Goal: Task Accomplishment & Management: Complete application form

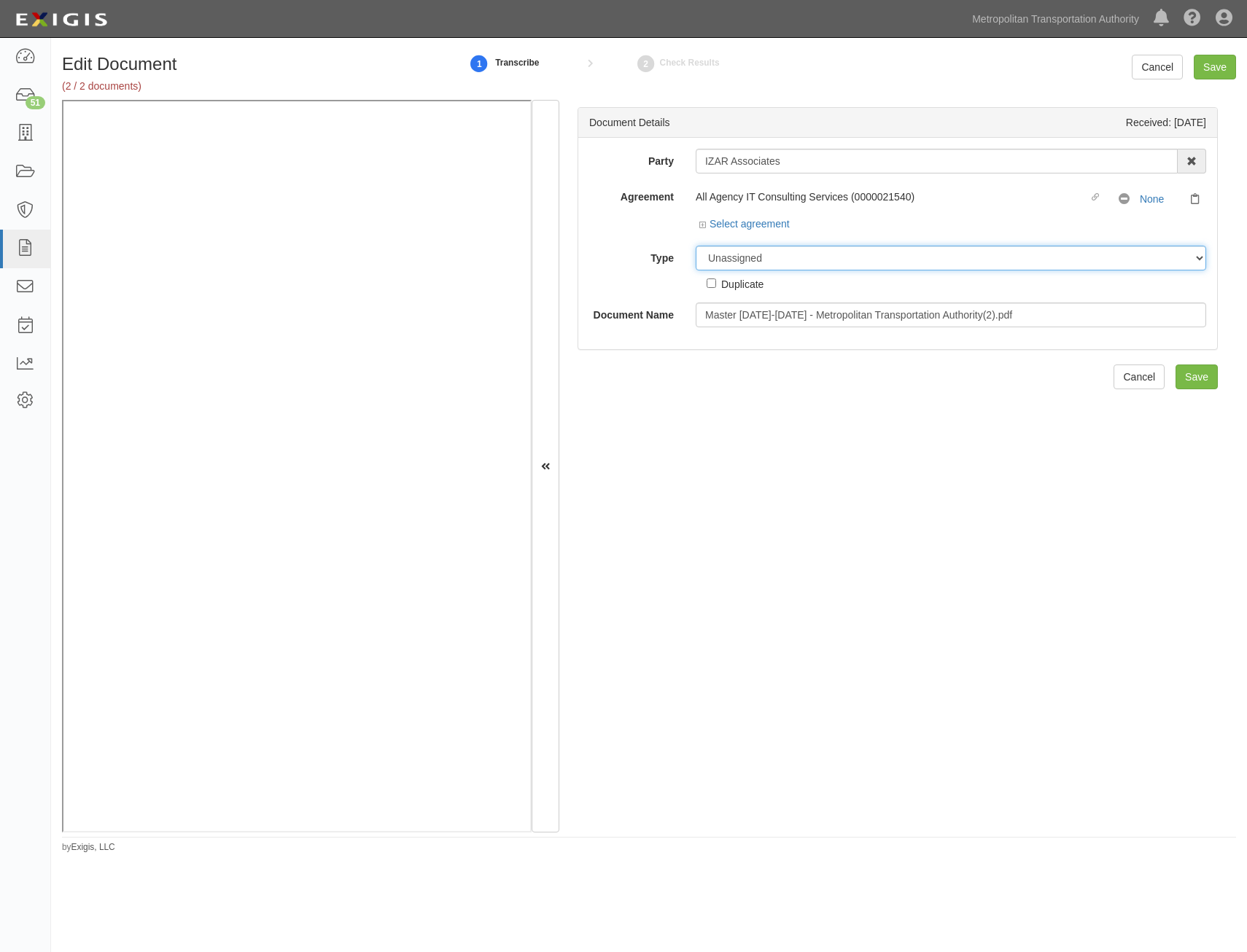
click at [896, 250] on select "Unassigned Binder Cancellation Notice Certificate Contract Endorsement Insuranc…" at bounding box center [951, 258] width 510 height 24
select select "CertificateDetail"
click at [696, 246] on select "Unassigned Binder Cancellation Notice Certificate Contract Endorsement Insuranc…" at bounding box center [951, 258] width 510 height 24
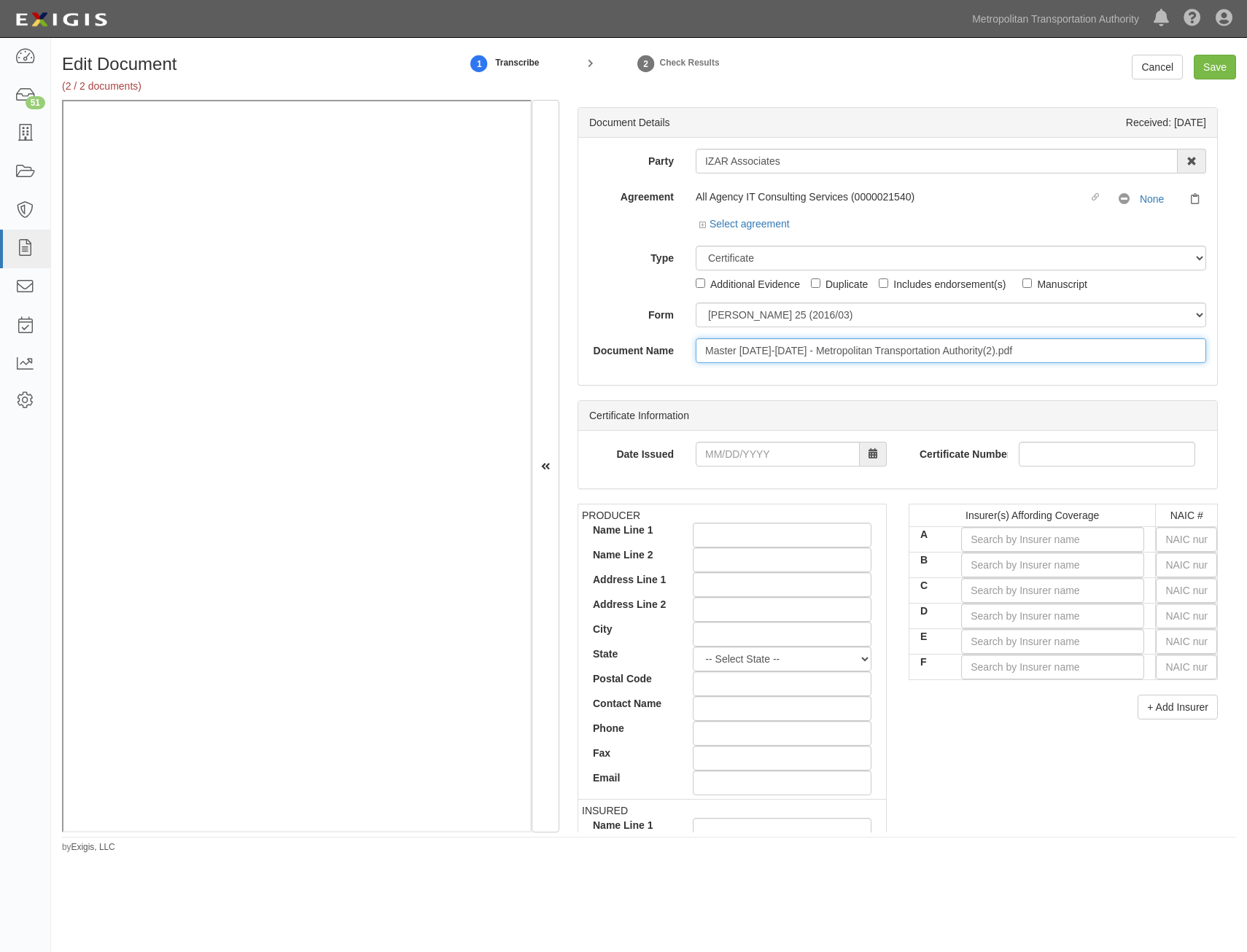
click at [900, 355] on input "Master 2025-2026 - Metropolitan Transportation Authority(2).pdf" at bounding box center [951, 350] width 510 height 24
type input "COI with AIE"
click at [1190, 549] on input "text" at bounding box center [1186, 540] width 61 height 24
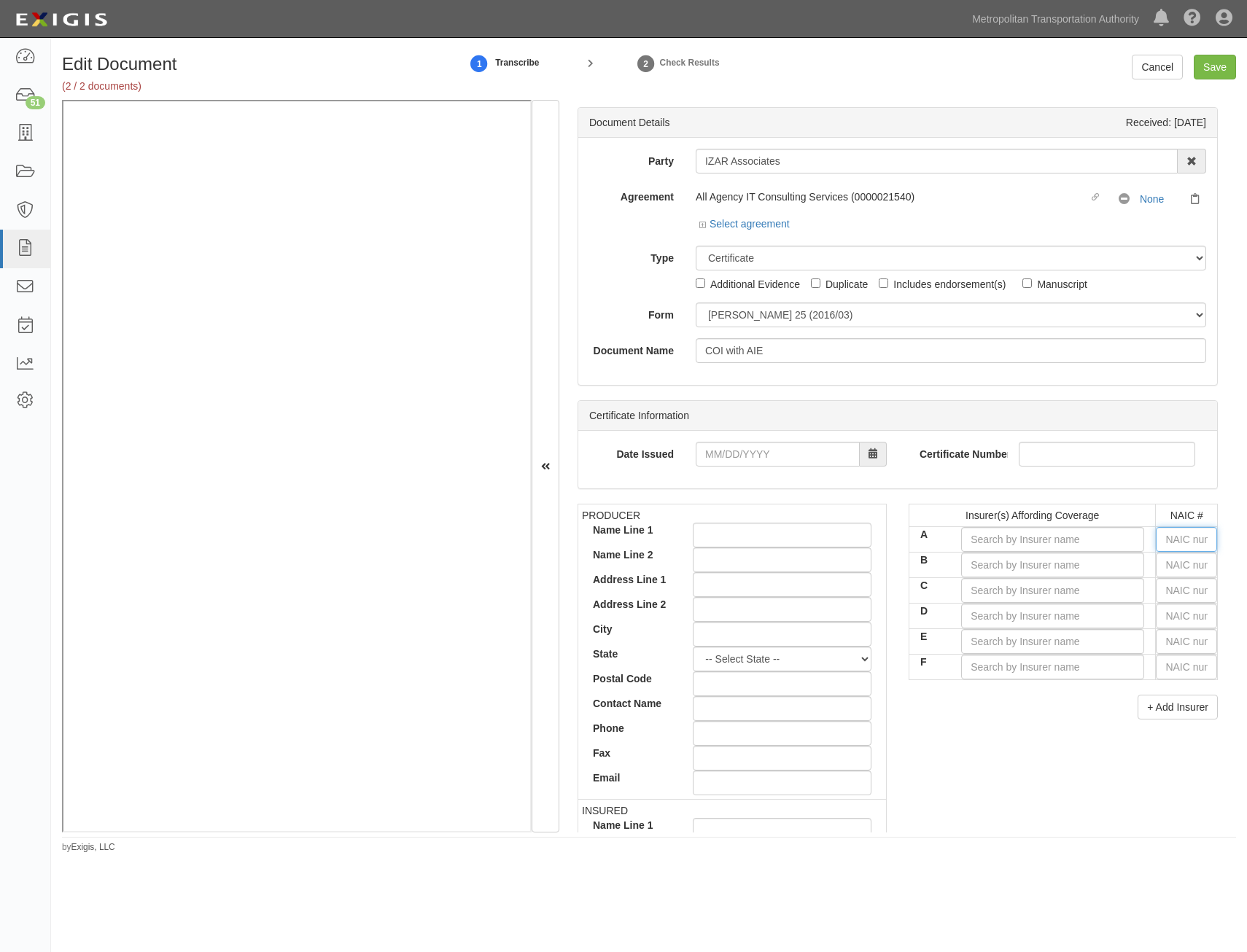
type input "36404"
type input "3"
type input "31325"
type input "31"
type input "31534"
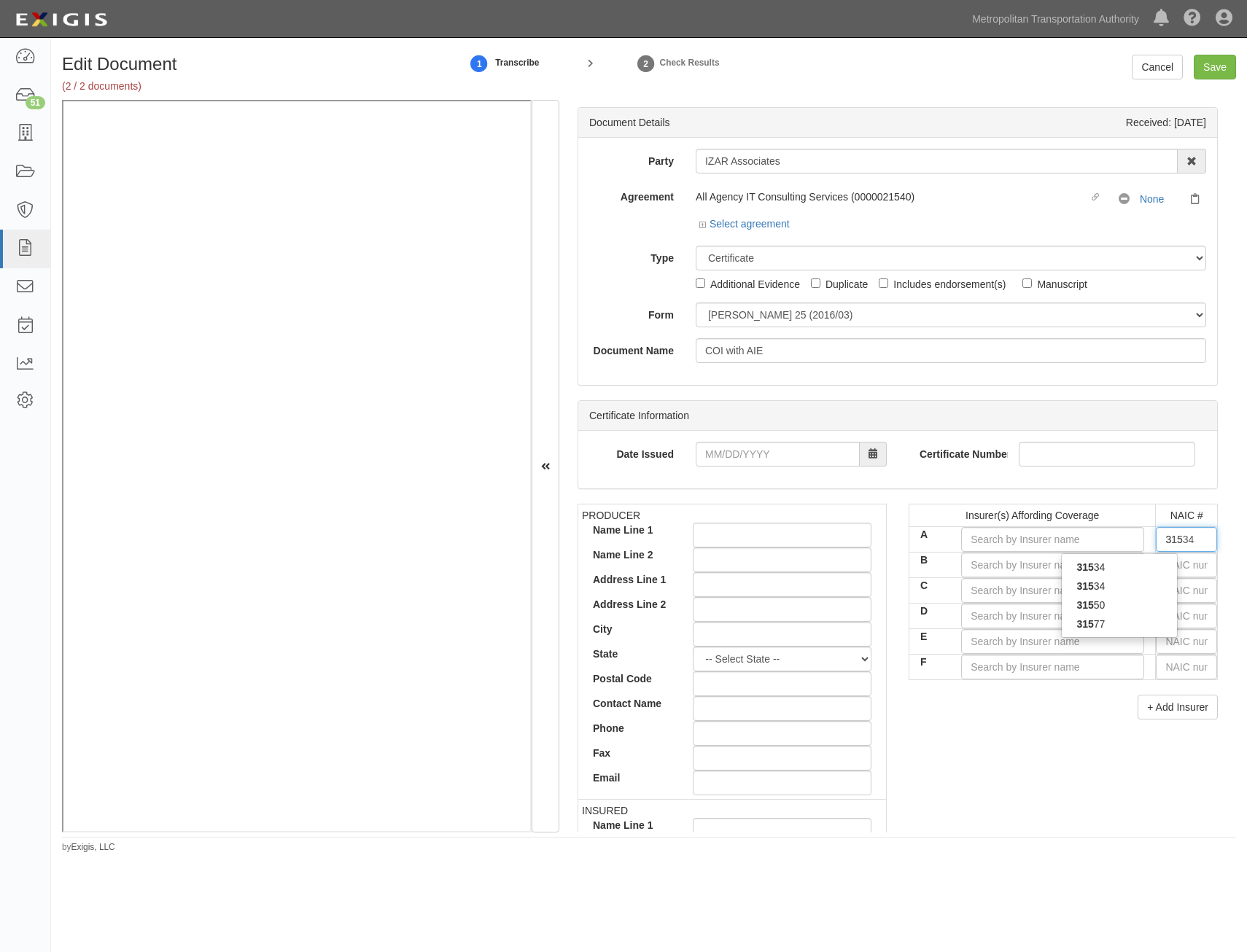
type input "3153"
type input "31534"
click at [1142, 577] on div "31534" at bounding box center [1119, 586] width 115 height 19
type input "Citizens Insurance Company of America (A XV Rating)"
type input "31534"
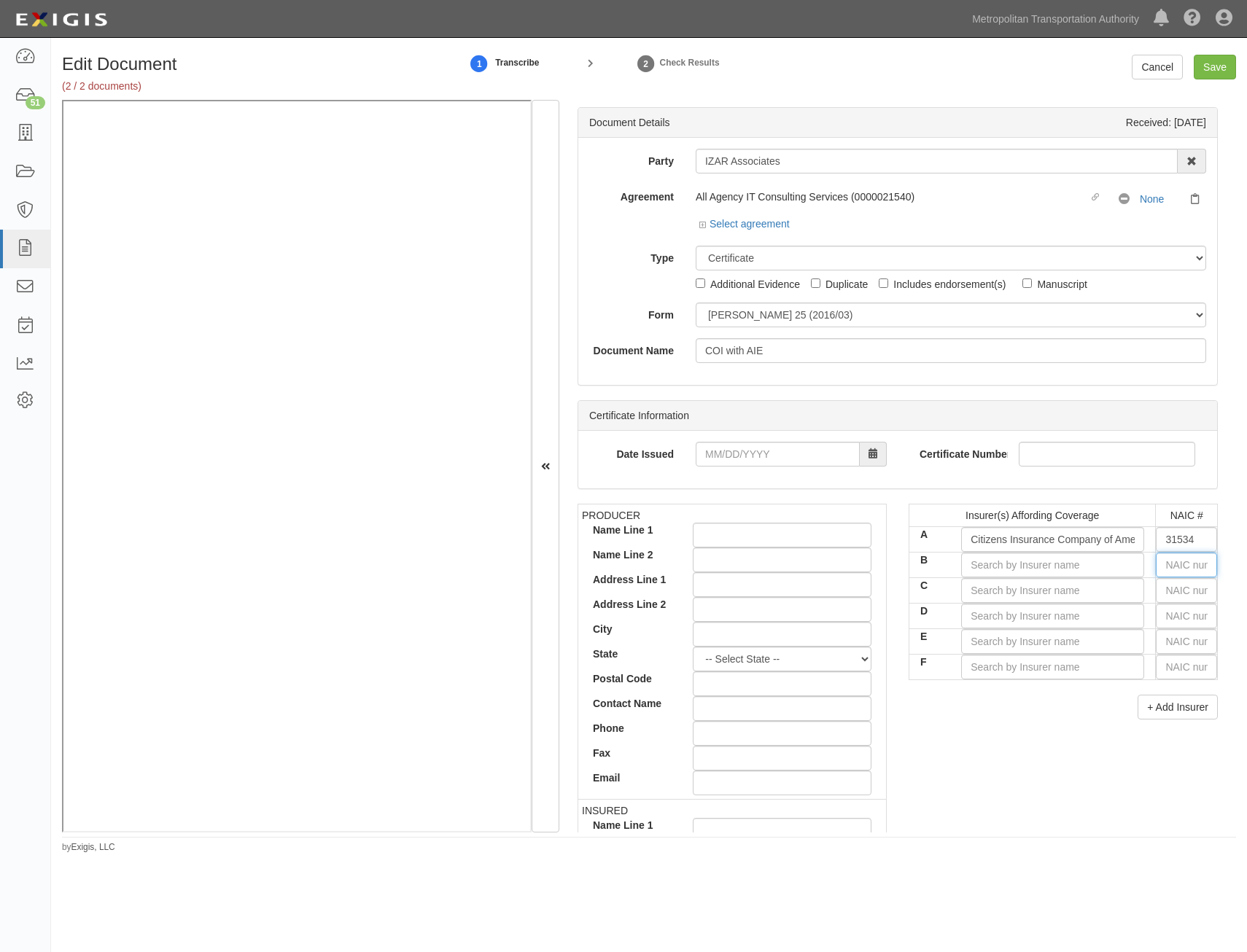
click at [1161, 565] on input "text" at bounding box center [1186, 565] width 61 height 24
type input "16862"
type input "1"
type input "19984"
type input "19"
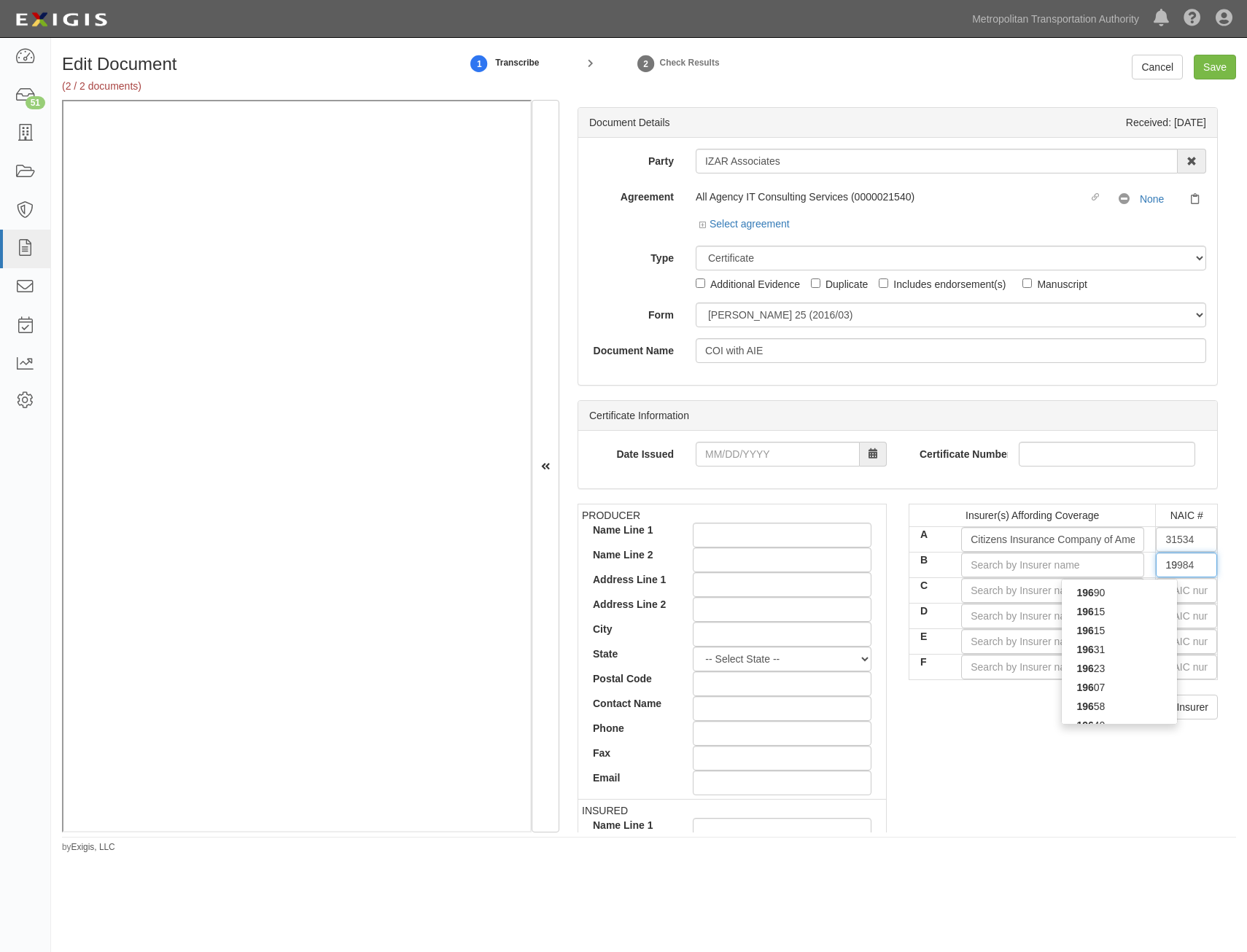
type input "19690"
type input "196"
type input "19682"
type input "1968"
type input "19682"
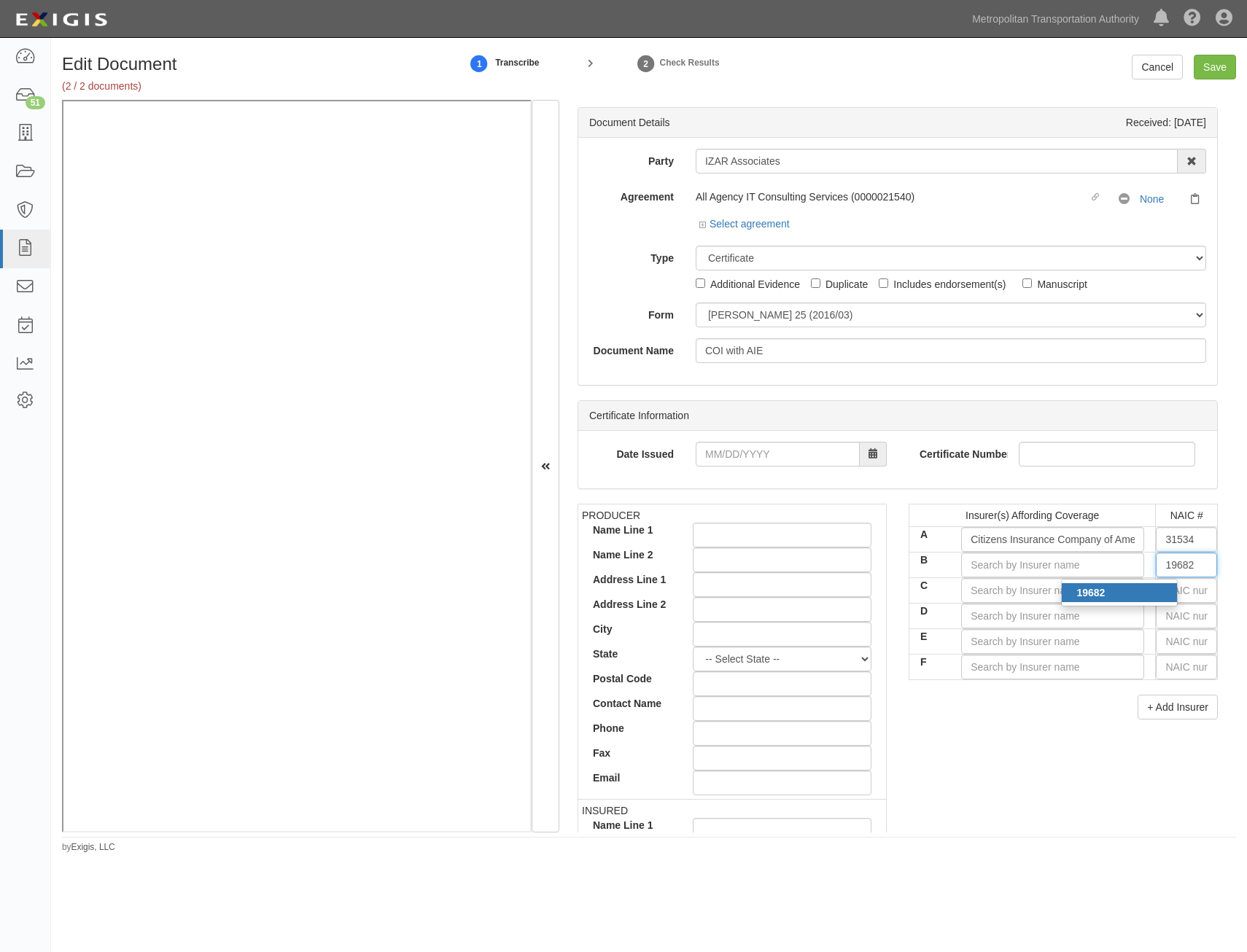
click at [1164, 591] on div "19682" at bounding box center [1119, 592] width 115 height 19
type input "Hartford Fire Insurance Company (A+ XV Rating)"
type input "19682"
click at [1178, 591] on input "text" at bounding box center [1186, 590] width 61 height 24
type input "70815"
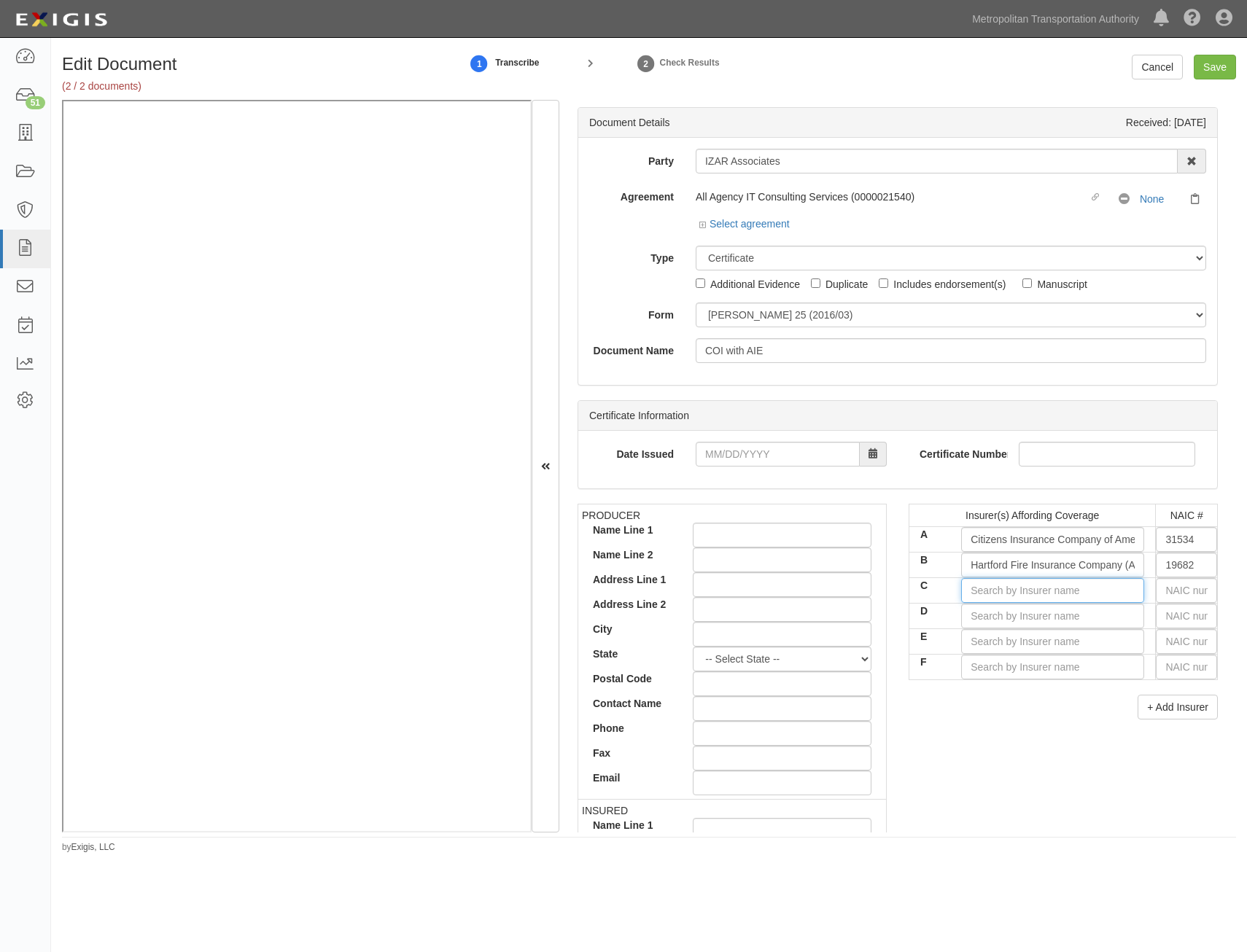
click at [1091, 589] on input "C" at bounding box center [1053, 590] width 183 height 24
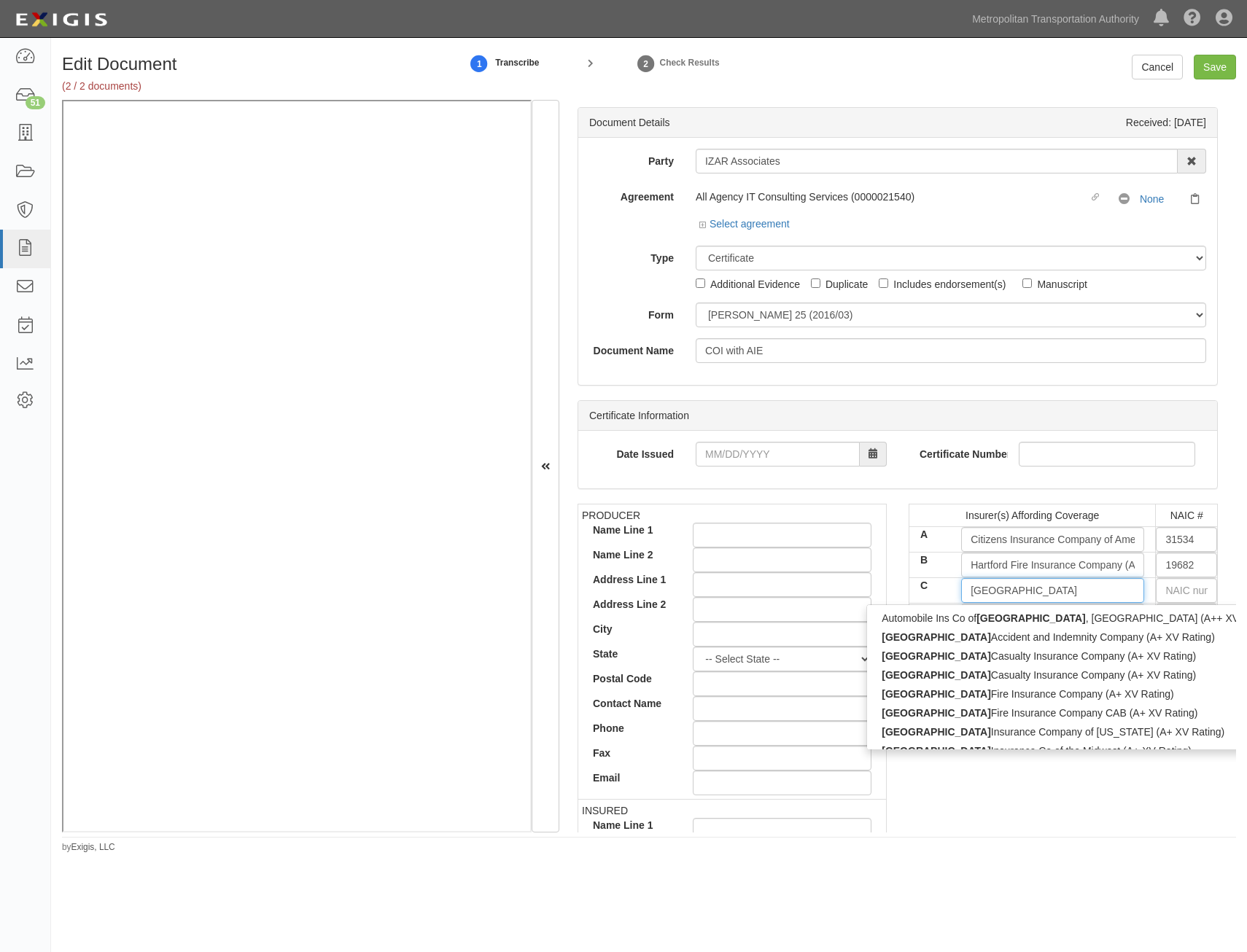
type input "hartford"
type input "hartford lloyd's Insurance Company (A+ XV Rating)"
type input "hartford l"
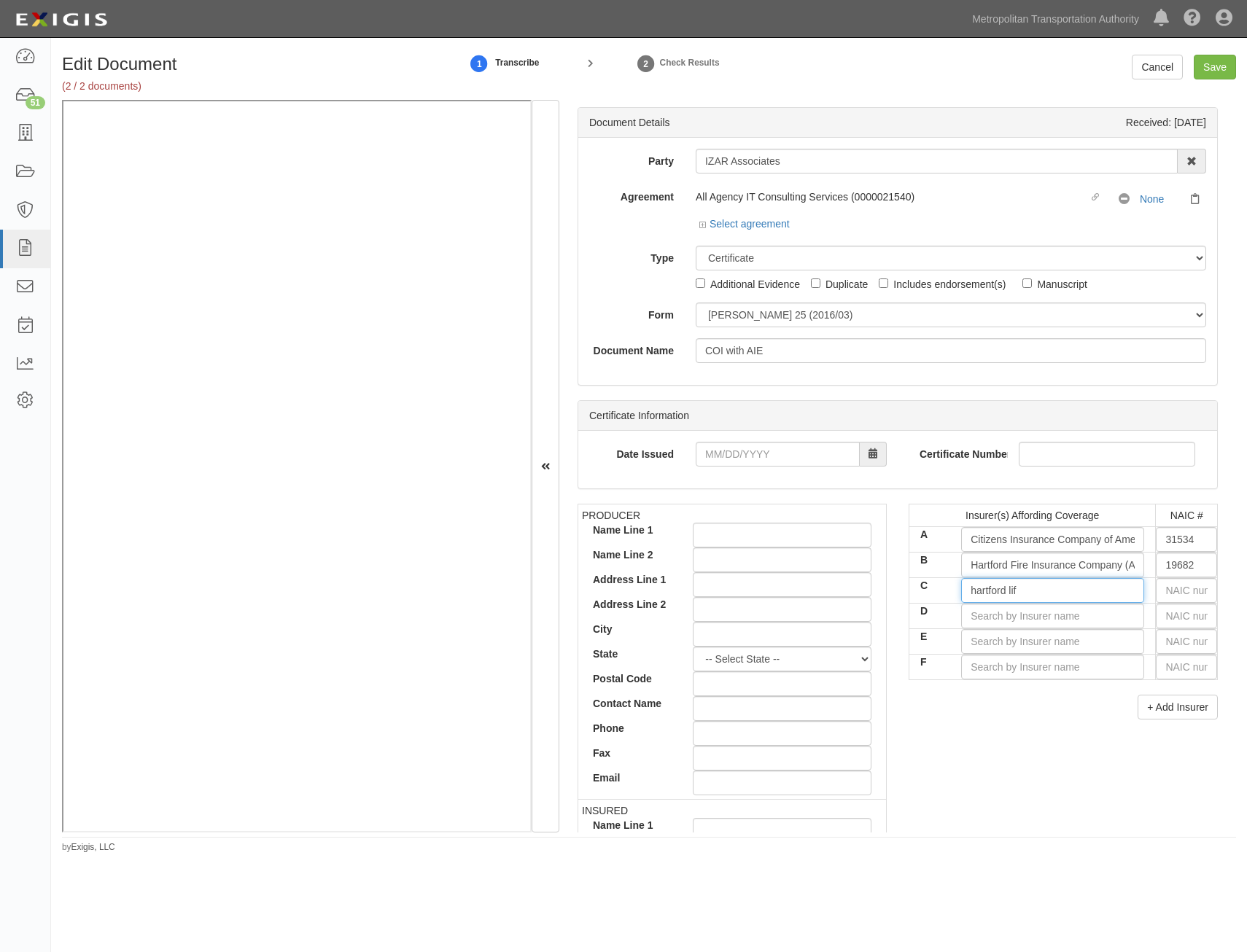
type input "hartford li"
type input "hartford lloyd's Insurance Company (A+ XV Rating)"
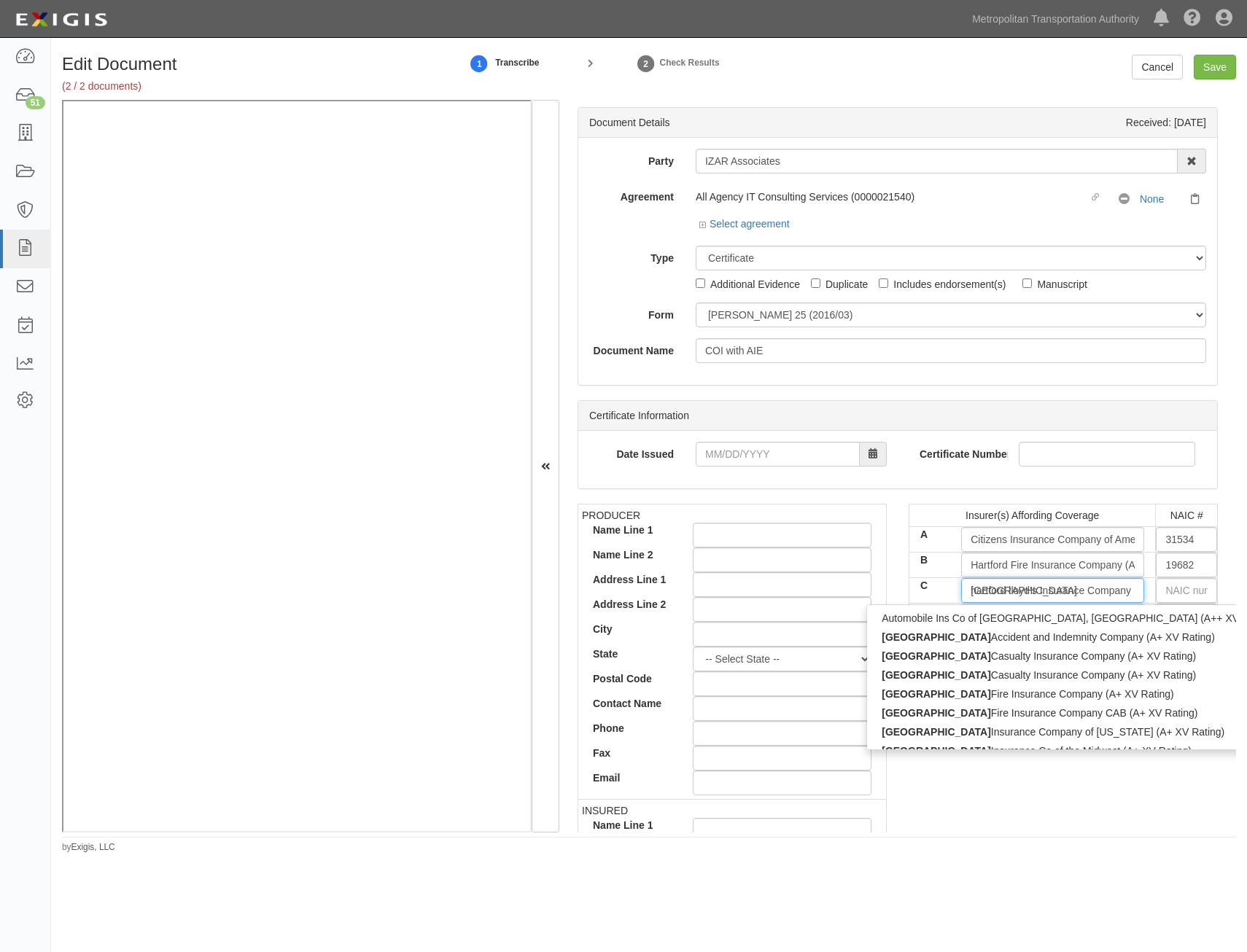
type input "hartford"
click at [1198, 748] on div "PRODUCER Name Line 1 Name Line 2 Address Line 1 Address Line 2 City State -- Se…" at bounding box center [898, 757] width 662 height 507
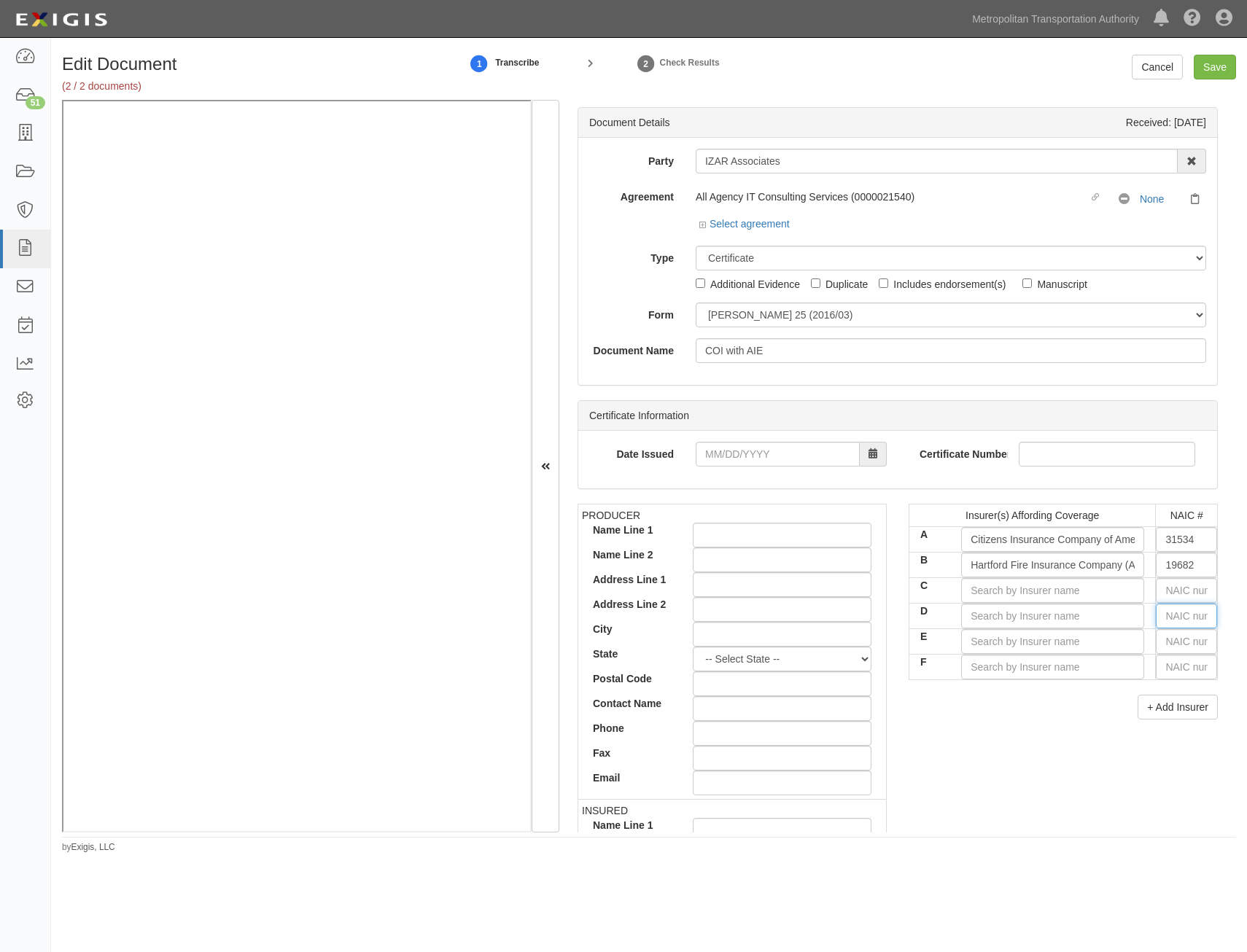
click at [1179, 619] on input "text" at bounding box center [1186, 616] width 61 height 24
type input "25232"
type input "2"
type input "22667"
type input "22"
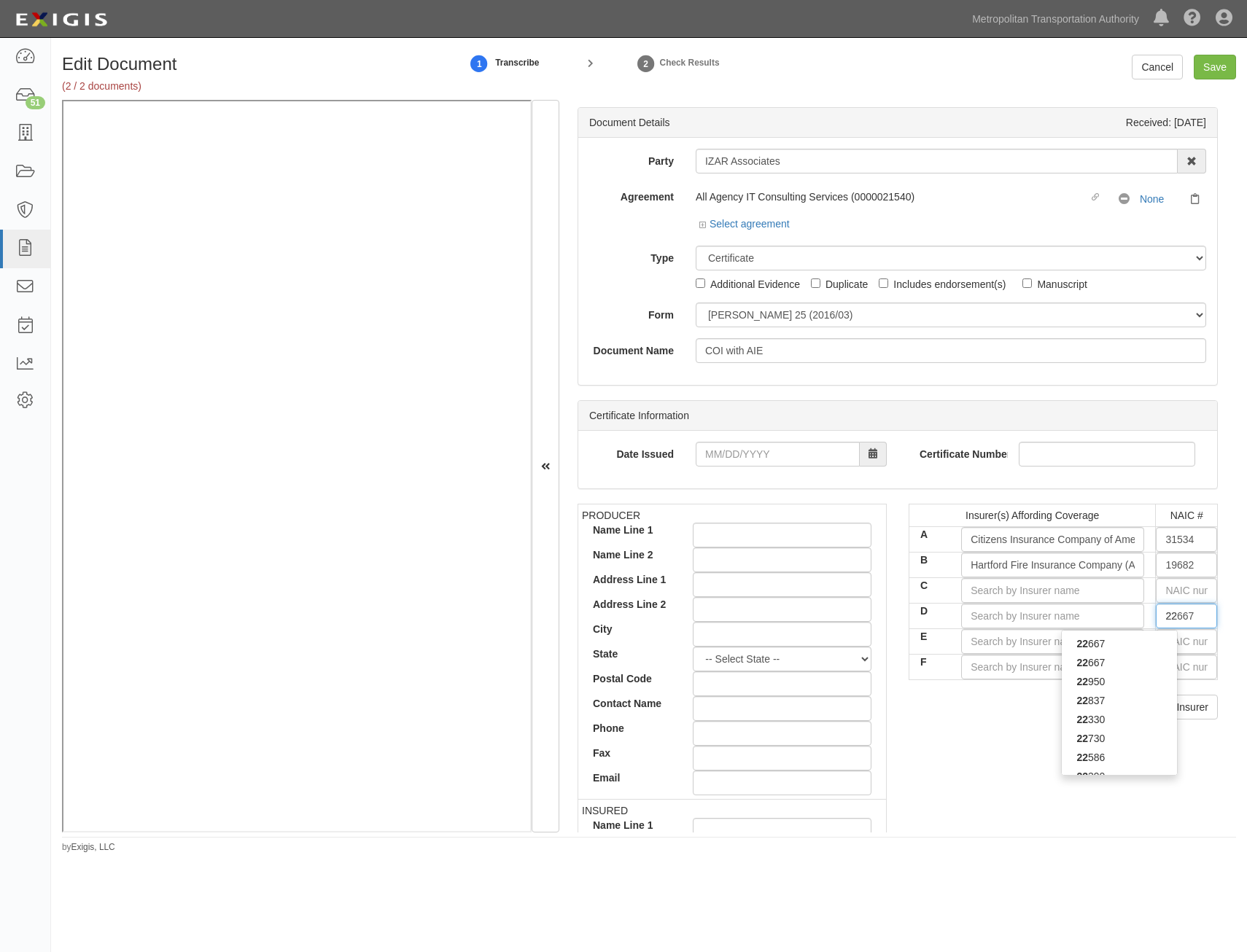
type input "22276"
type input "222"
type input "22292"
type input "2229"
type input "22292"
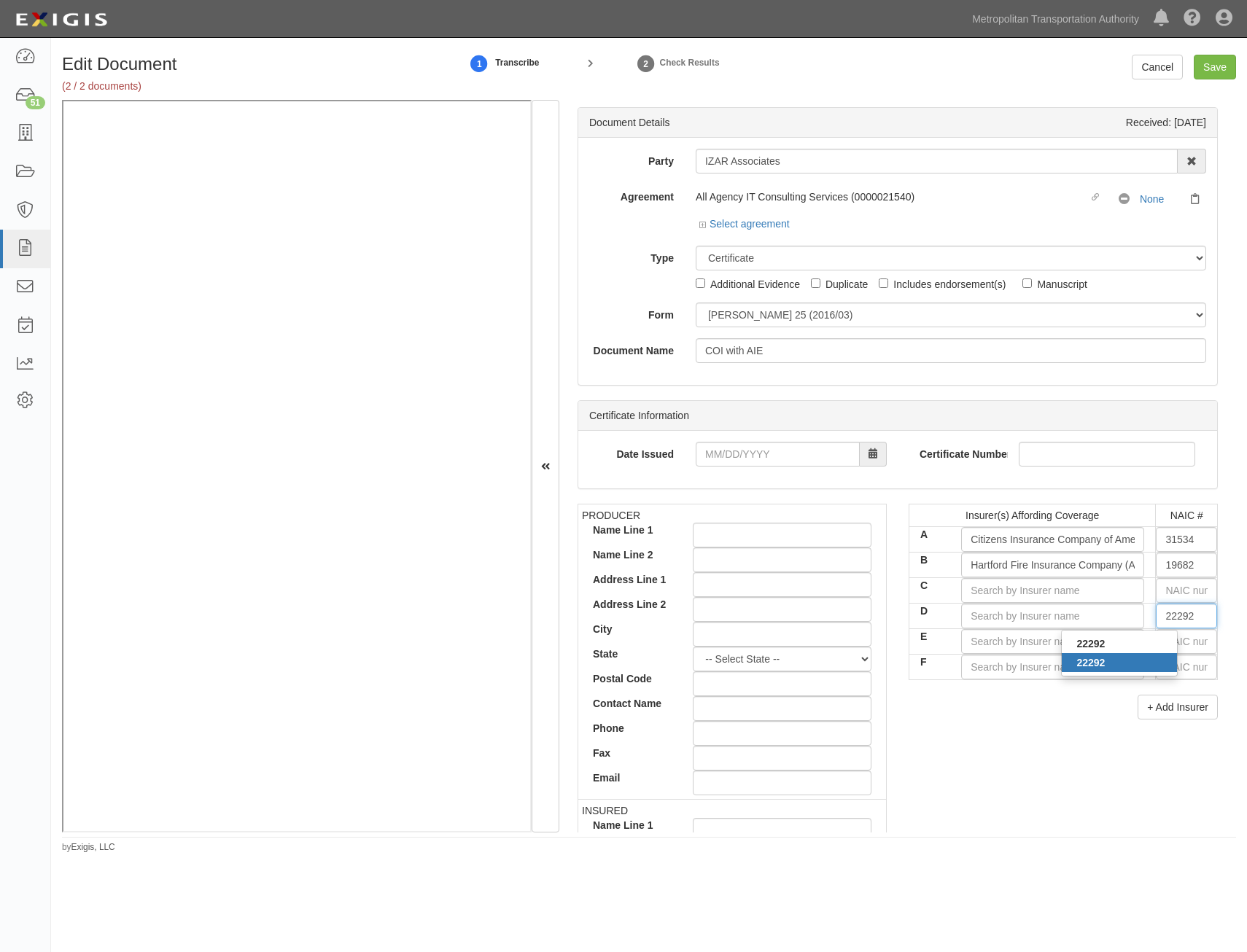
click at [1099, 656] on div "22292" at bounding box center [1119, 663] width 115 height 19
type input "The Hanover Insurance Company (A XV Rating)"
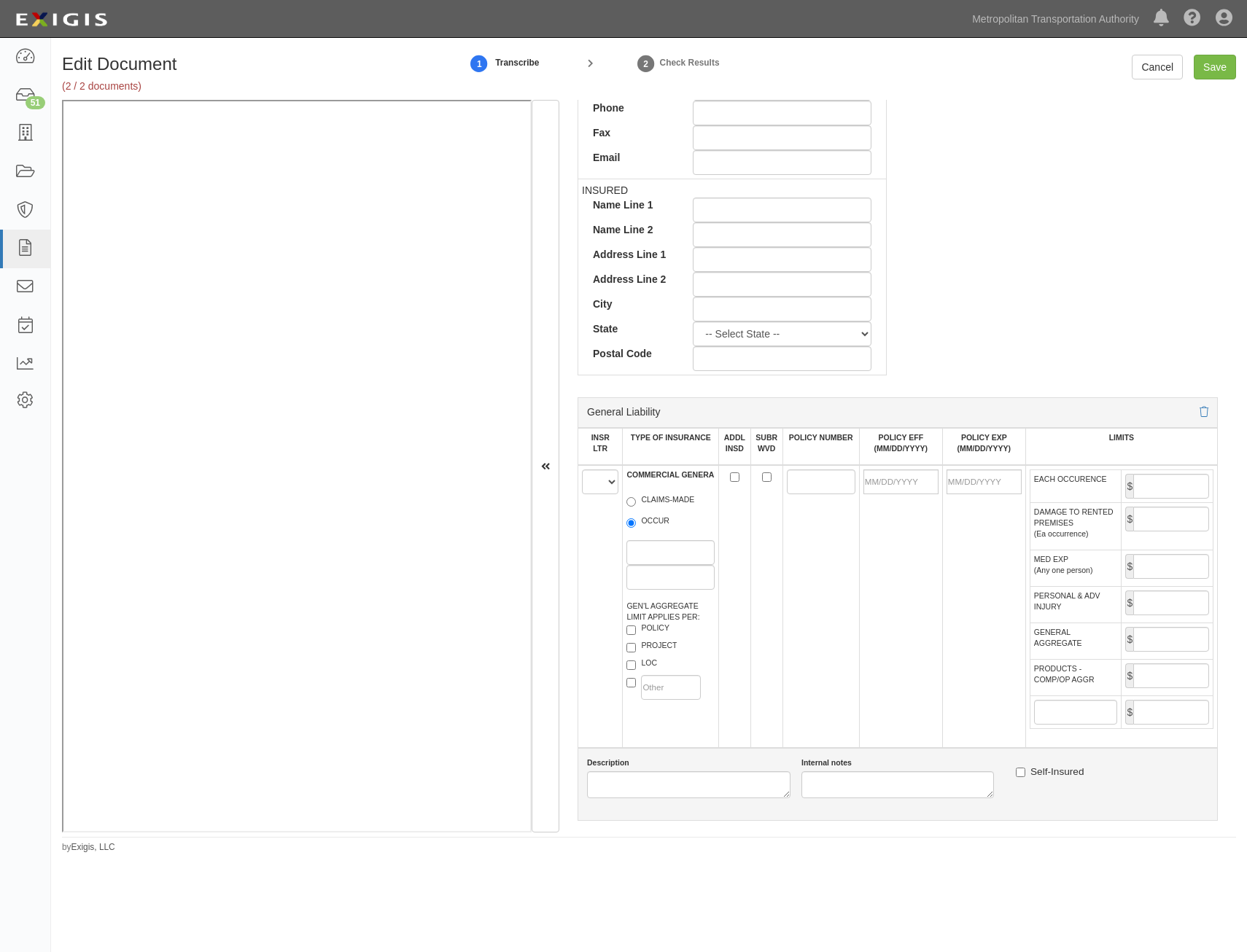
scroll to position [656, 0]
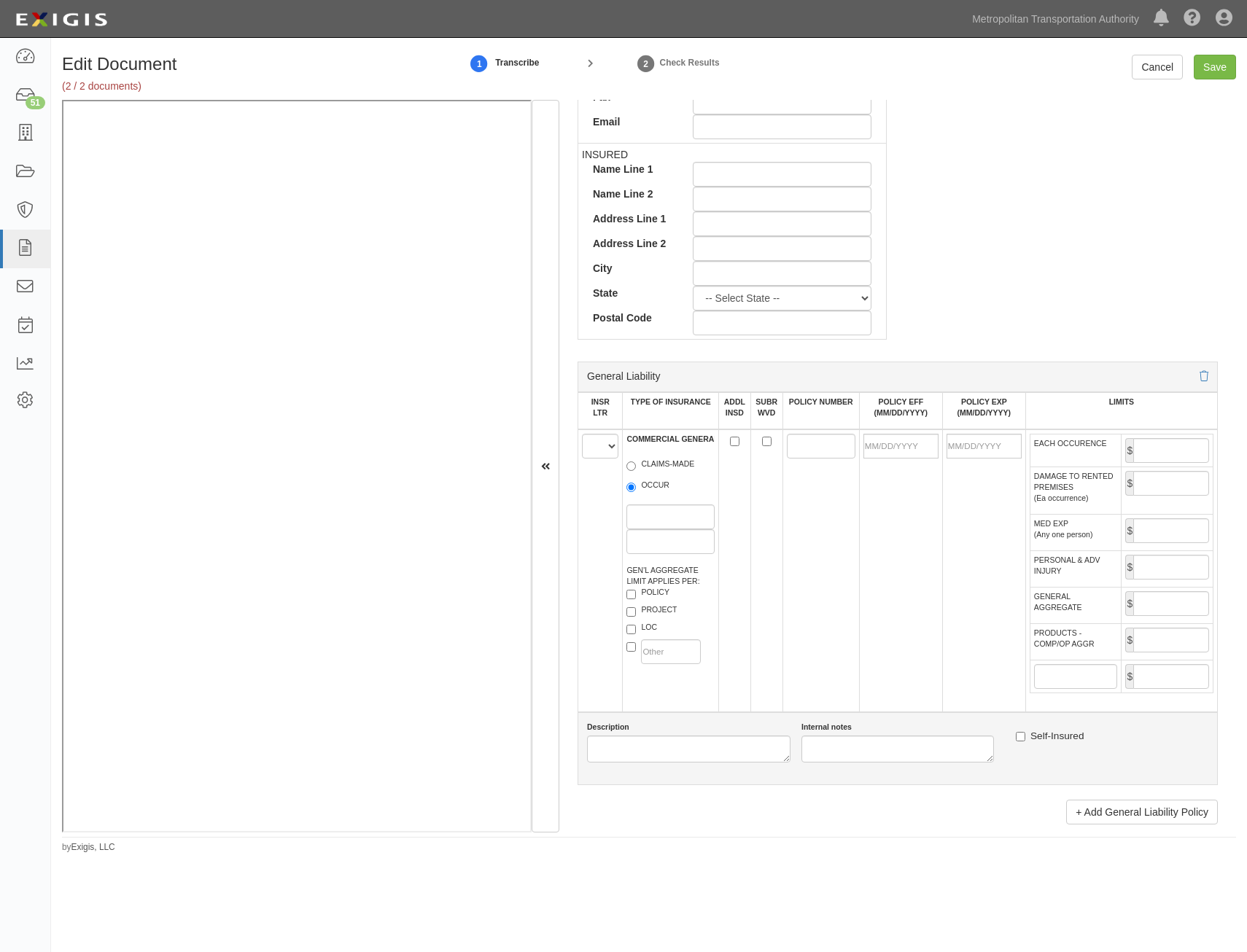
type input "22292"
drag, startPoint x: 606, startPoint y: 451, endPoint x: 607, endPoint y: 460, distance: 9.1
click at [606, 451] on select "A B C D E F" at bounding box center [600, 446] width 37 height 24
select select "A"
click at [582, 434] on select "A B C D E F" at bounding box center [600, 446] width 37 height 24
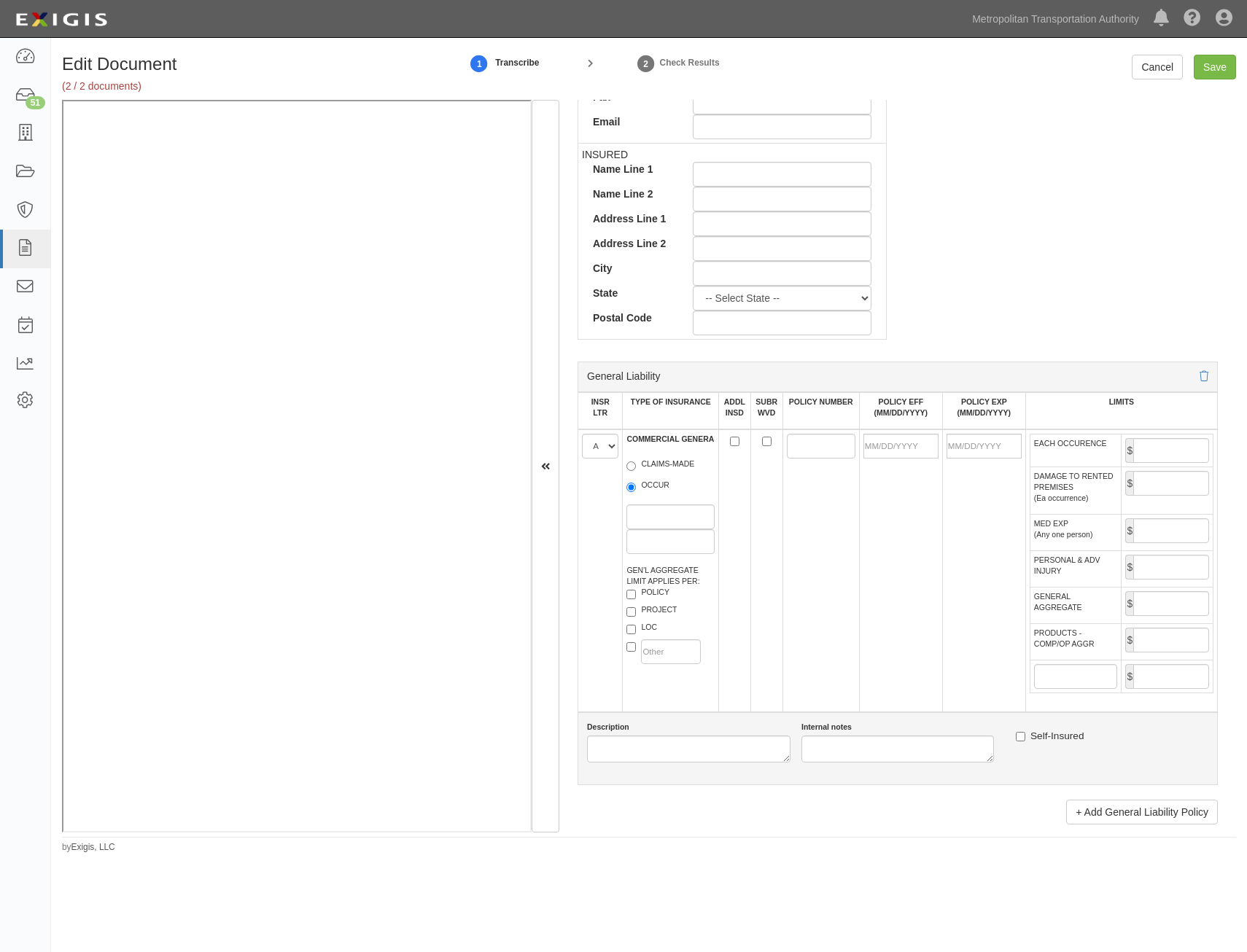
click at [640, 486] on label "OCCUR" at bounding box center [648, 487] width 43 height 14
click at [636, 486] on input "OCCUR" at bounding box center [631, 488] width 9 height 9
radio input "true"
click at [730, 438] on input "ADDL INSD" at bounding box center [735, 442] width 9 height 9
checkbox input "true"
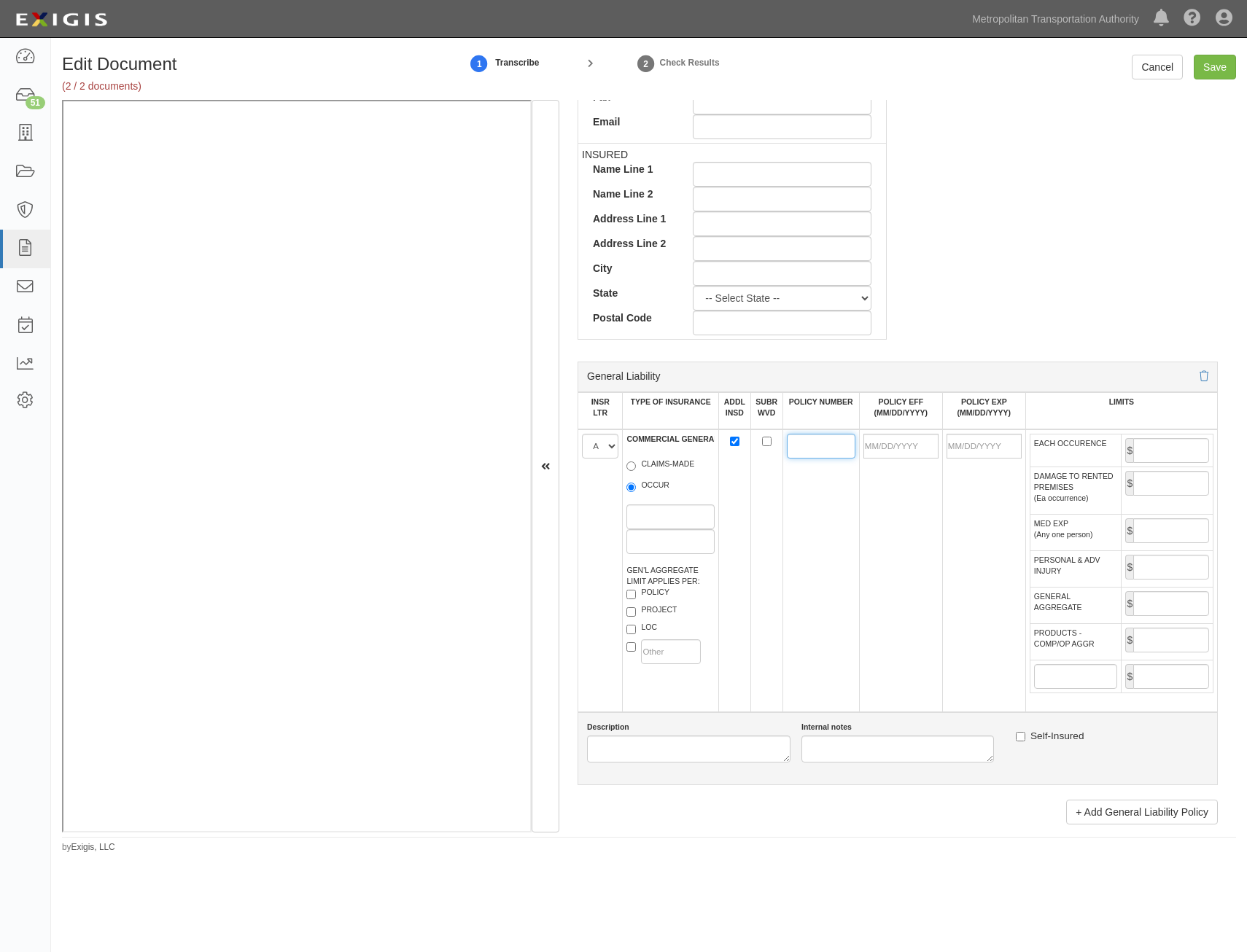
click at [795, 447] on input "POLICY NUMBER" at bounding box center [820, 446] width 69 height 24
paste input "OHYA187854"
type input "OHYA187854"
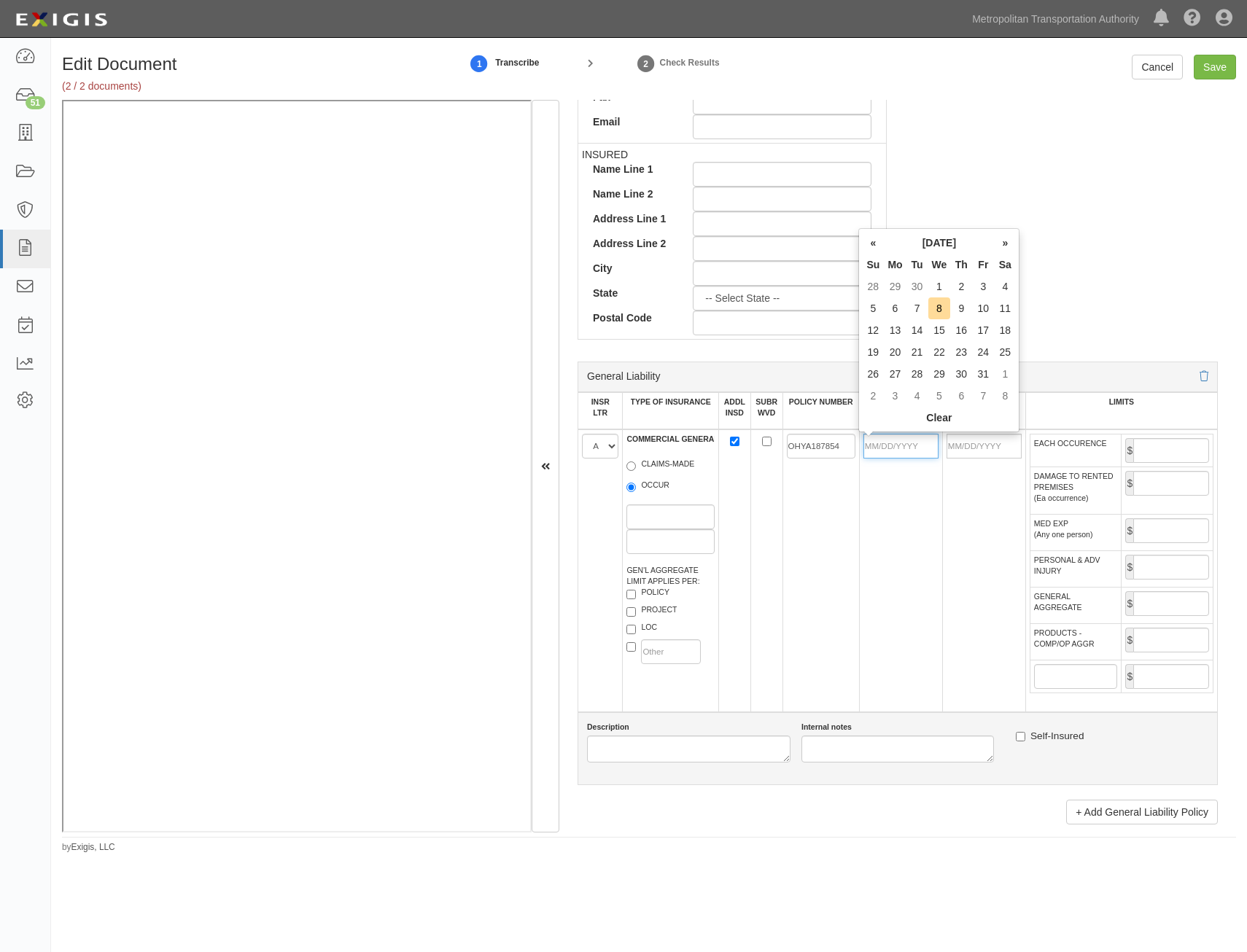
drag, startPoint x: 903, startPoint y: 447, endPoint x: 836, endPoint y: 540, distance: 114.6
click at [903, 447] on input "POLICY EFF (MM/DD/YYYY)" at bounding box center [901, 446] width 75 height 24
type input "01/01/2025"
type input "01/01/2026"
click at [822, 637] on td "OHYA187854" at bounding box center [820, 571] width 76 height 282
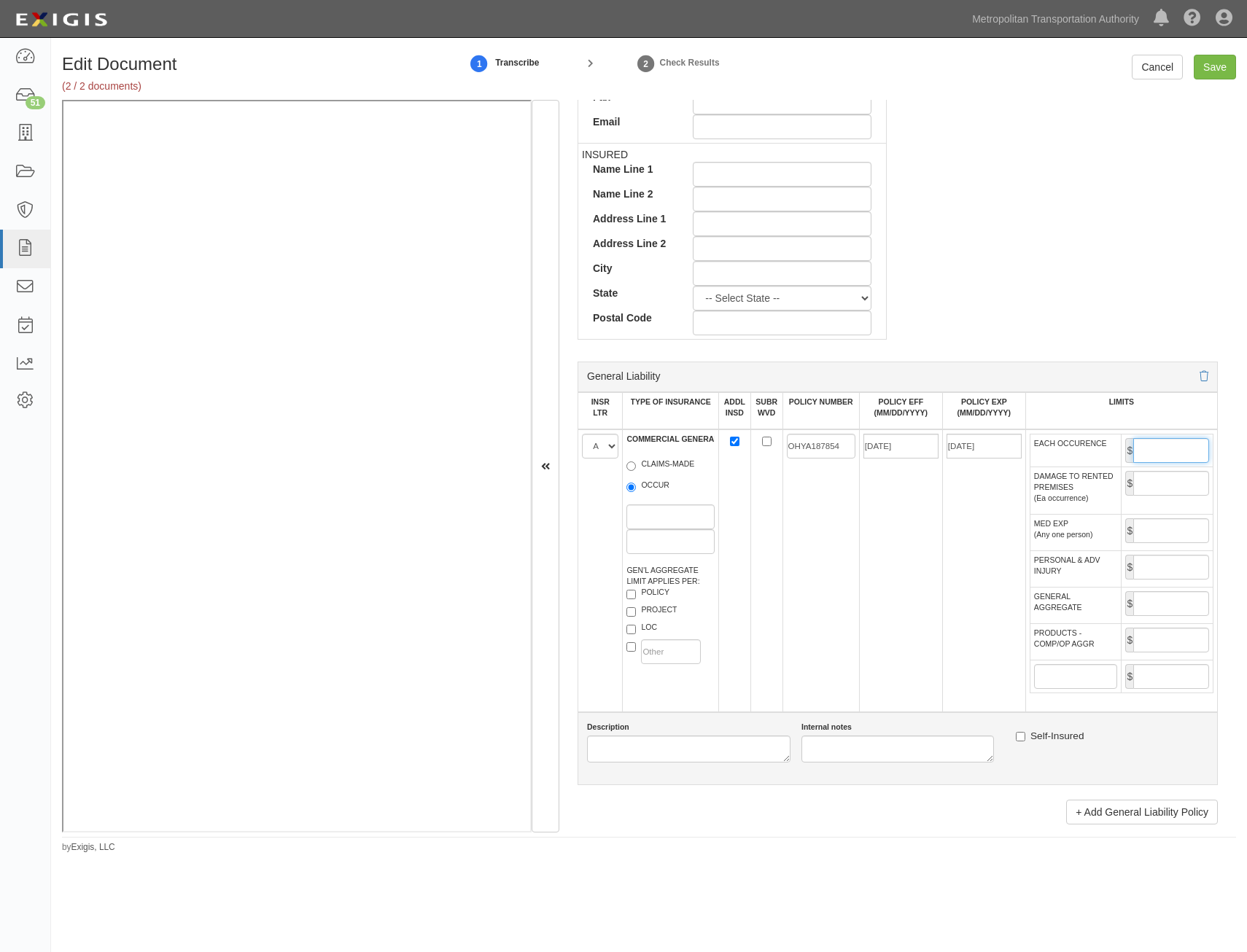
click at [1165, 451] on input "EACH OCCURENCE" at bounding box center [1171, 450] width 76 height 24
type input "1,000,000"
click at [1161, 605] on input "GENERAL AGGREGATE" at bounding box center [1171, 604] width 76 height 24
type input "2,000,000"
click at [1160, 645] on input "PRODUCTS - COMP/OP AGGR" at bounding box center [1171, 640] width 76 height 24
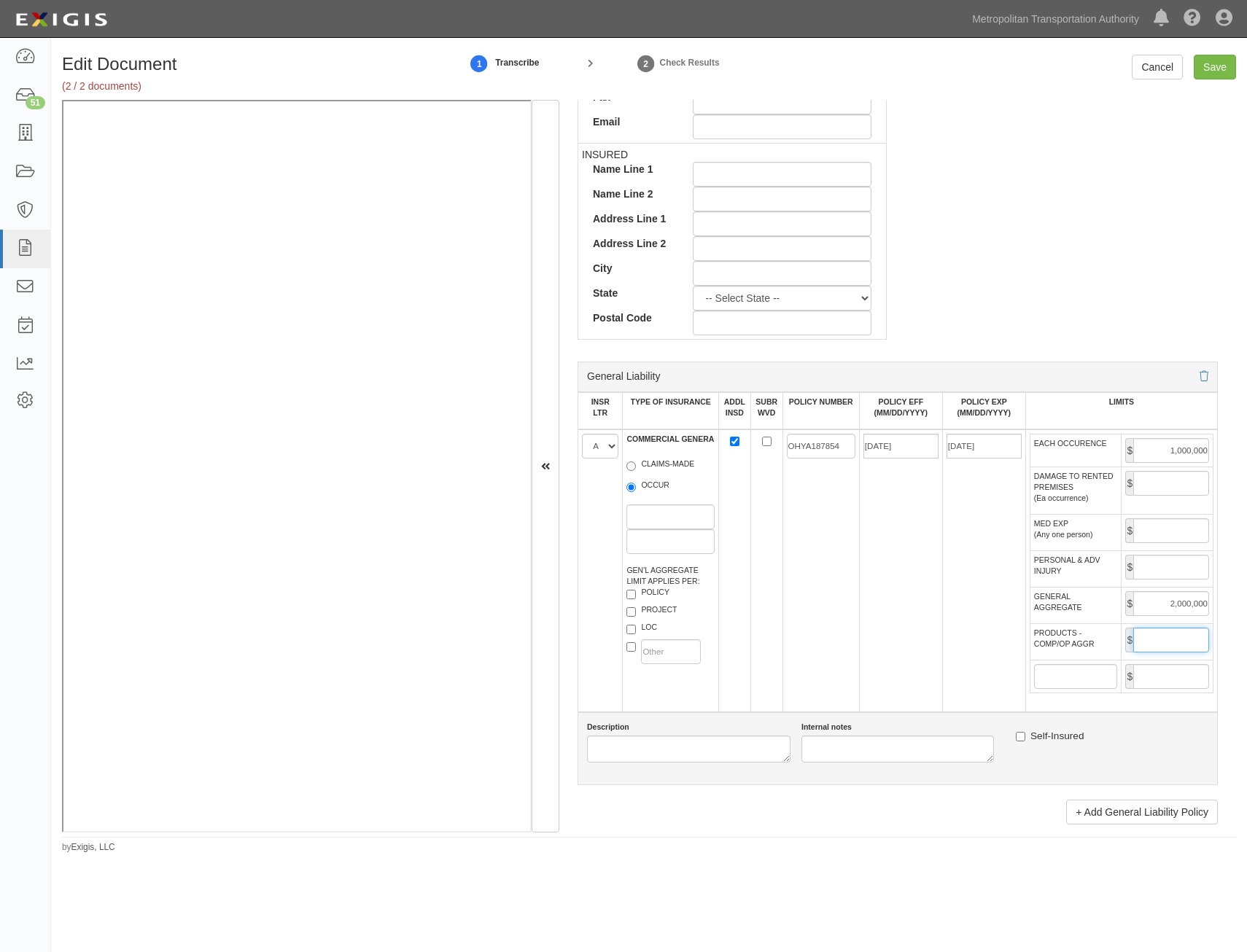
type input "2,000,000"
click at [889, 648] on td "01/01/2025" at bounding box center [900, 571] width 83 height 282
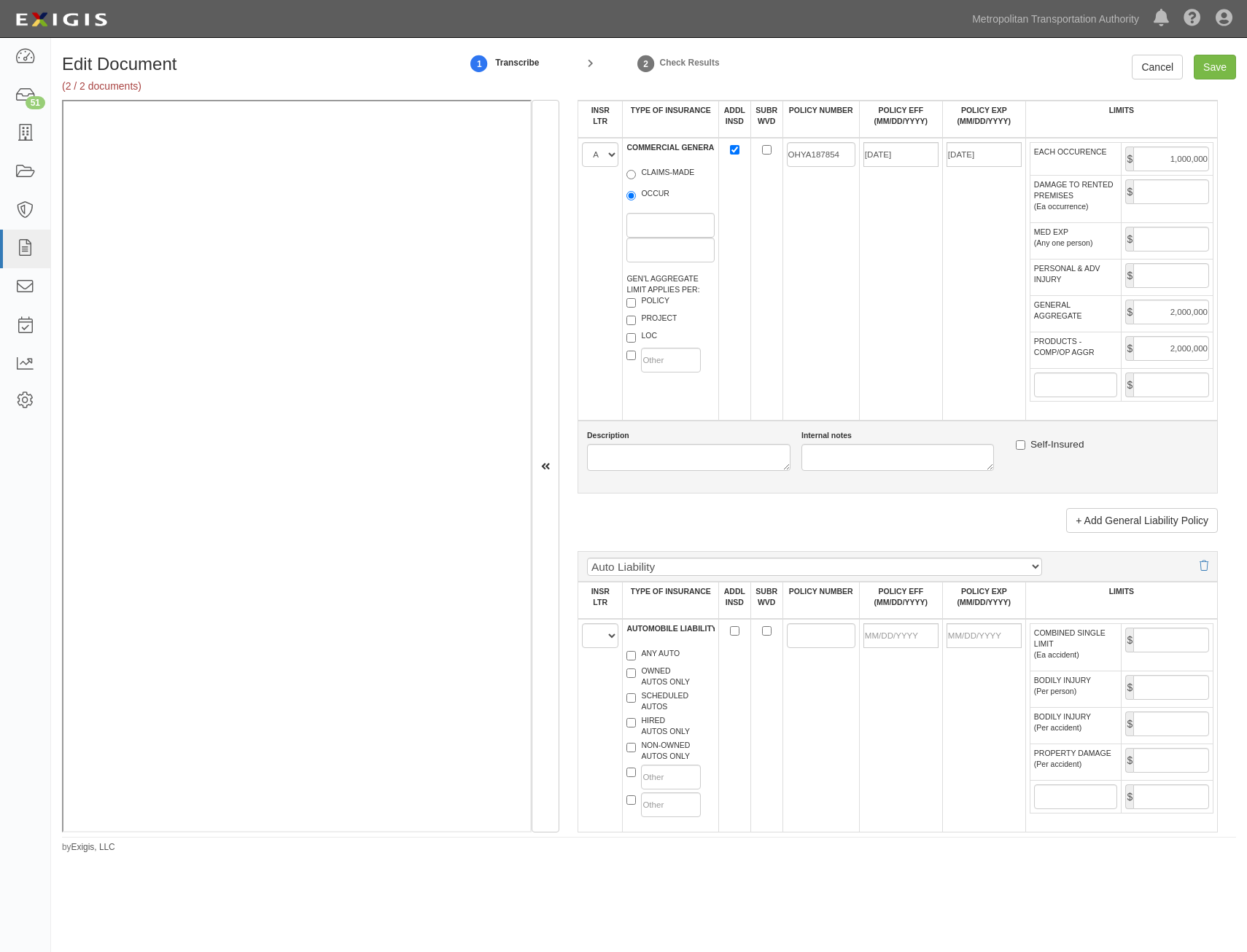
scroll to position [1093, 0]
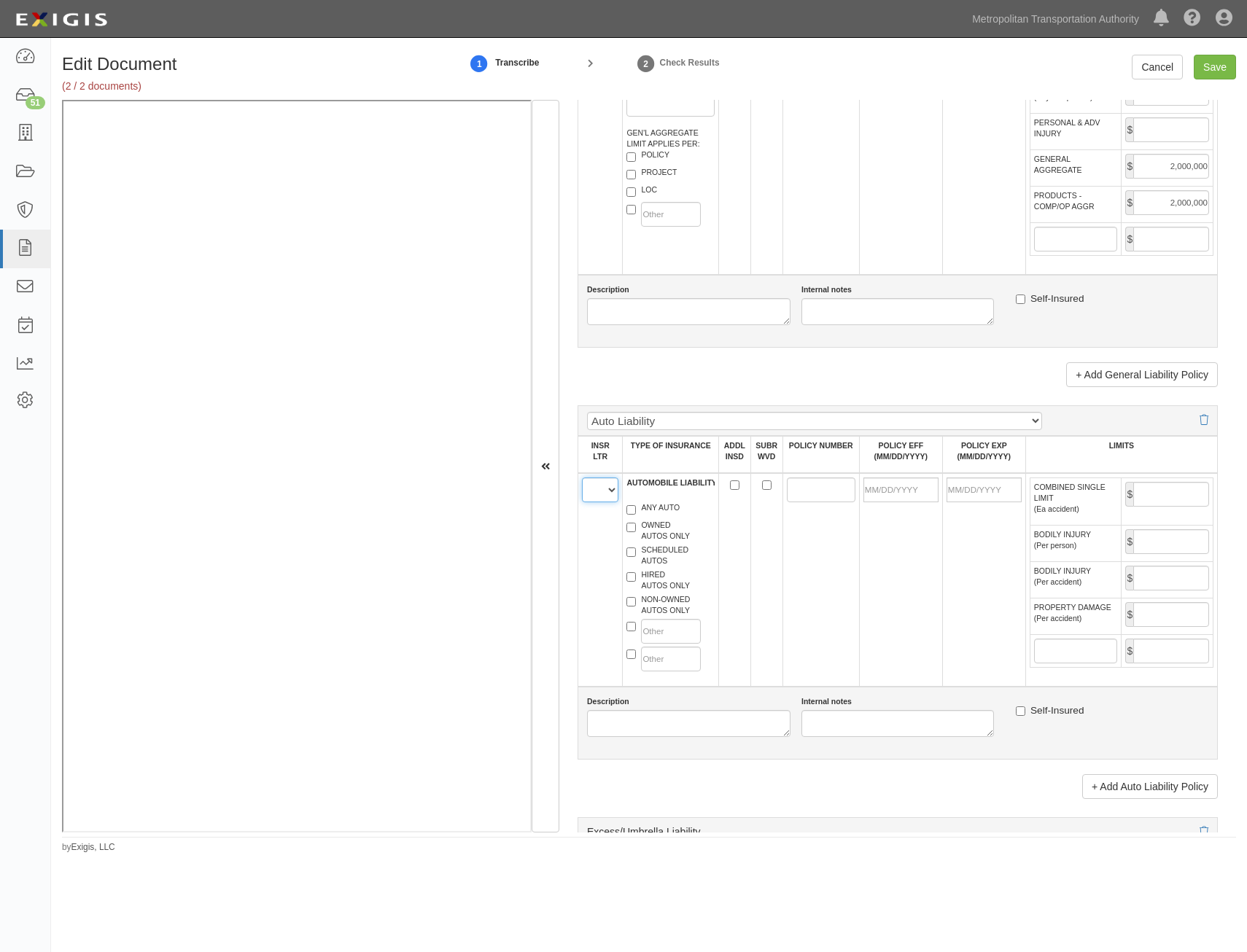
click at [602, 492] on select "A B C D E F" at bounding box center [600, 490] width 37 height 24
select select "A"
click at [582, 477] on select "A B C D E F" at bounding box center [600, 490] width 37 height 24
click at [661, 586] on label "HIRED AUTOS ONLY" at bounding box center [657, 580] width 63 height 22
click at [636, 582] on input "HIRED AUTOS ONLY" at bounding box center [631, 577] width 9 height 9
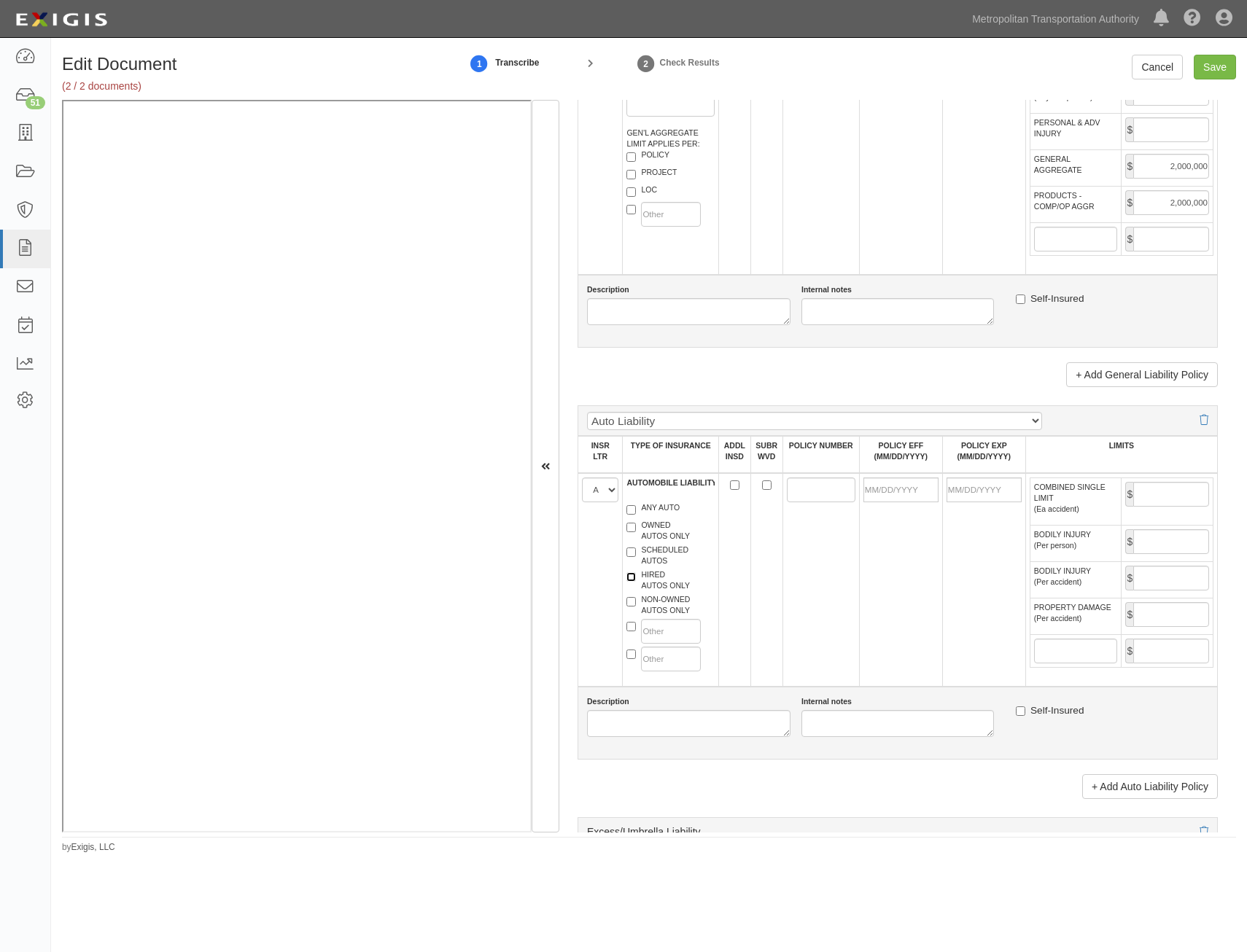
checkbox input "true"
click at [661, 605] on label "NON-OWNED AUTOS ONLY" at bounding box center [657, 605] width 63 height 22
click at [636, 605] on input "NON-OWNED AUTOS ONLY" at bounding box center [631, 602] width 9 height 9
checkbox input "true"
click at [800, 492] on input "POLICY NUMBER" at bounding box center [820, 490] width 69 height 24
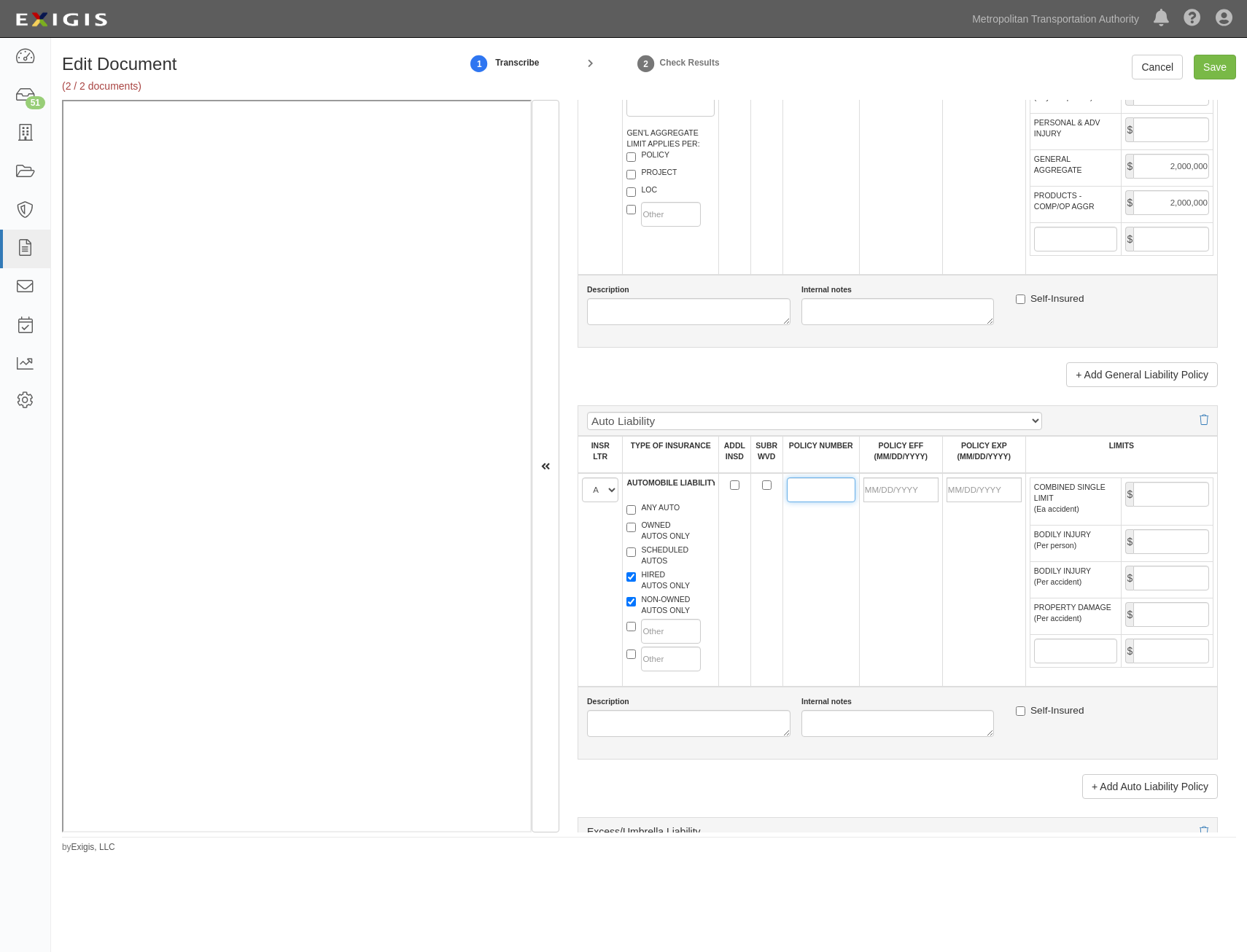
paste input "OHYA187854"
type input "OHYA187854"
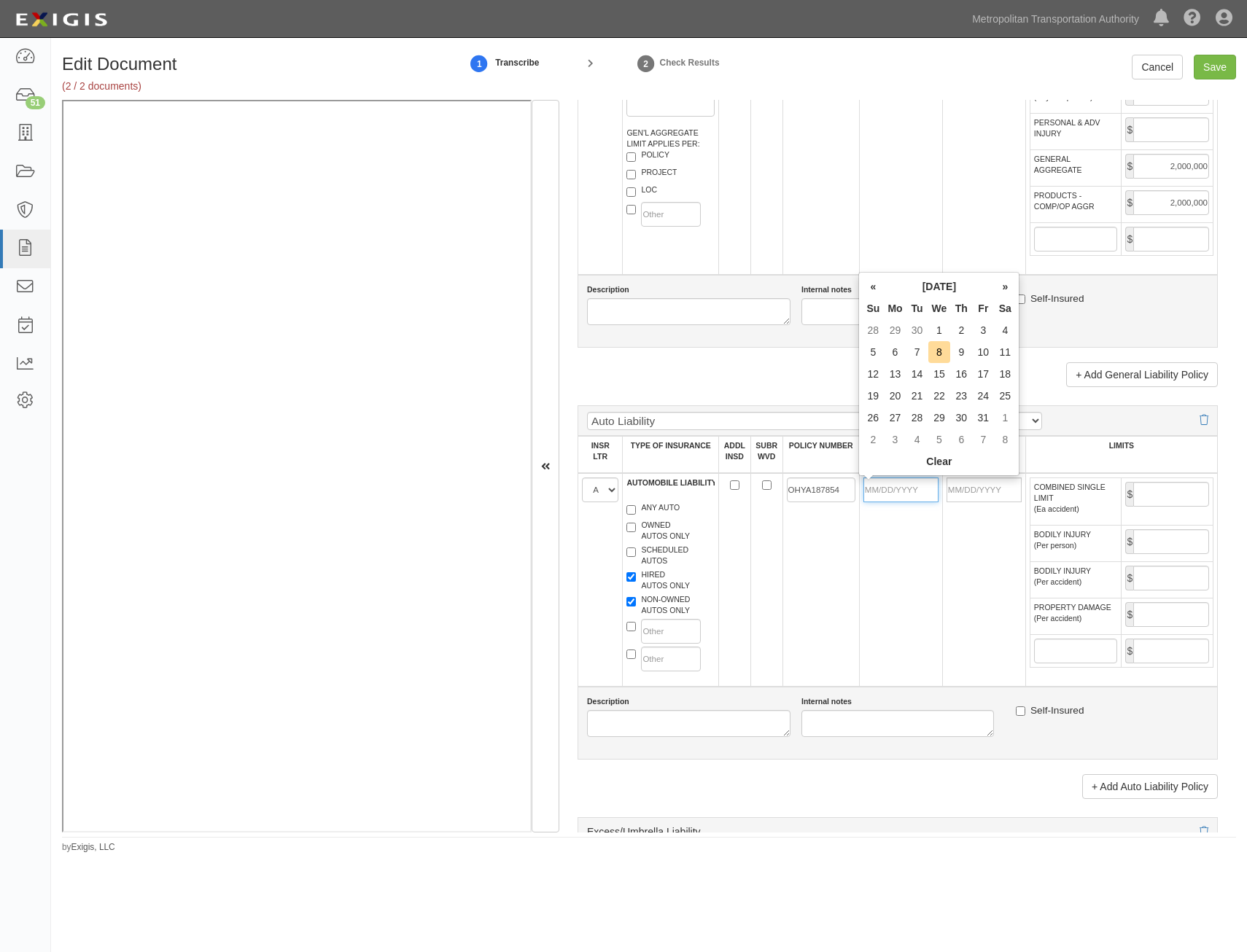
drag, startPoint x: 903, startPoint y: 484, endPoint x: 897, endPoint y: 495, distance: 12.5
click at [903, 484] on input "POLICY EFF (MM/DD/YYYY)" at bounding box center [901, 490] width 75 height 24
type input "01/01/2025"
type input "01/01/2026"
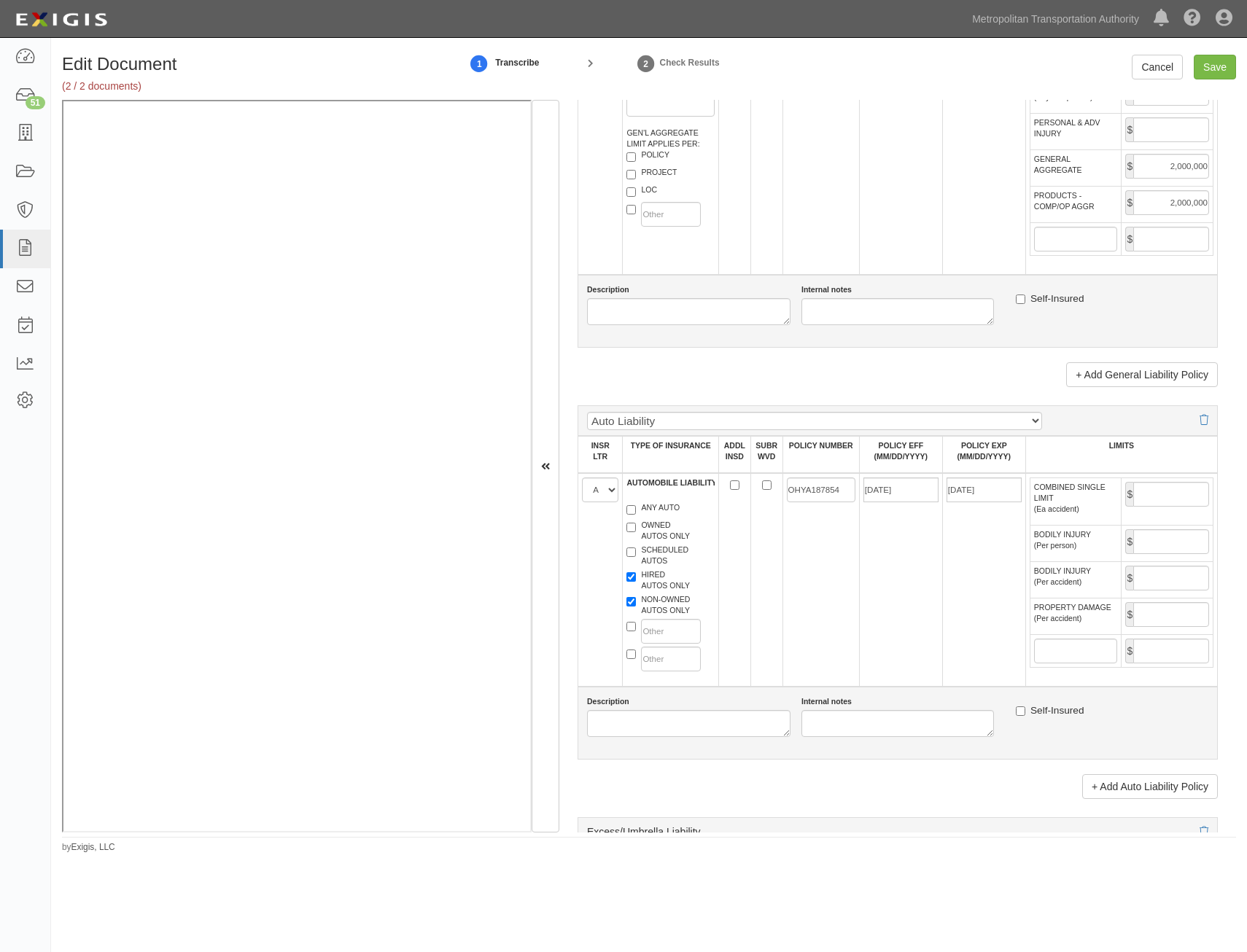
click at [859, 587] on td "01/01/2025" at bounding box center [900, 580] width 83 height 214
click at [1170, 487] on input "COMBINED SINGLE LIMIT (Ea accident)" at bounding box center [1171, 494] width 76 height 24
type input "1,000,000"
click at [878, 627] on td "01/01/2025" at bounding box center [900, 580] width 83 height 214
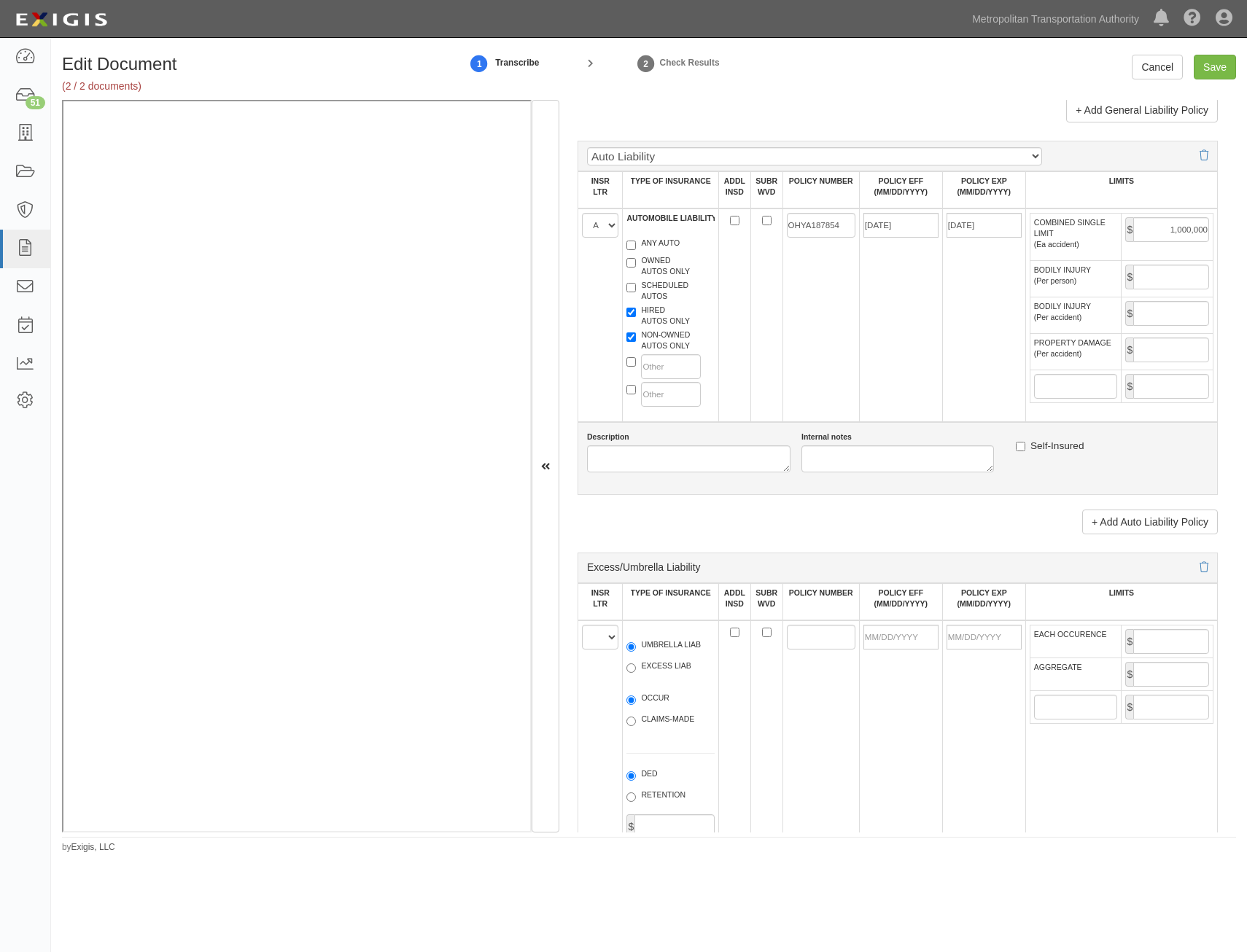
scroll to position [1459, 0]
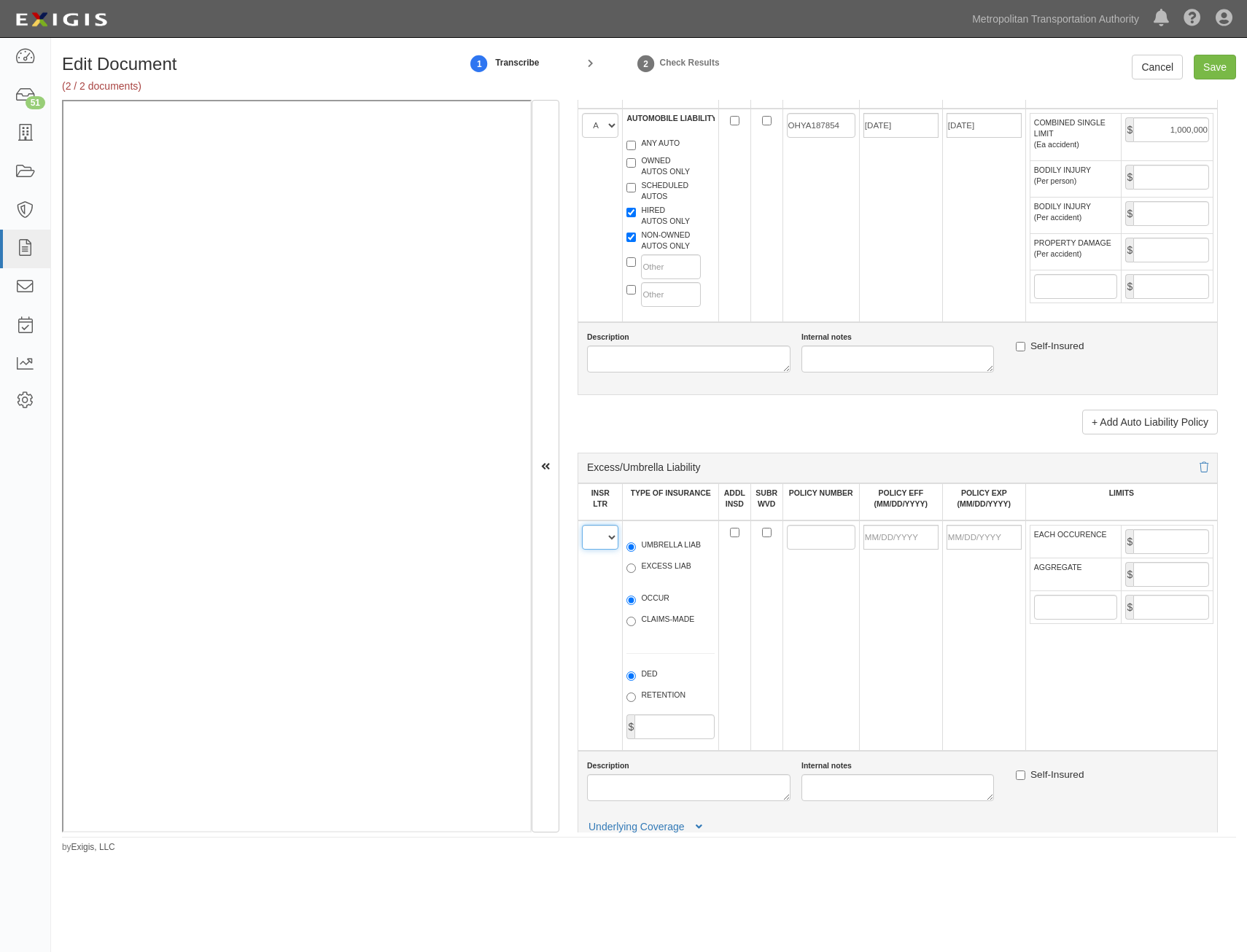
click at [603, 546] on select "A B C D E F" at bounding box center [600, 538] width 37 height 24
select select "A"
click at [582, 525] on select "A B C D E F" at bounding box center [600, 538] width 37 height 24
click at [670, 548] on label "UMBRELLA LIAB" at bounding box center [663, 546] width 74 height 14
click at [636, 548] on input "UMBRELLA LIAB" at bounding box center [631, 547] width 9 height 9
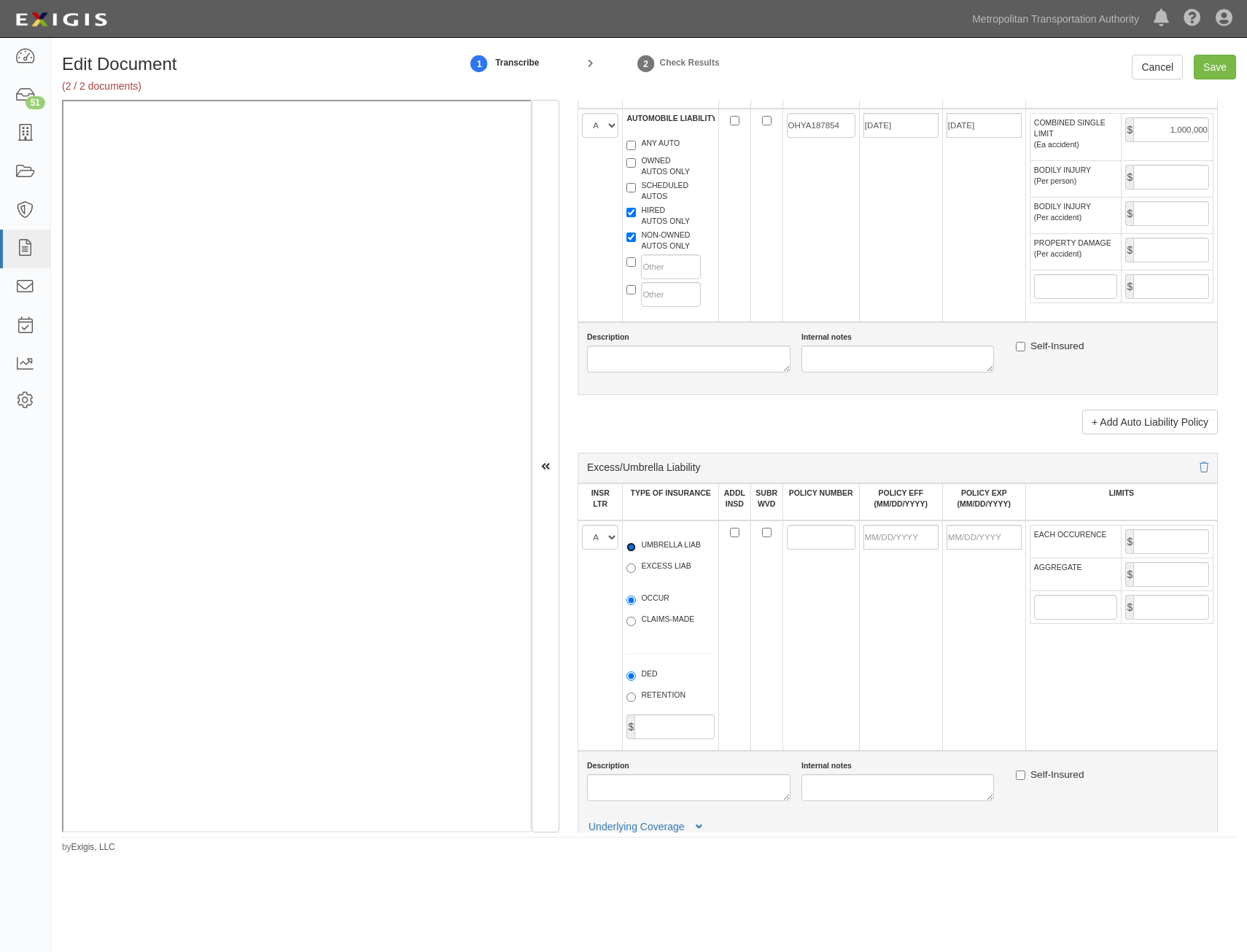
radio input "true"
click at [659, 598] on label "OCCUR" at bounding box center [648, 600] width 43 height 14
click at [636, 598] on input "OCCUR" at bounding box center [631, 601] width 9 height 9
radio input "true"
click at [730, 532] on input "ADDL INSD" at bounding box center [735, 533] width 9 height 9
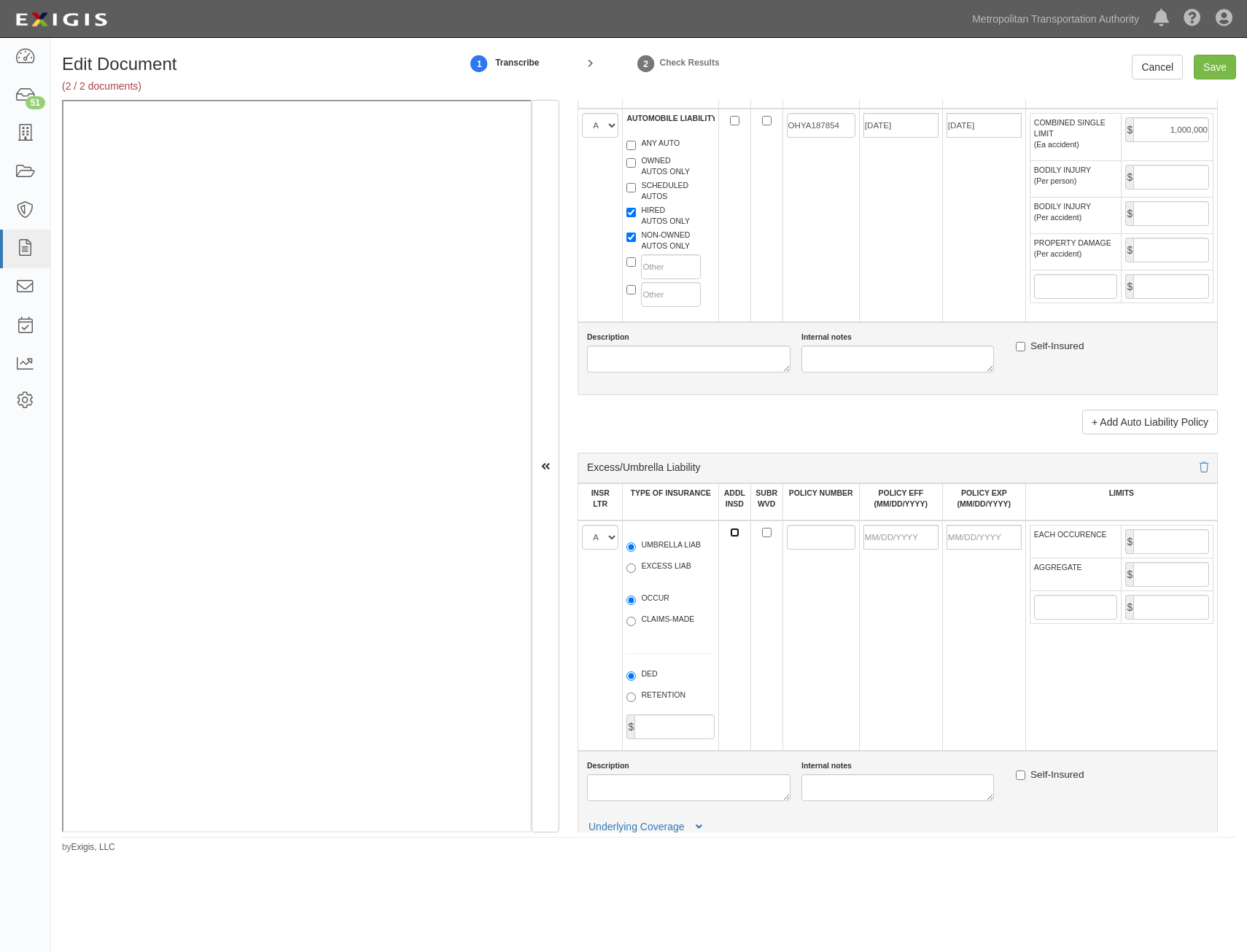
checkbox input "true"
click at [794, 535] on input "POLICY NUMBER" at bounding box center [820, 538] width 69 height 24
paste input "OHYA187854"
type input "OHYA187854"
click at [926, 638] on td at bounding box center [900, 636] width 83 height 231
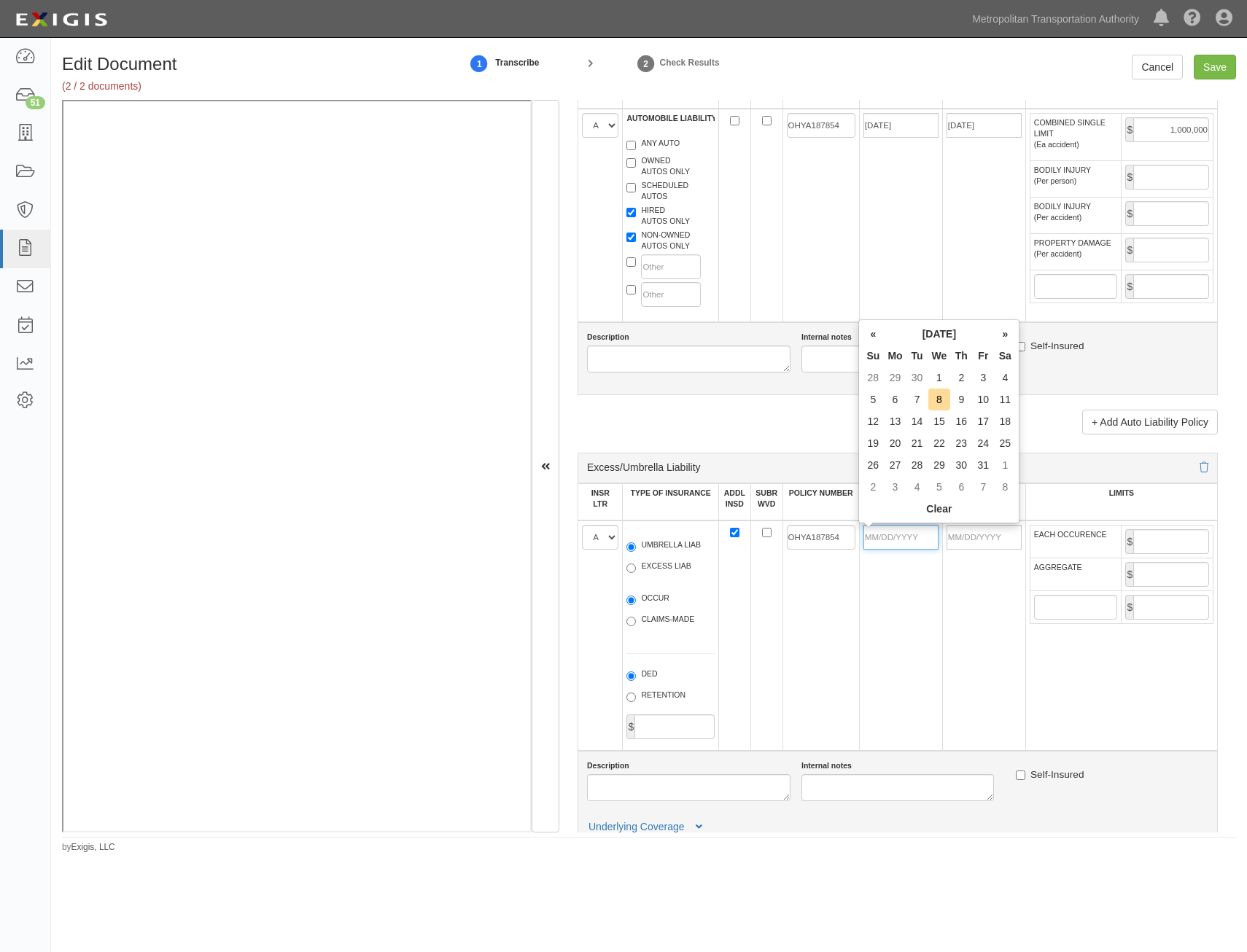
click at [907, 541] on input "POLICY EFF (MM/DD/YYYY)" at bounding box center [901, 538] width 75 height 24
type input "01/01/2025"
type input "01/01/2026"
click at [786, 731] on td "OHYA187854" at bounding box center [820, 636] width 76 height 231
click at [1149, 548] on input "EACH OCCURENCE" at bounding box center [1171, 541] width 76 height 24
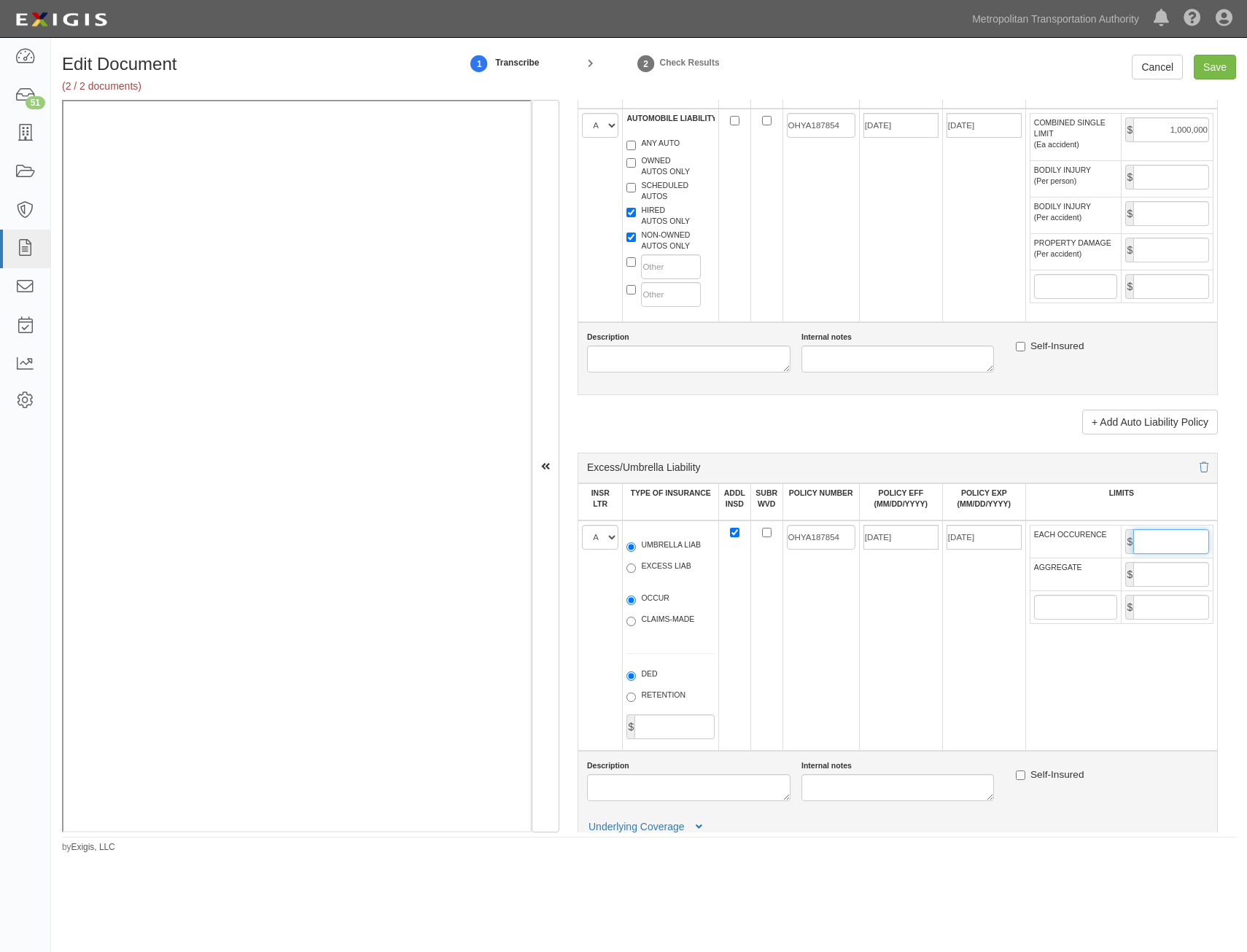
type input "2,000,000"
click at [1168, 578] on input "AGGREGATE" at bounding box center [1171, 574] width 76 height 24
type input "2,000,000"
click at [845, 631] on td "OHYA187854" at bounding box center [820, 636] width 76 height 231
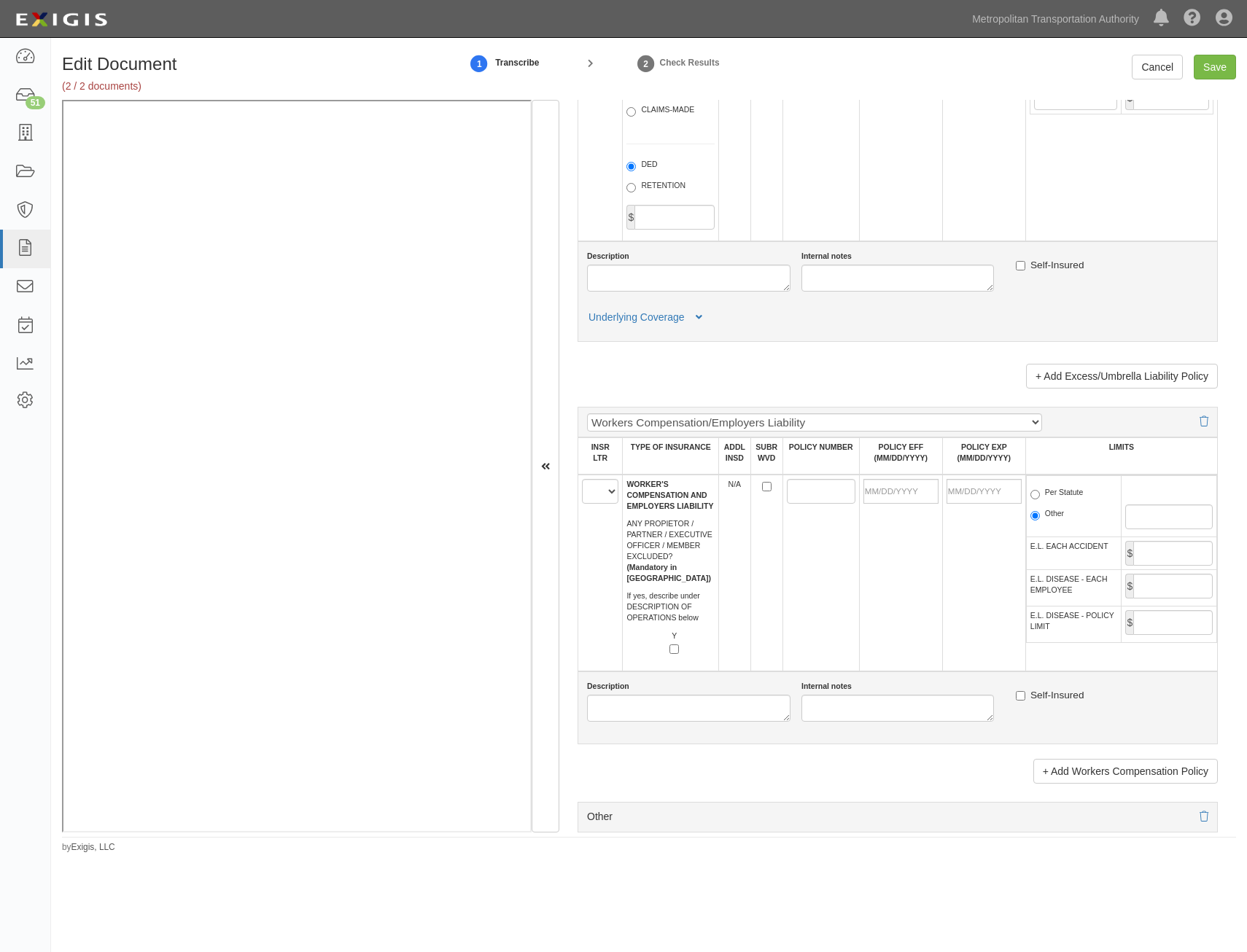
scroll to position [1969, 0]
click at [597, 495] on select "A B C D E F" at bounding box center [600, 491] width 37 height 24
select select "B"
click at [582, 478] on select "A B C D E F" at bounding box center [600, 491] width 37 height 24
click at [797, 491] on input "POLICY NUMBER" at bounding box center [820, 491] width 69 height 24
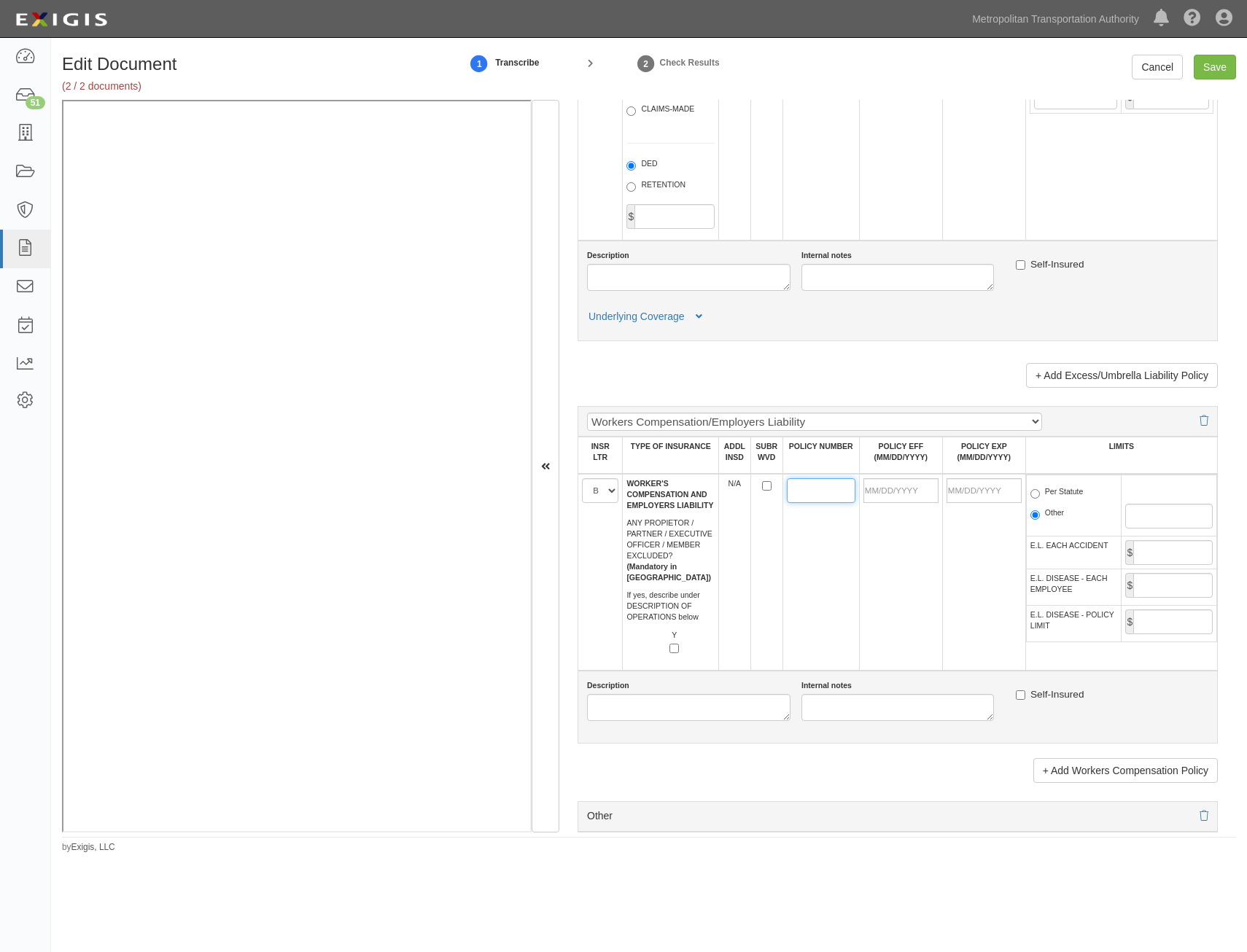
paste input "13WBCIC7574"
type input "13WBCIC7574"
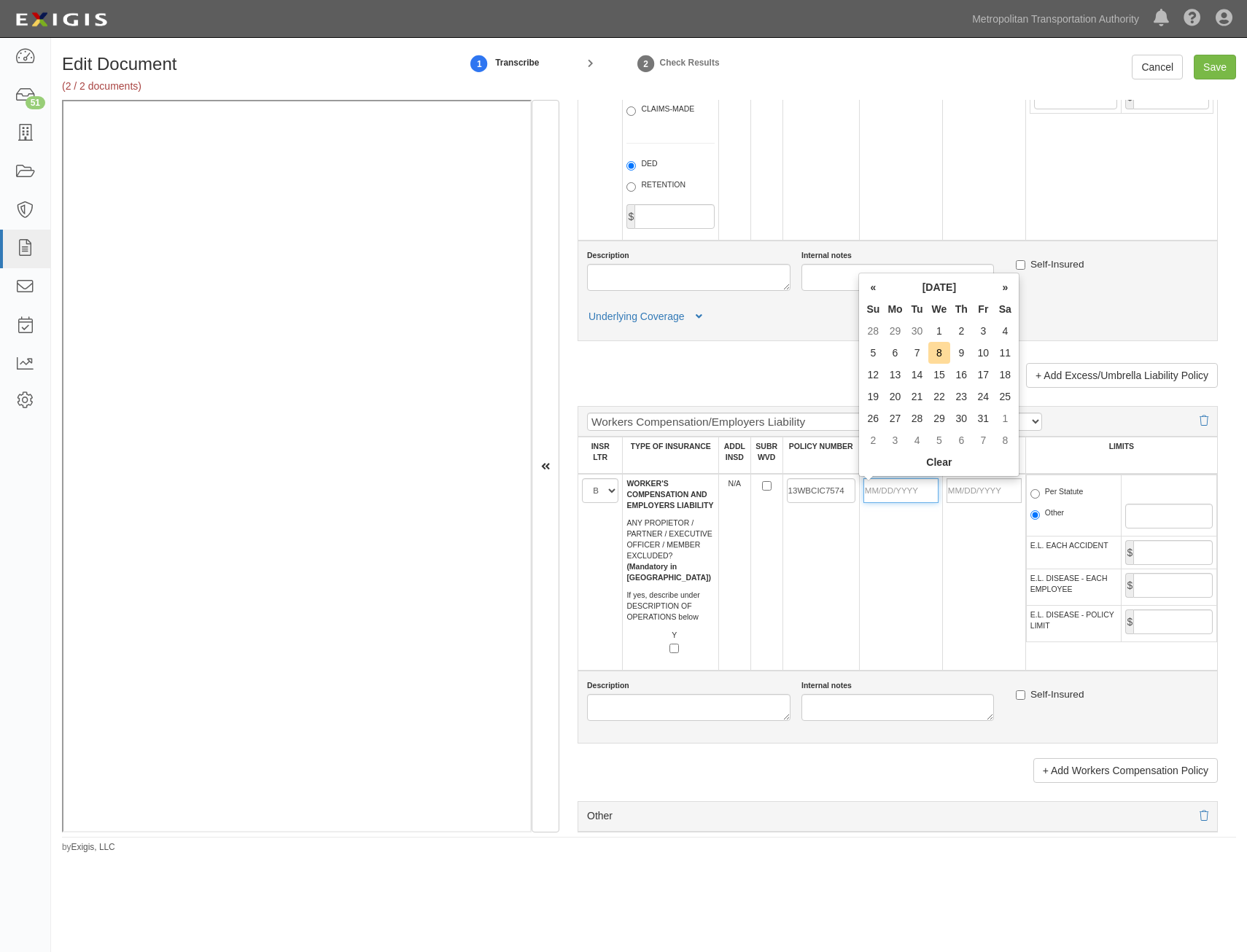
drag, startPoint x: 916, startPoint y: 483, endPoint x: 915, endPoint y: 491, distance: 8.1
click at [916, 483] on input "POLICY EFF (MM/DD/YYYY)" at bounding box center [901, 491] width 75 height 24
type input "01/01/2025"
type input "01/01/2026"
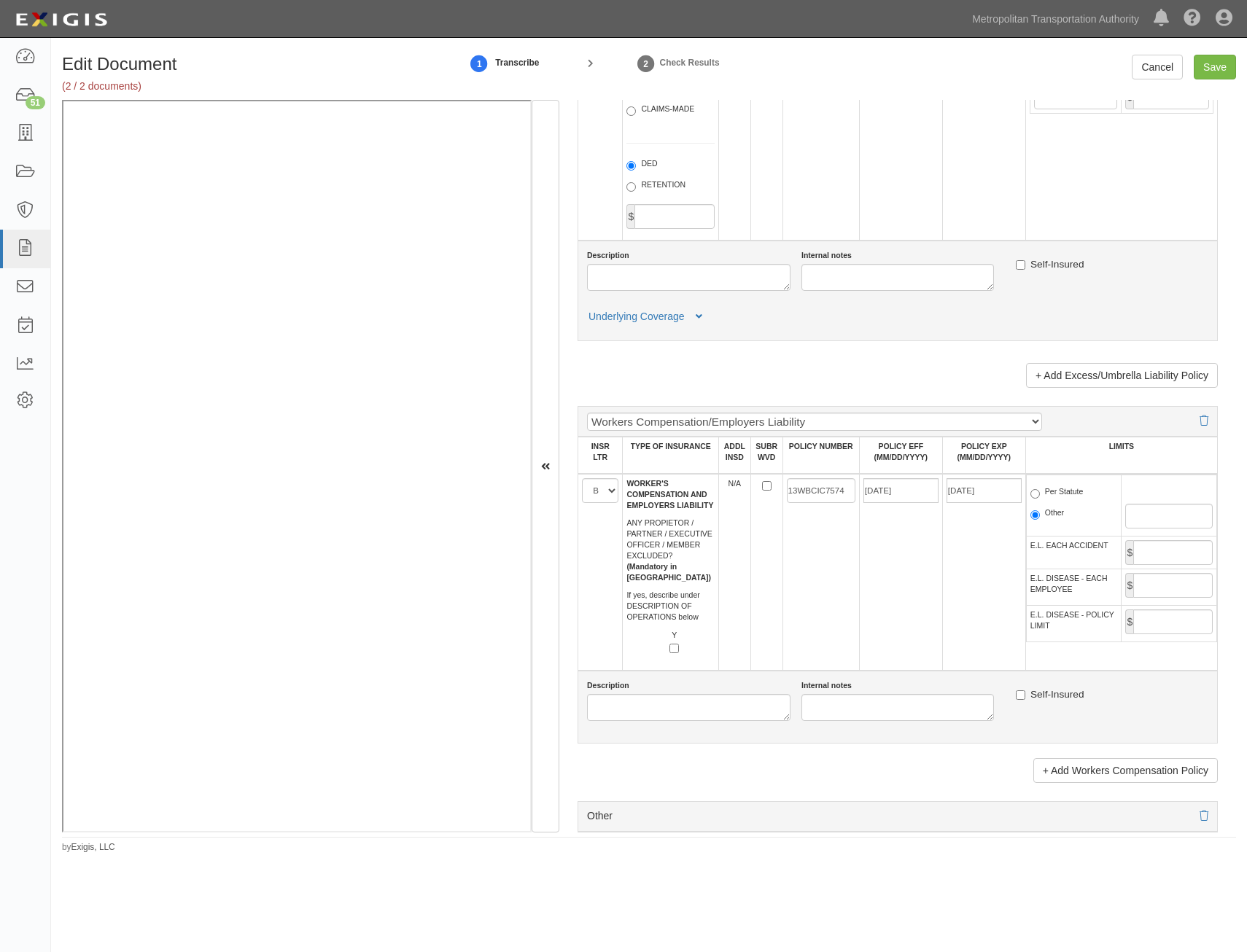
click at [899, 588] on td "01/01/2025" at bounding box center [900, 572] width 83 height 197
click at [1071, 490] on label "Per Statute" at bounding box center [1057, 492] width 54 height 14
click at [1040, 490] on input "Per Statute" at bounding box center [1035, 494] width 9 height 9
radio input "true"
click at [1185, 542] on input "E.L. EACH ACCIDENT" at bounding box center [1173, 553] width 79 height 24
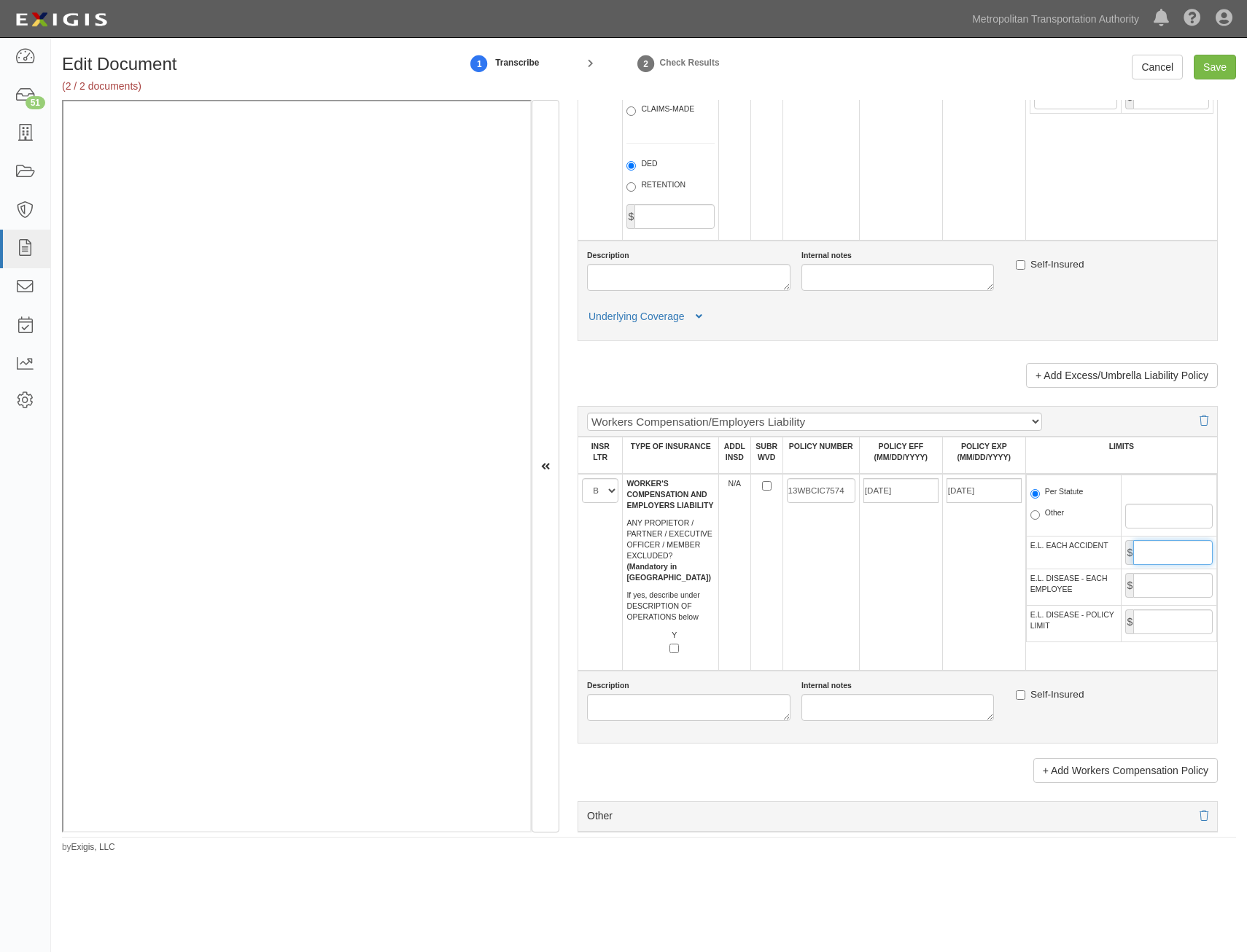
type input "1,000,000"
drag, startPoint x: 1184, startPoint y: 576, endPoint x: 1175, endPoint y: 592, distance: 18.4
click at [1184, 576] on input "E.L. DISEASE - EACH EMPLOYEE" at bounding box center [1173, 586] width 79 height 24
type input "1,000,000"
drag, startPoint x: 1180, startPoint y: 619, endPoint x: 1176, endPoint y: 625, distance: 7.2
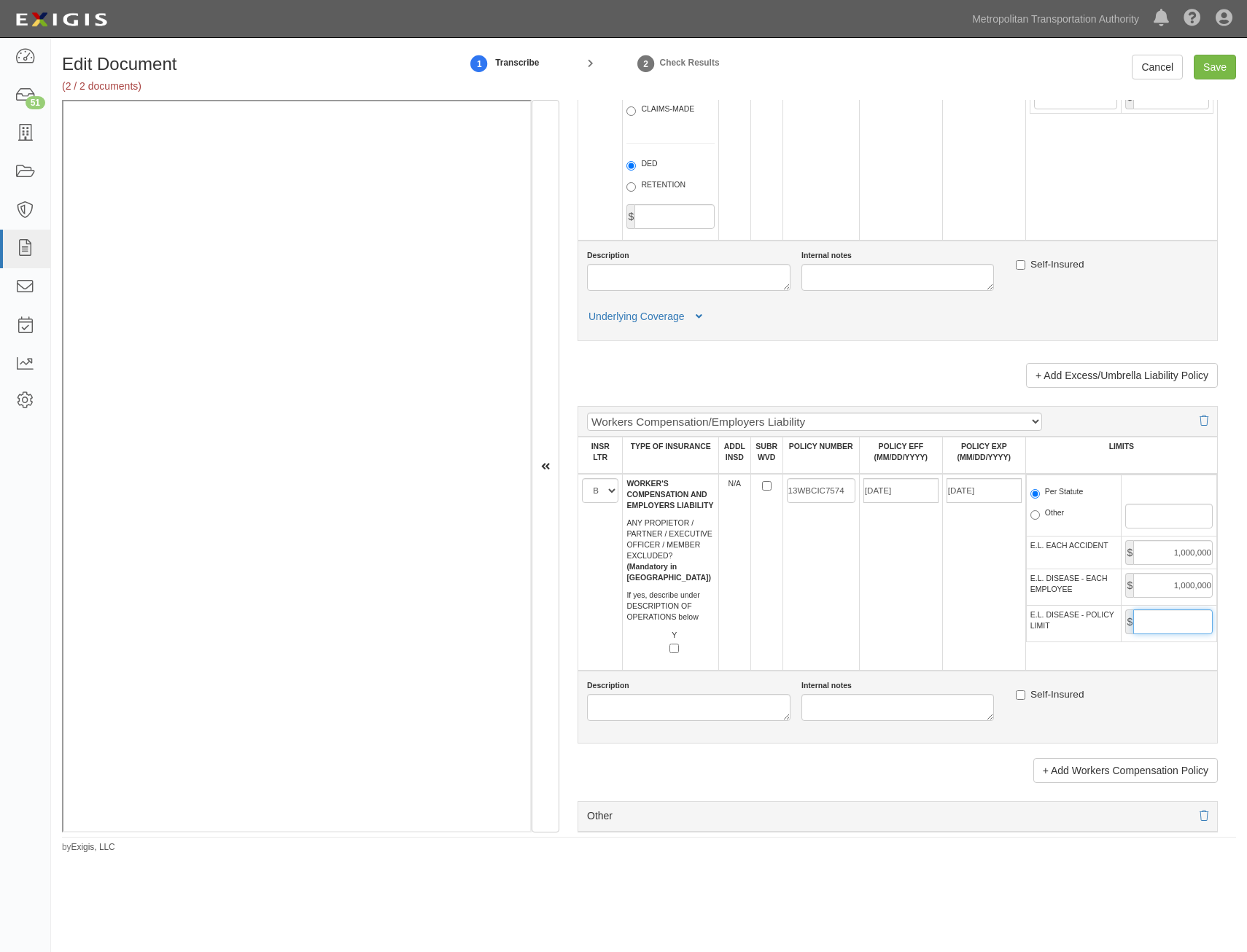
click at [1180, 619] on input "E.L. DISEASE - POLICY LIMIT" at bounding box center [1173, 621] width 79 height 24
type input "1,000,000"
click at [924, 634] on td "01/01/2025" at bounding box center [900, 572] width 83 height 197
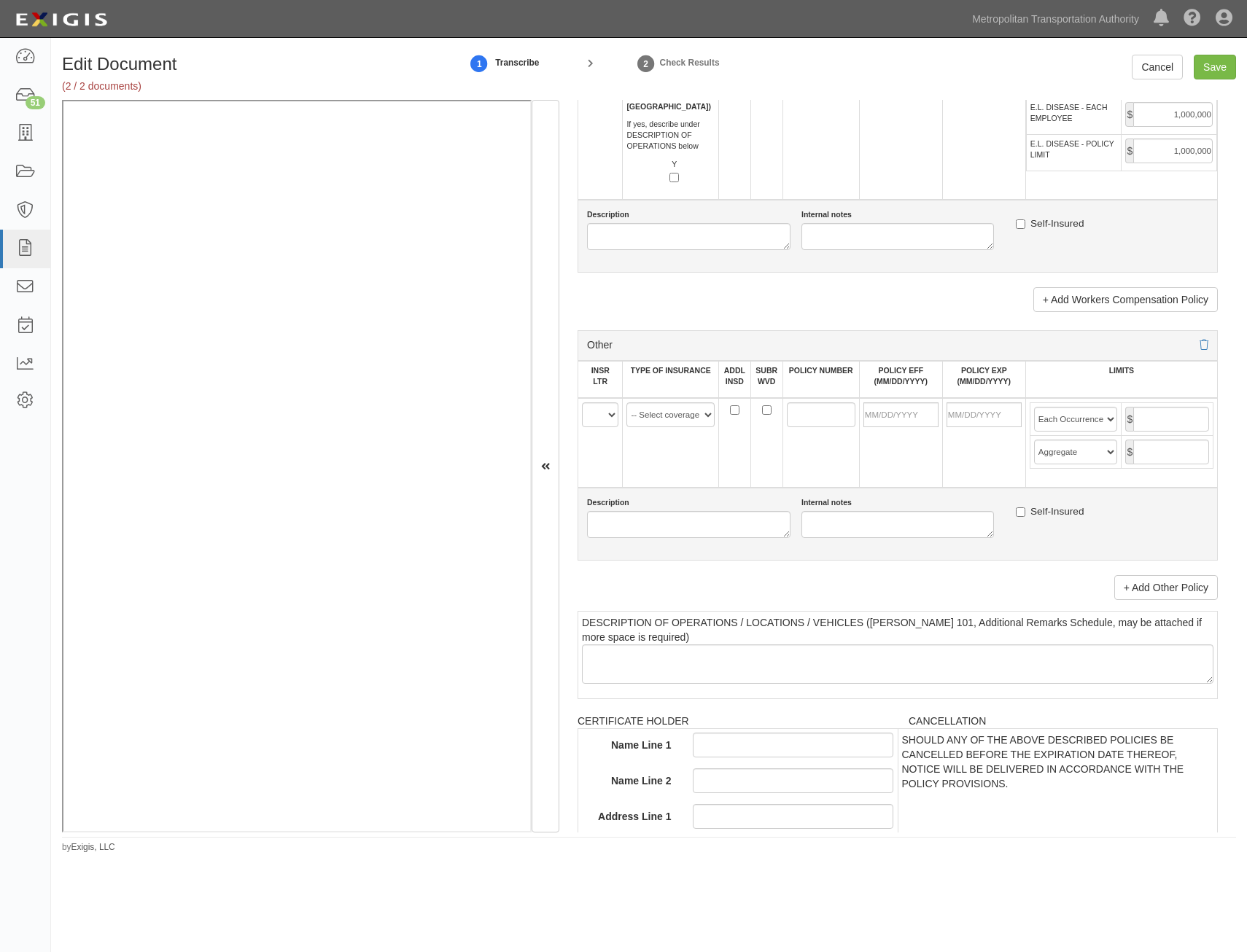
scroll to position [2479, 0]
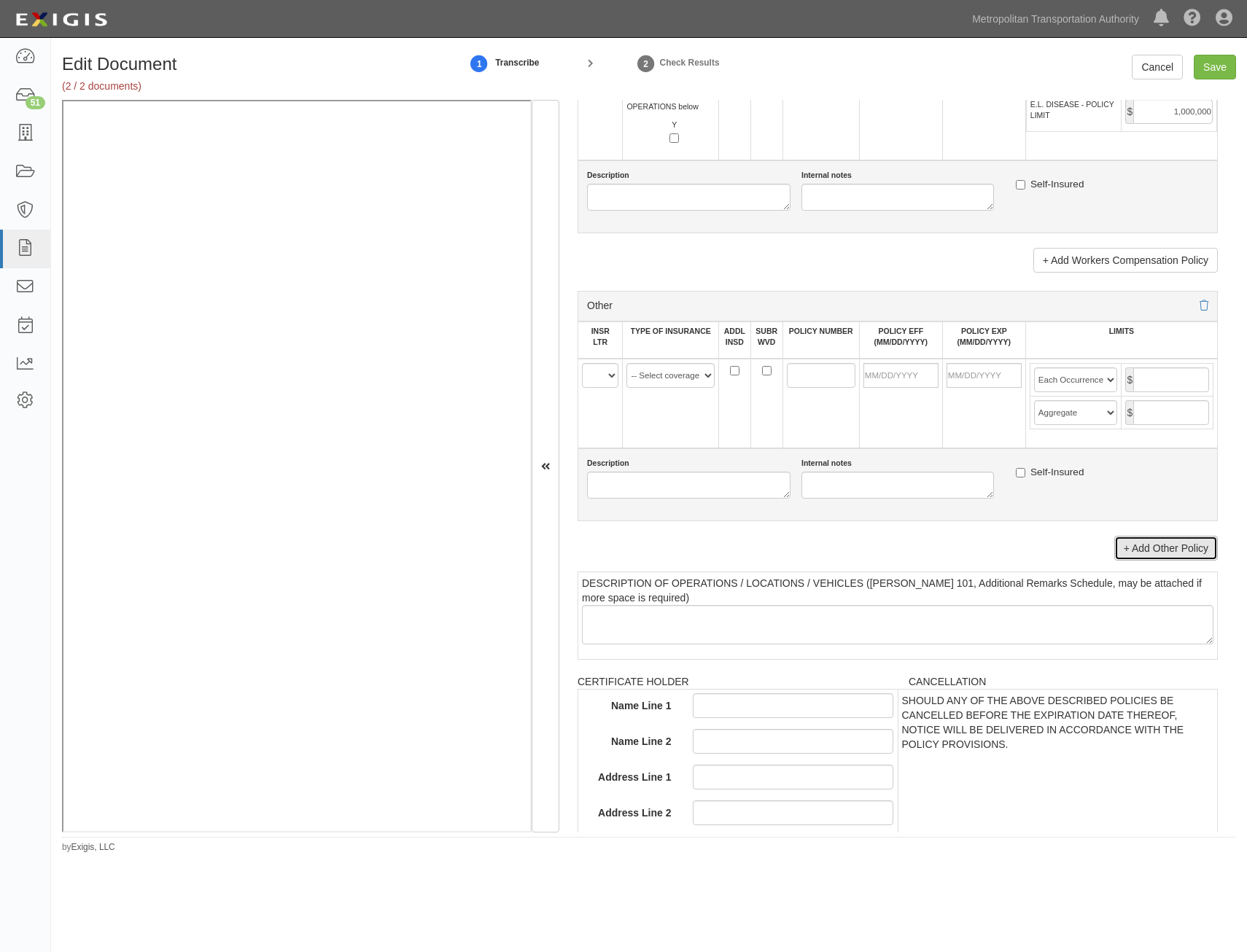
click at [1138, 548] on link "+ Add Other Policy" at bounding box center [1166, 548] width 104 height 24
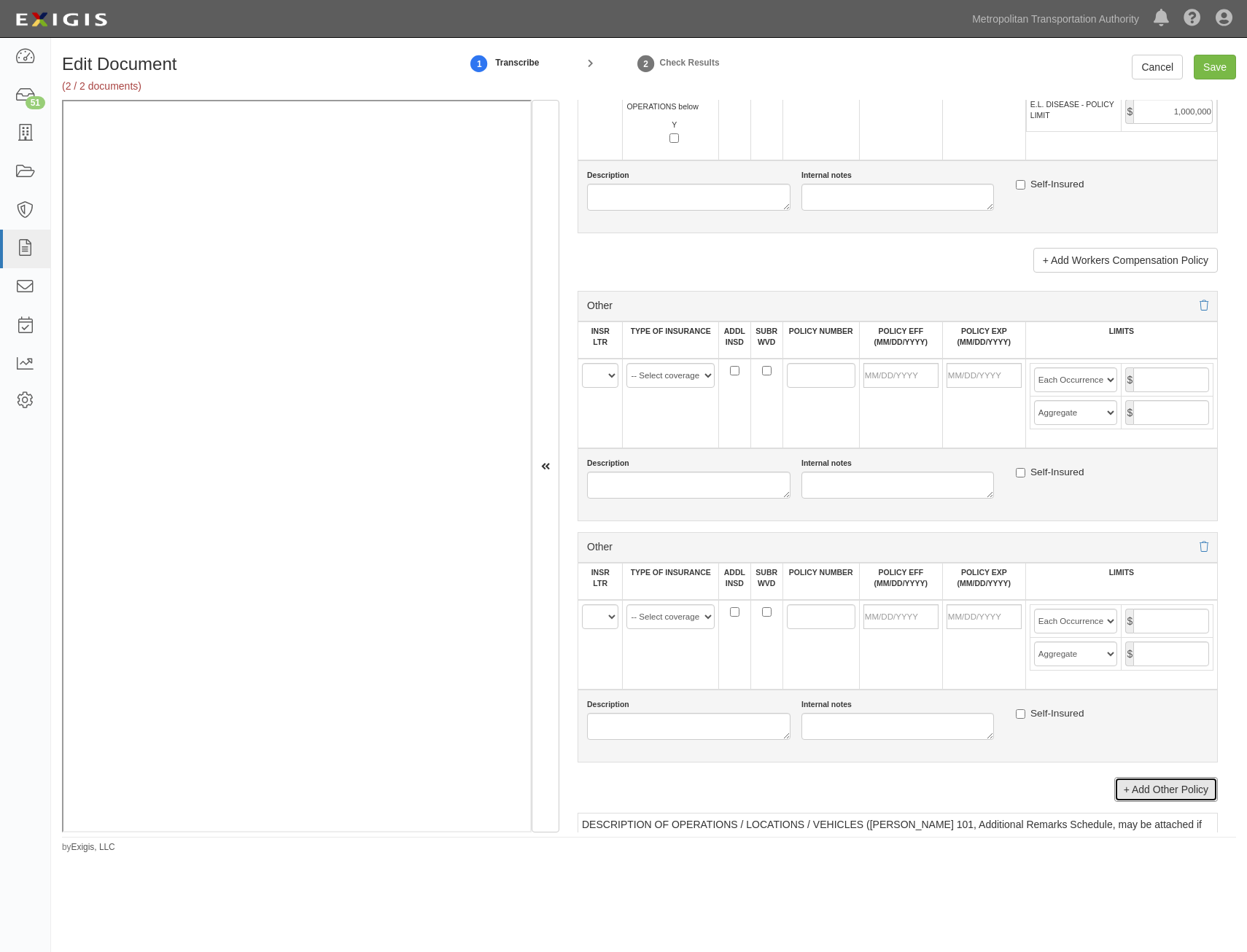
scroll to position [2698, 0]
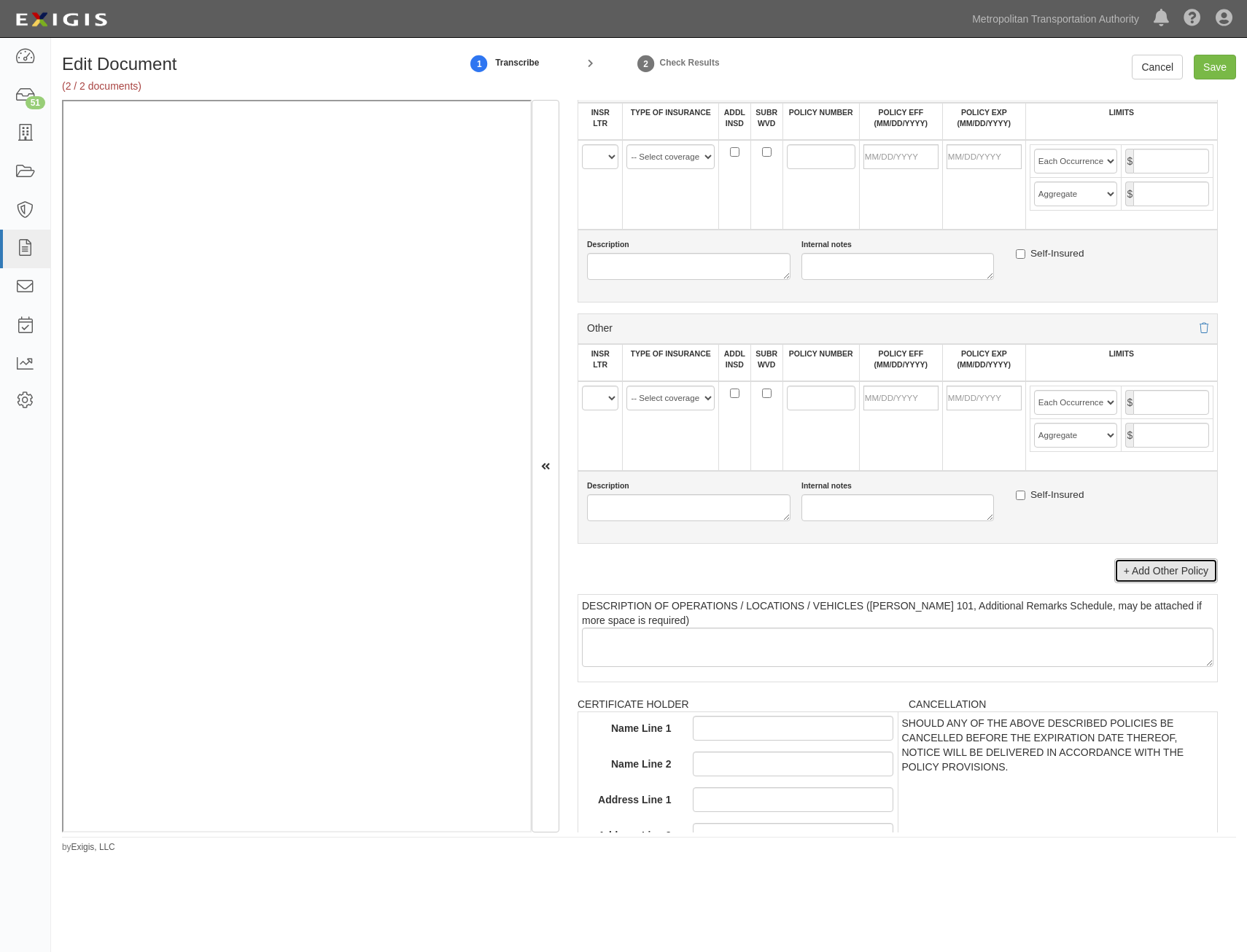
click at [1156, 582] on link "+ Add Other Policy" at bounding box center [1166, 571] width 104 height 24
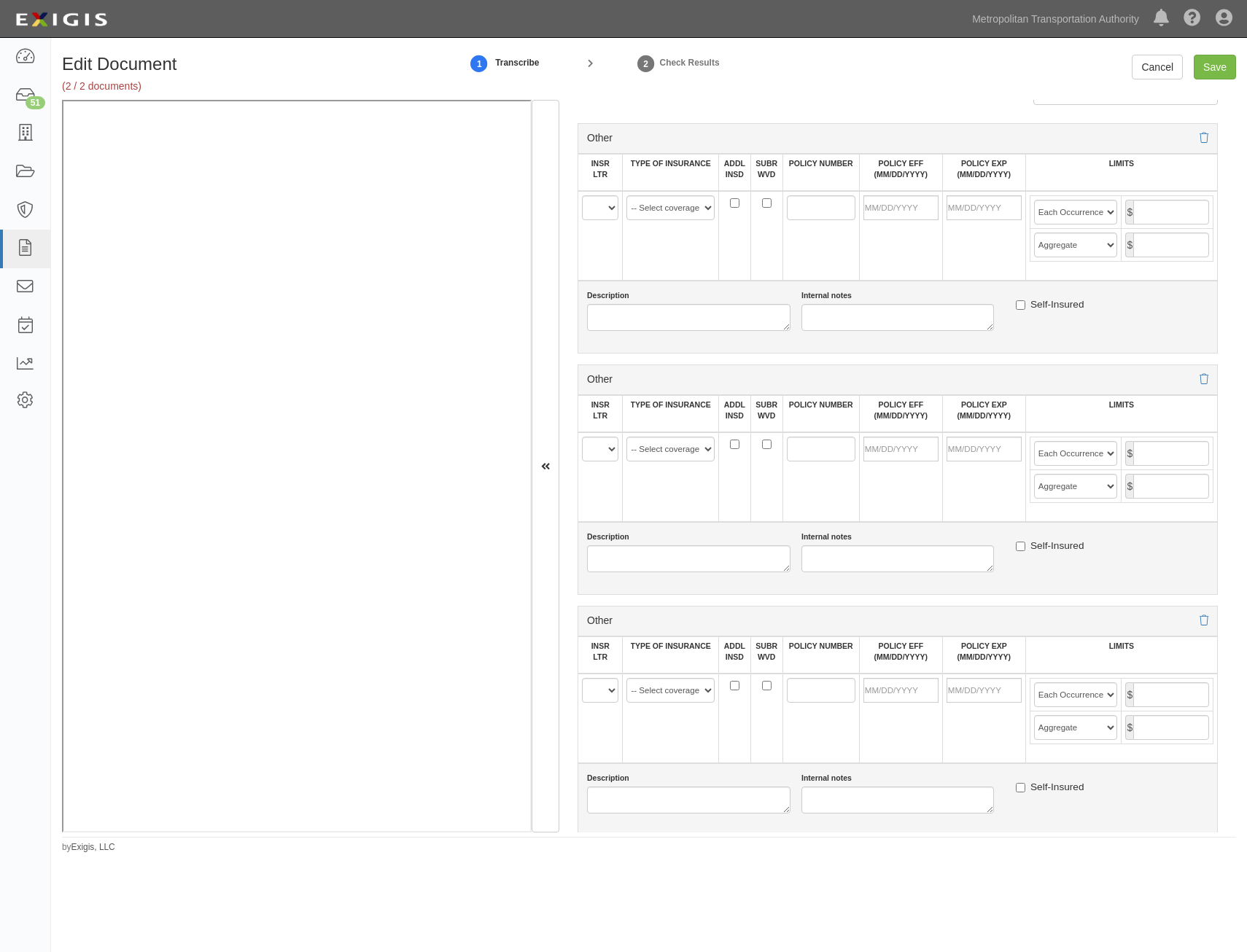
scroll to position [2552, 0]
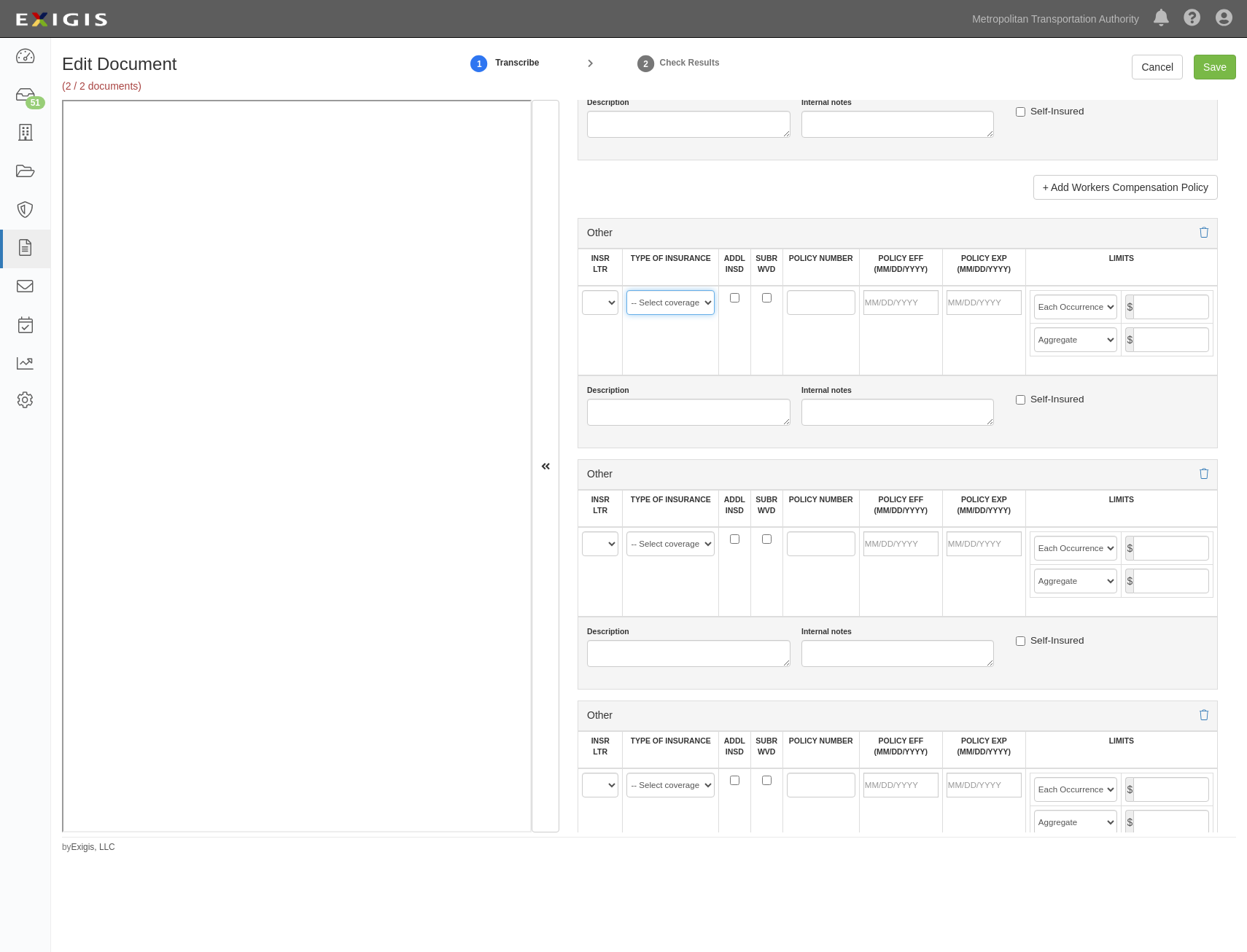
drag, startPoint x: 635, startPoint y: 306, endPoint x: 639, endPoint y: 315, distance: 9.8
click at [635, 306] on select "-- Select coverage line -- Asbestos Abatement Auto Physical Damage Aviation Lia…" at bounding box center [671, 302] width 89 height 24
select select "152"
click at [626, 290] on select "-- Select coverage line -- Asbestos Abatement Auto Physical Damage Aviation Lia…" at bounding box center [671, 302] width 89 height 24
click at [687, 546] on select "-- Select coverage line -- Asbestos Abatement Auto Physical Damage Aviation Lia…" at bounding box center [671, 543] width 89 height 24
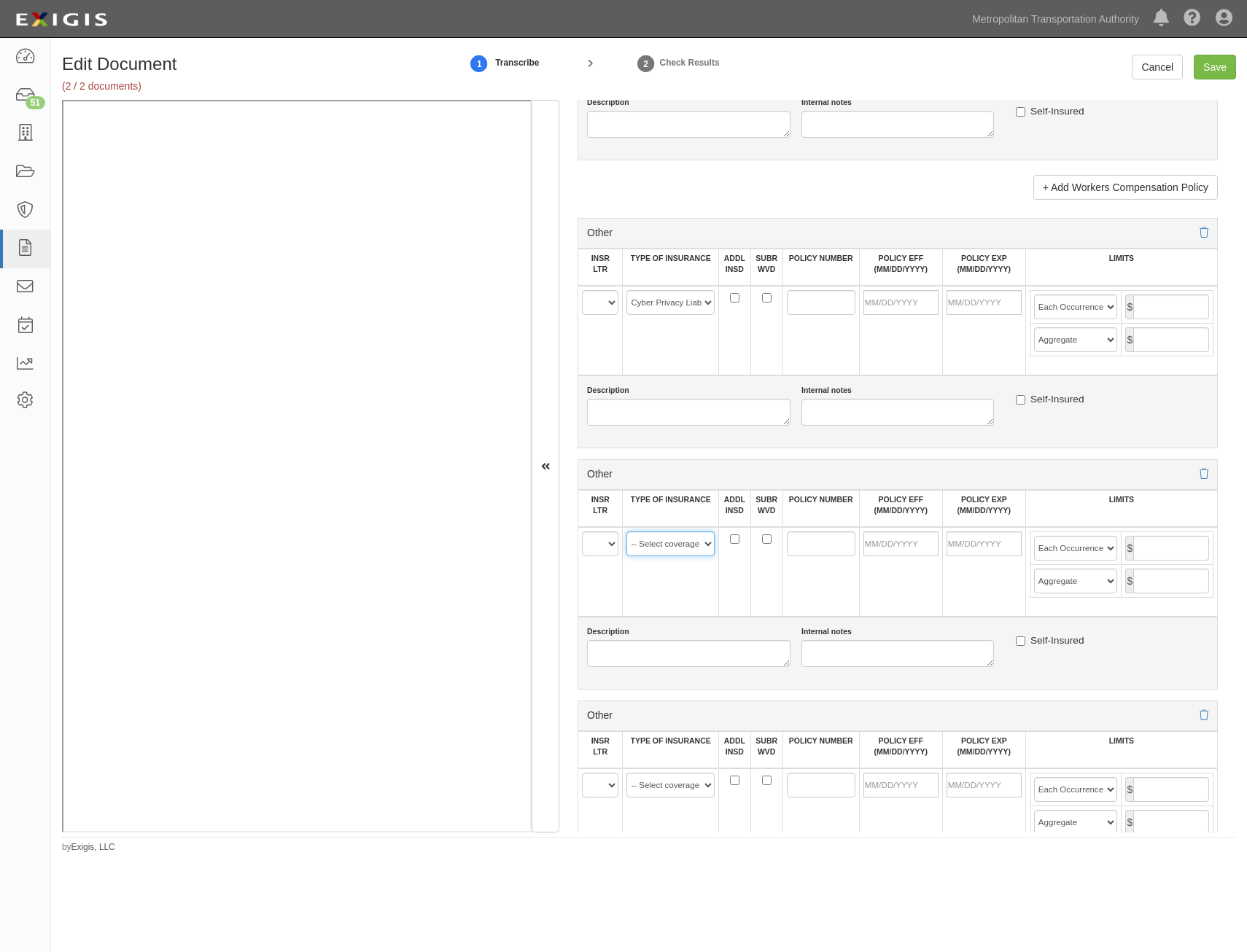
select select "91"
click at [626, 531] on select "-- Select coverage line -- Asbestos Abatement Auto Physical Damage Aviation Lia…" at bounding box center [671, 543] width 89 height 24
click at [609, 308] on select "A B C D E F" at bounding box center [600, 302] width 37 height 24
select select "D"
click at [582, 290] on select "A B C D E F" at bounding box center [600, 302] width 37 height 24
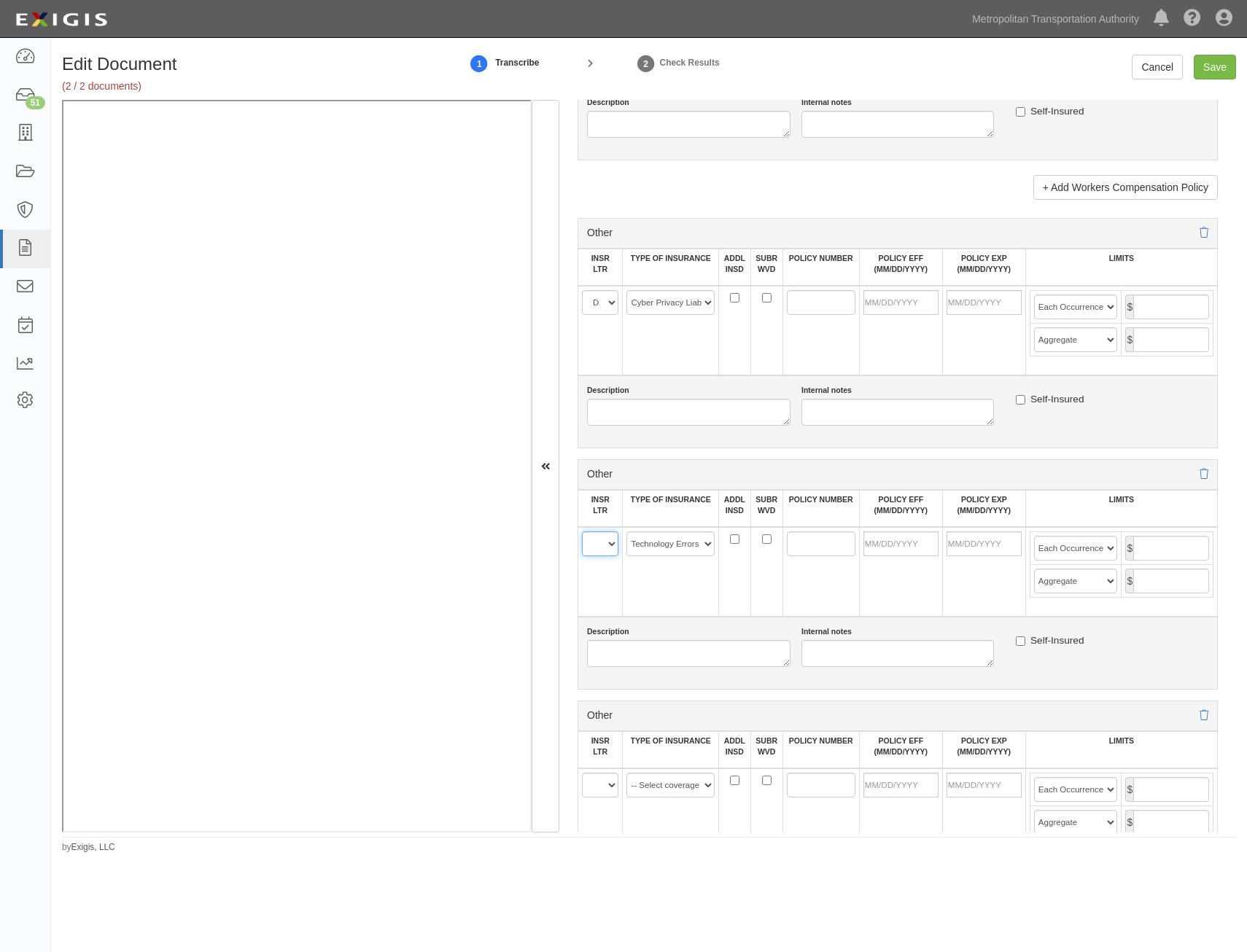
drag, startPoint x: 608, startPoint y: 534, endPoint x: 605, endPoint y: 543, distance: 9.5
click at [608, 534] on select "A B C D E F" at bounding box center [600, 543] width 37 height 24
select select "D"
click at [582, 531] on select "A B C D E F" at bounding box center [600, 543] width 37 height 24
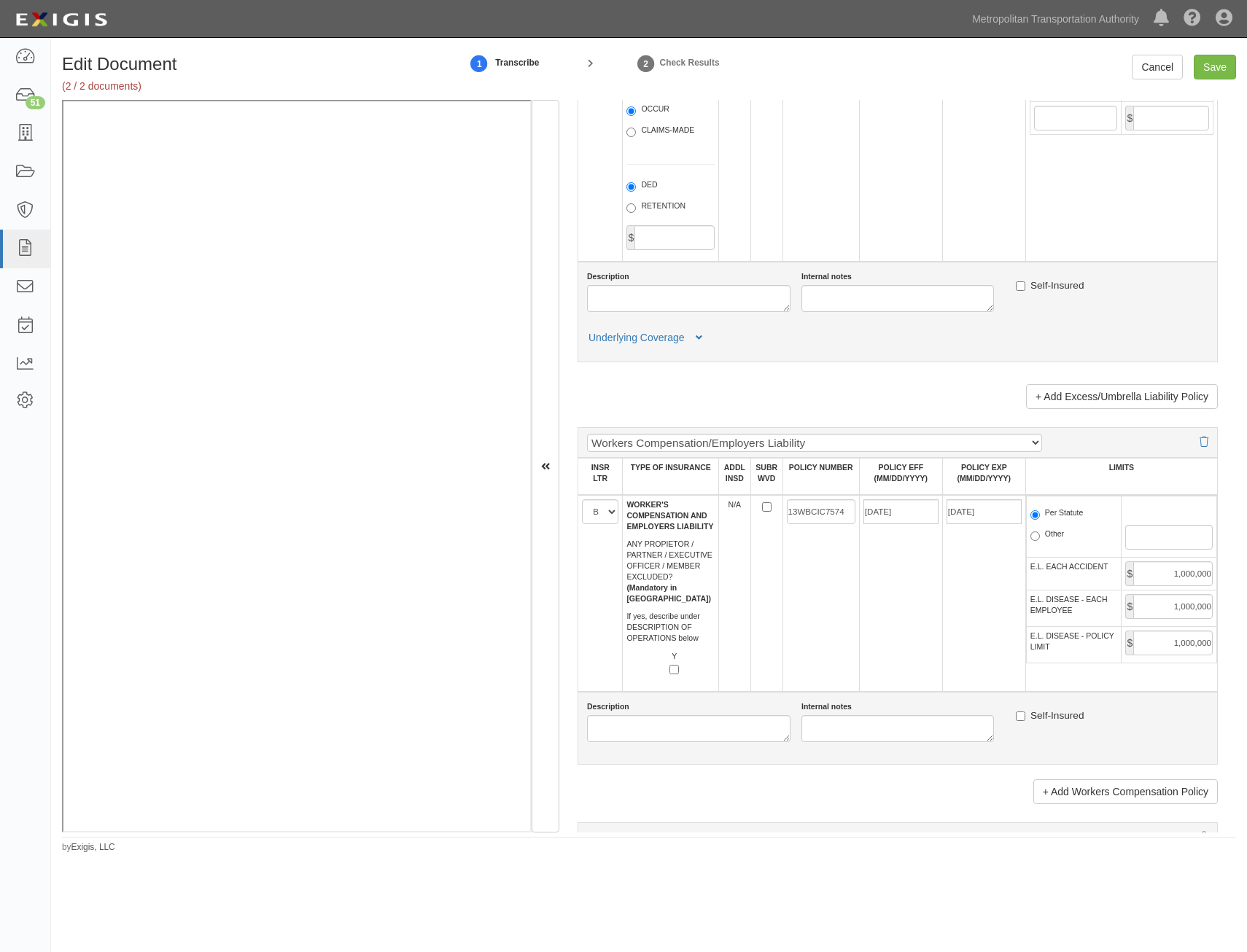
drag, startPoint x: 929, startPoint y: 561, endPoint x: 897, endPoint y: 387, distance: 176.9
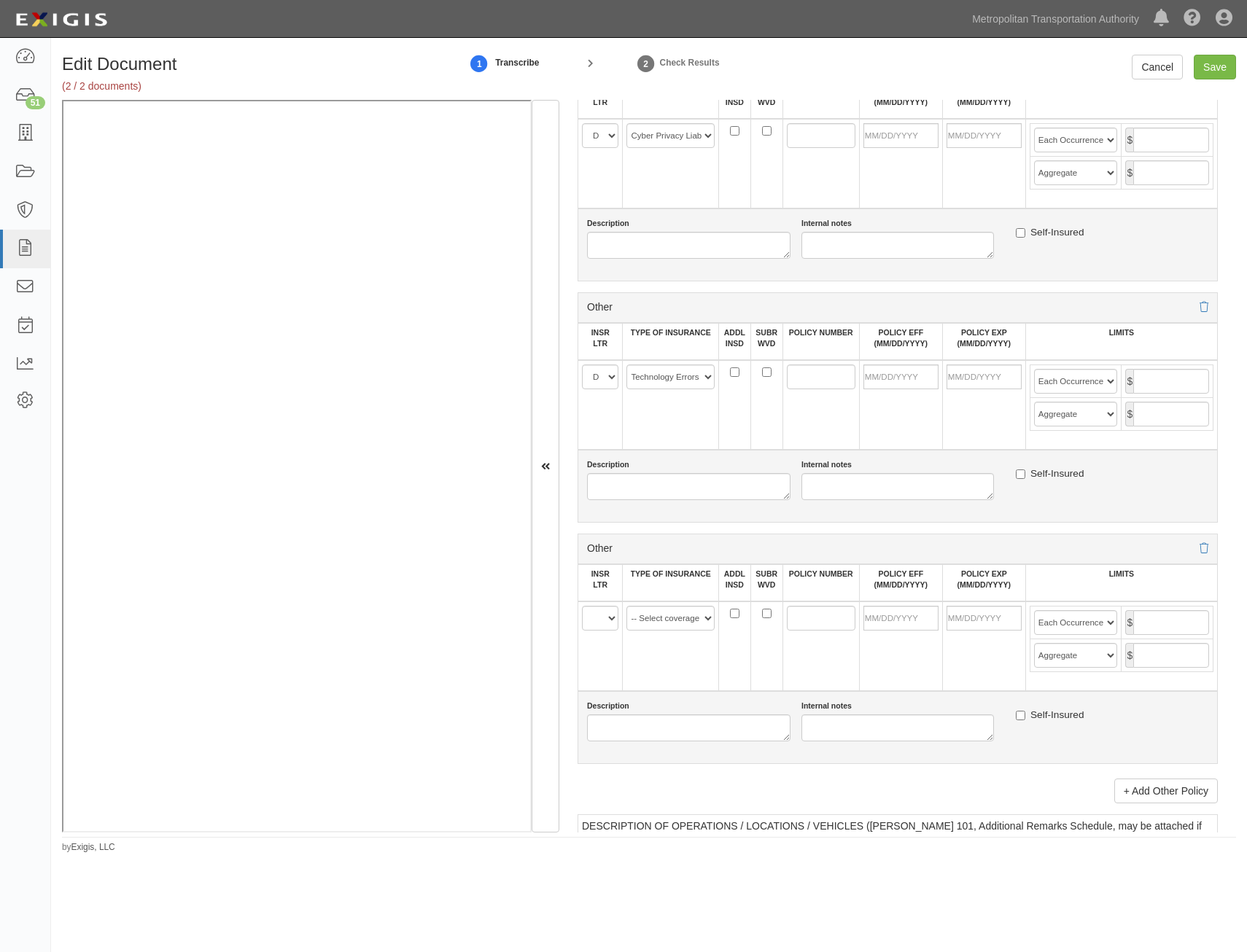
scroll to position [2589, 0]
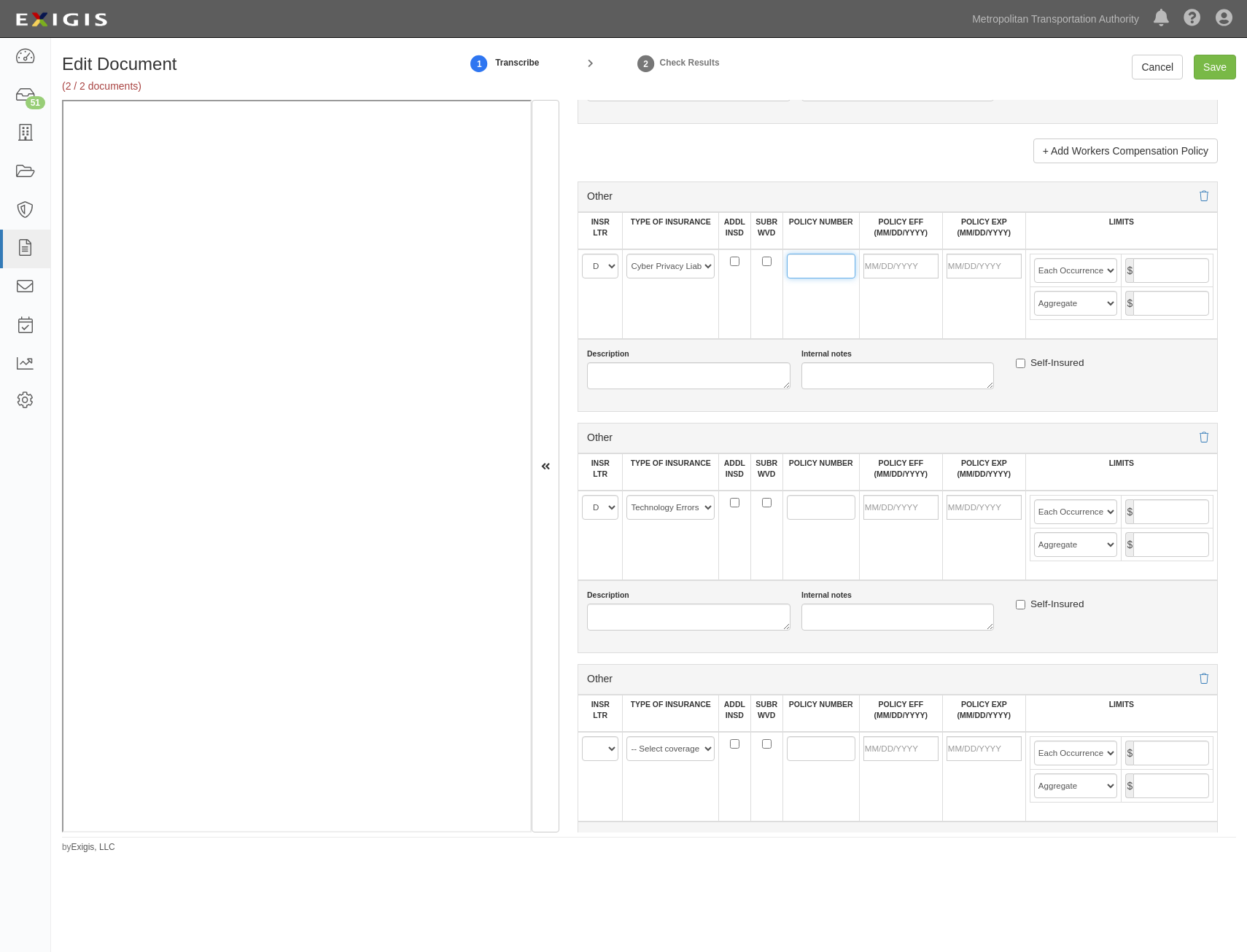
click at [788, 268] on input "POLICY NUMBER" at bounding box center [820, 266] width 69 height 24
paste input "LHYH423134"
type input "LHYH423134"
drag, startPoint x: 798, startPoint y: 482, endPoint x: 801, endPoint y: 511, distance: 29.2
click at [798, 490] on td "POLICY NUMBER" at bounding box center [820, 472] width 76 height 37
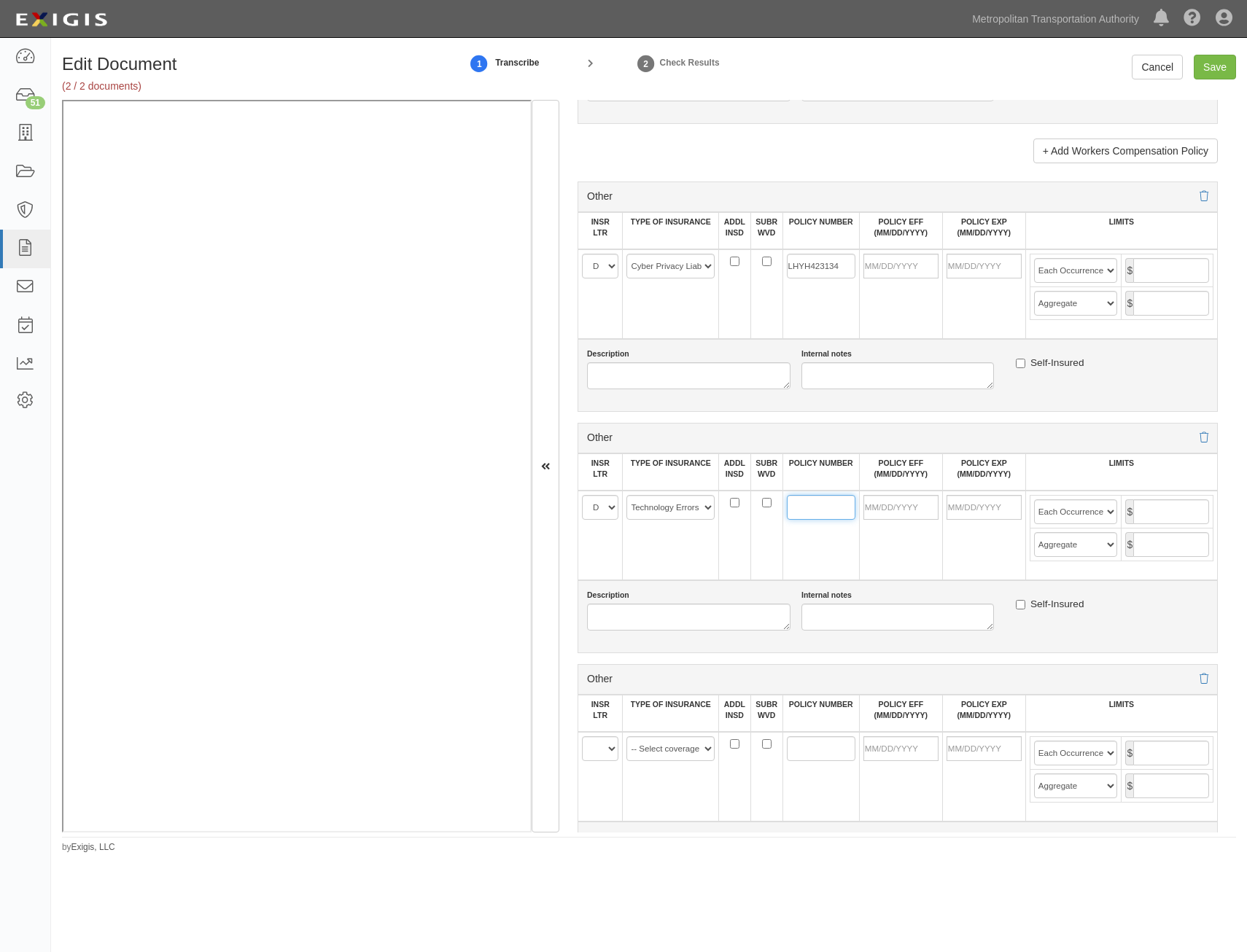
click at [801, 511] on input "POLICY NUMBER" at bounding box center [820, 508] width 69 height 24
paste input "LHYH423134"
type input "LHYH423134"
click at [866, 564] on td at bounding box center [900, 535] width 83 height 89
click at [890, 521] on td at bounding box center [900, 535] width 83 height 89
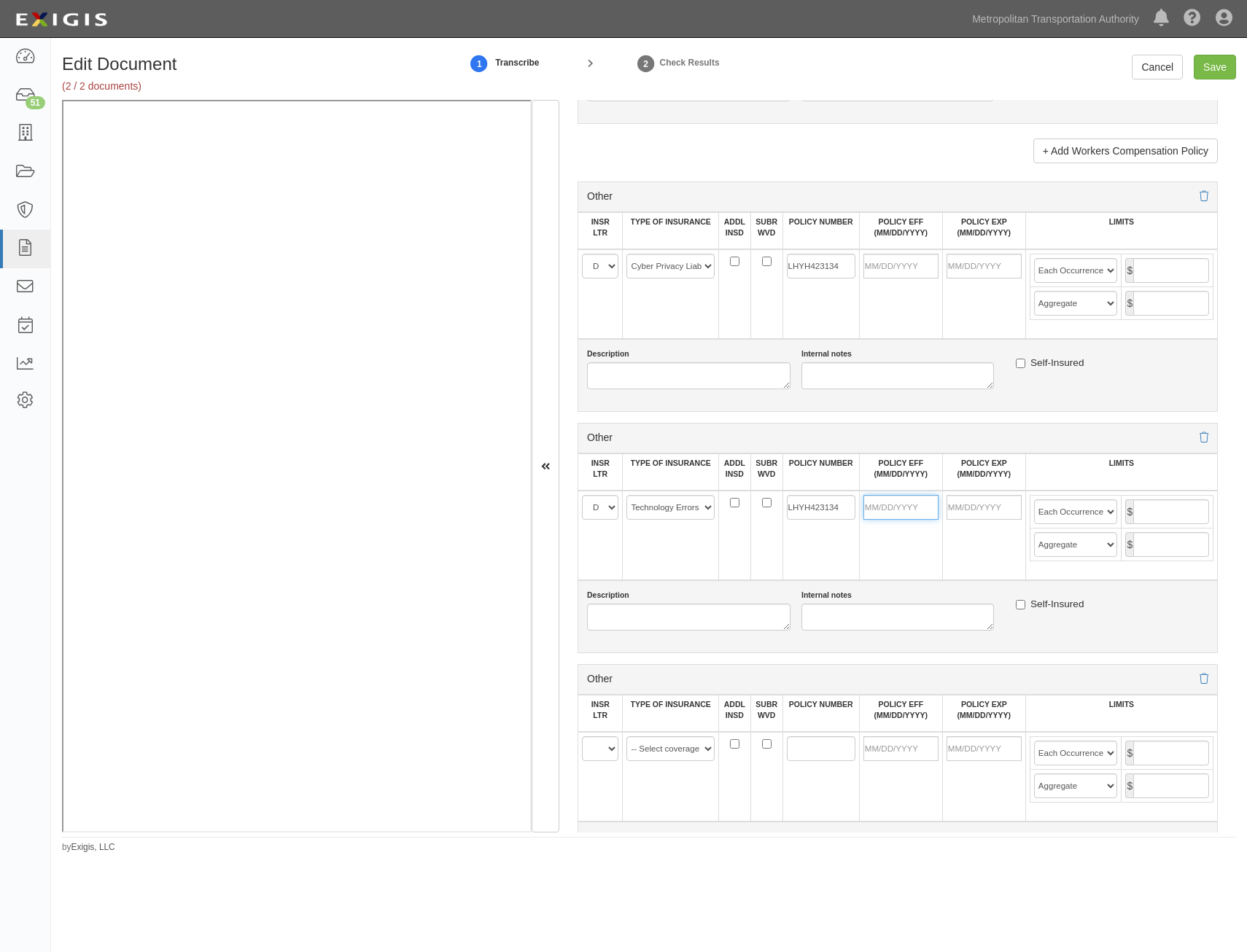
click at [899, 509] on input "POLICY EFF (MM/DD/YYYY)" at bounding box center [901, 508] width 75 height 24
type input "01/01/2025"
type input "01/01/2026"
click at [907, 272] on input "POLICY EFF (MM/DD/YYYY)" at bounding box center [901, 266] width 75 height 24
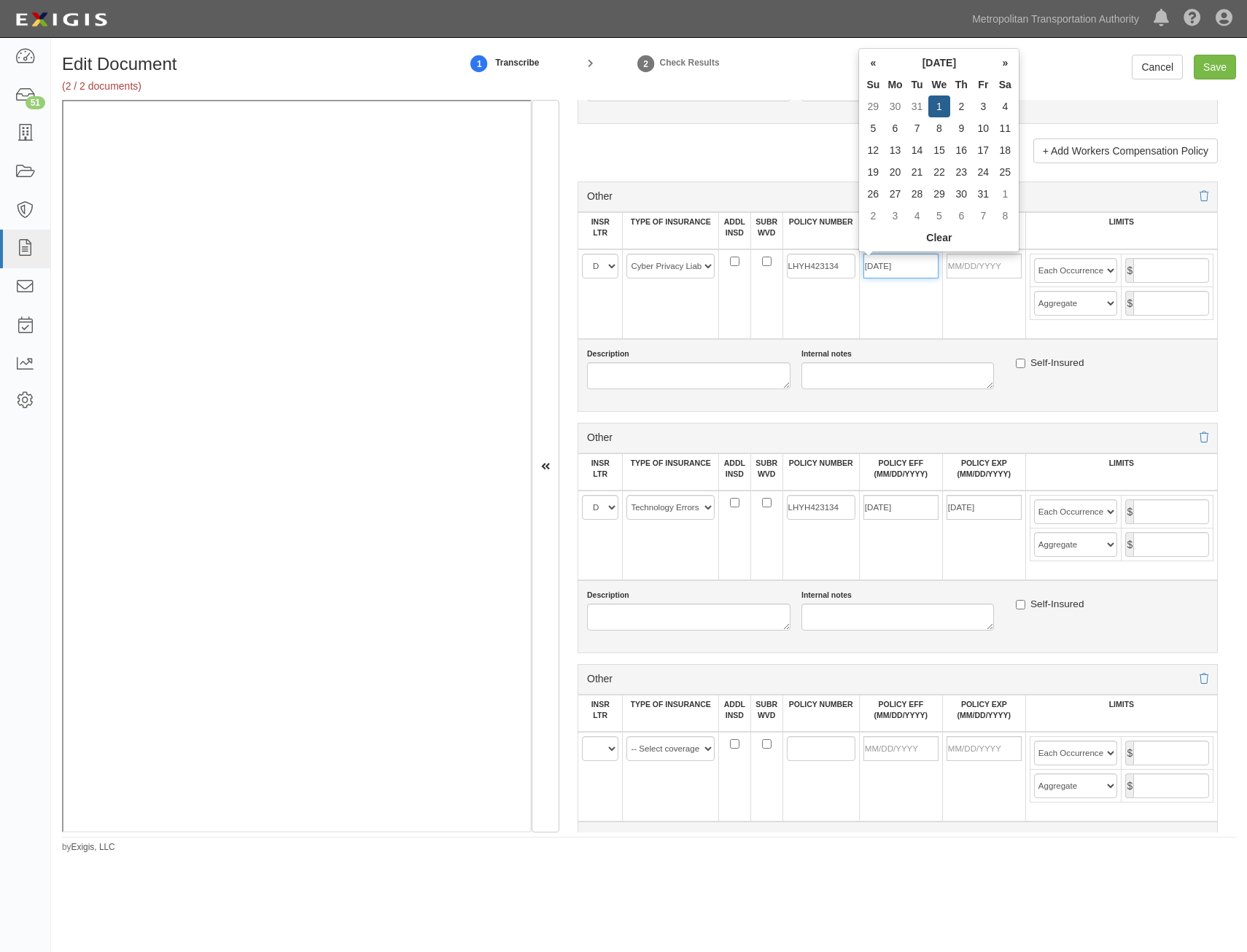
type input "01/01/2025"
type input "01/01/2026"
click at [911, 296] on td "01/01/2025" at bounding box center [900, 294] width 83 height 89
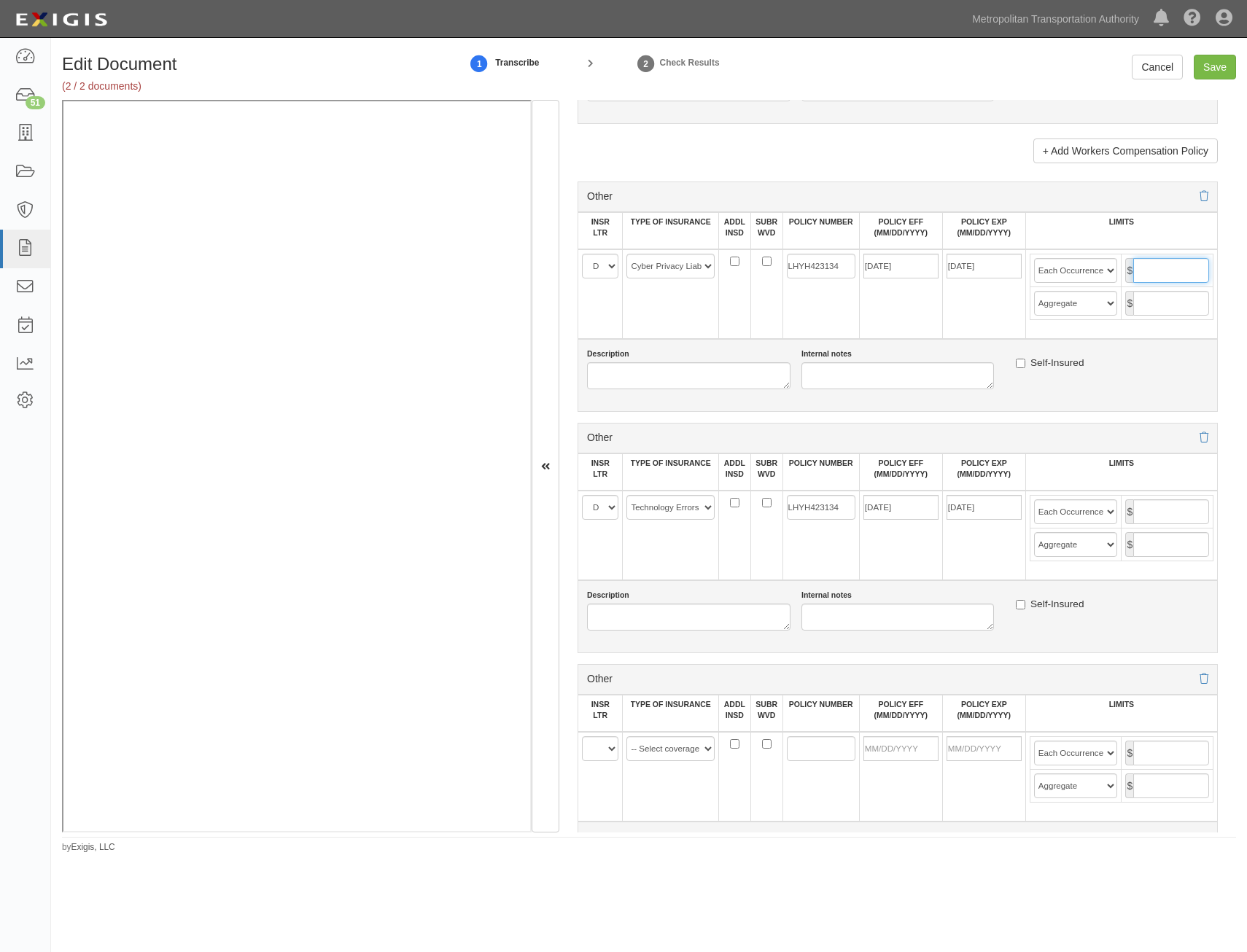
click at [1173, 278] on input "text" at bounding box center [1171, 270] width 76 height 24
type input "5,000,000"
click at [1152, 301] on input "text" at bounding box center [1171, 303] width 76 height 24
type input "5,000,000"
click at [1153, 515] on input "text" at bounding box center [1171, 511] width 76 height 24
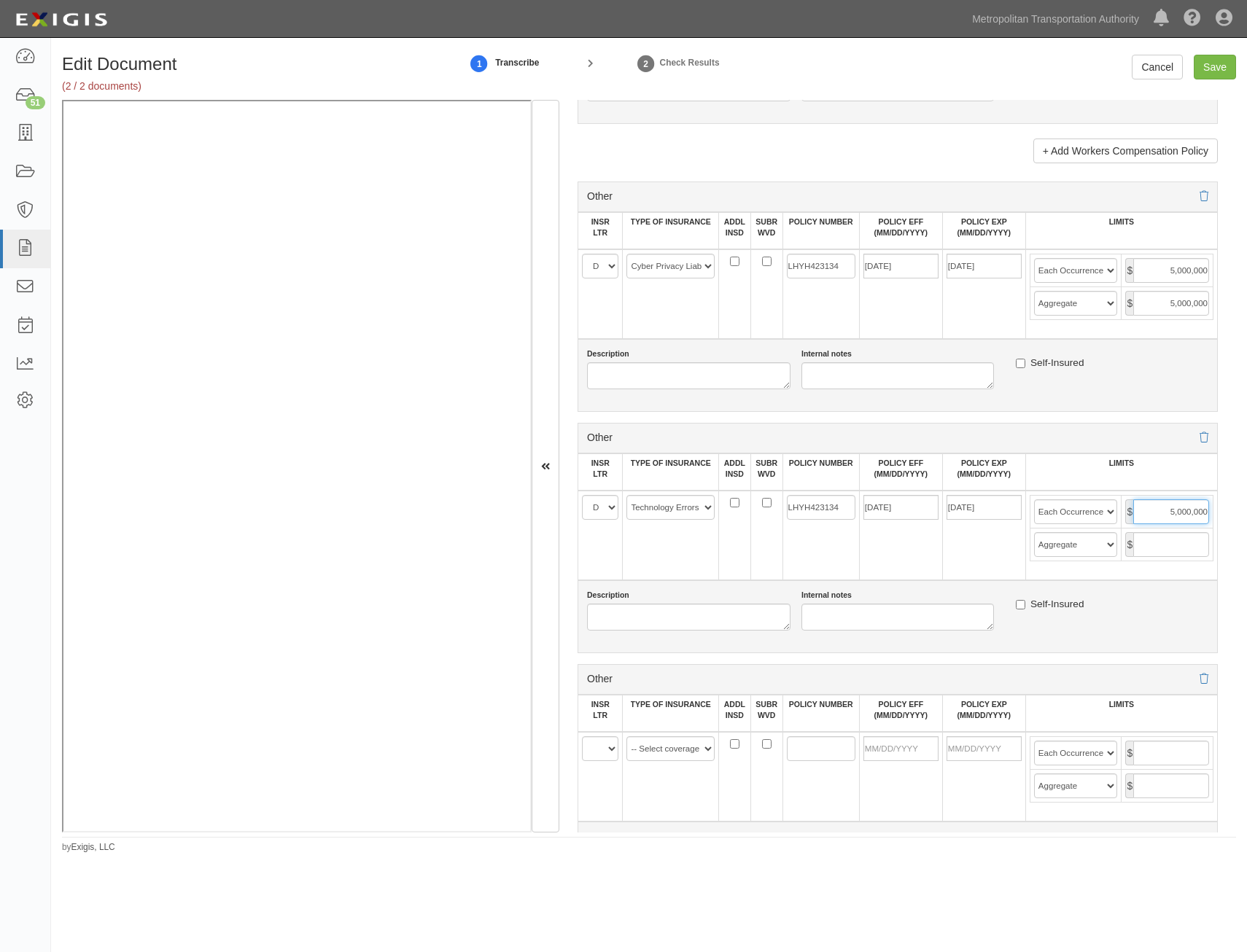
type input "5,000,000"
click at [1166, 551] on input "text" at bounding box center [1171, 544] width 76 height 24
type input "5,000,000"
click at [1145, 385] on div "Description Internal notes Self-Insured" at bounding box center [898, 368] width 643 height 40
click at [1218, 69] on input "Save" at bounding box center [1215, 67] width 42 height 24
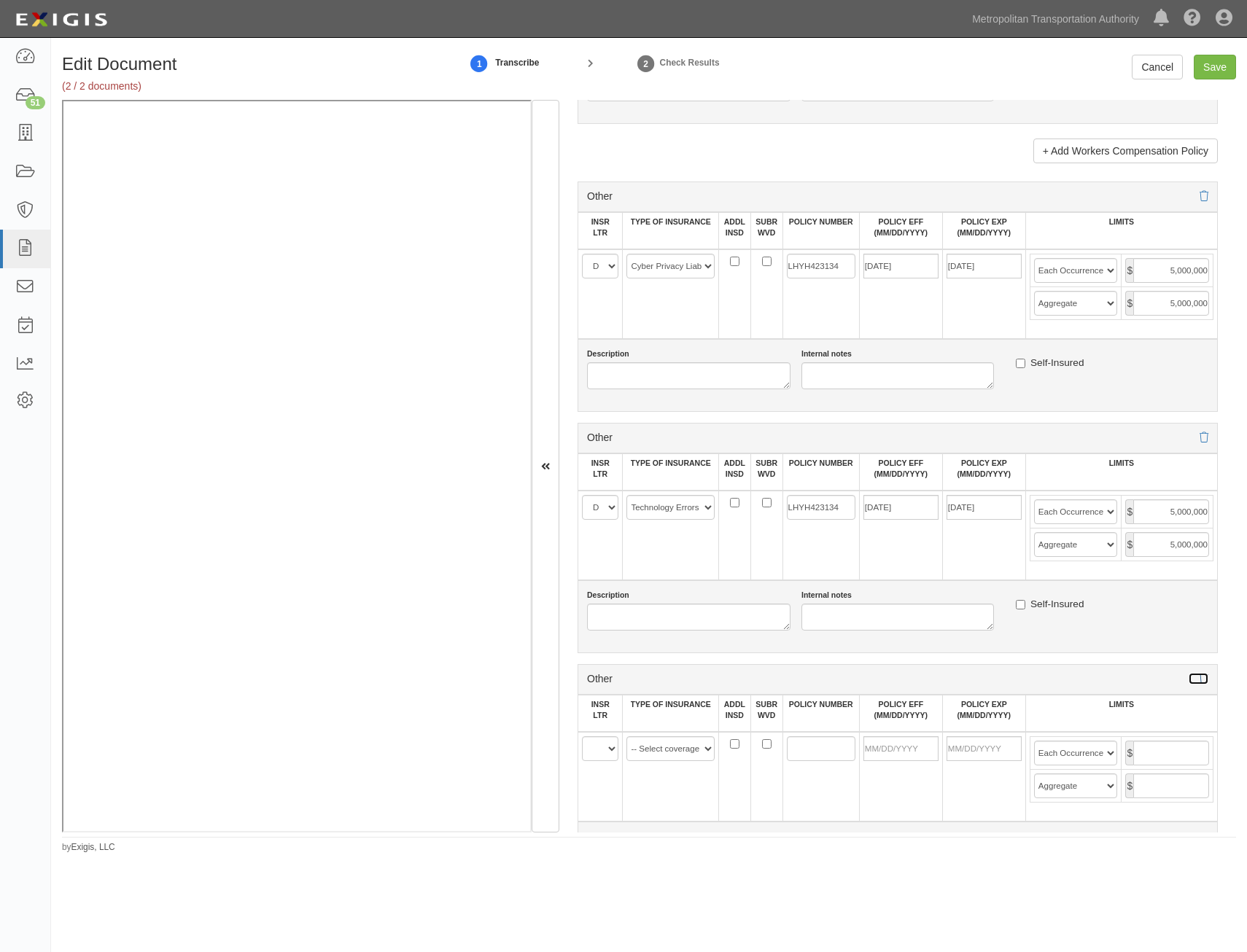
click at [1200, 682] on icon at bounding box center [1204, 679] width 8 height 10
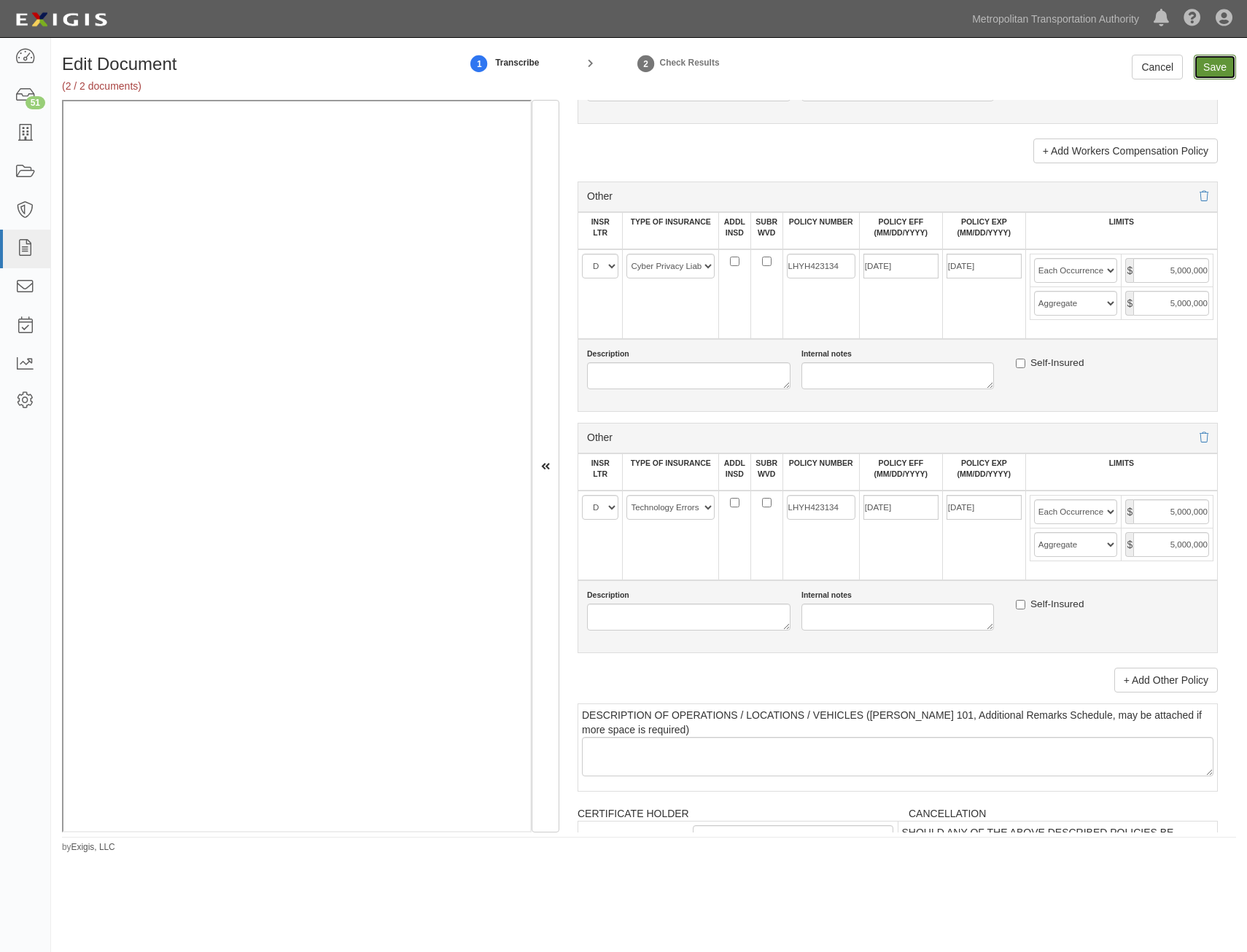
click at [1203, 64] on input "Save" at bounding box center [1215, 67] width 42 height 24
type input "1000000"
type input "2000000"
type input "1000000"
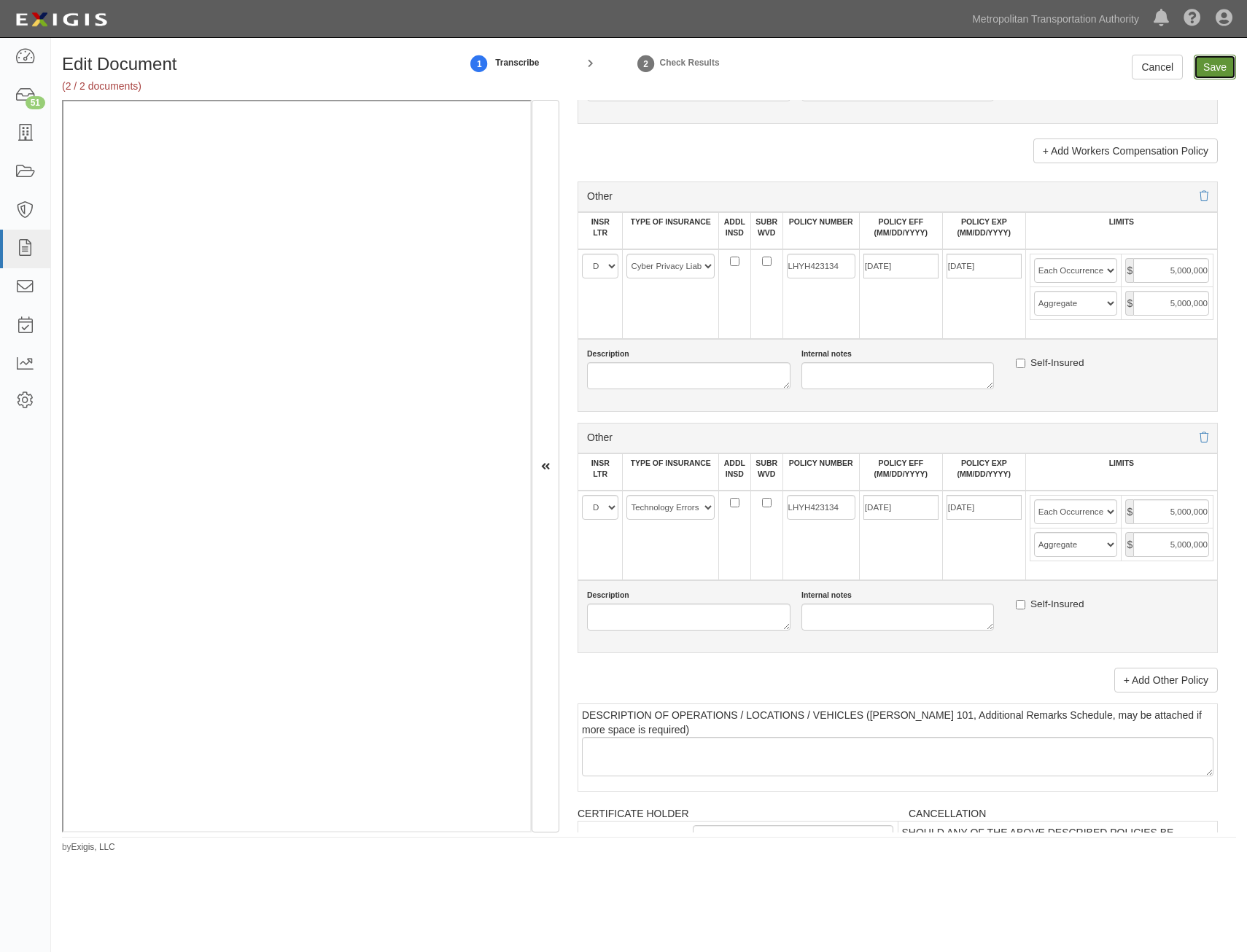
type input "2000000"
type input "1000000"
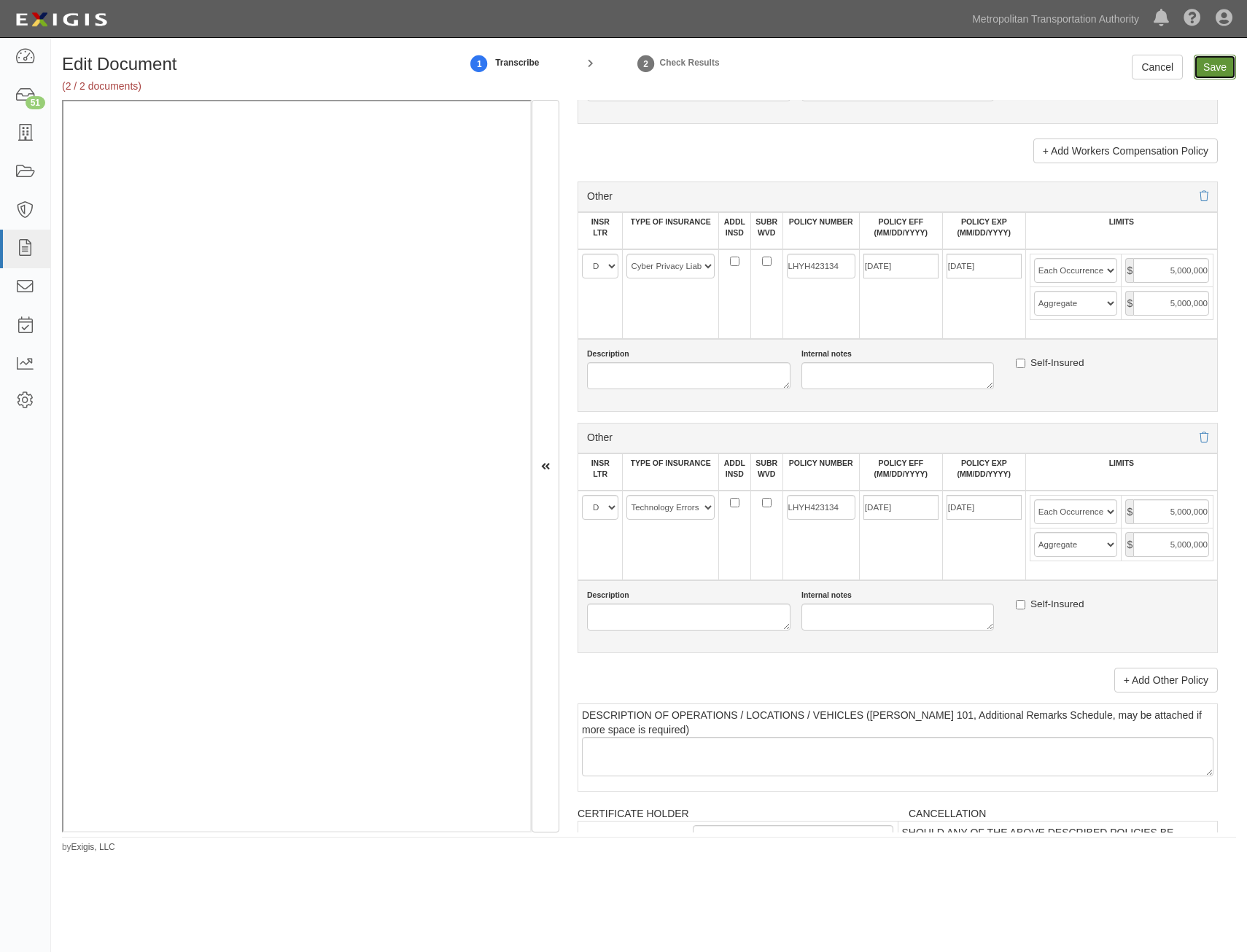
type input "5000000"
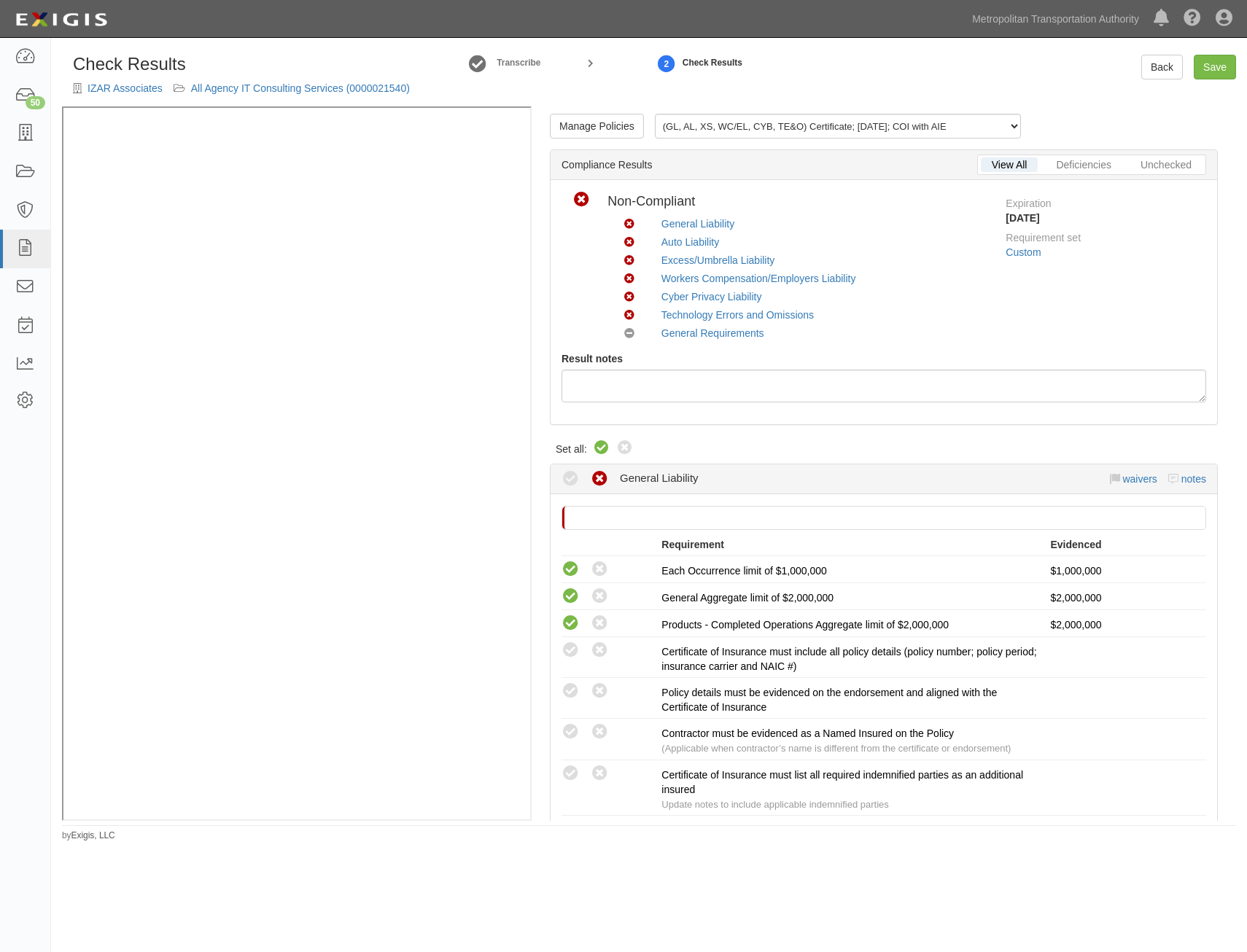
click at [605, 444] on icon at bounding box center [602, 448] width 18 height 18
radio input "true"
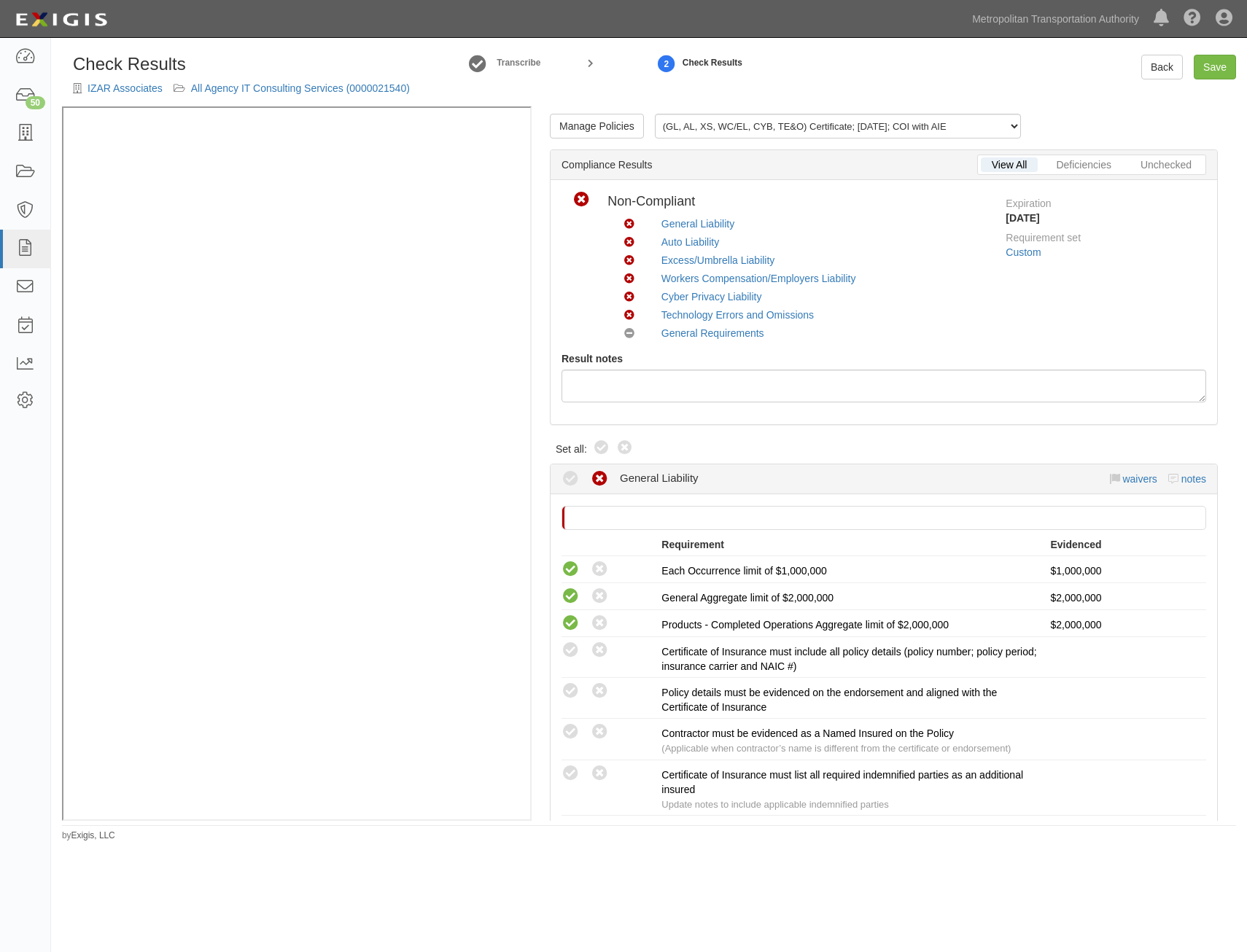
radio input "true"
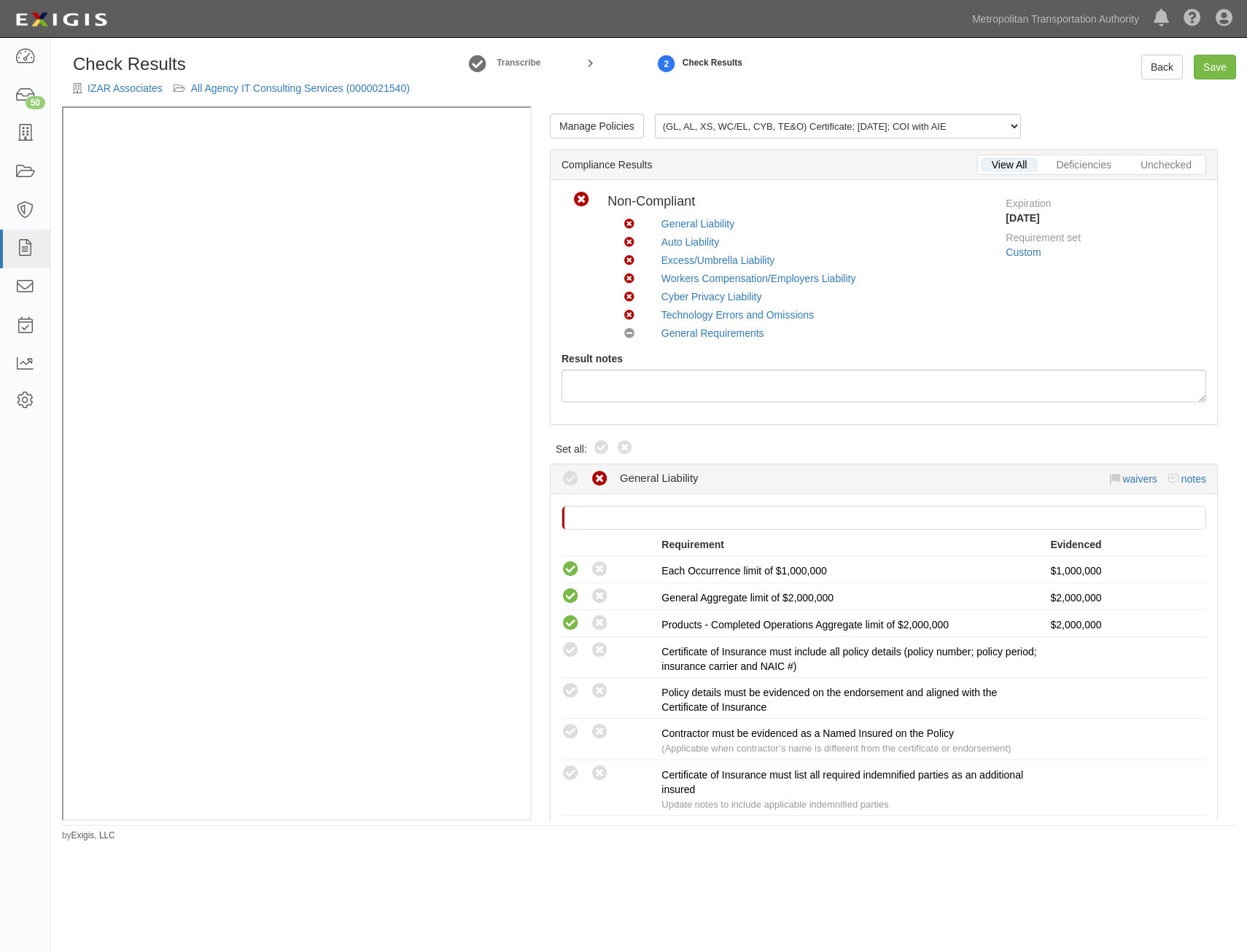
radio input "true"
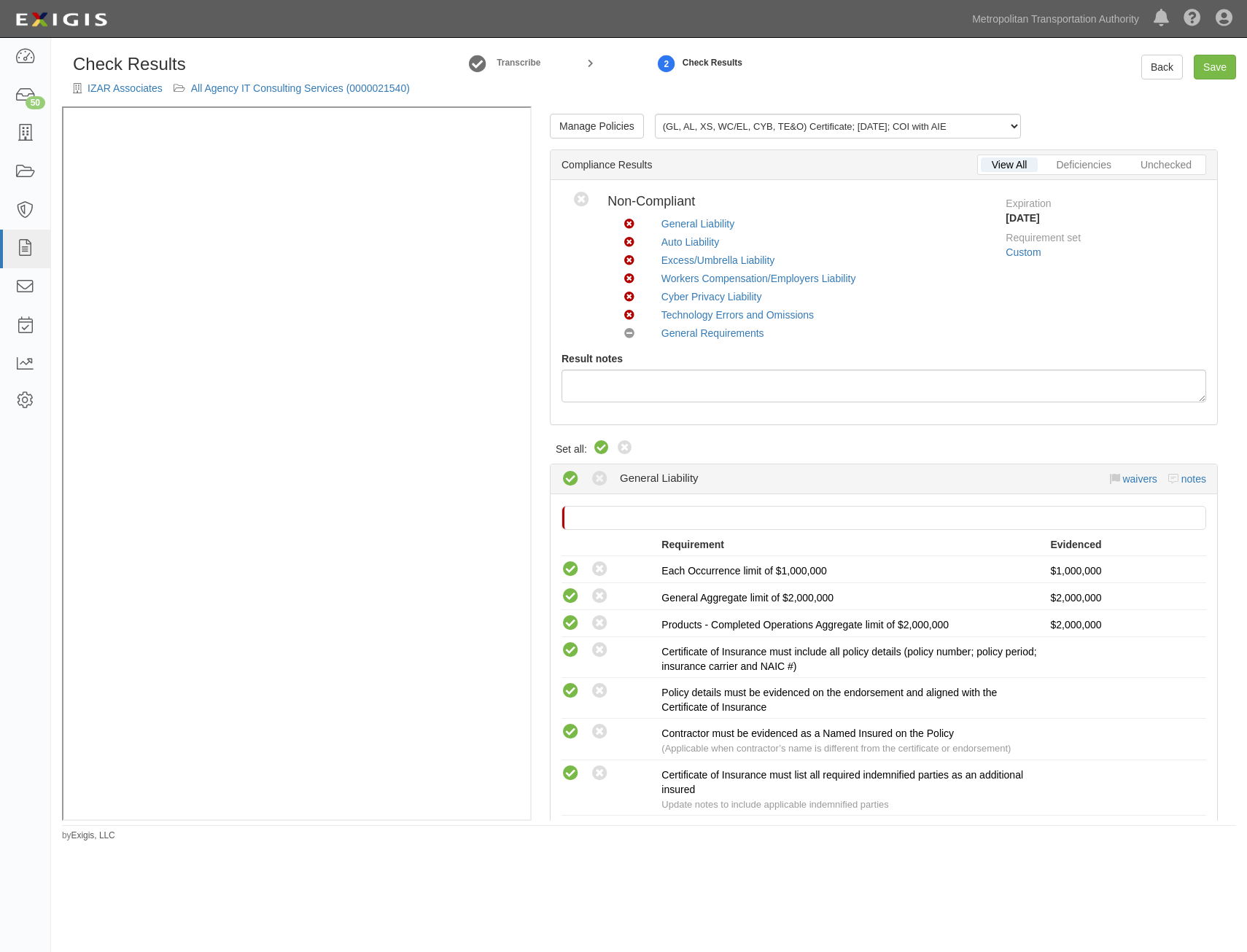
radio input "true"
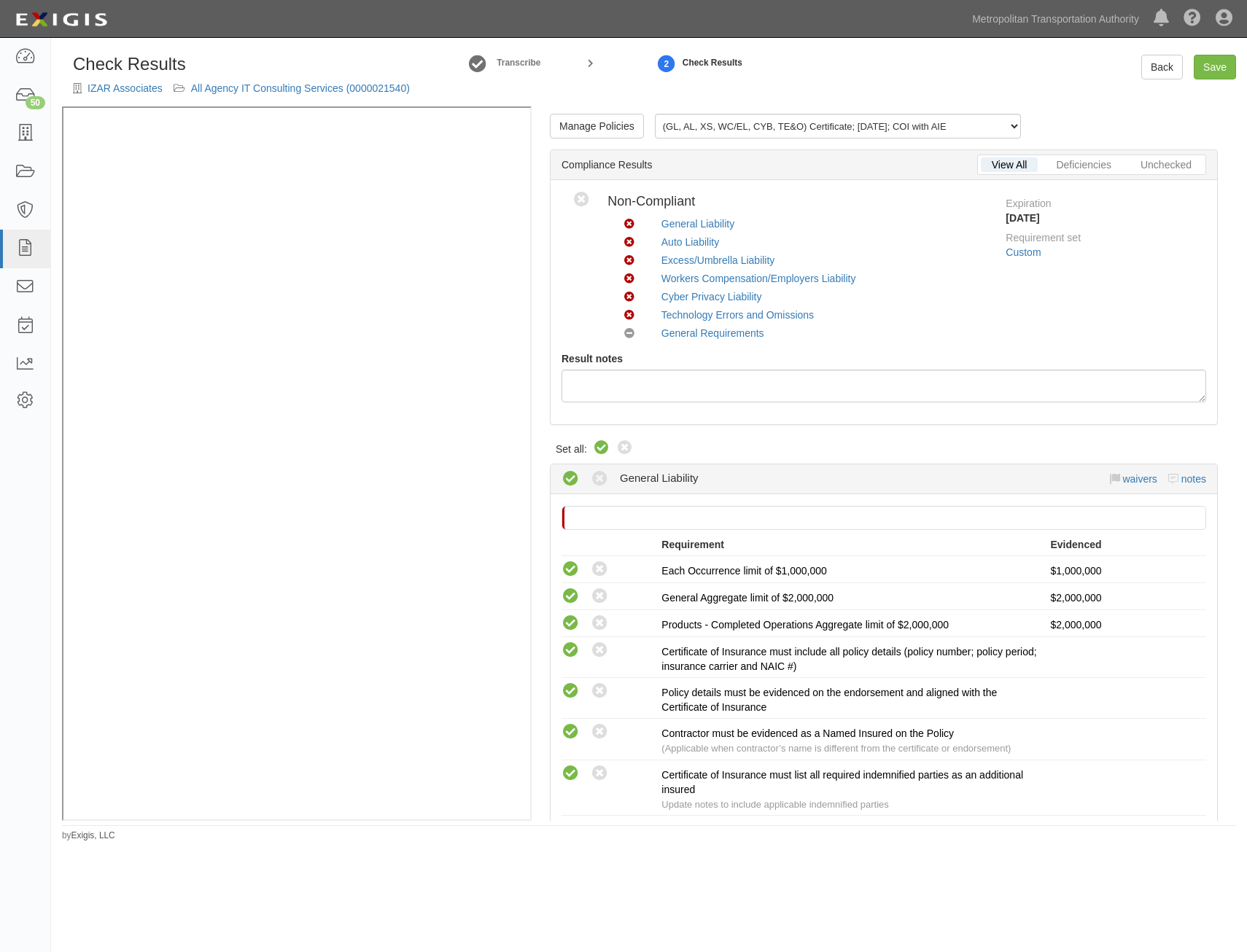
radio input "true"
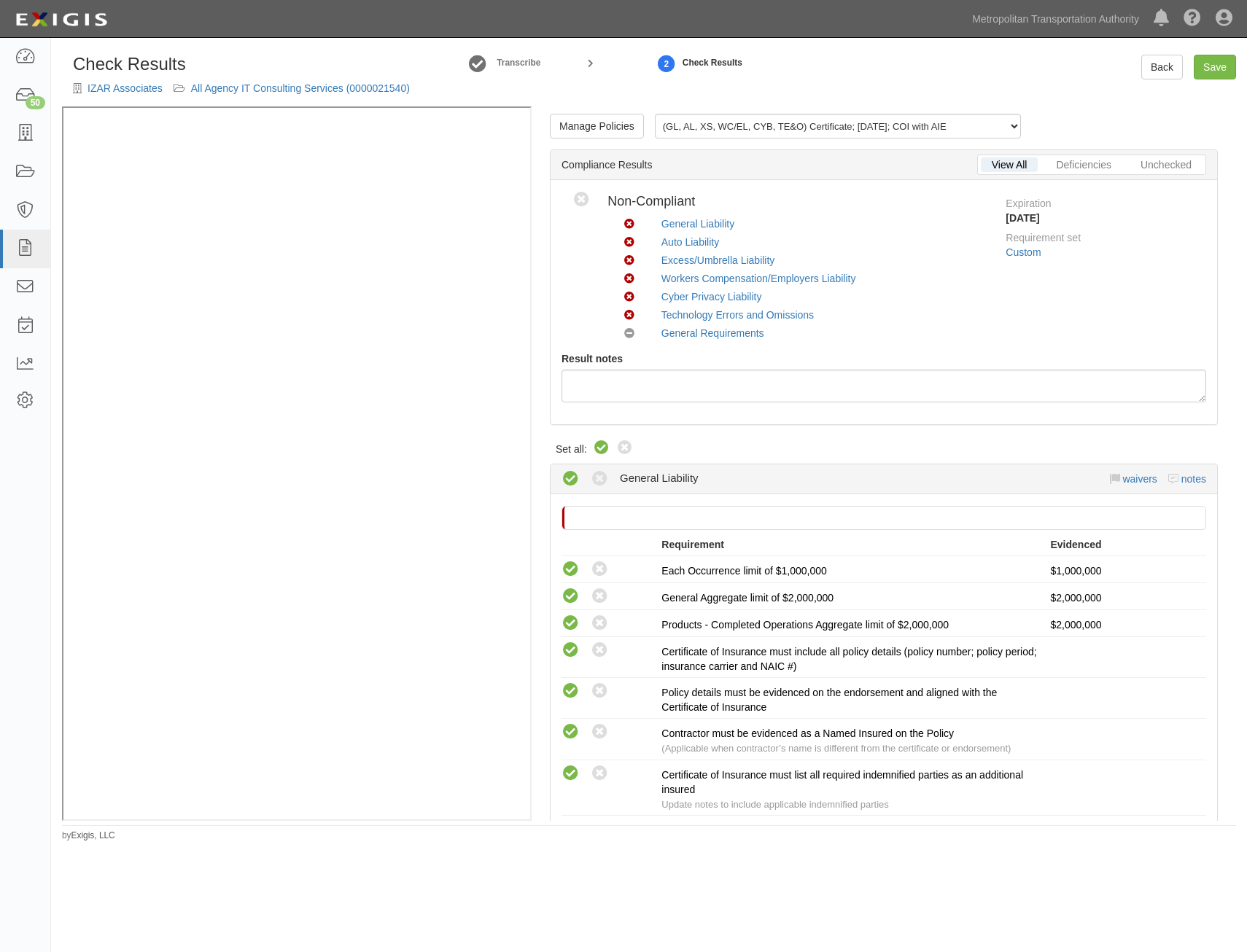
radio input "true"
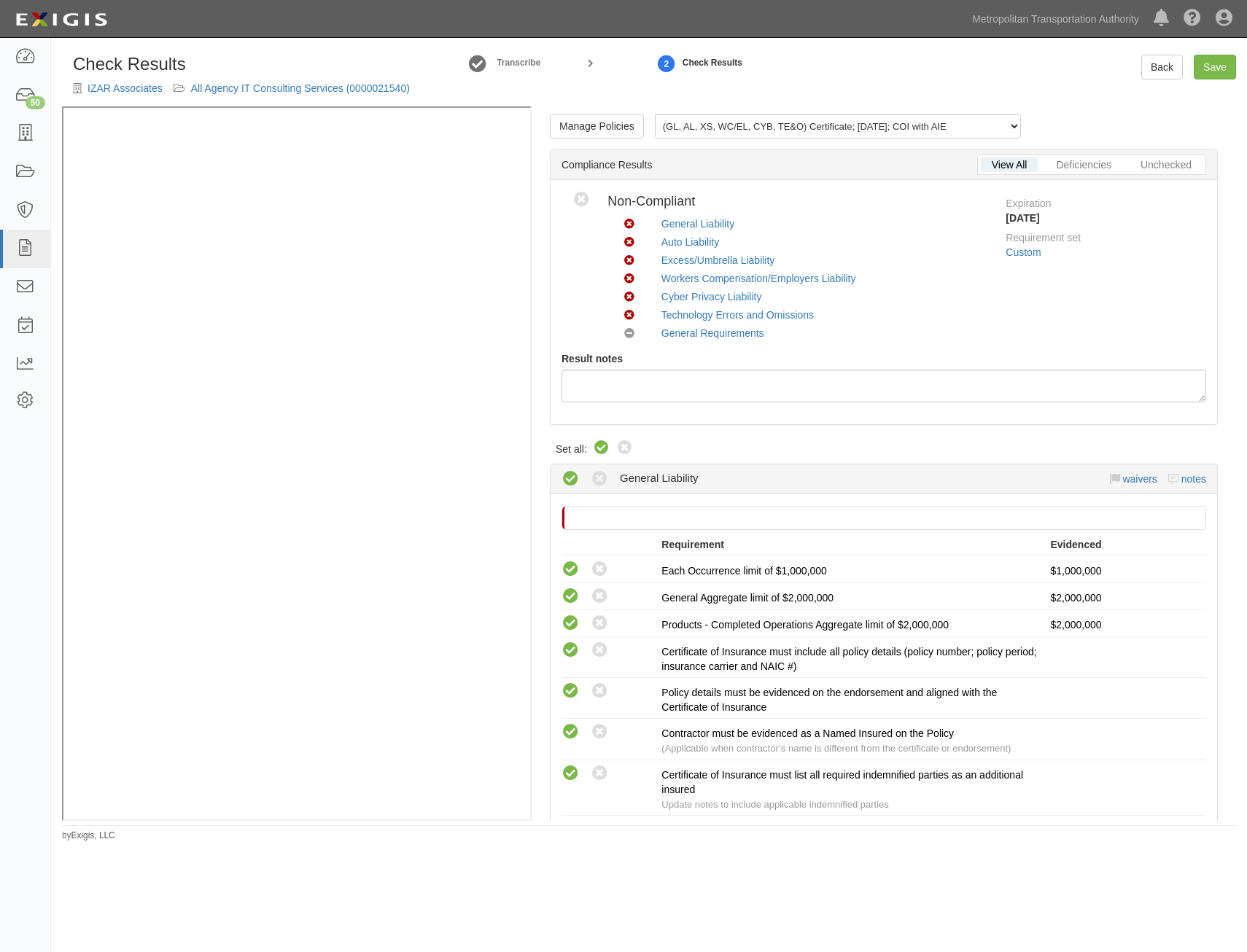
radio input "true"
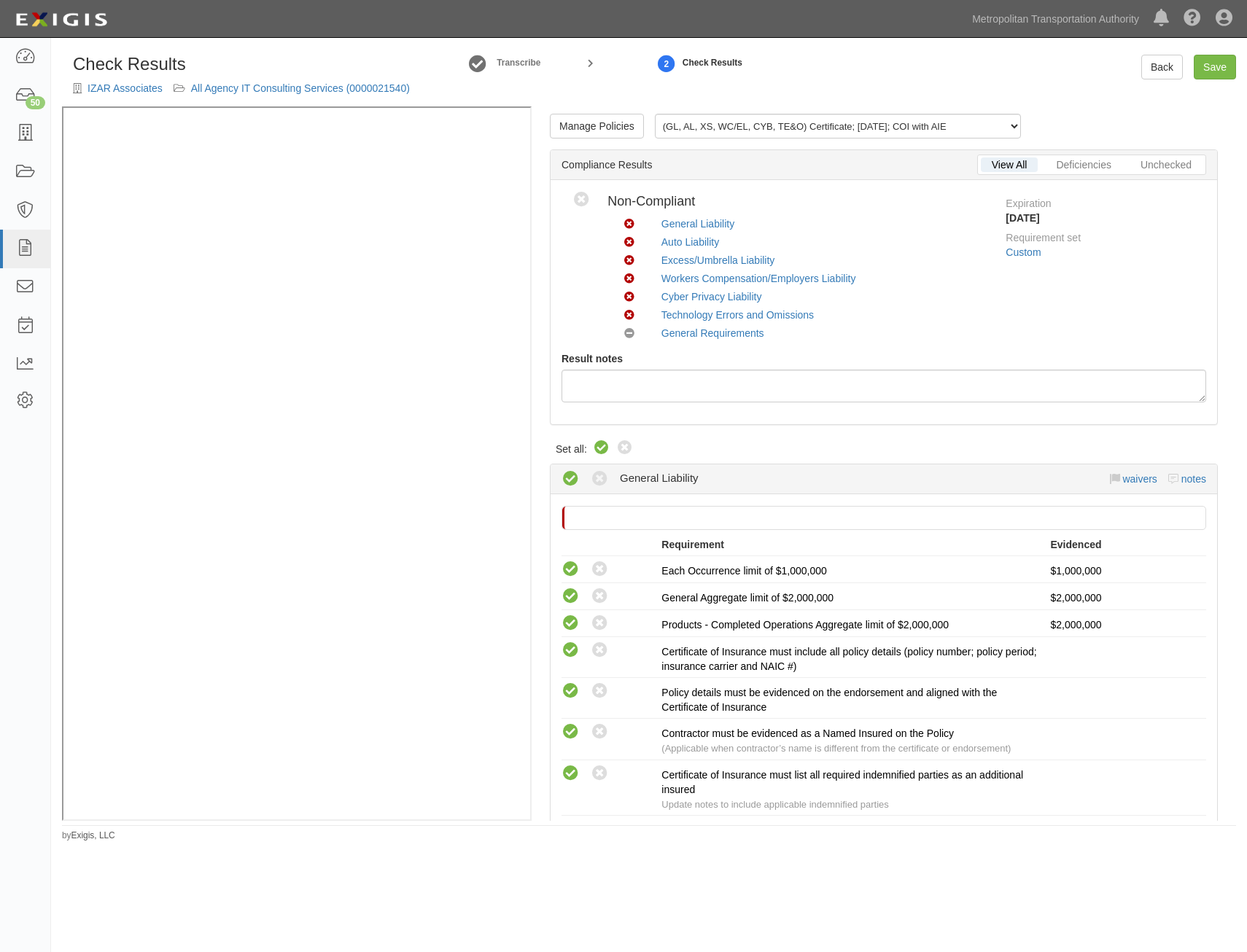
radio input "true"
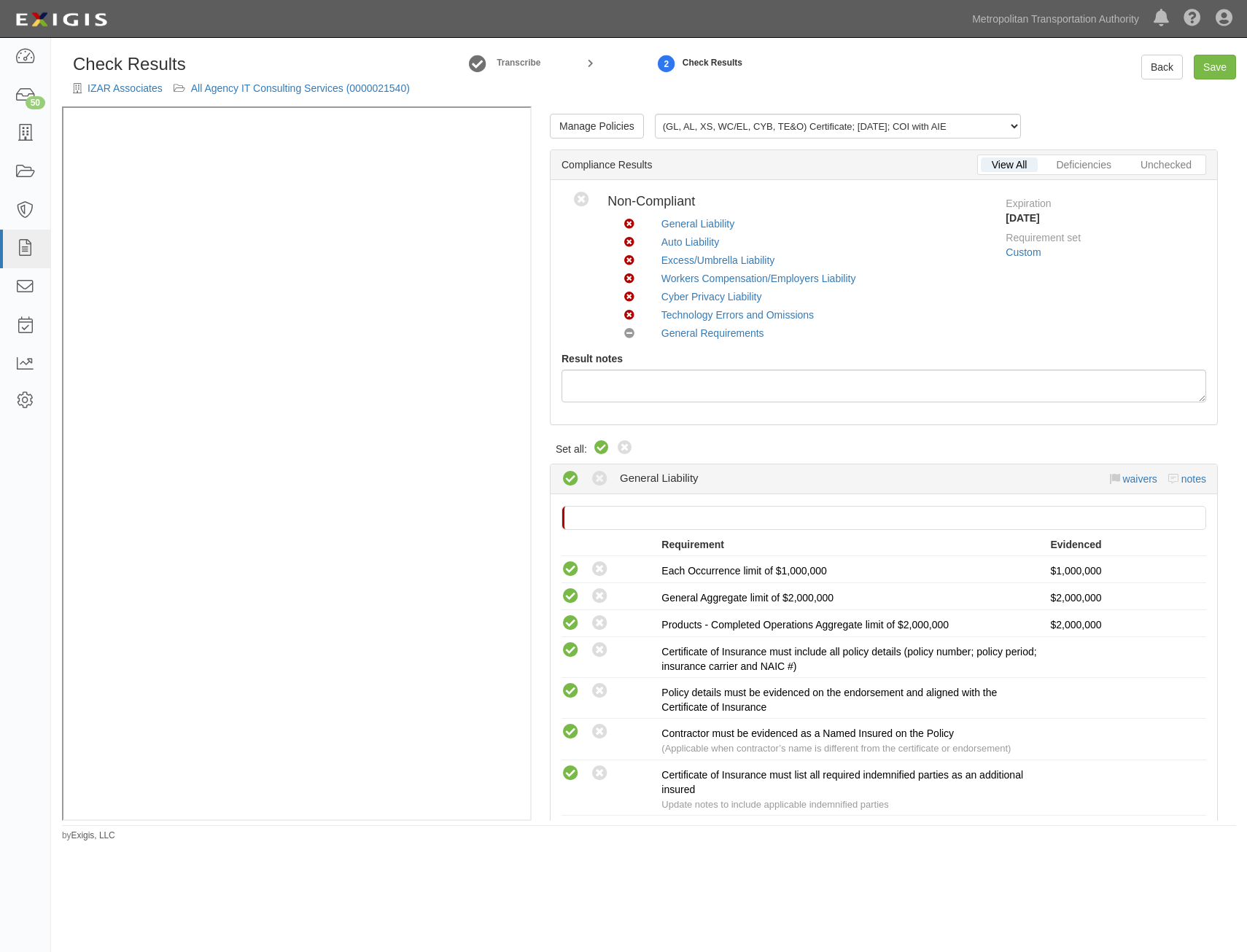
radio input "true"
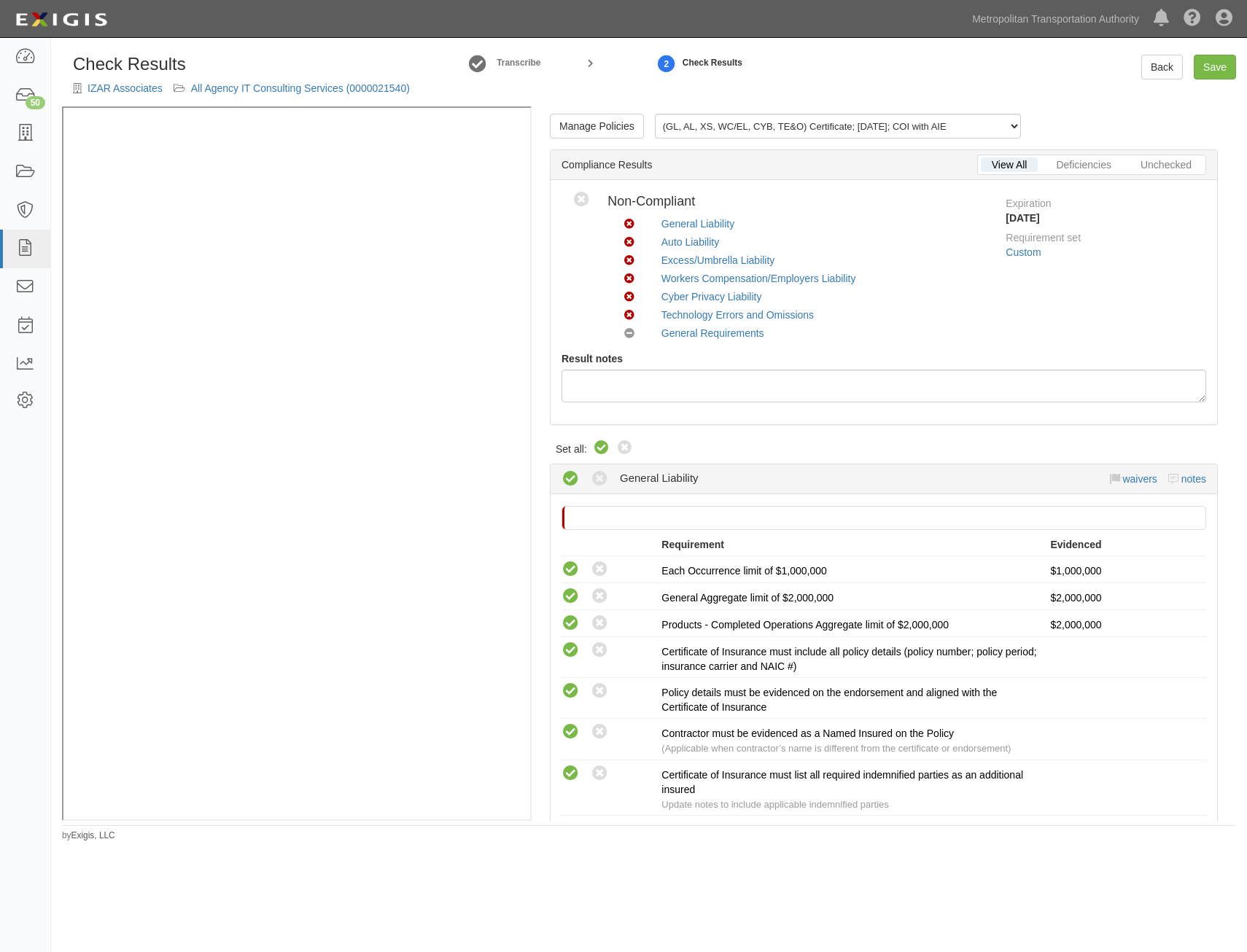
radio input "true"
radio input "false"
radio input "true"
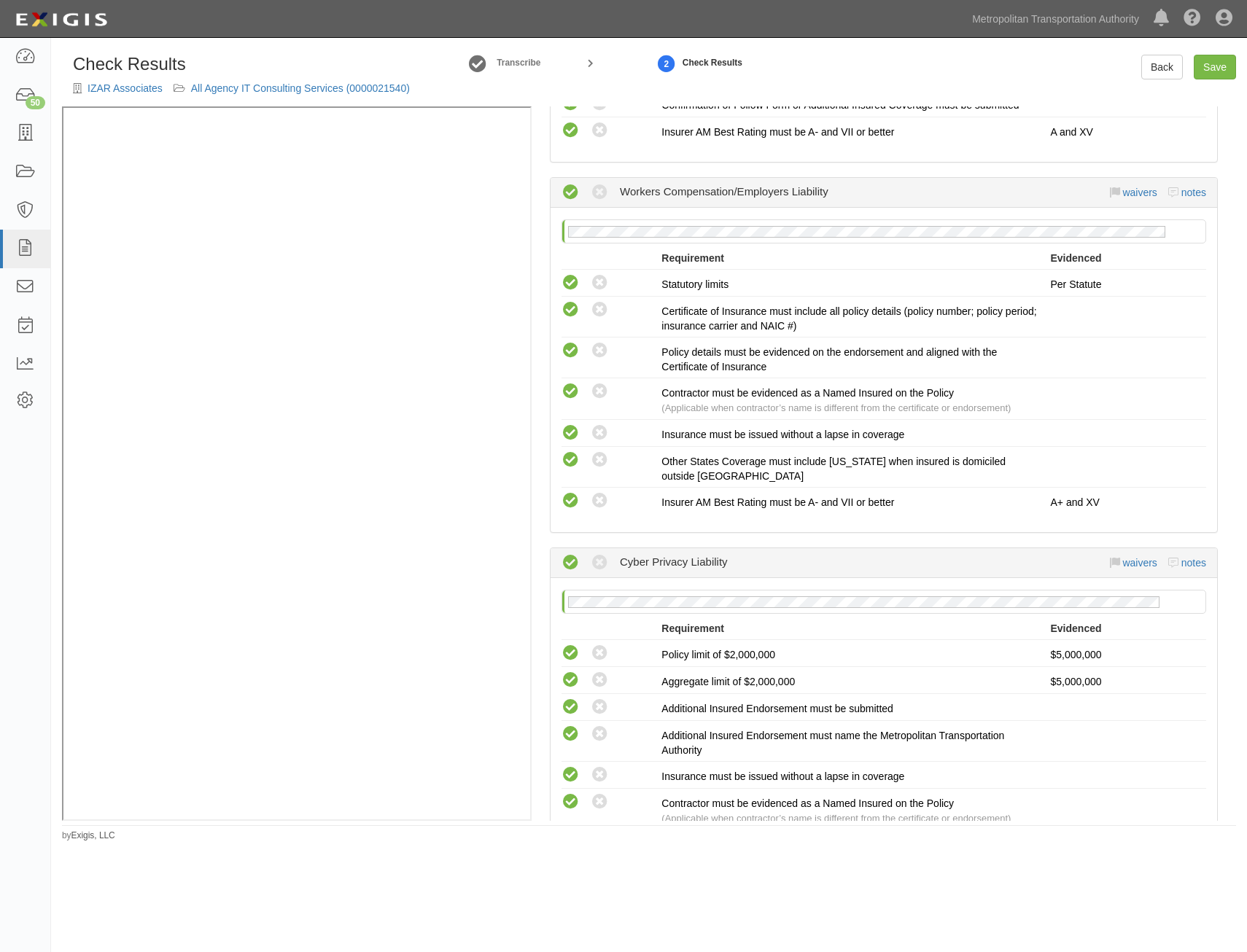
drag, startPoint x: 1043, startPoint y: 297, endPoint x: 1011, endPoint y: 636, distance: 340.5
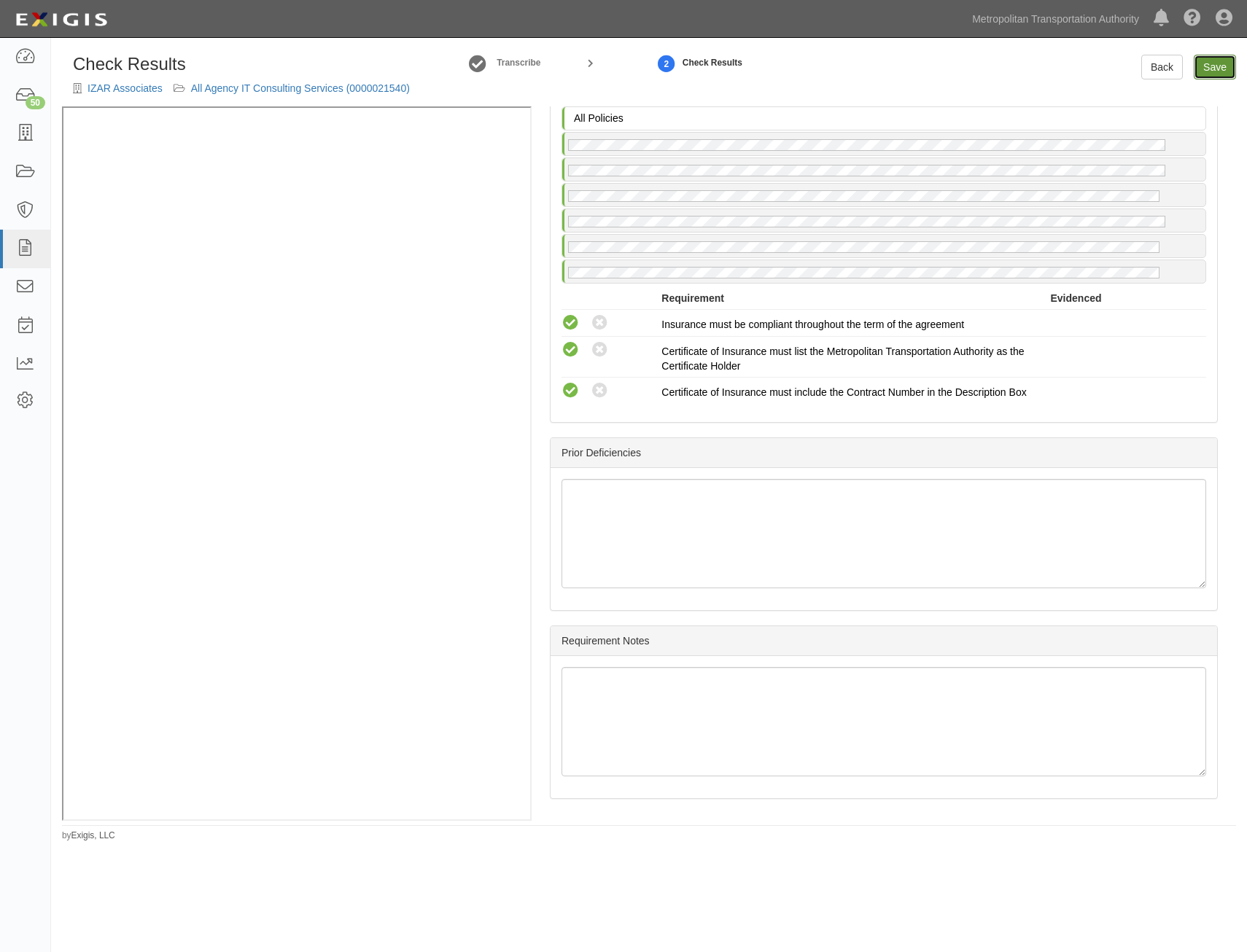
click at [1218, 58] on link "Save" at bounding box center [1215, 67] width 42 height 24
radio input "true"
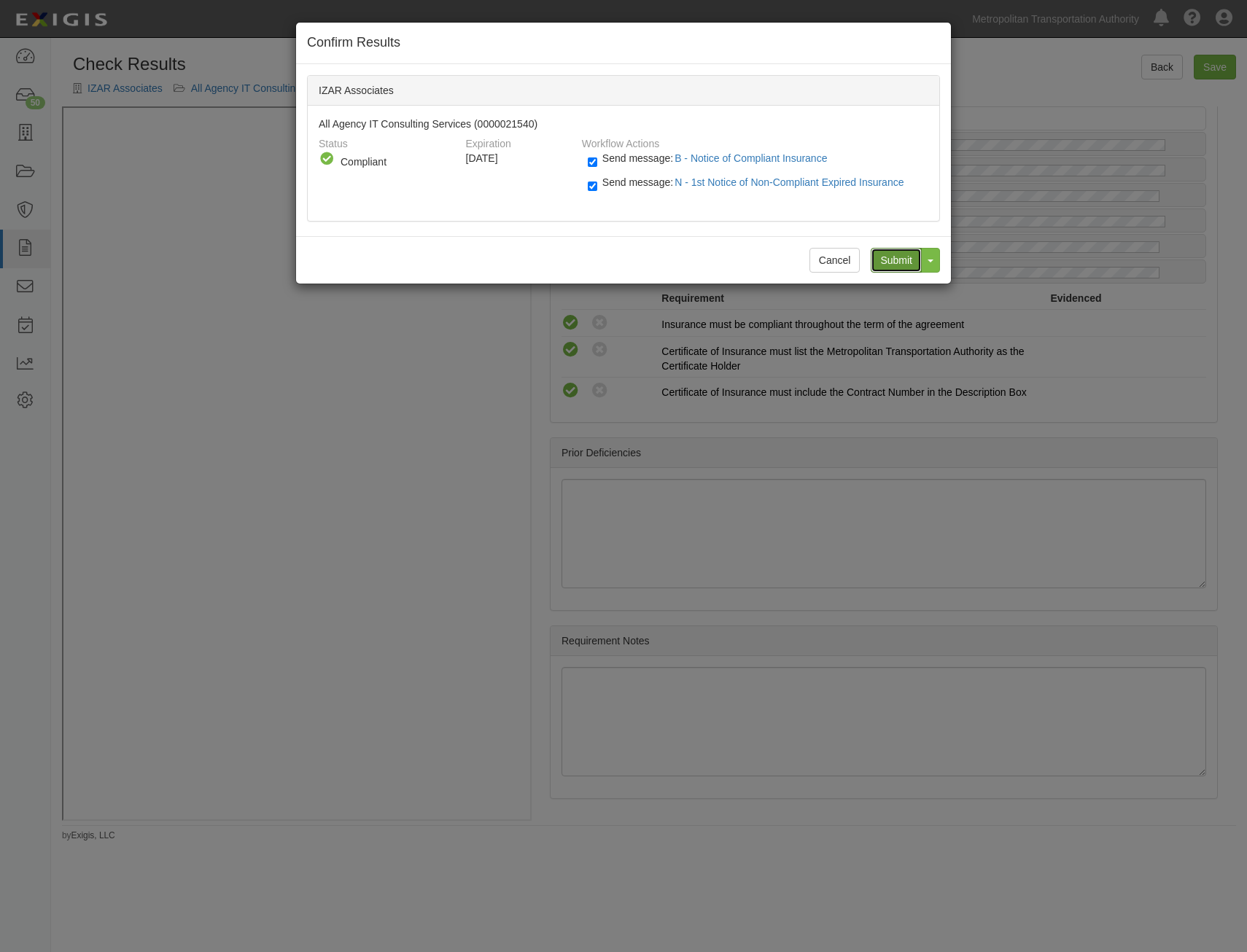
click at [881, 249] on input "Submit" at bounding box center [897, 260] width 51 height 24
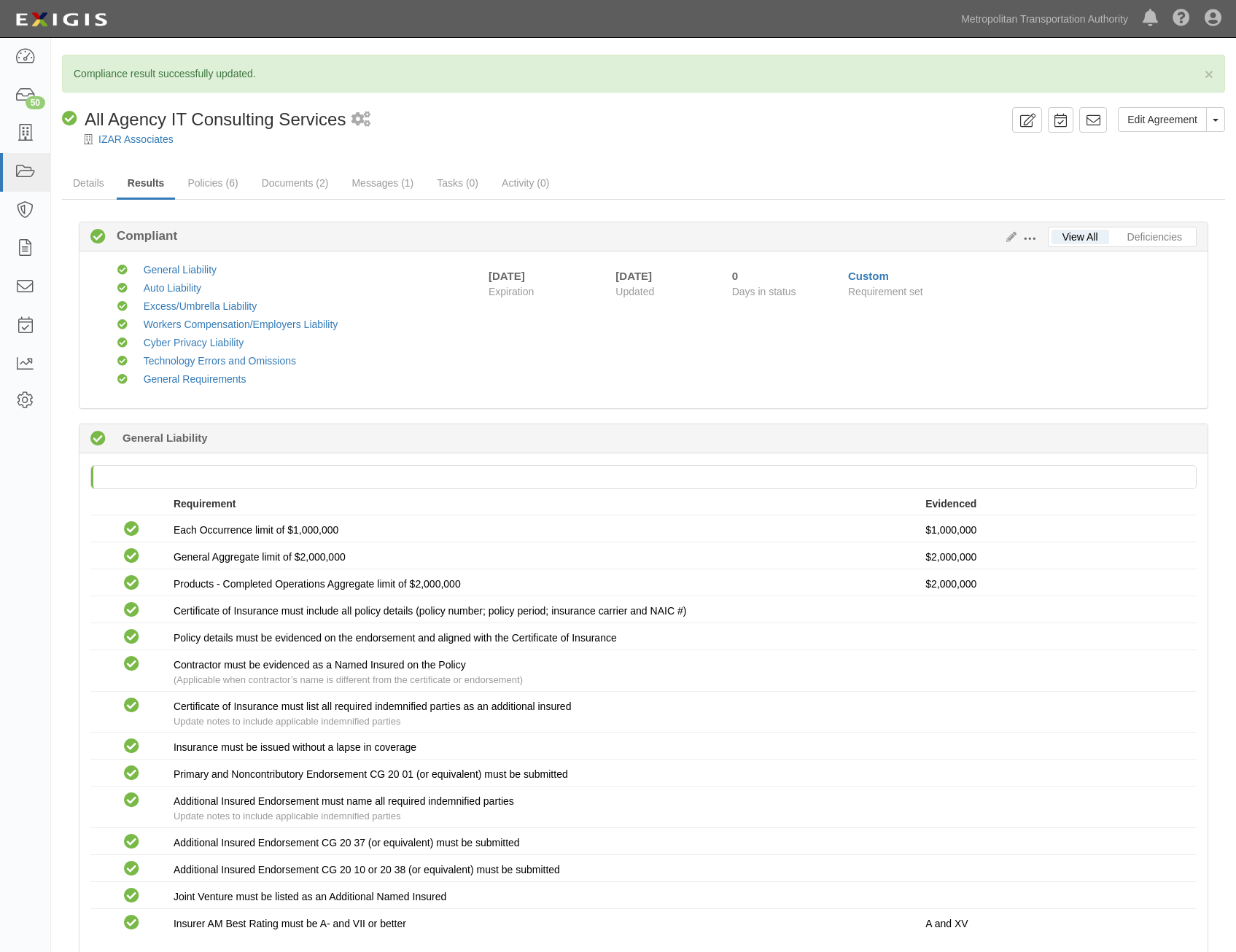
click at [100, 186] on link "Details" at bounding box center [89, 183] width 54 height 29
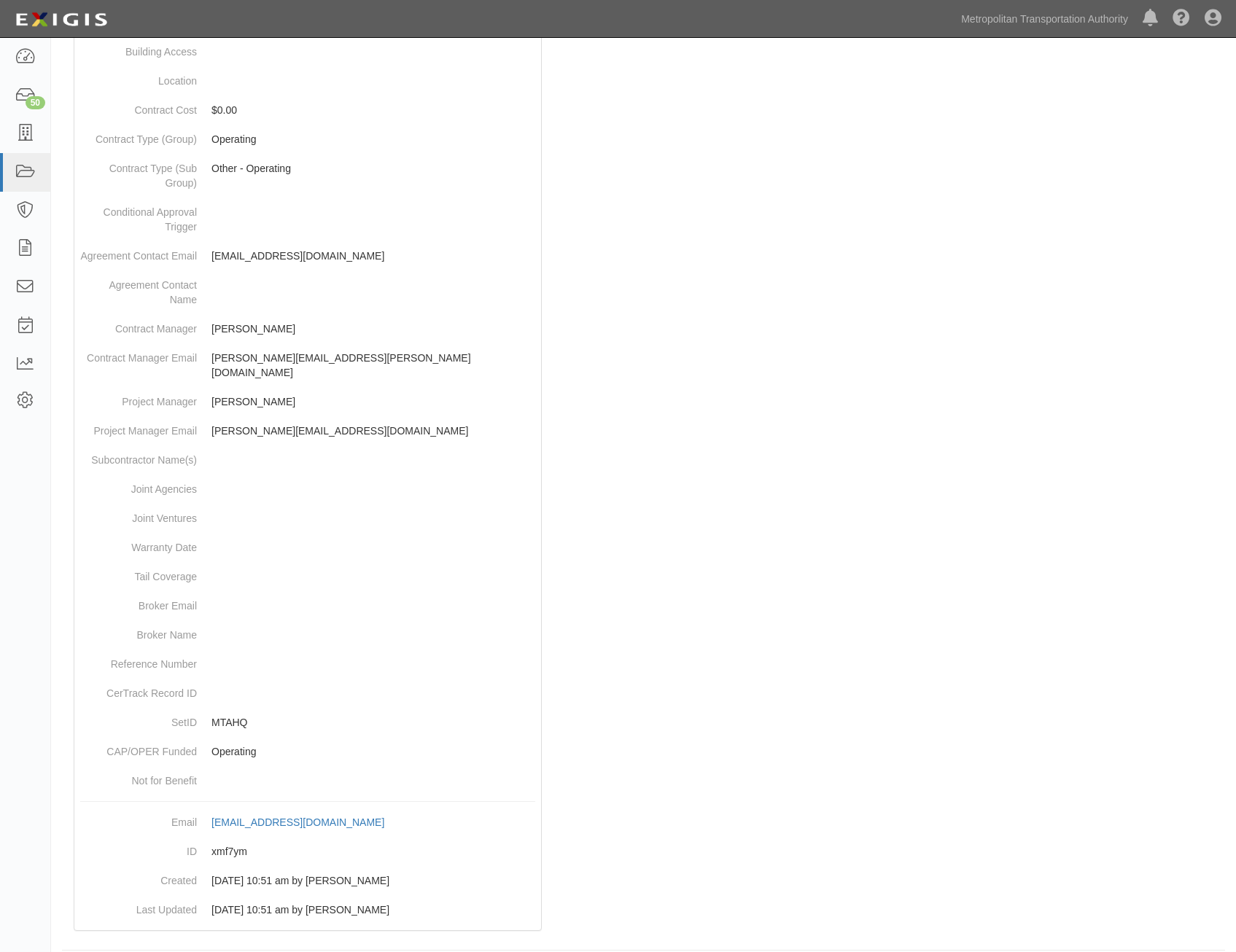
scroll to position [460, 0]
click at [241, 837] on dd "xmf7ym" at bounding box center [307, 851] width 455 height 29
copy dd "xmf7ym"
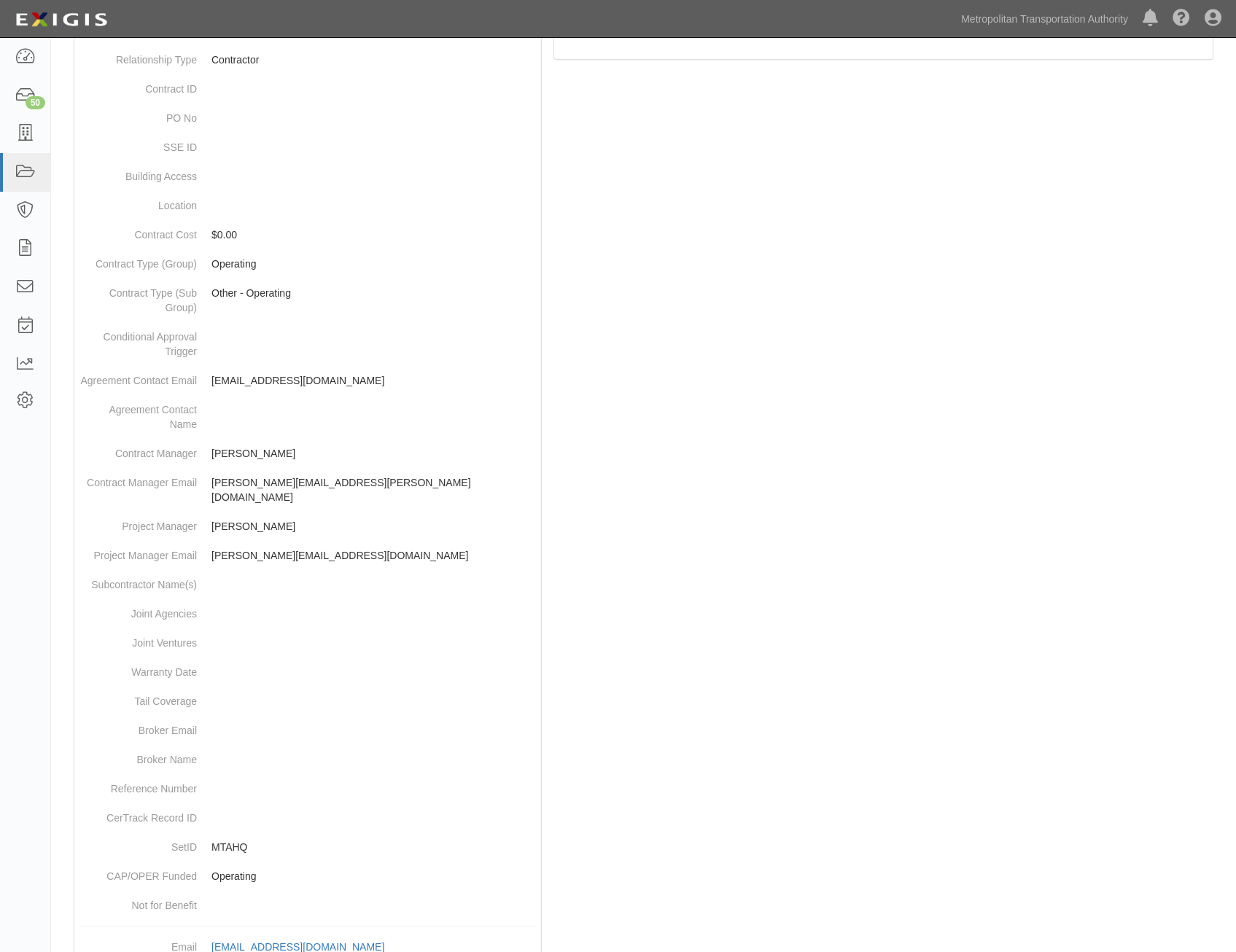
scroll to position [0, 0]
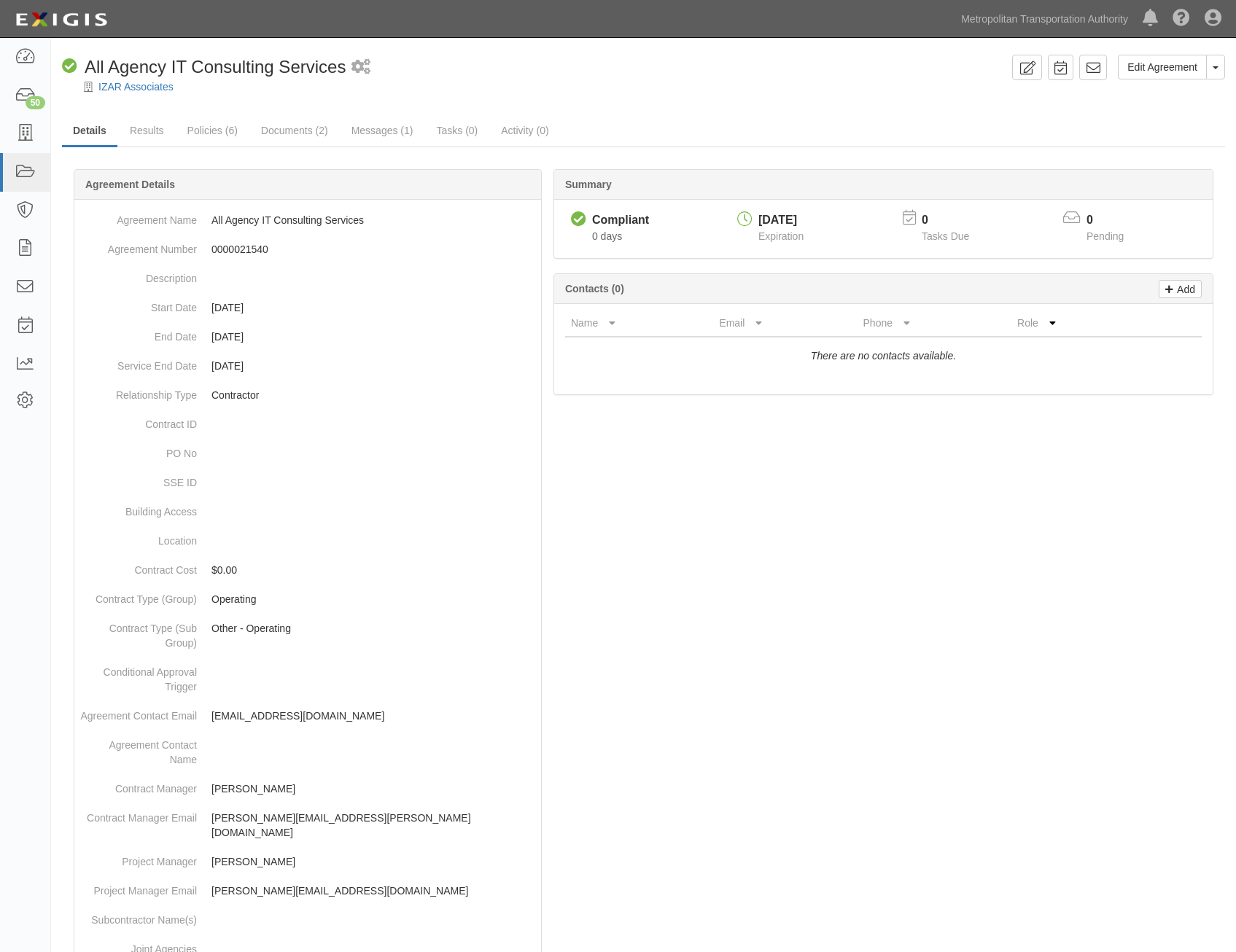
drag, startPoint x: 967, startPoint y: 534, endPoint x: 1062, endPoint y: 86, distance: 458.0
click at [1098, 62] on icon at bounding box center [1093, 67] width 14 height 14
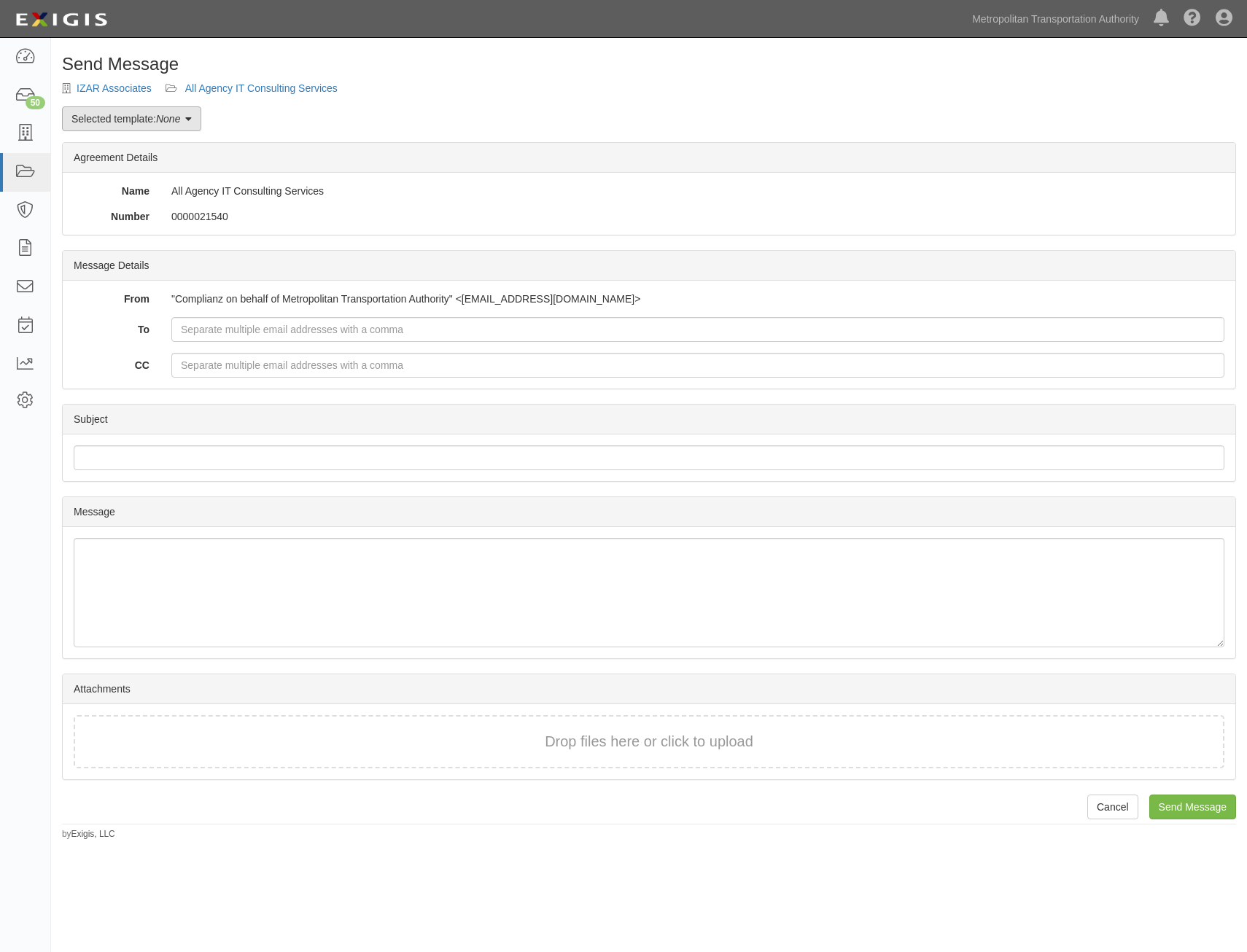
click at [136, 123] on link "Selected template: None" at bounding box center [132, 119] width 139 height 24
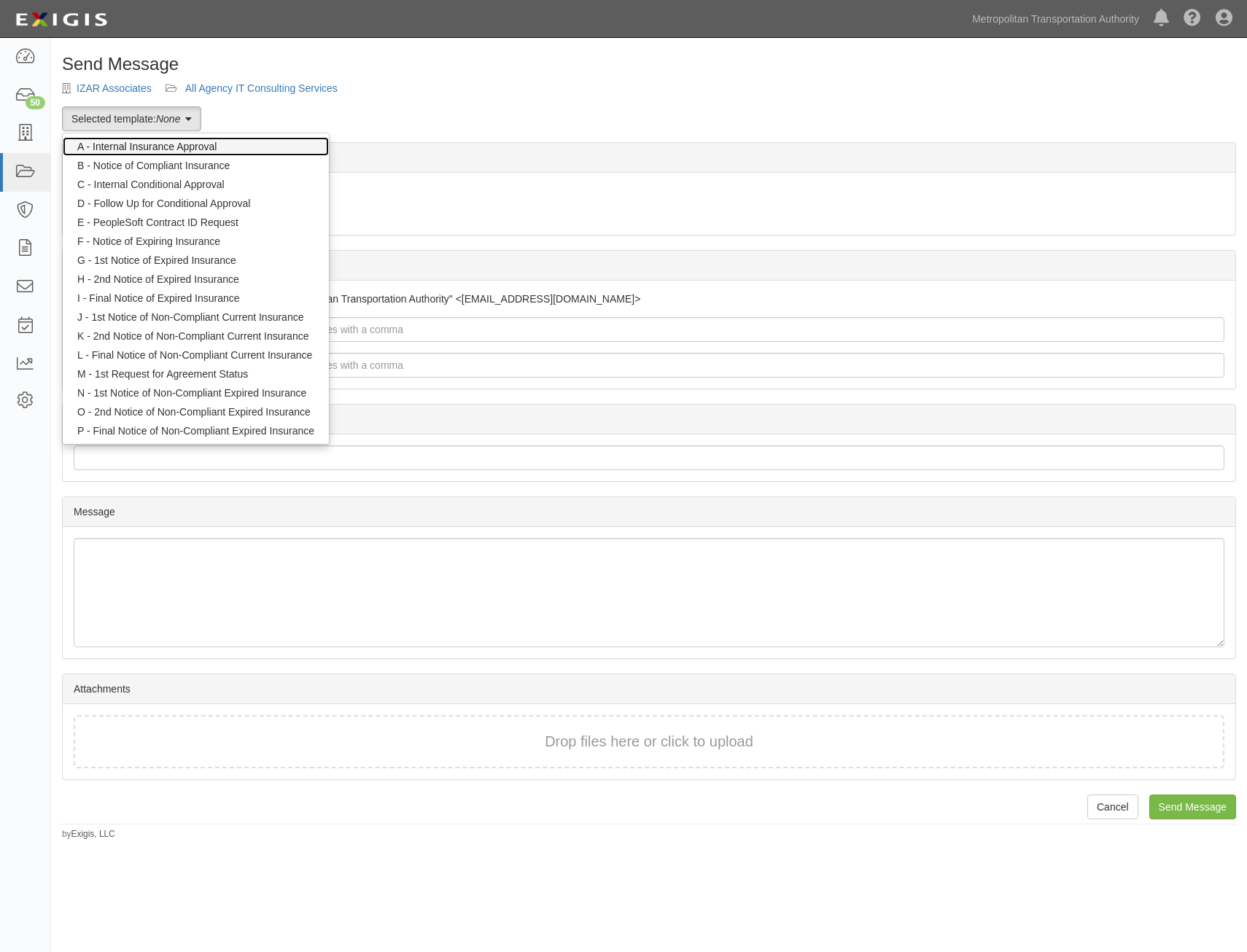
click at [173, 145] on link "A - Internal Insurance Approval" at bounding box center [196, 147] width 267 height 19
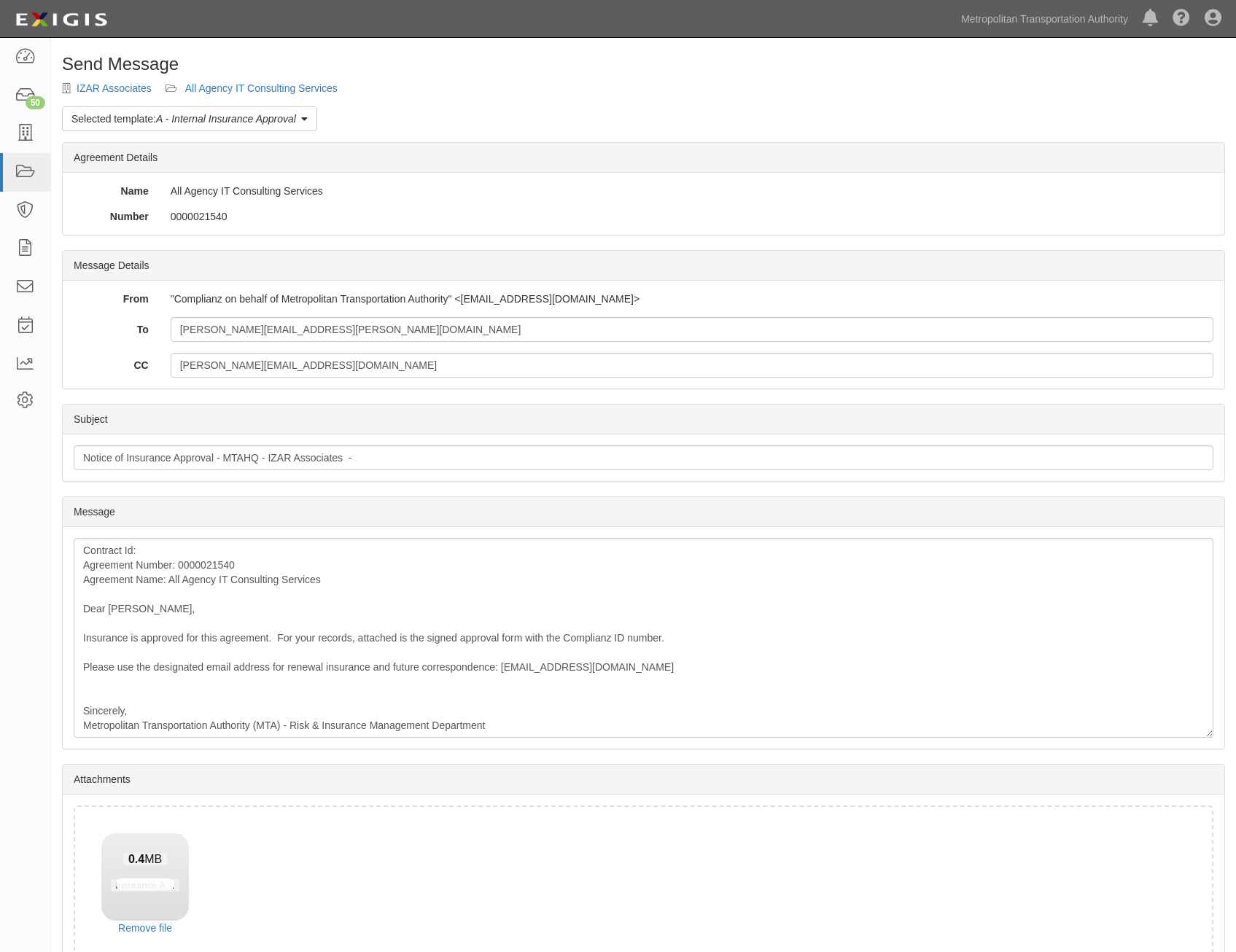
scroll to position [83, 0]
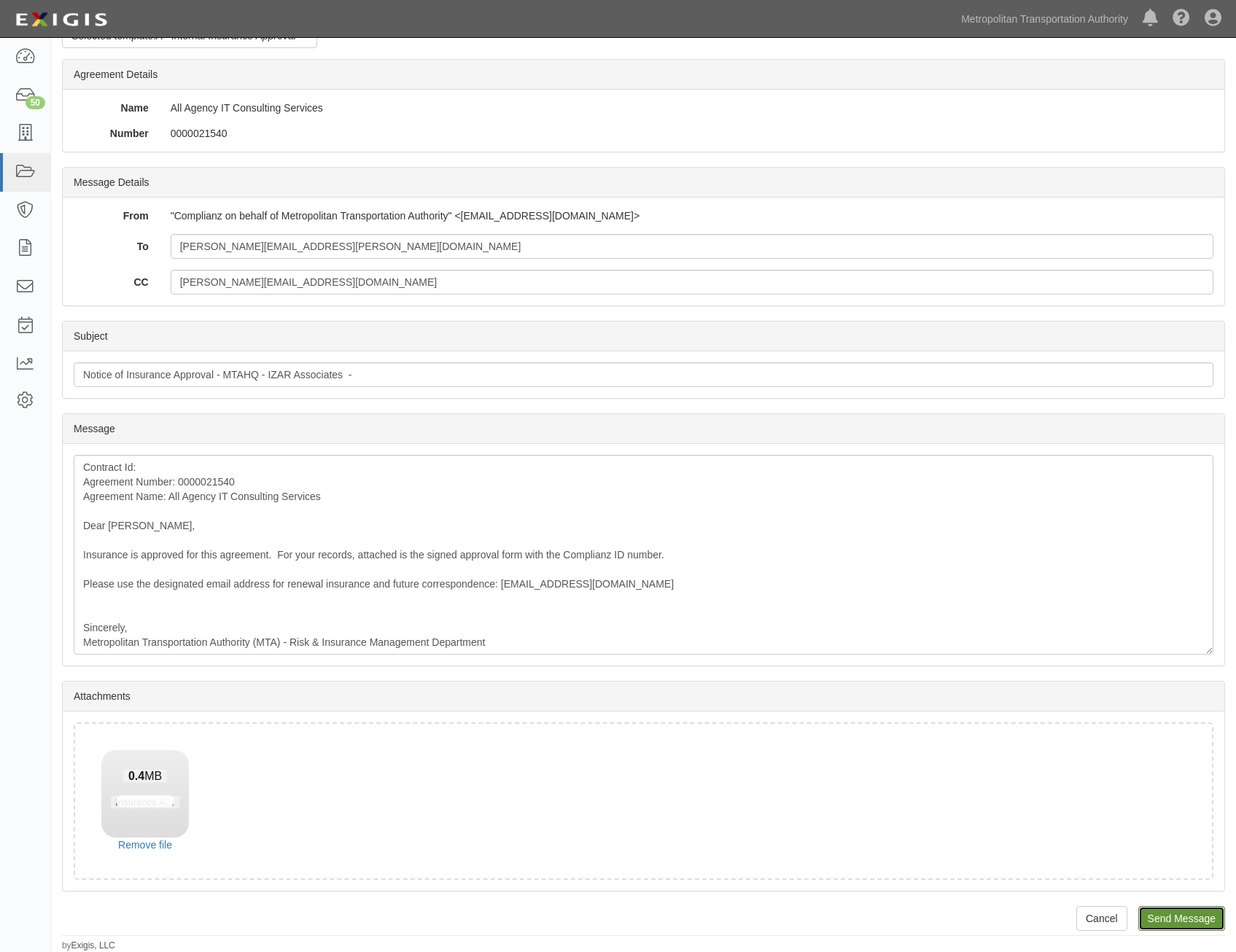
click at [1189, 913] on input "Send Message" at bounding box center [1182, 918] width 87 height 24
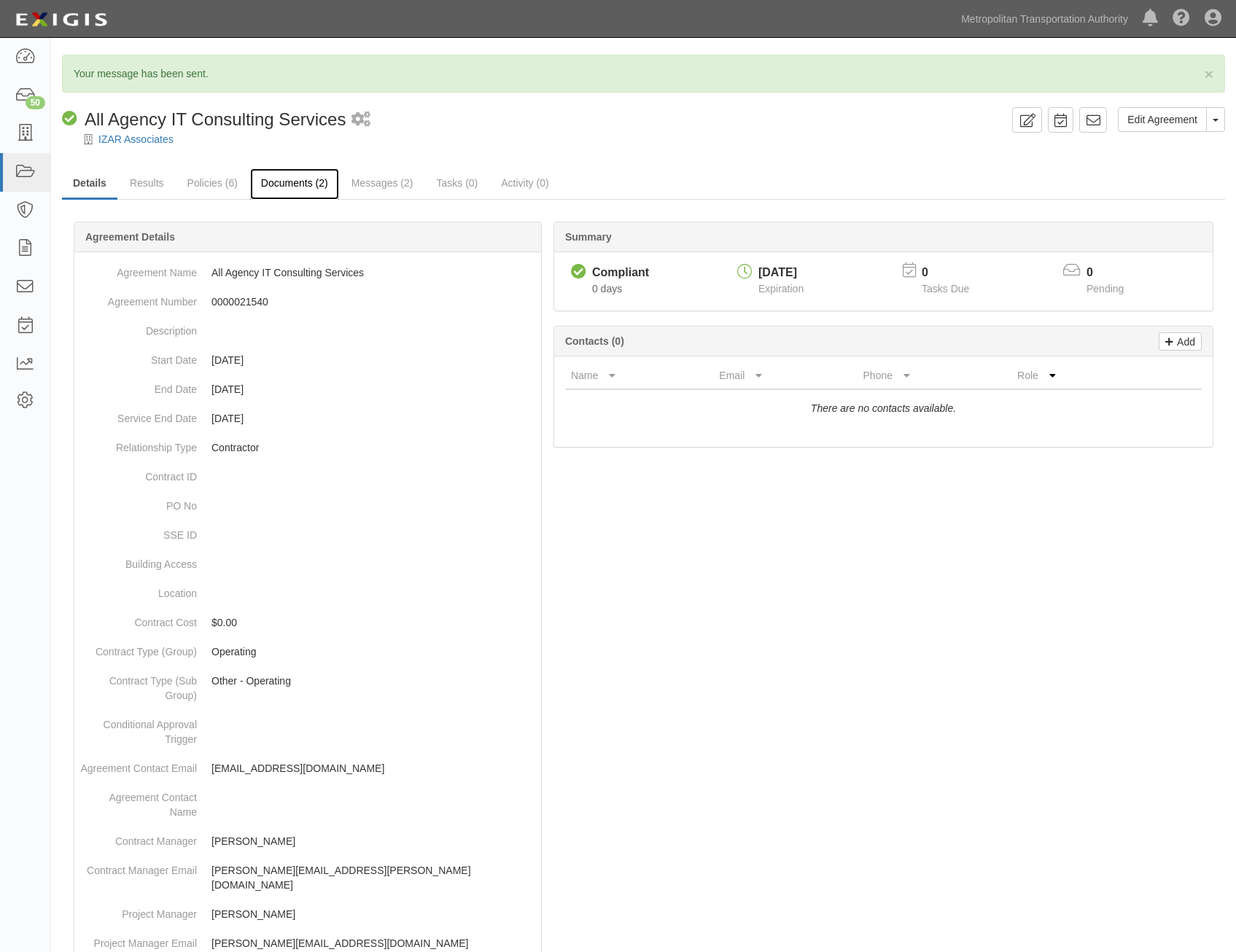
click at [297, 181] on link "Documents (2)" at bounding box center [295, 184] width 89 height 31
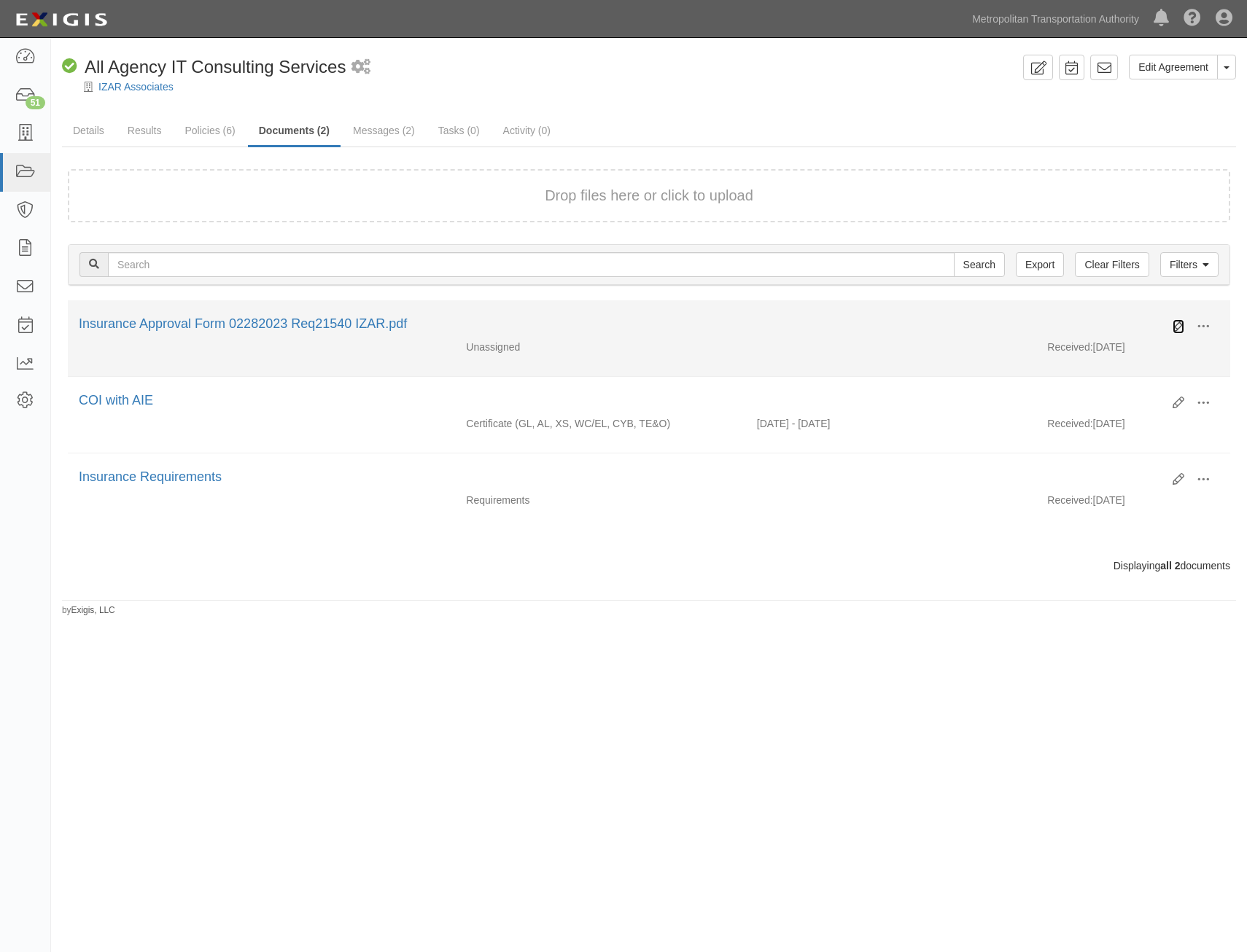
click at [1179, 331] on icon at bounding box center [1178, 327] width 11 height 11
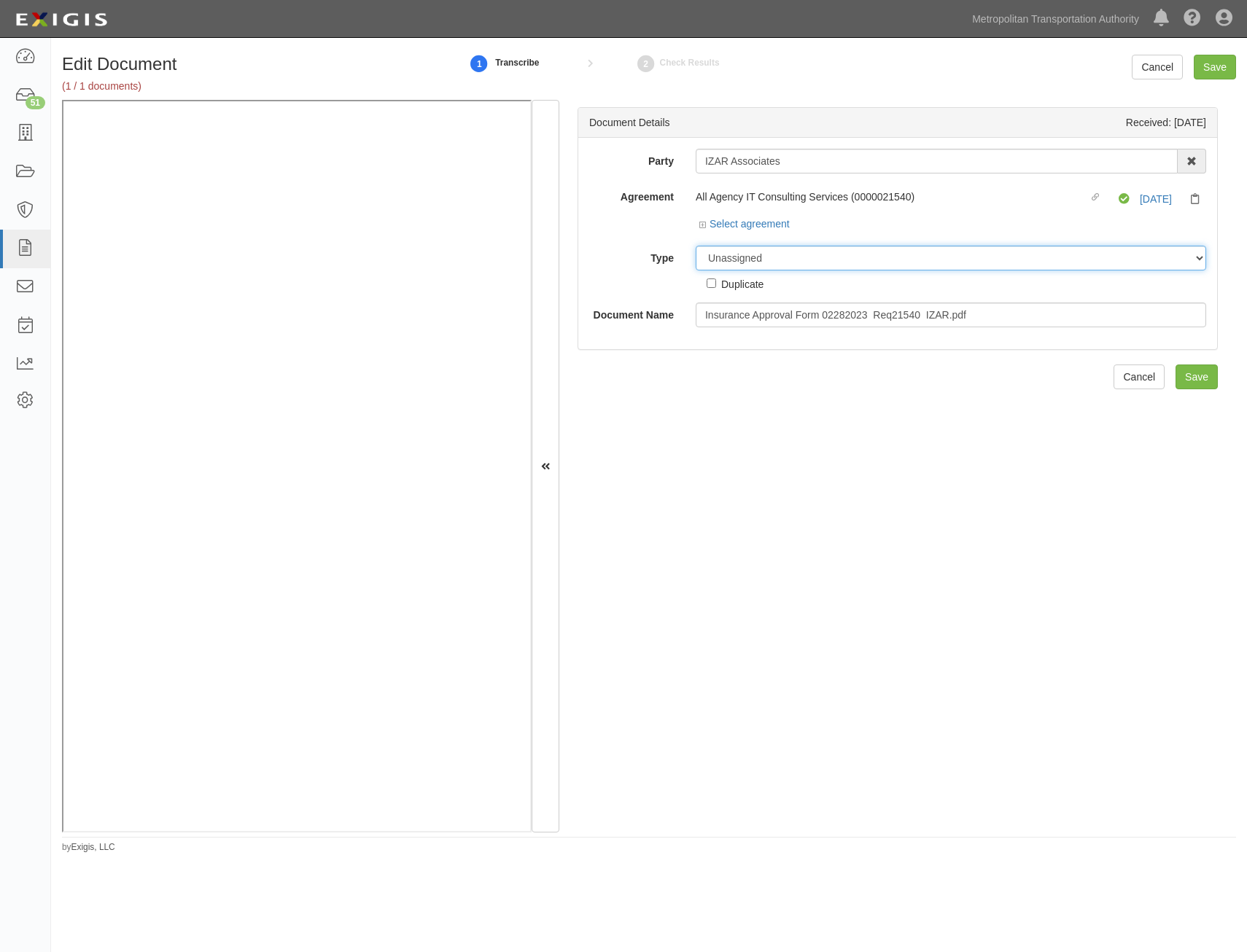
click at [950, 259] on select "Unassigned Binder Cancellation Notice Certificate Contract Endorsement Insuranc…" at bounding box center [951, 258] width 510 height 24
select select "OtherDetail"
click at [696, 246] on select "Unassigned Binder Cancellation Notice Certificate Contract Endorsement Insuranc…" at bounding box center [951, 258] width 510 height 24
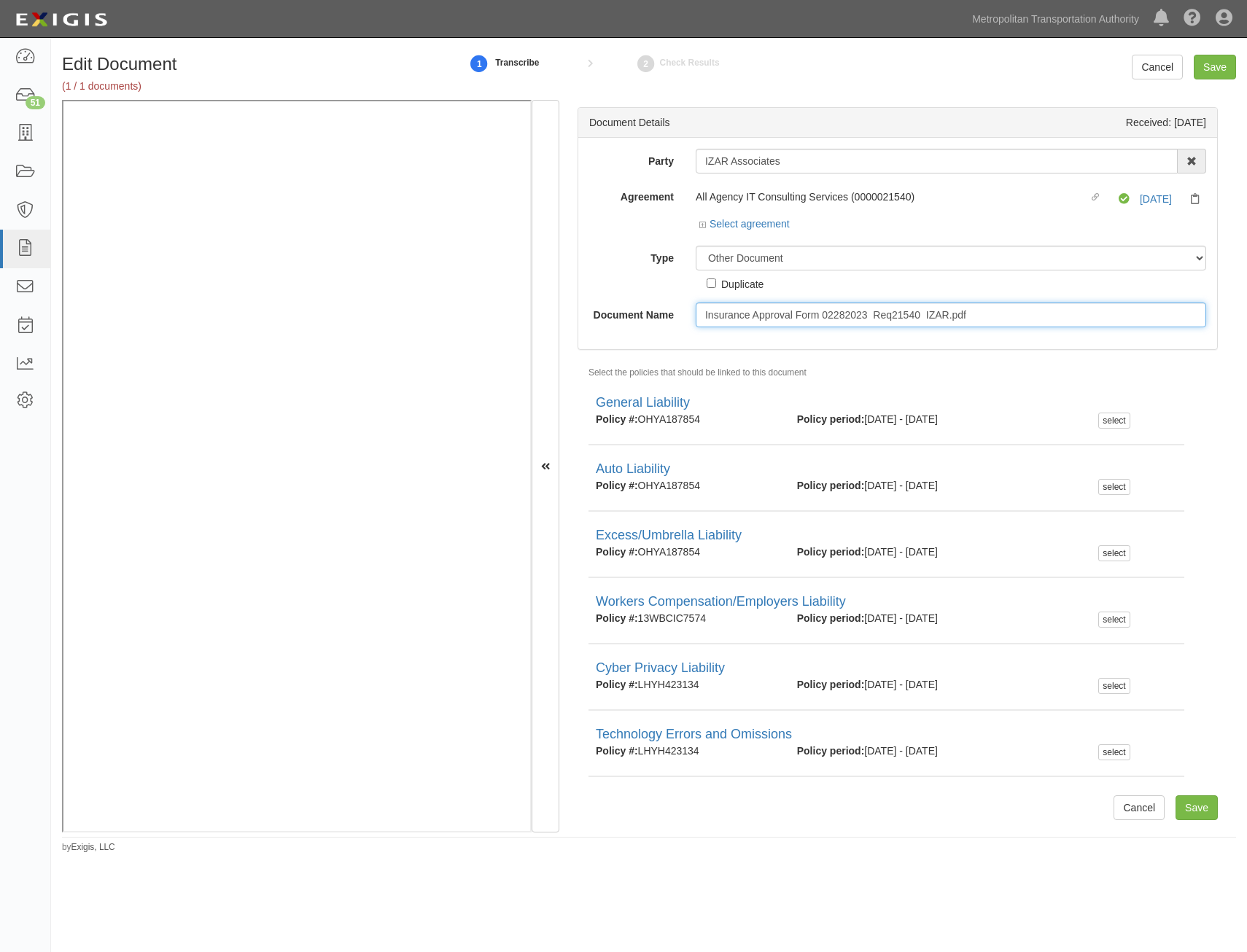
click at [936, 319] on input "Insurance Approval Form 02282023 Req21540 IZAR.pdf" at bounding box center [951, 315] width 510 height 24
type input "Approval Form"
click at [1217, 66] on input "Save" at bounding box center [1215, 67] width 42 height 24
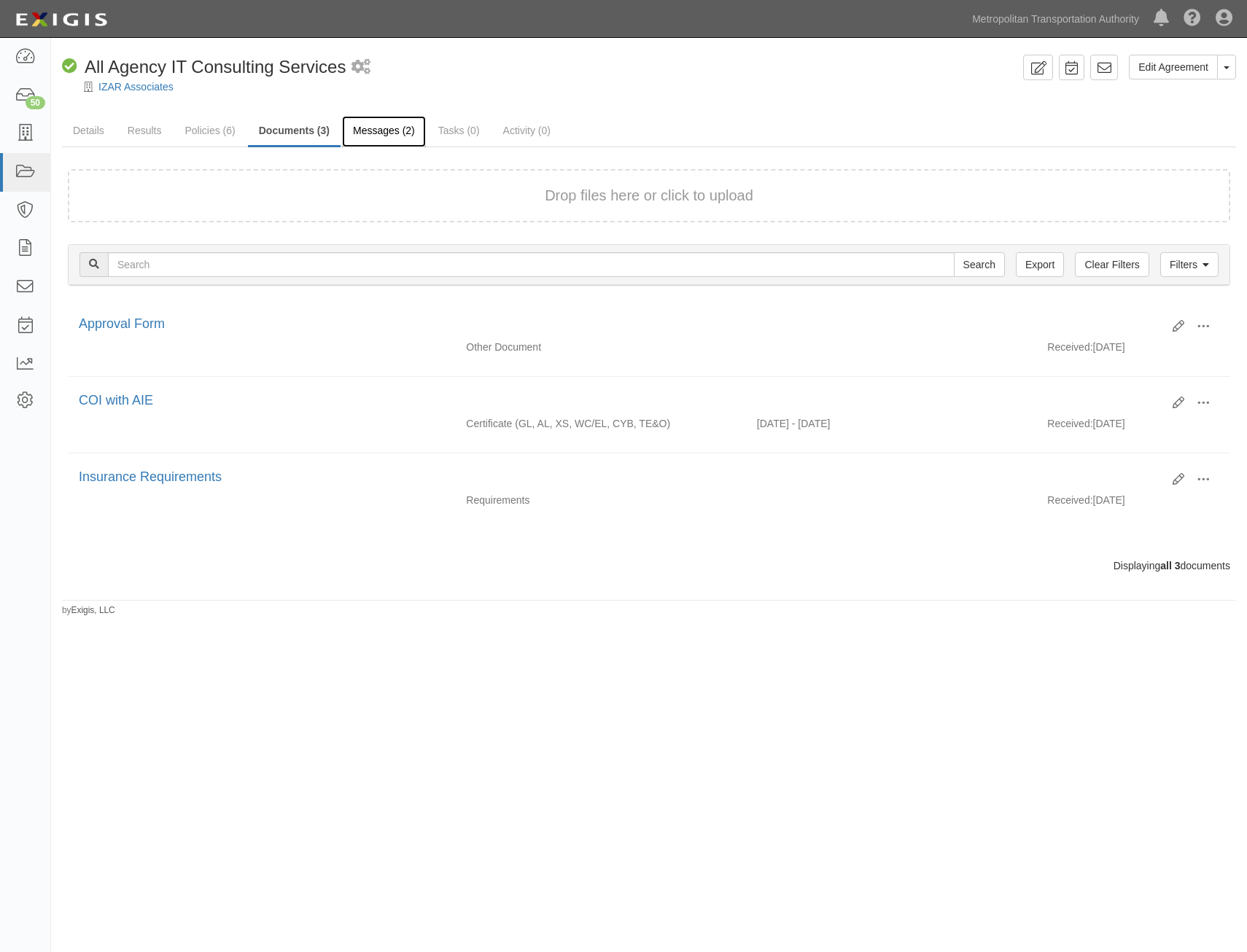
click at [366, 135] on link "Messages (2)" at bounding box center [383, 131] width 84 height 31
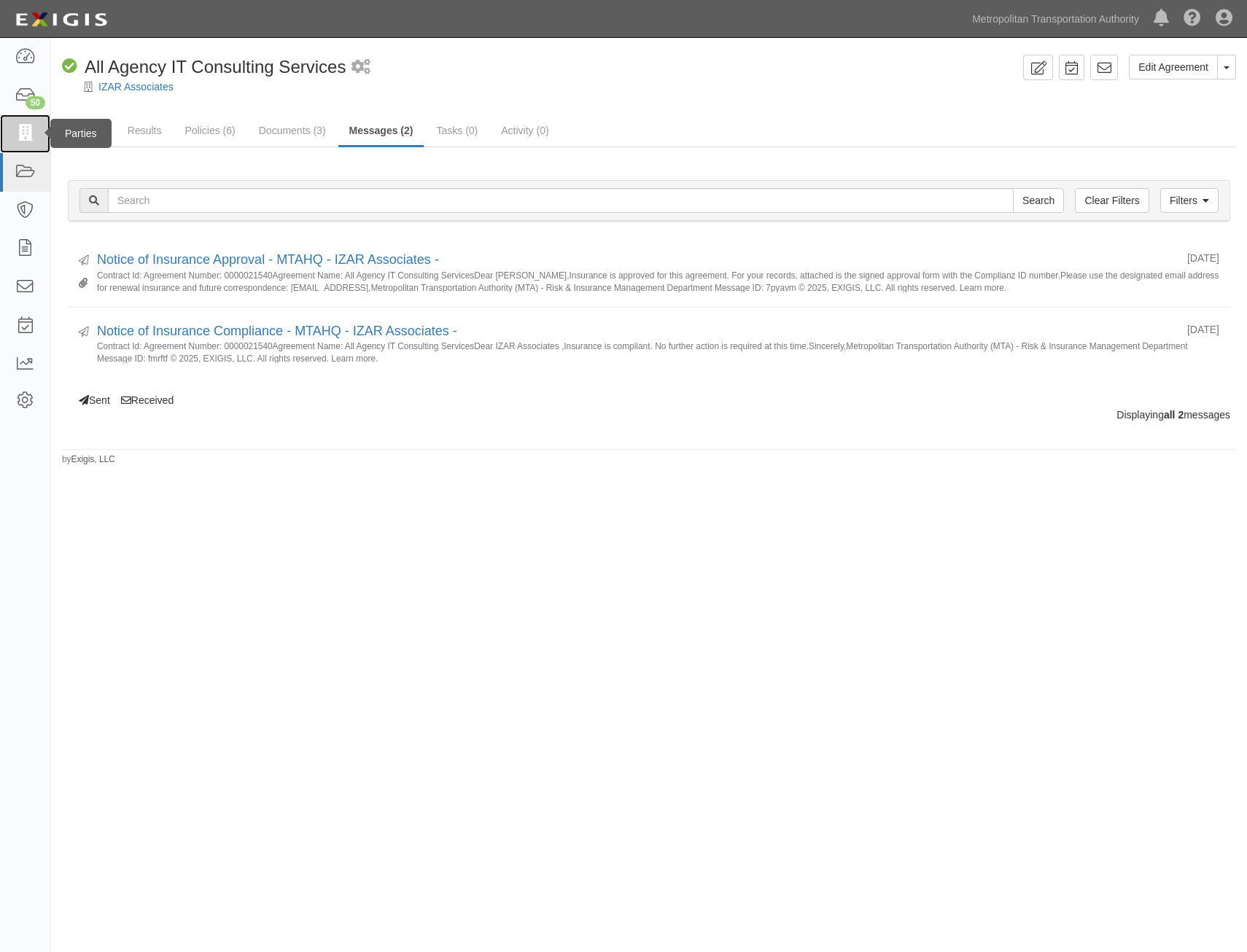
click at [30, 139] on icon at bounding box center [24, 134] width 21 height 17
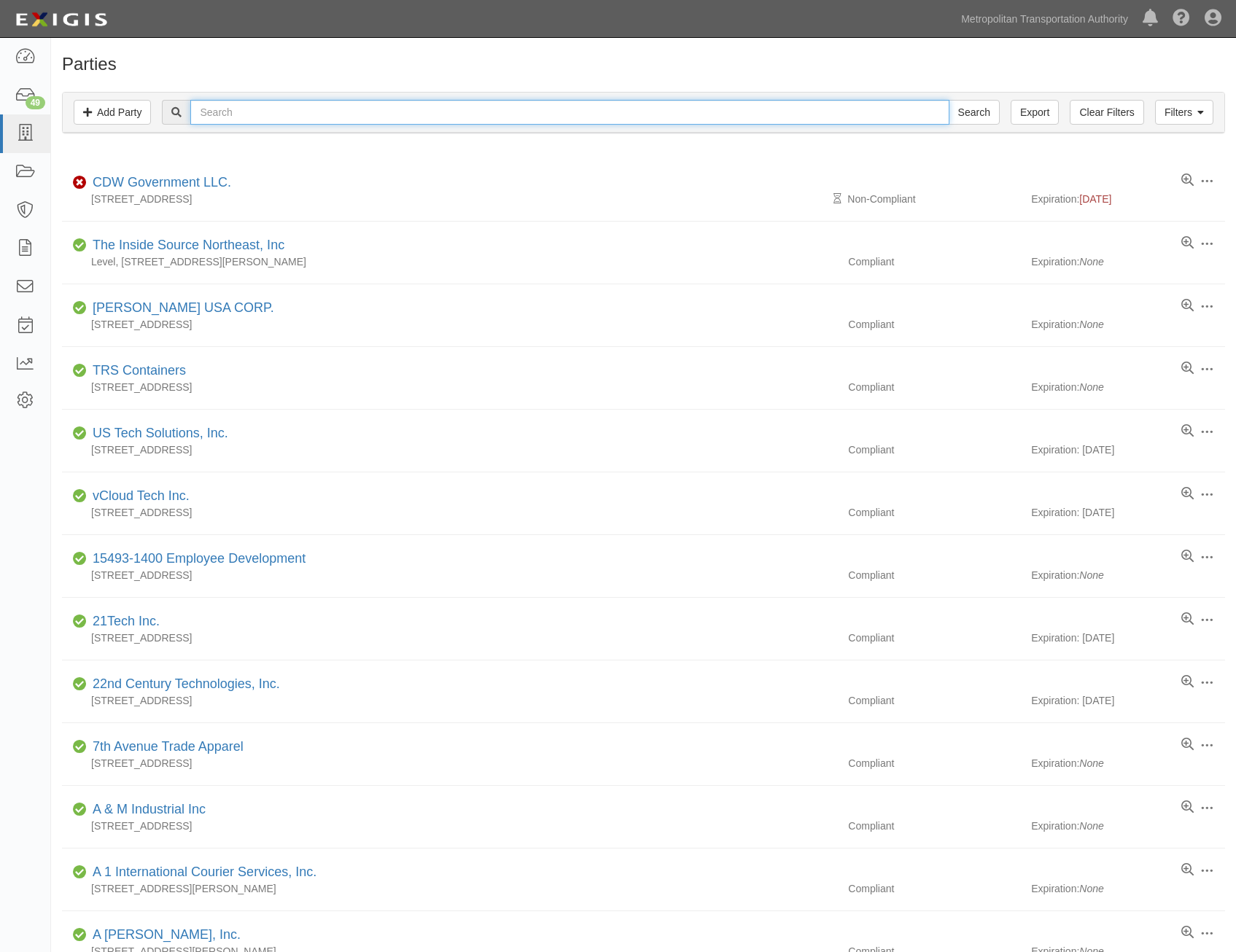
click at [741, 116] on input "text" at bounding box center [569, 112] width 758 height 24
type input "barcodes"
click at [949, 100] on input "Search" at bounding box center [974, 112] width 51 height 24
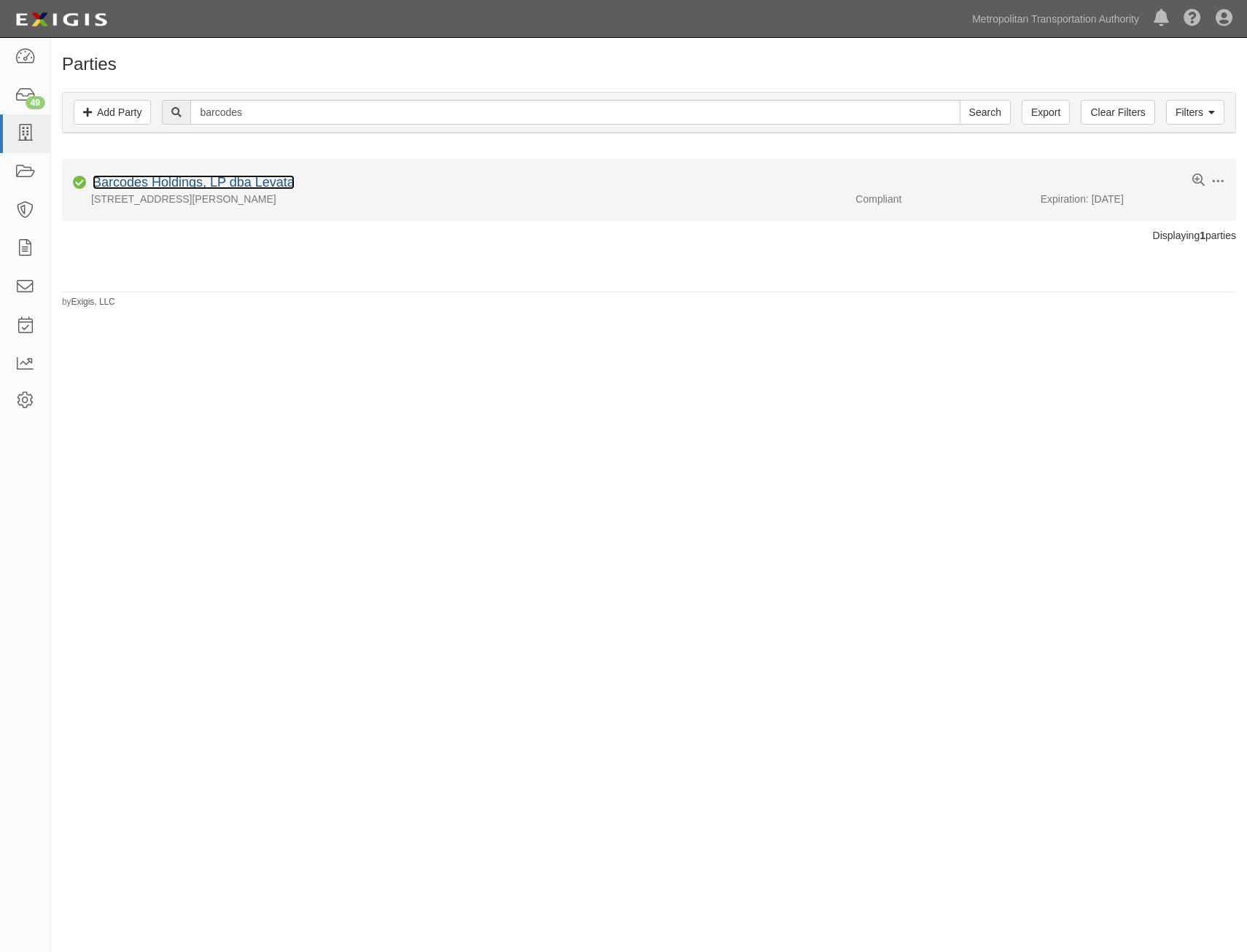
click at [276, 178] on link "Barcodes Holdings, LP dba Levata" at bounding box center [193, 182] width 202 height 14
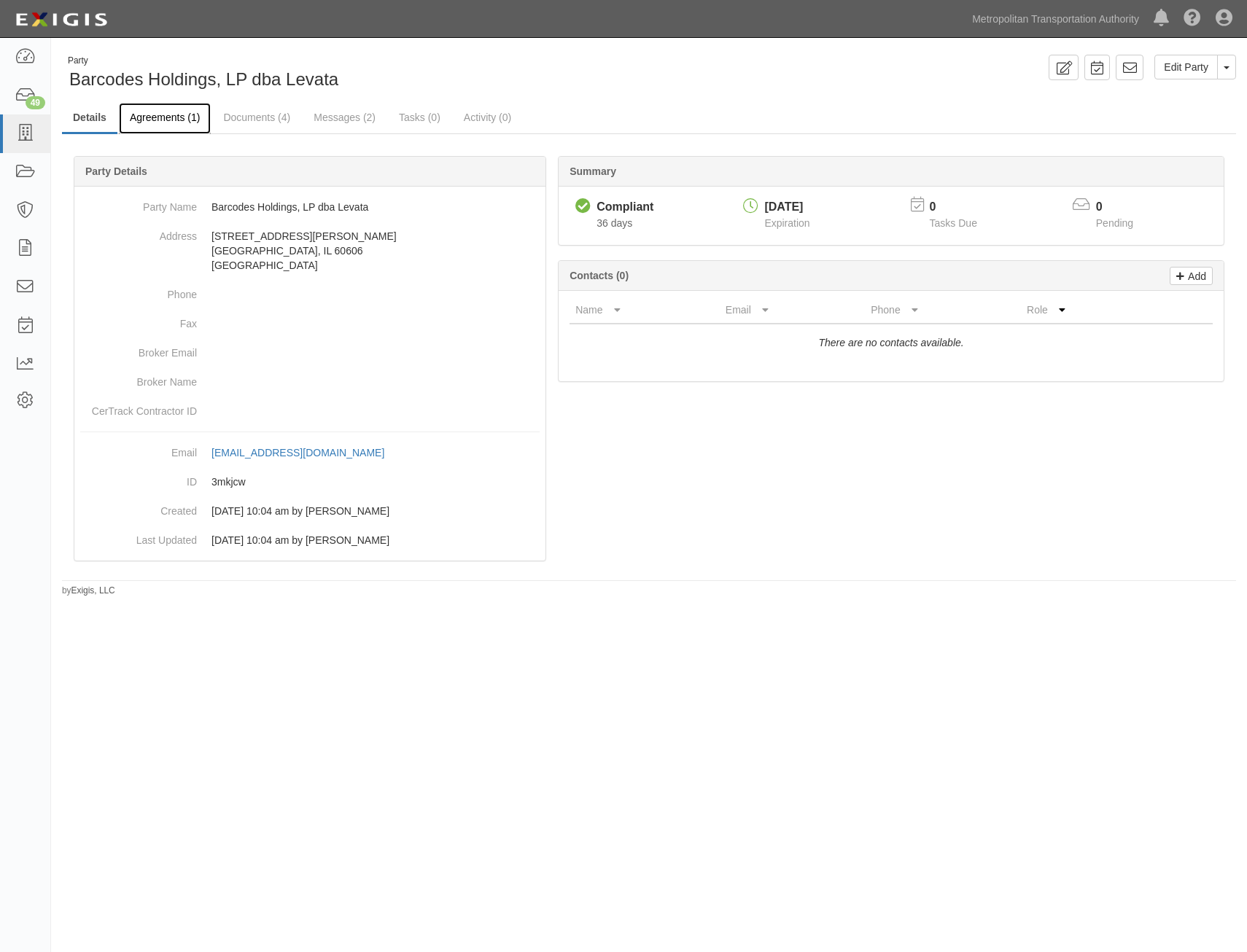
click at [176, 118] on link "Agreements (1)" at bounding box center [165, 118] width 92 height 31
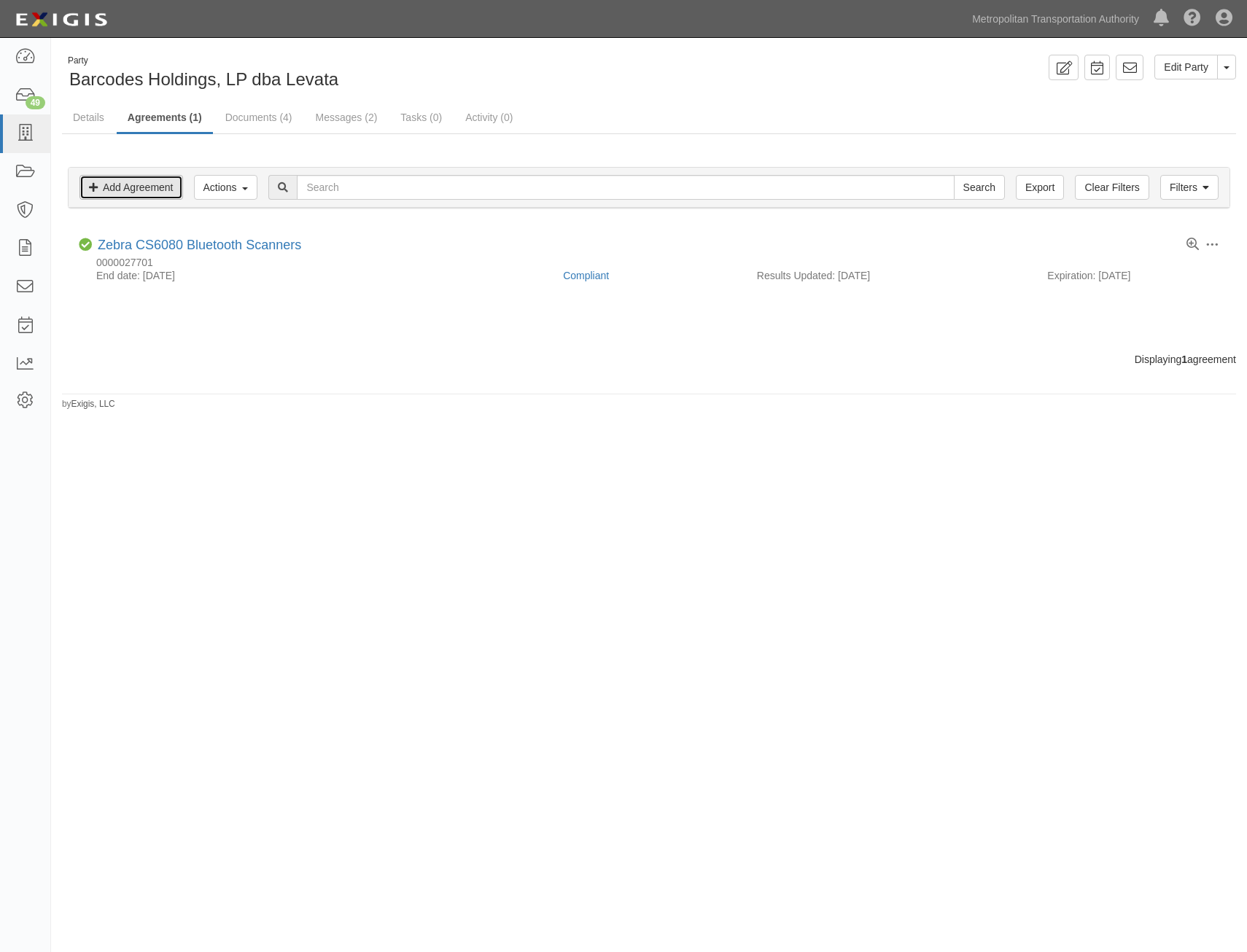
click at [172, 192] on link "Add Agreement" at bounding box center [131, 187] width 104 height 24
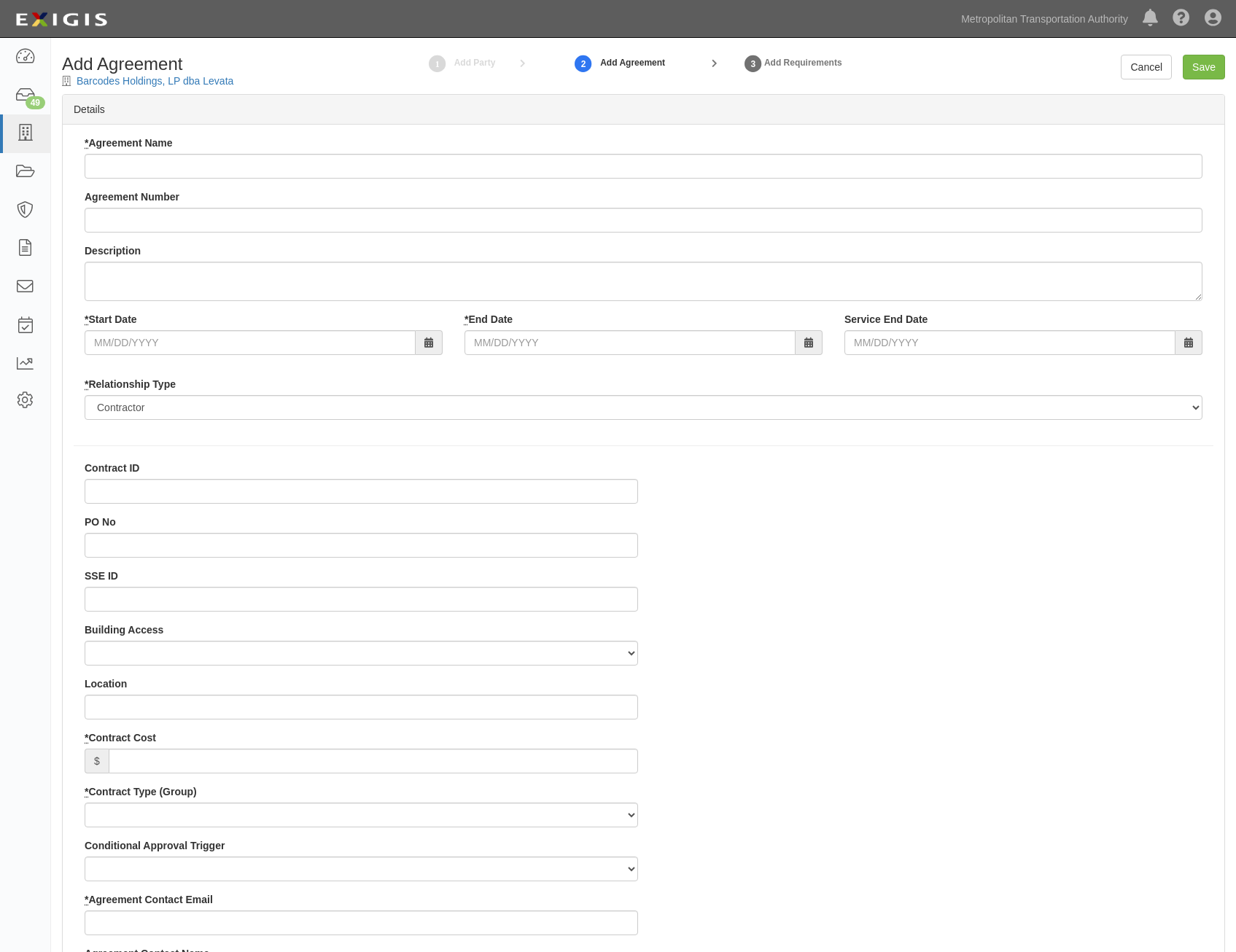
select select
click at [562, 170] on input "* Agreement Name" at bounding box center [643, 166] width 1118 height 24
paste input "Procuring and deploying Zebra ZQ210 mobile Printers"
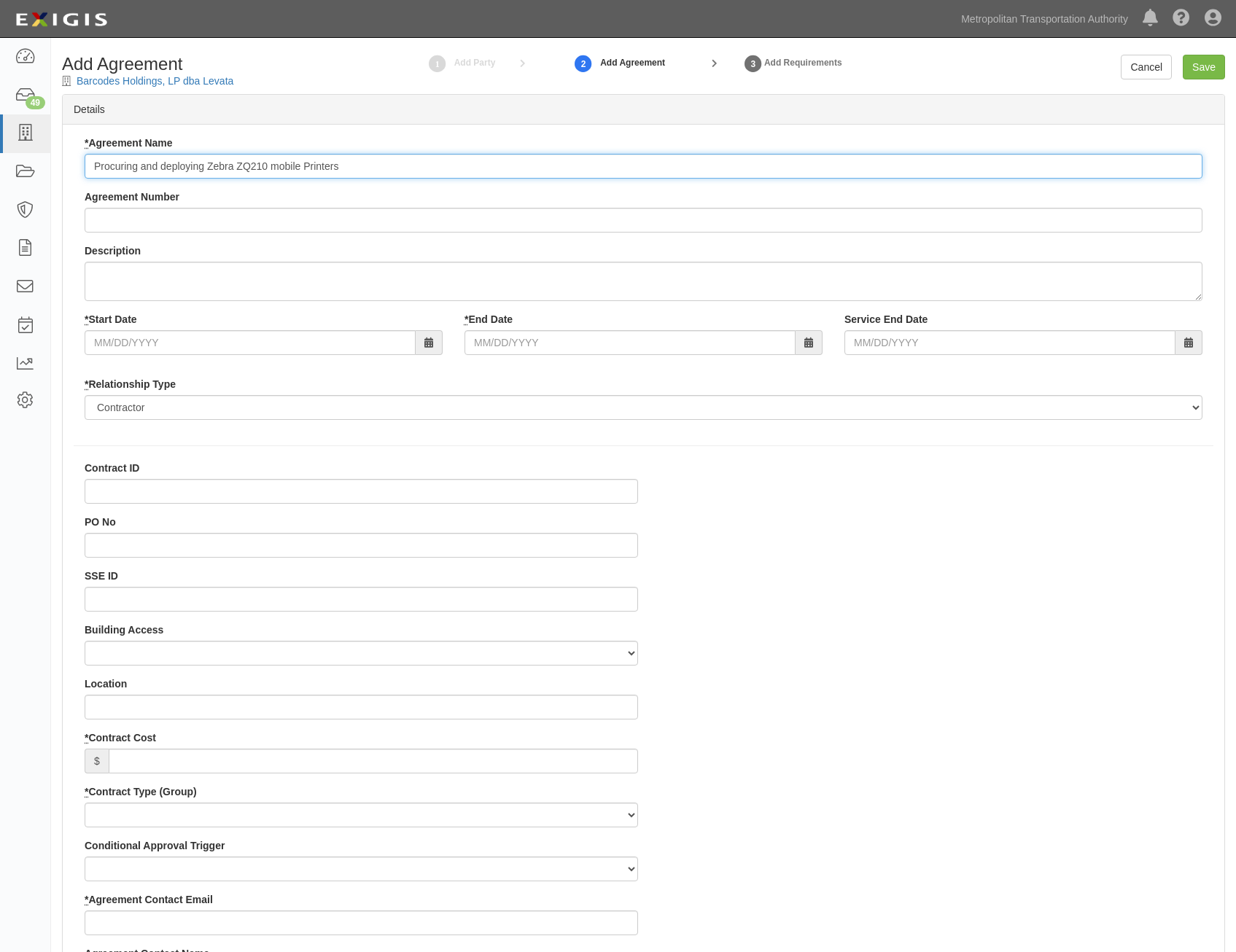
type input "Procuring and deploying Zebra ZQ210 mobile Printers"
click at [804, 217] on input "Agreement Number" at bounding box center [643, 220] width 1118 height 24
paste input "900000000005140"
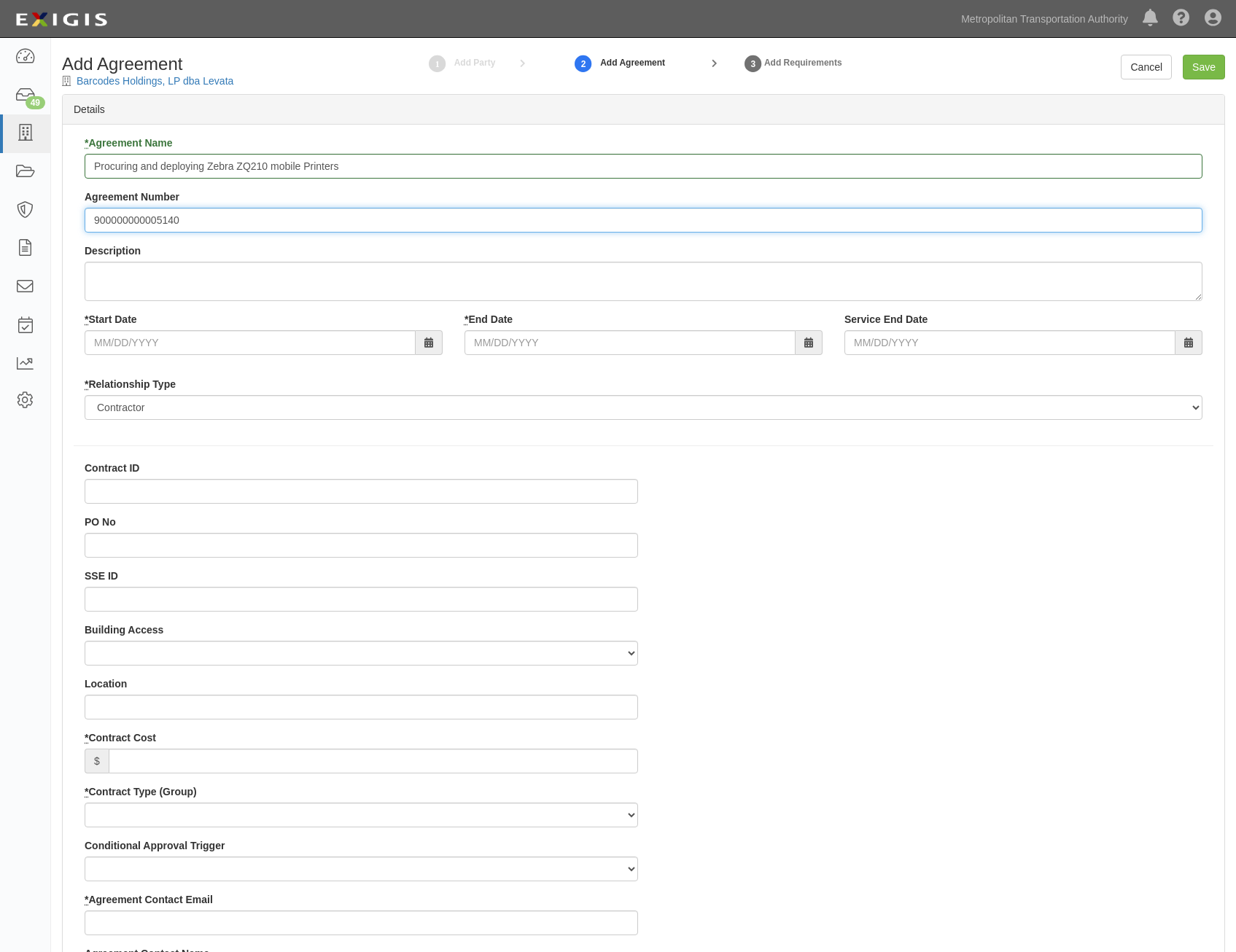
type input "900000000005140"
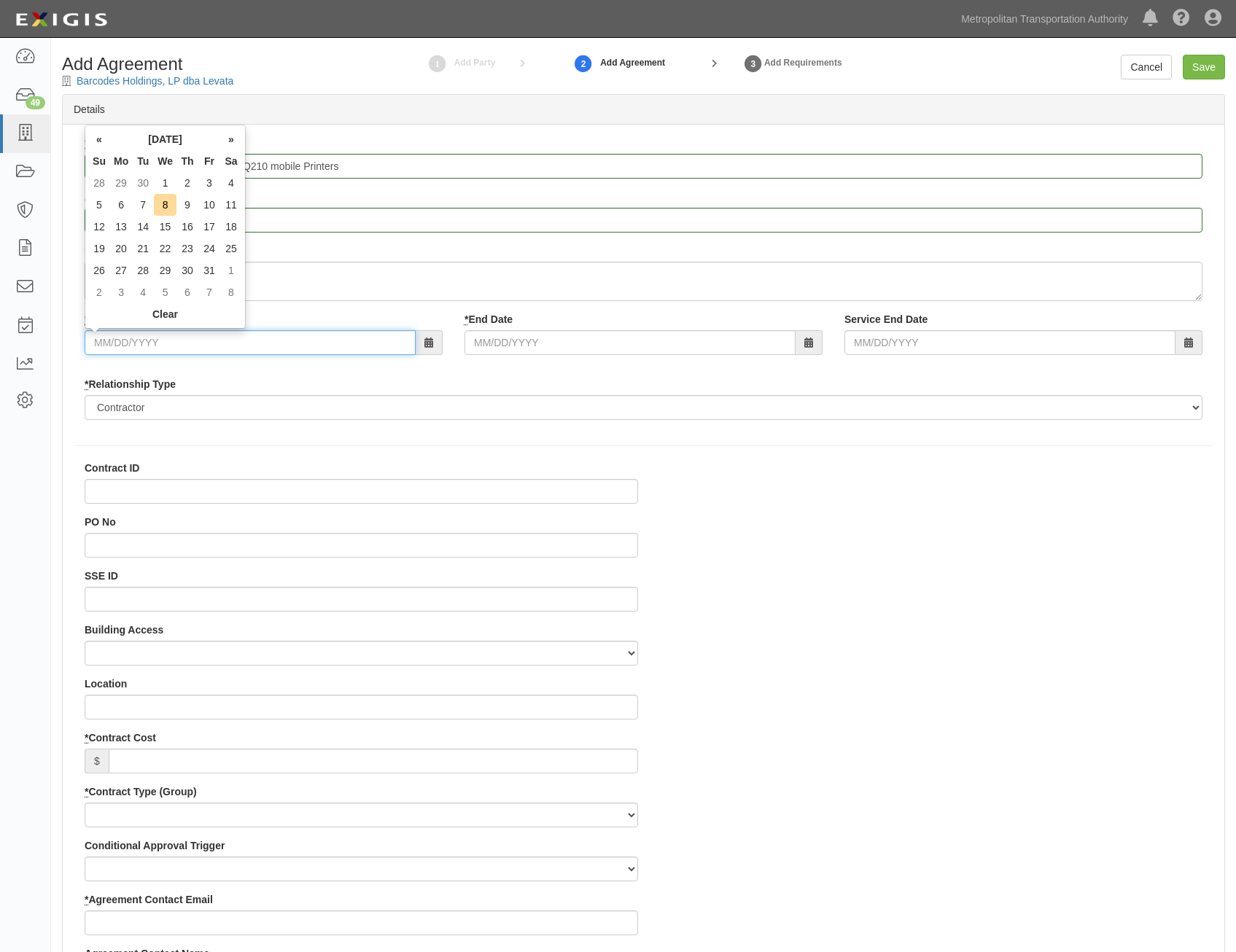
click at [316, 340] on input "* Start Date" at bounding box center [251, 343] width 332 height 24
type input "10/06/2025"
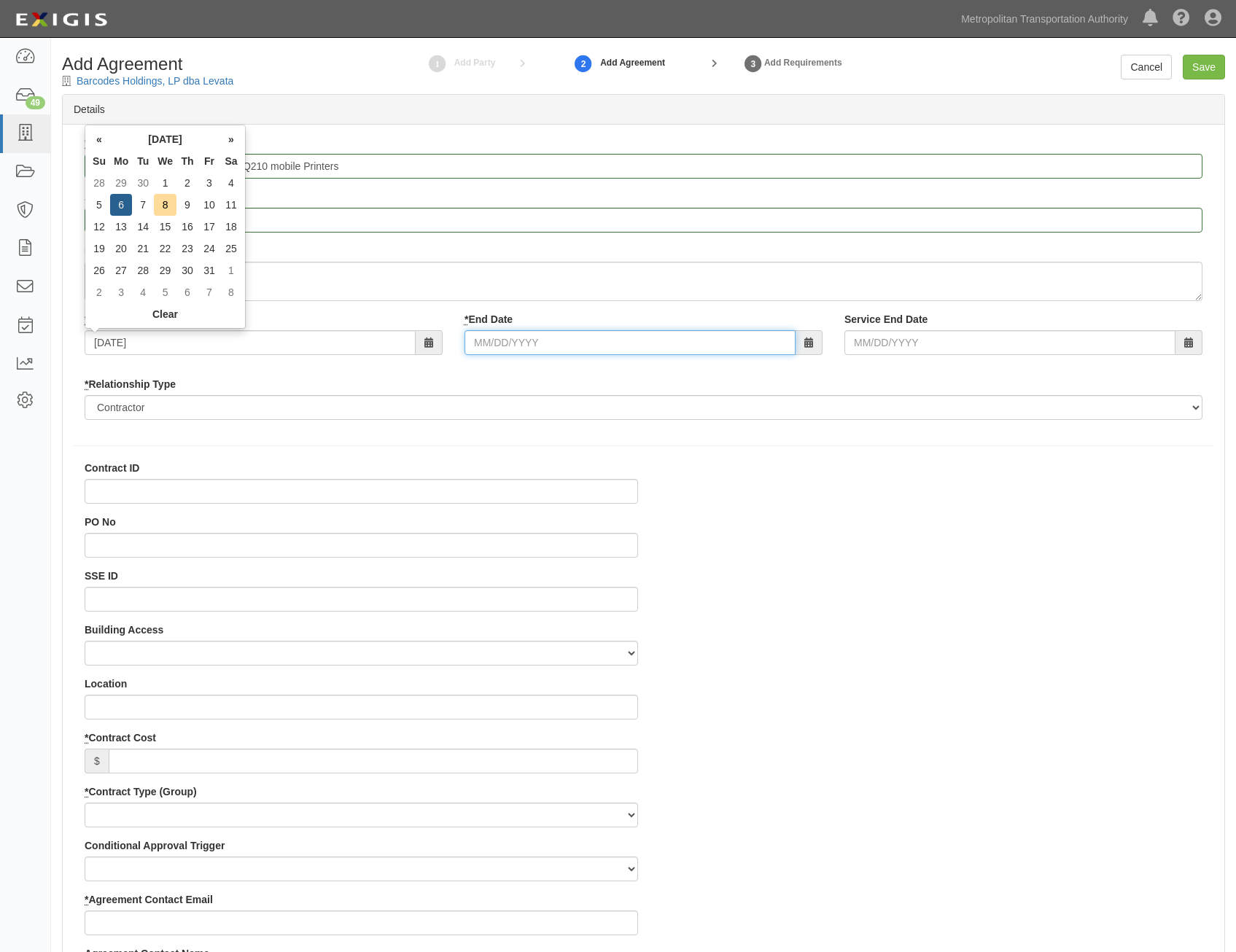
click at [521, 347] on input "* End Date" at bounding box center [630, 343] width 332 height 24
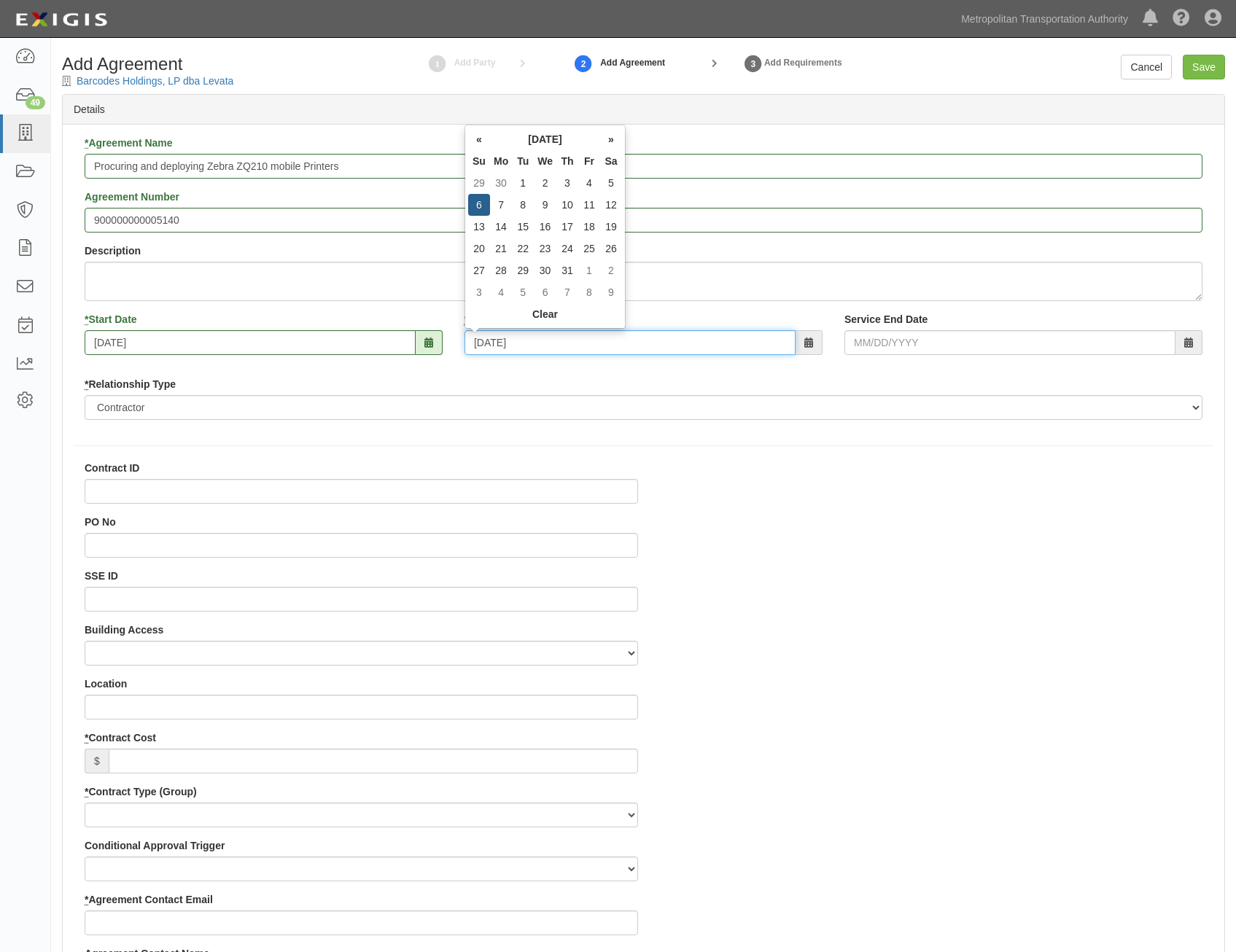
type input "10/06/2030"
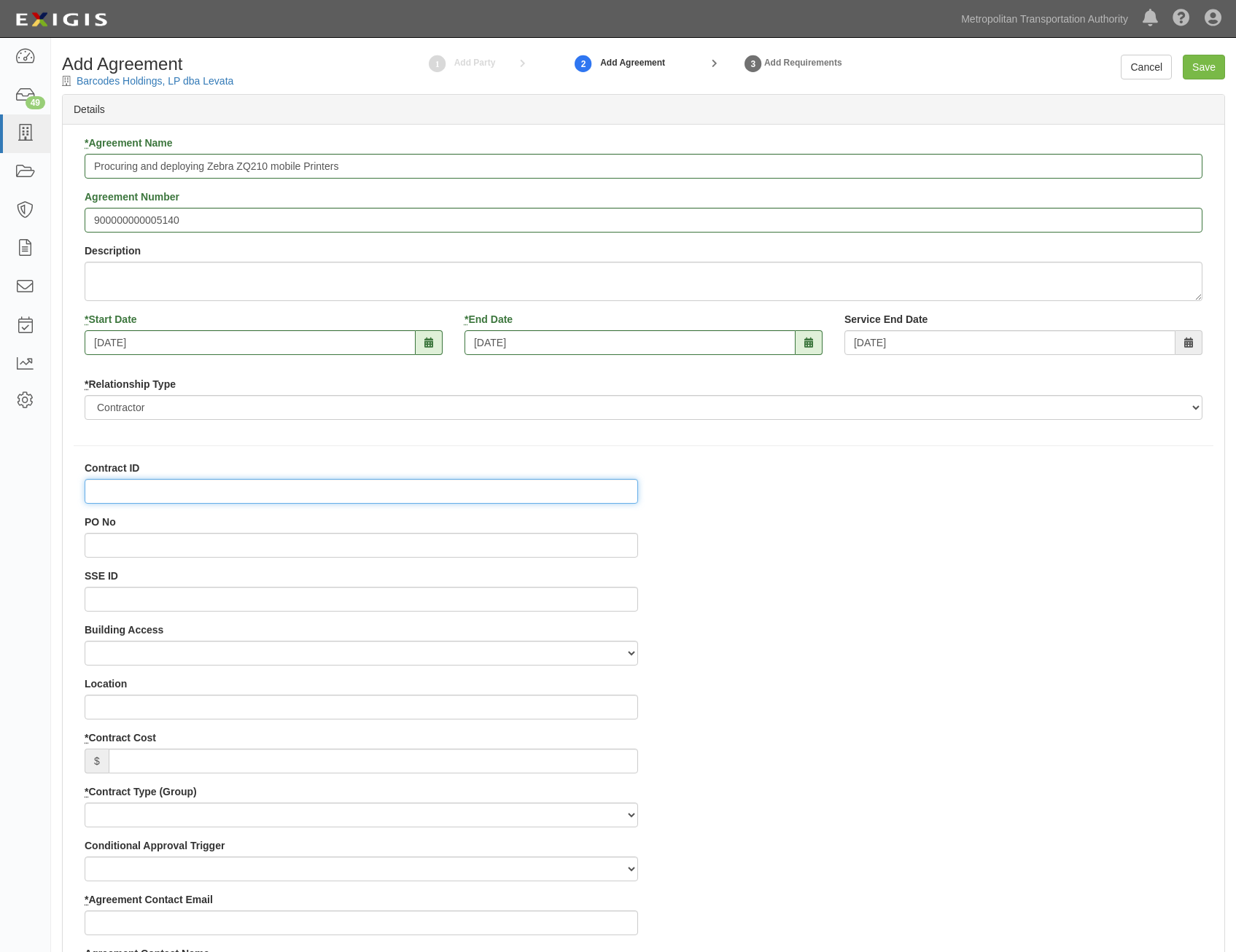
click at [529, 493] on input "Contract ID" at bounding box center [362, 492] width 554 height 24
paste input "900000000005140"
type input "900000000005140"
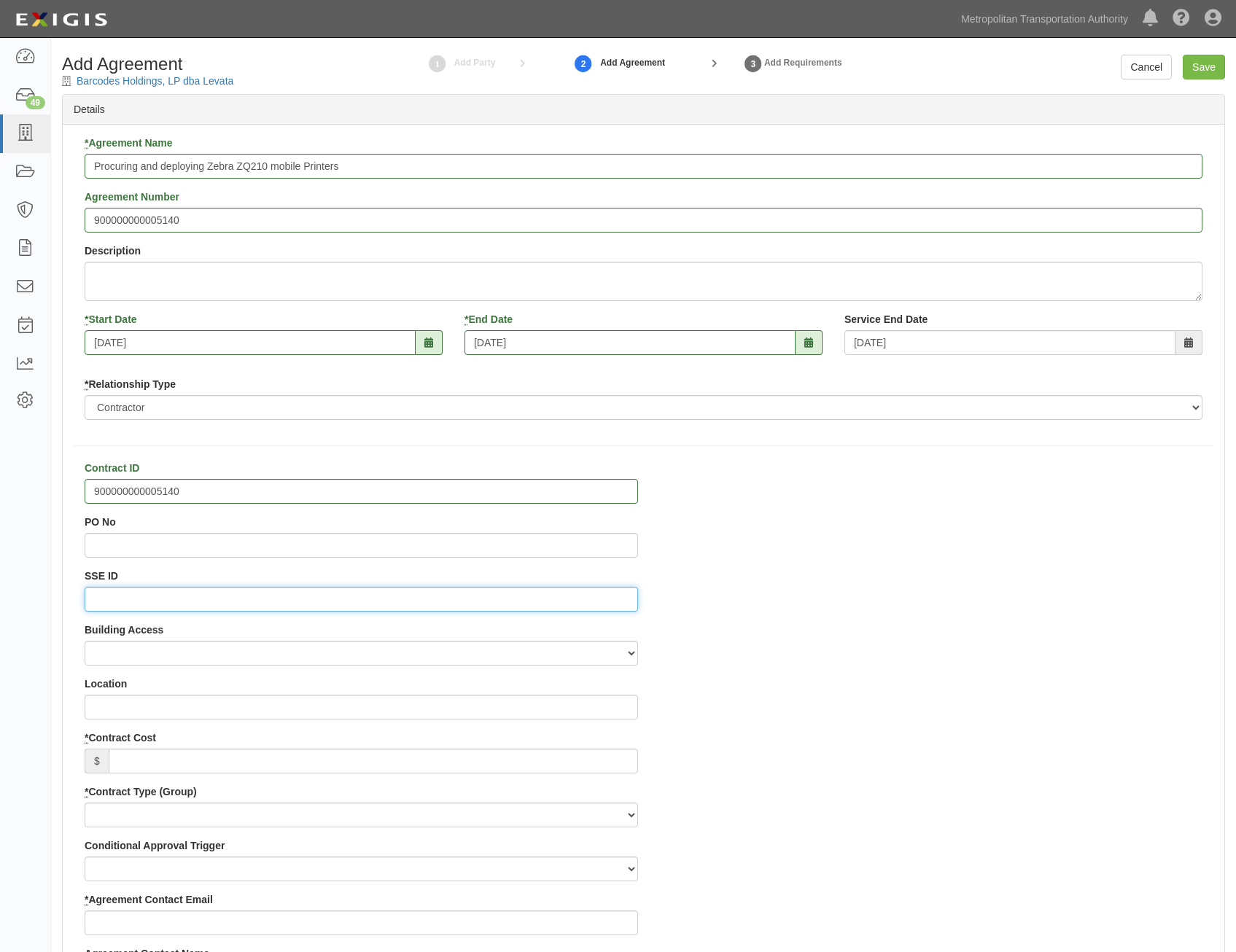
click at [544, 597] on input "SSE ID" at bounding box center [362, 599] width 554 height 24
paste input "0000523092"
type input "0000523092"
click at [578, 534] on input "PO No" at bounding box center [362, 545] width 554 height 24
drag, startPoint x: 587, startPoint y: 561, endPoint x: 605, endPoint y: 543, distance: 25.5
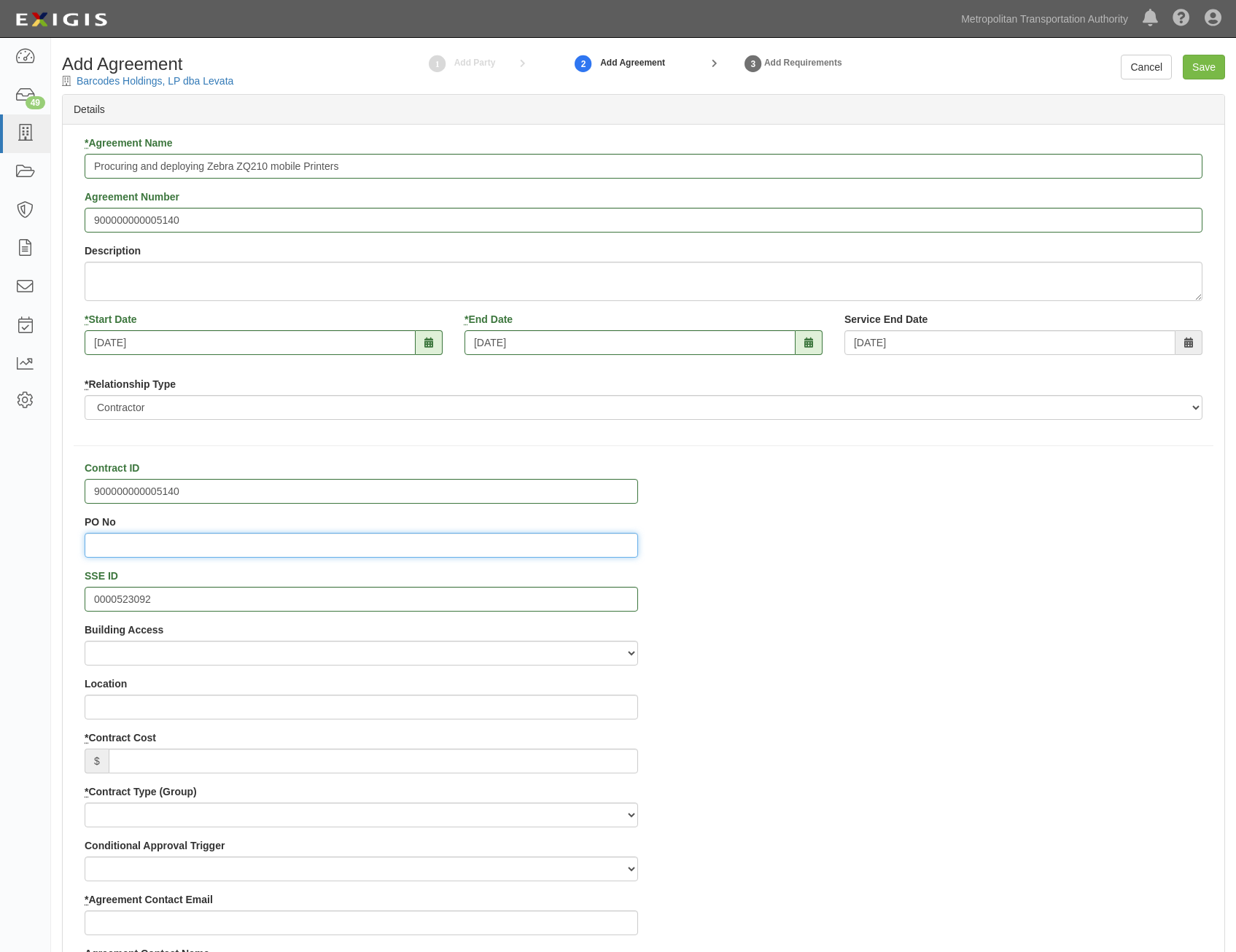
paste input "9000021457"
type input "9000021457"
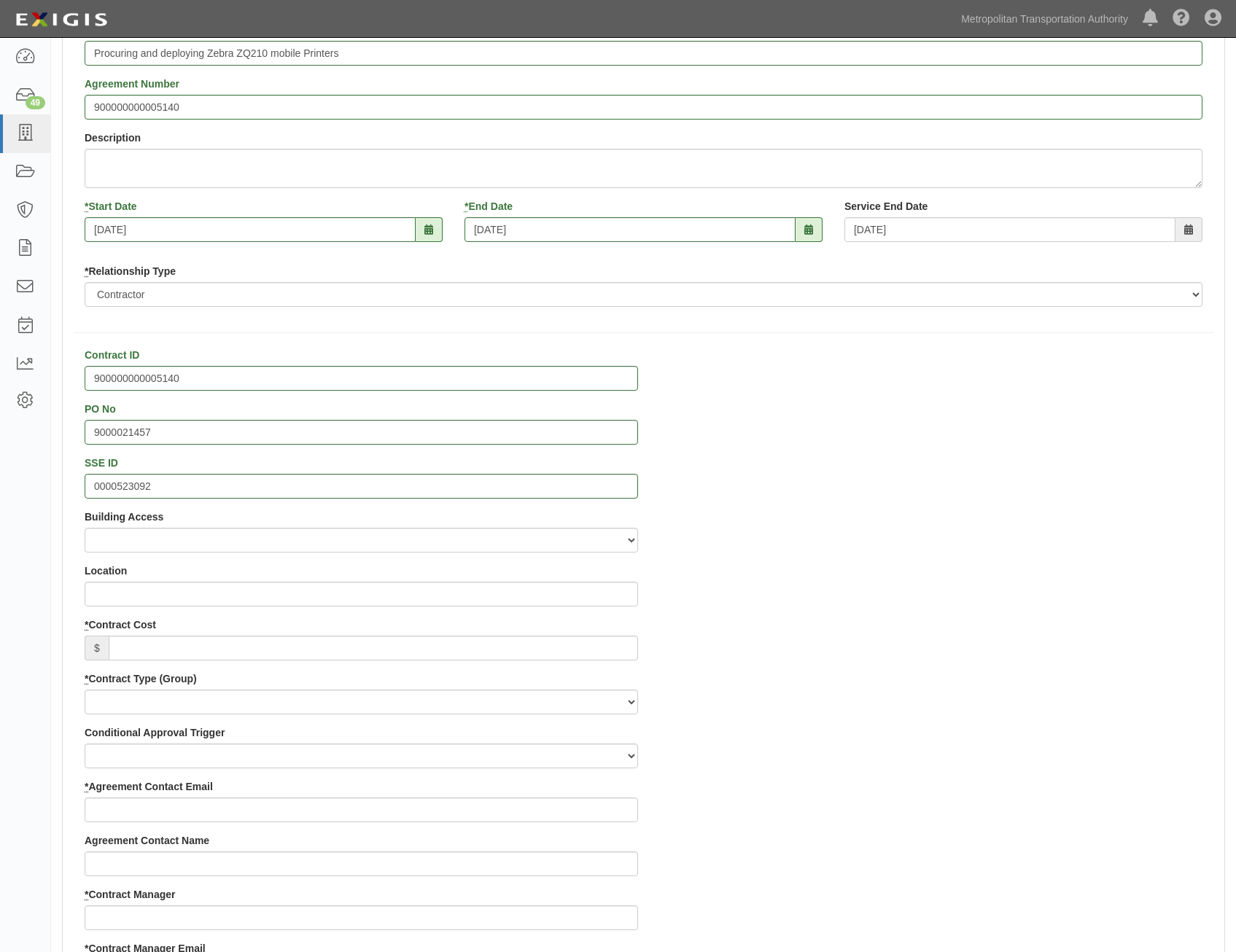
scroll to position [292, 0]
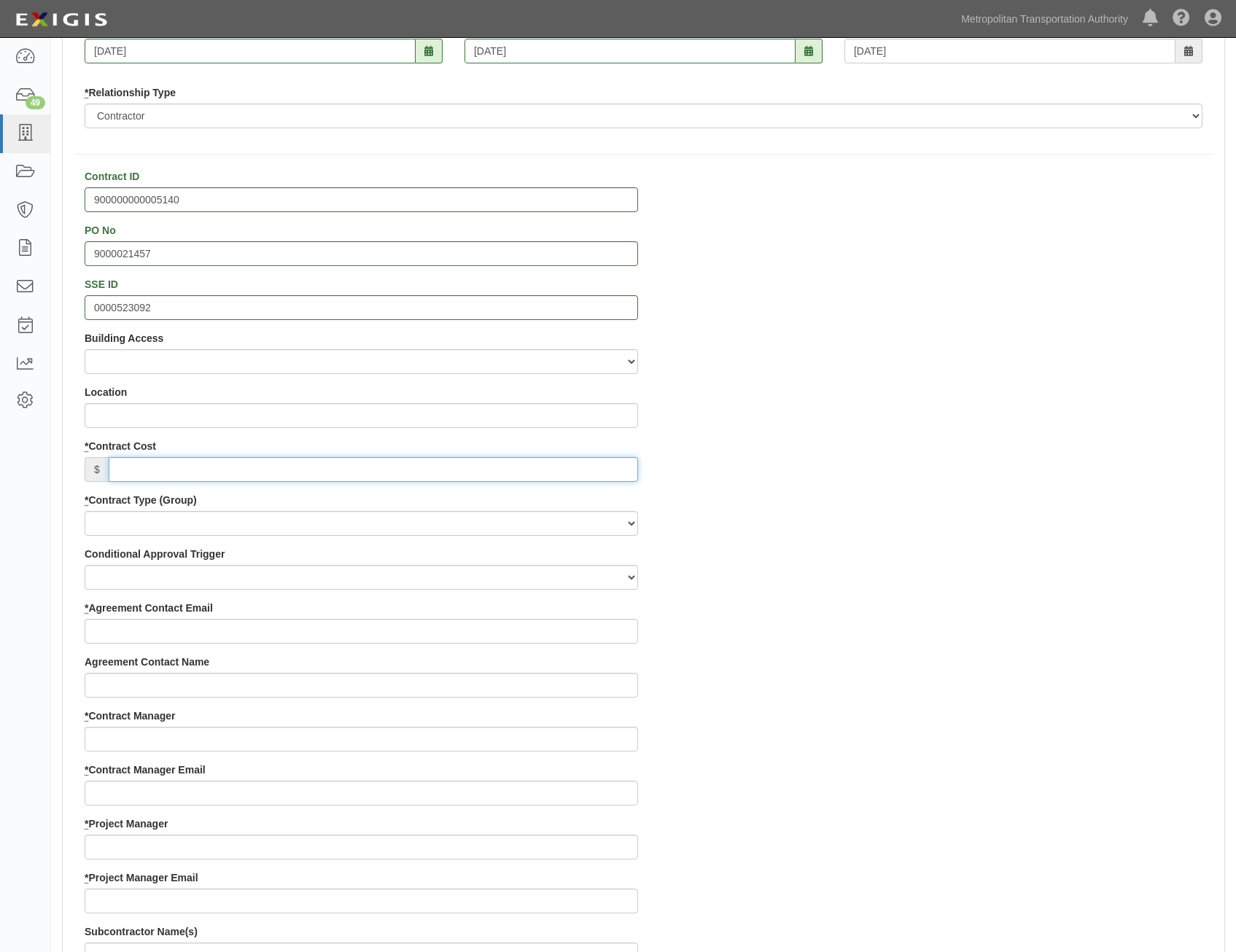
click at [580, 474] on input "* Contract Cost" at bounding box center [373, 470] width 529 height 24
paste input "543,588"
type input "543,588"
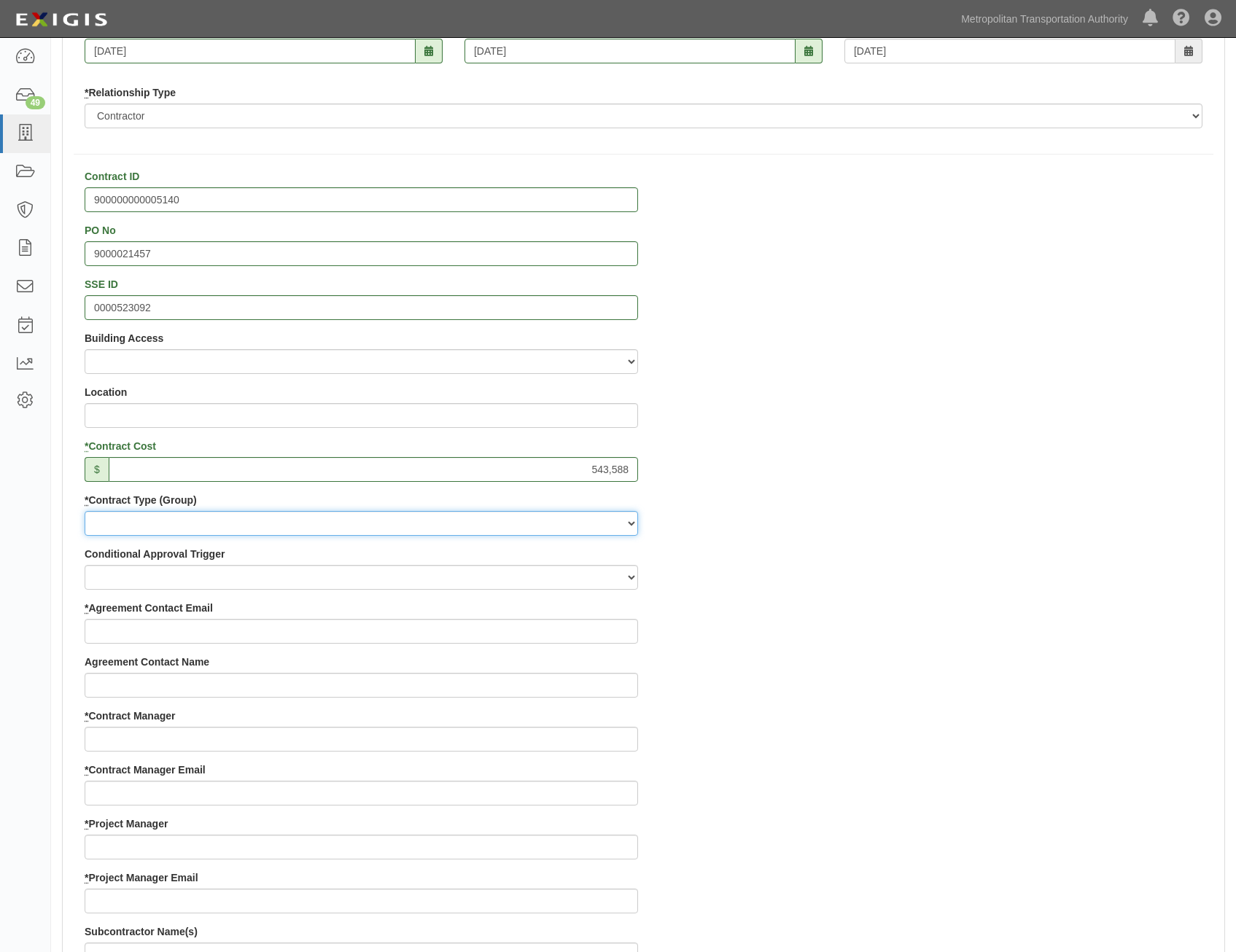
click at [612, 525] on select "Capital Operating Not for Benefit (incls. FA, Entry Permits) Real Estate Other" at bounding box center [362, 524] width 554 height 24
select select "122"
click at [85, 511] on select "Capital Operating Not for Benefit (incls. FA, Entry Permits) Real Estate Other" at bounding box center [362, 524] width 554 height 24
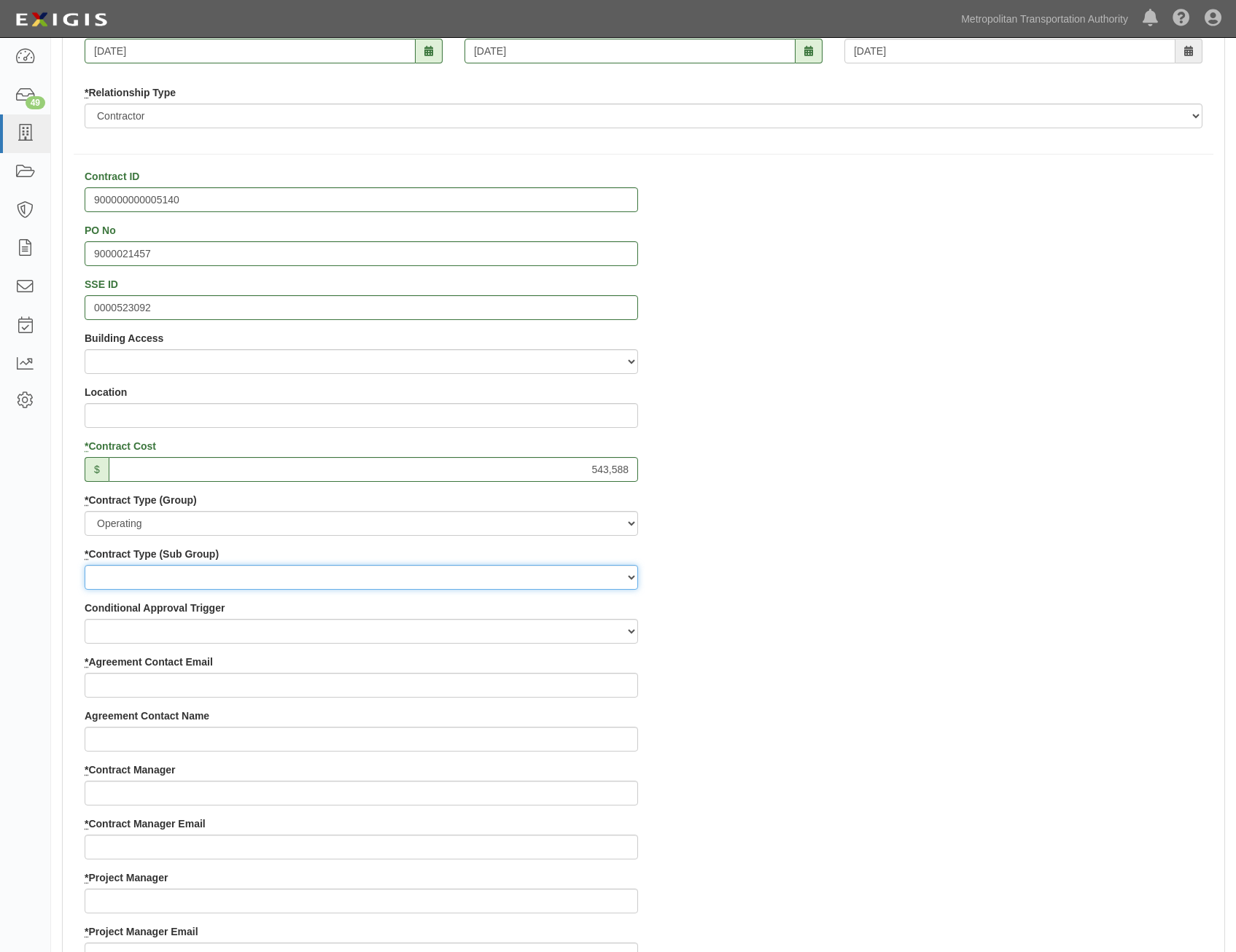
click at [587, 582] on select "Construction Loan / Test and Demo Maintenance Painting Personal Services Contra…" at bounding box center [362, 577] width 554 height 24
select select "249"
click at [85, 565] on select "Construction Loan / Test and Demo Maintenance Painting Personal Services Contra…" at bounding box center [362, 577] width 554 height 24
click at [756, 692] on div "Contract ID 900000000005140 PO No 9000021457 SSE ID 0000523092 Building Access …" at bounding box center [643, 871] width 1162 height 1403
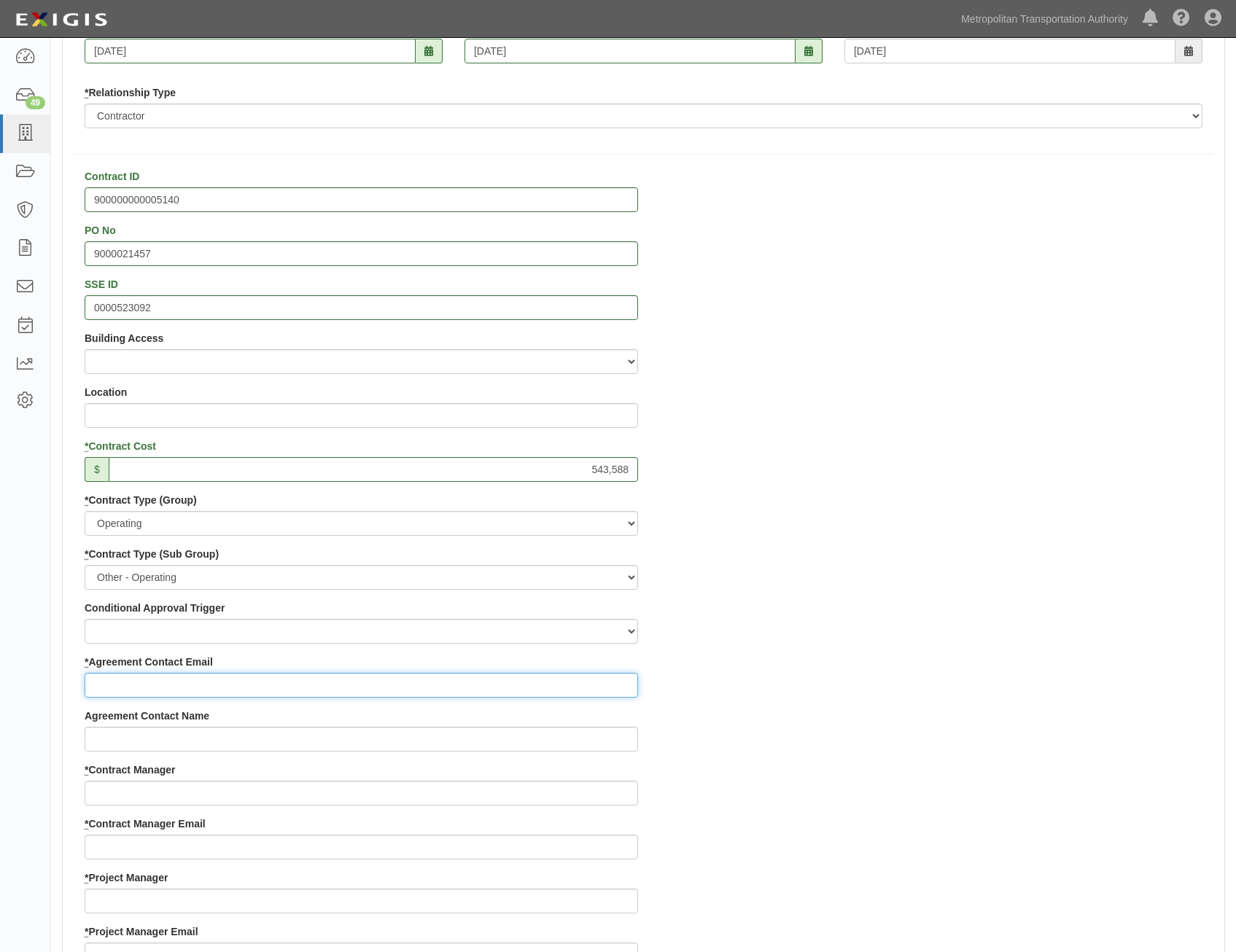
click at [602, 684] on input "* Agreement Contact Email" at bounding box center [362, 686] width 554 height 24
paste input "Joe.Puschautz@levata.com"
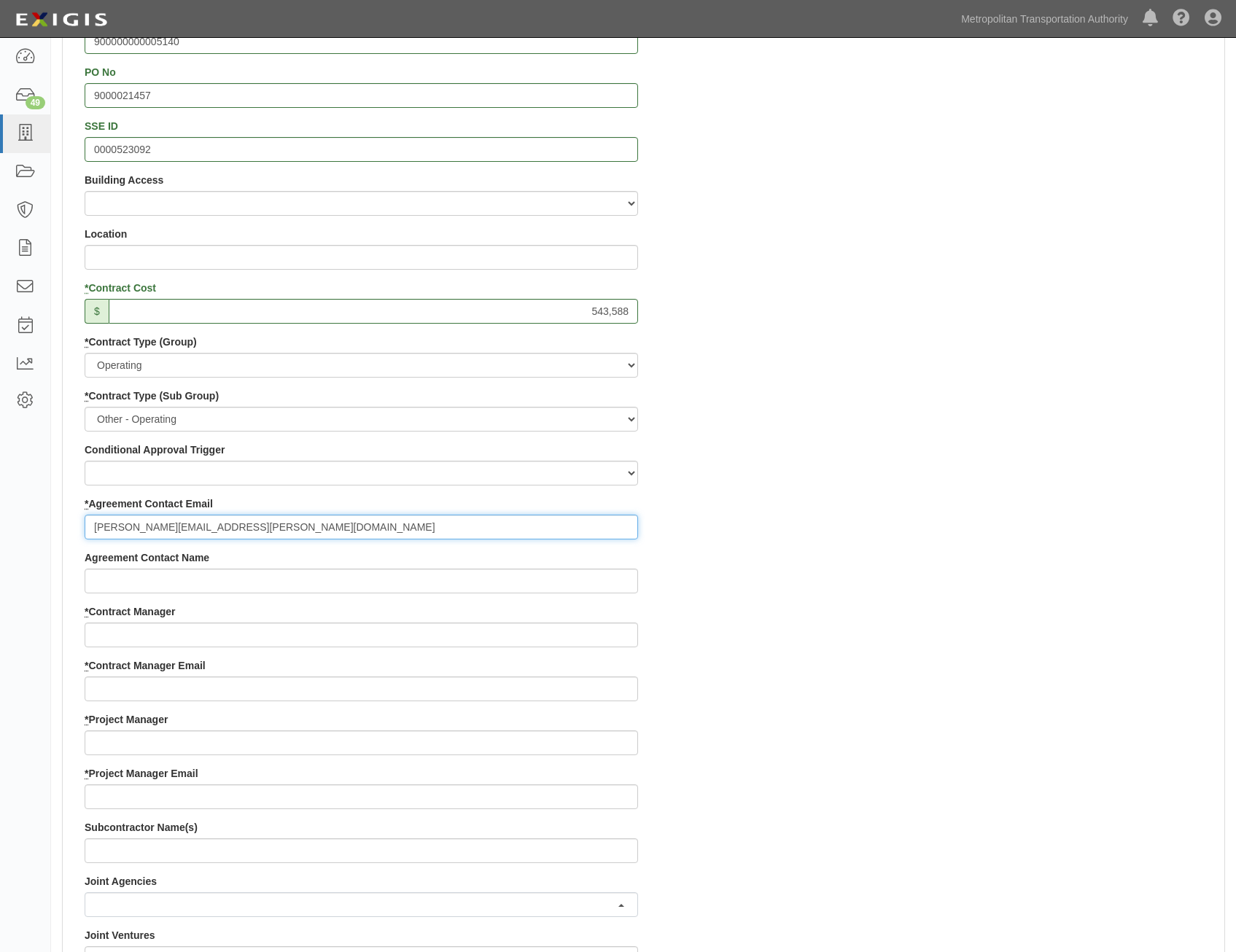
scroll to position [510, 0]
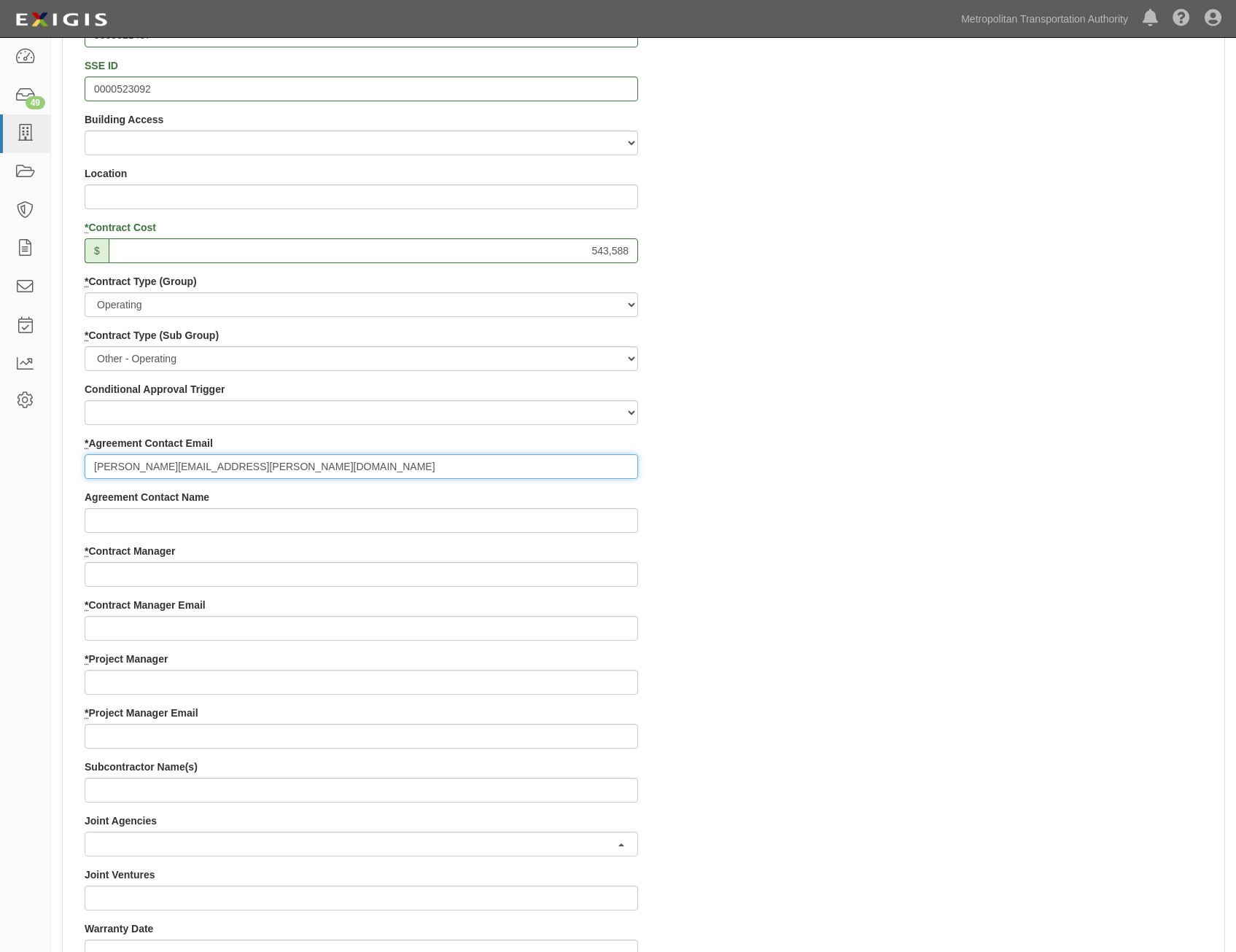
type input "Joe.Puschautz@levata.com"
click at [541, 573] on input "* Contract Manager" at bounding box center [362, 574] width 554 height 24
paste input "Fred Jiang"
type input "Fred Jiang"
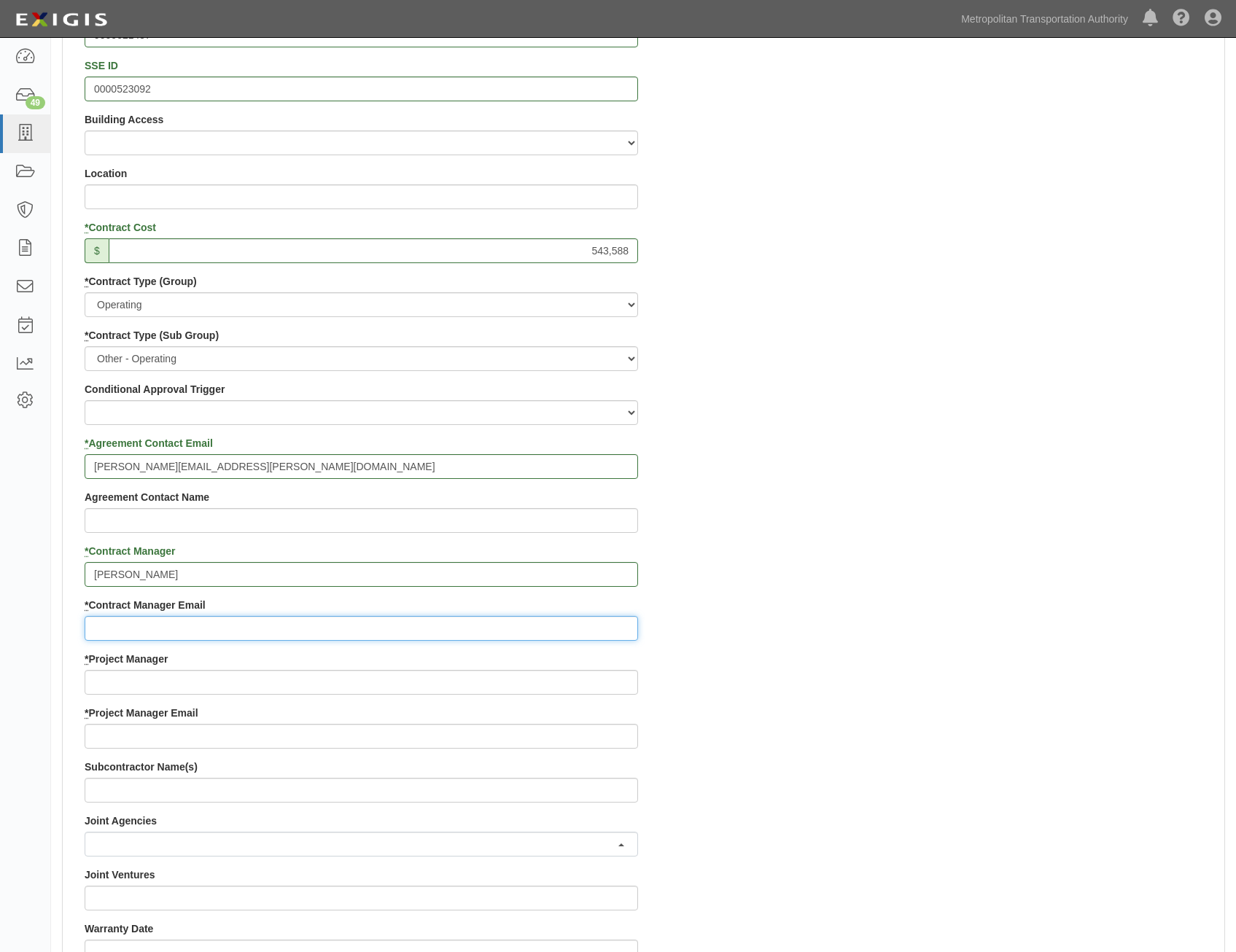
click at [490, 628] on input "* Contract Manager Email" at bounding box center [362, 628] width 554 height 24
paste input "Fred.Jiang@mtahq.org"
type input "Fred.Jiang@mtahq.org"
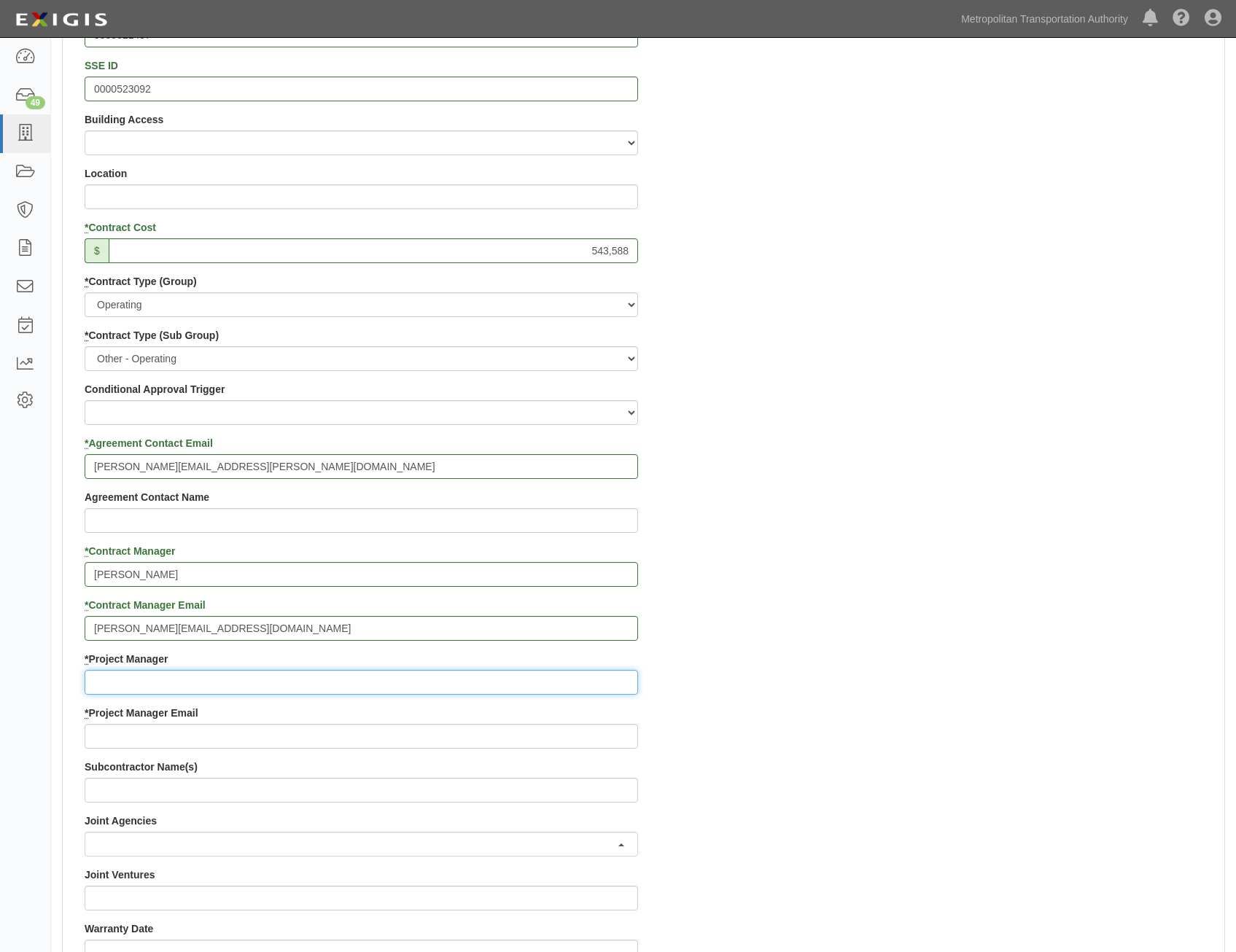
click at [553, 681] on input "* Project Manager" at bounding box center [362, 683] width 554 height 24
paste input "Richard E Aebly"
type input "Richard E Aebly"
drag, startPoint x: 928, startPoint y: 708, endPoint x: 1078, endPoint y: 645, distance: 162.7
click at [933, 706] on div "Contract ID 900000000005140 PO No 9000021457 SSE ID 0000523092 Building Access …" at bounding box center [643, 652] width 1162 height 1403
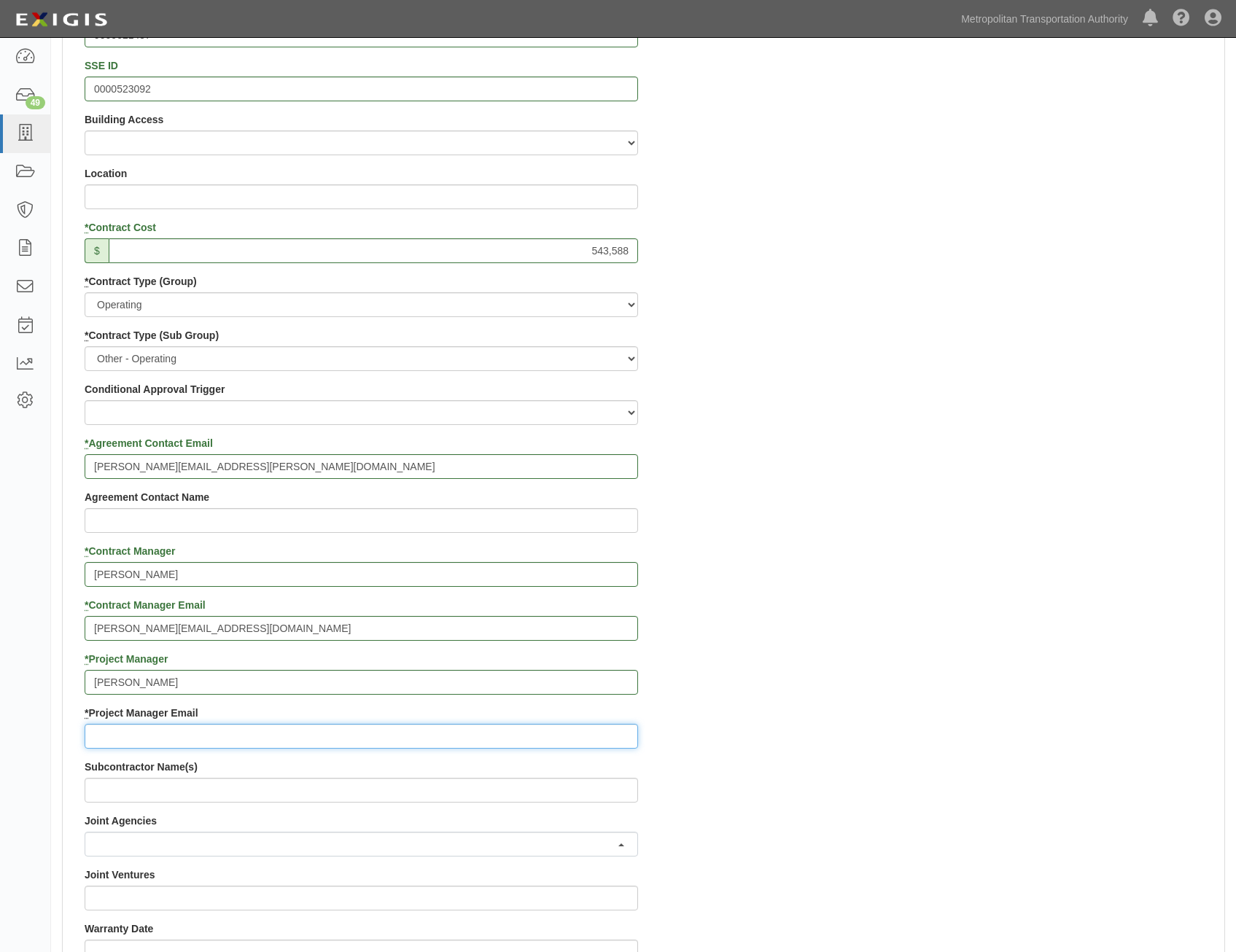
click at [450, 734] on input "* Project Manager Email" at bounding box center [362, 736] width 554 height 24
paste input "Richard.Aebly@mtahq.org"
type input "Richard.Aebly@mtahq.org"
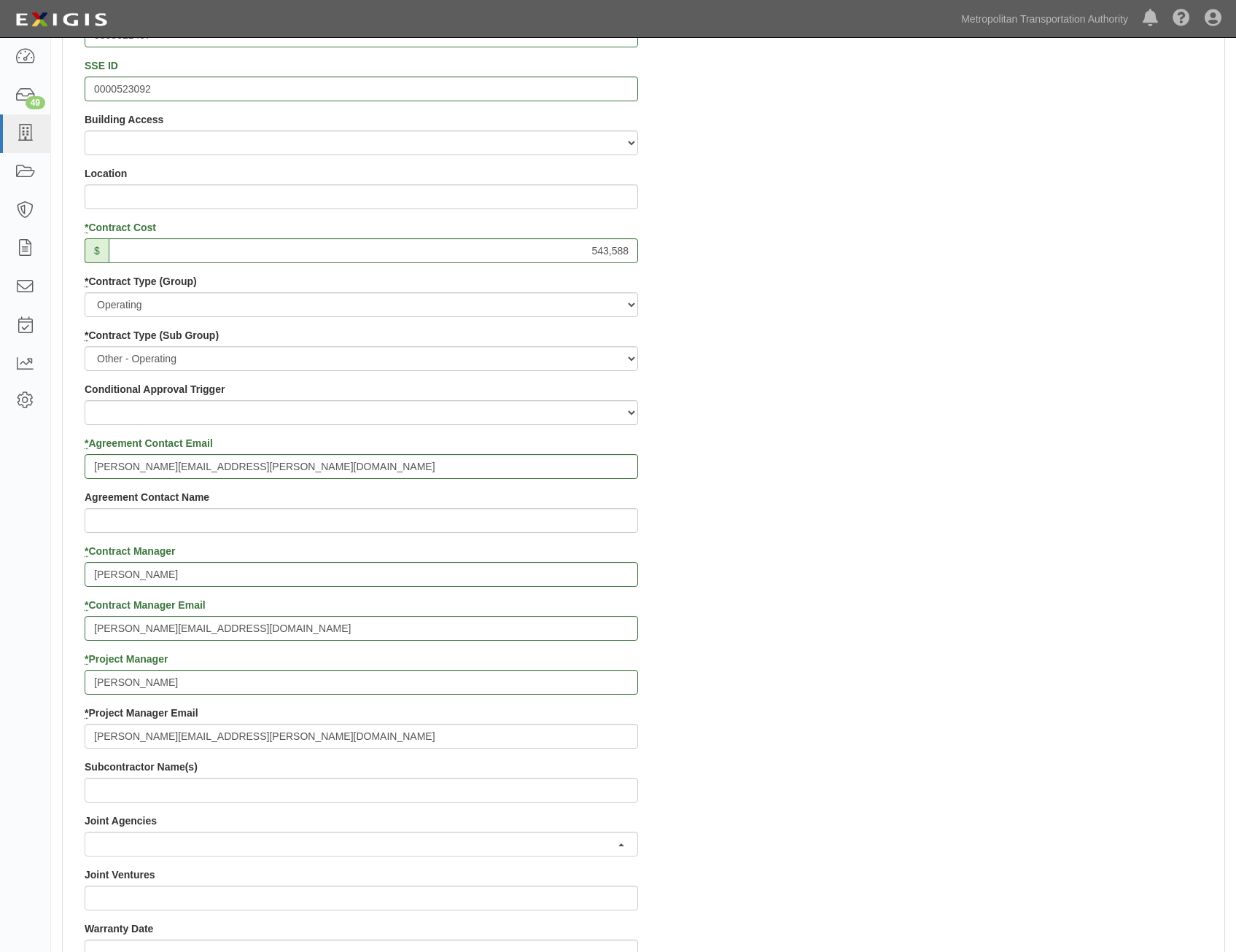
click at [954, 508] on div "Contract ID 900000000005140 PO No 9000021457 SSE ID 0000523092 Building Access …" at bounding box center [643, 652] width 1162 height 1403
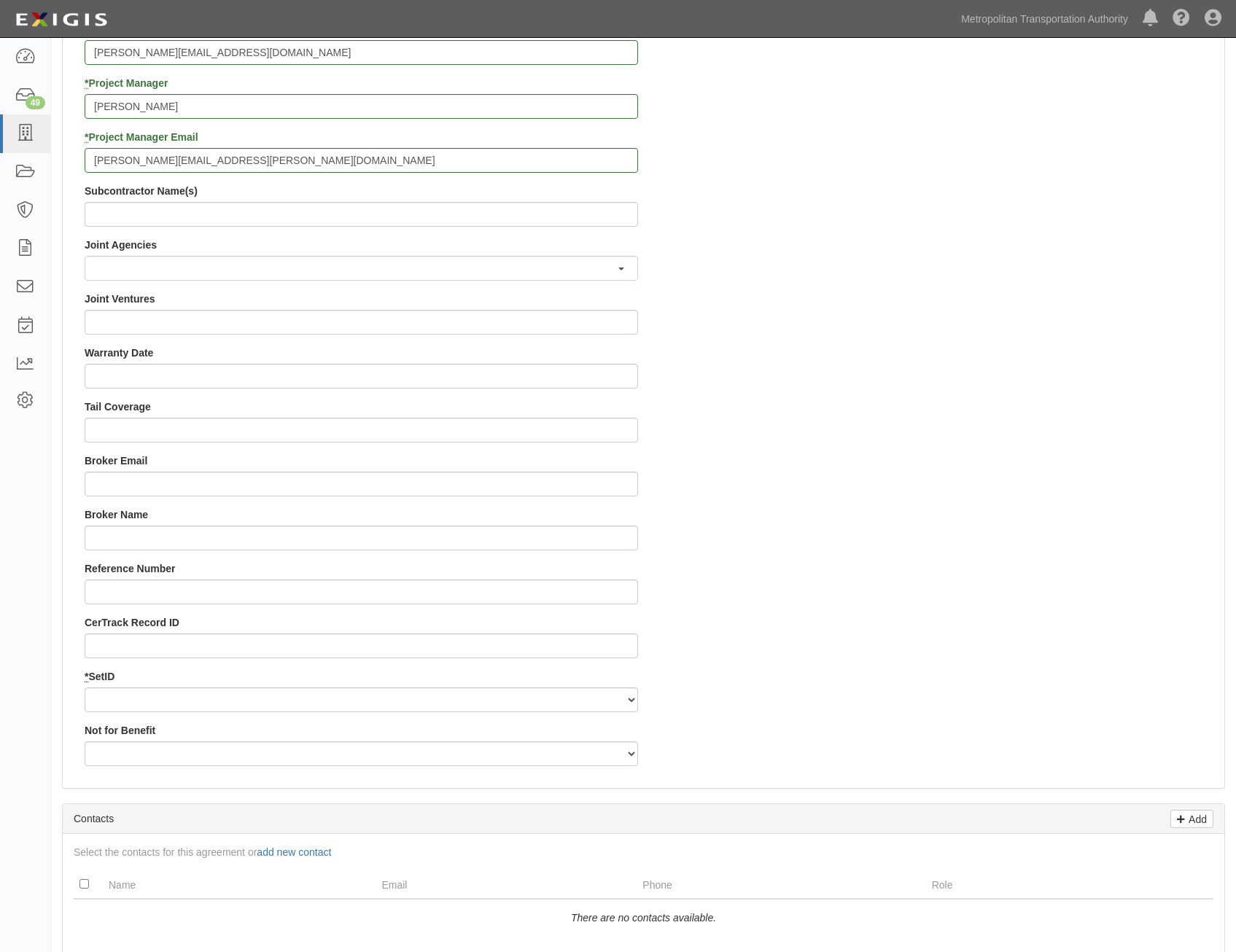
scroll to position [1093, 0]
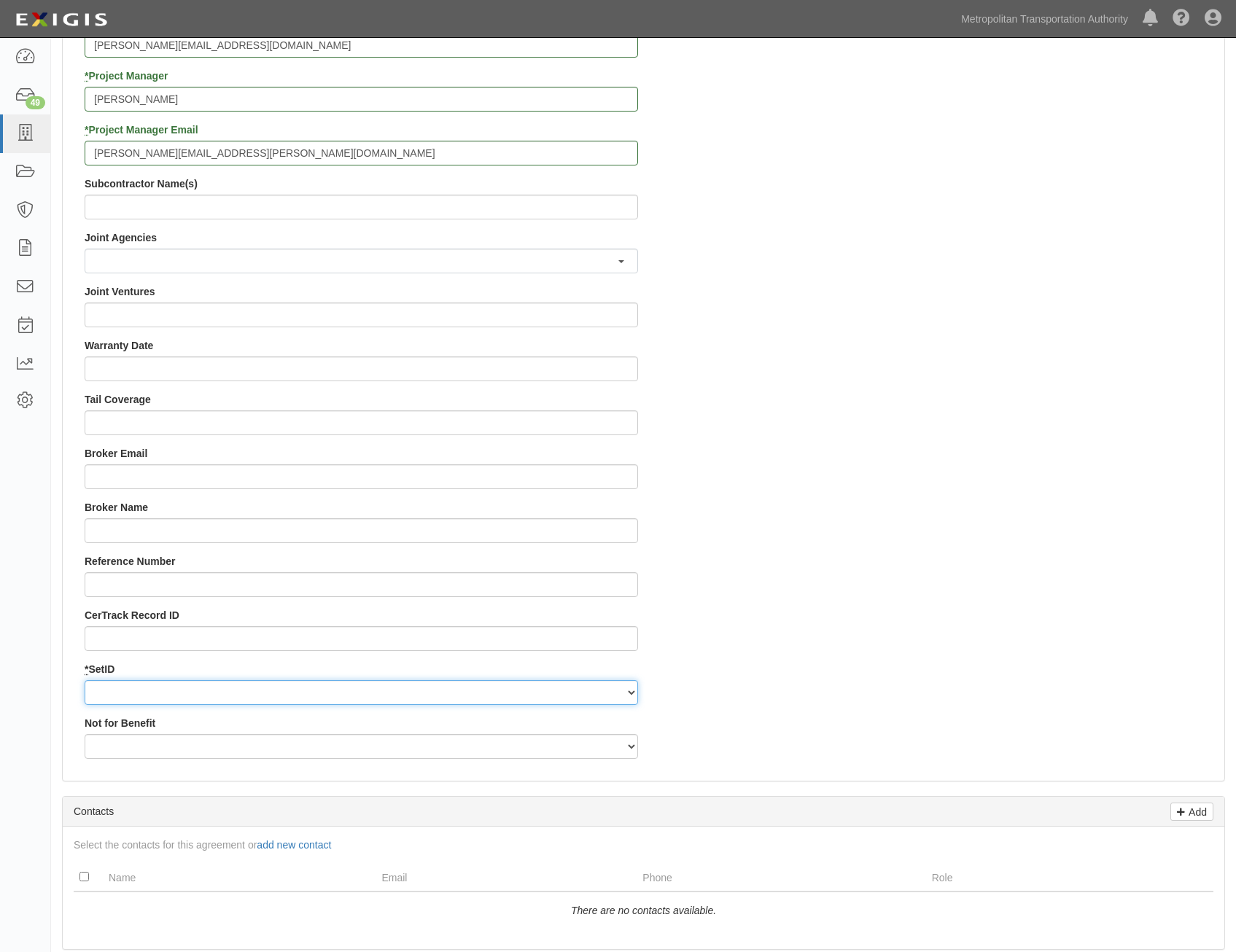
drag, startPoint x: 616, startPoint y: 699, endPoint x: 610, endPoint y: 707, distance: 10.0
click at [616, 699] on select "MTAHQ" at bounding box center [362, 692] width 554 height 24
select select "96"
click at [85, 680] on select "MTAHQ" at bounding box center [362, 692] width 554 height 24
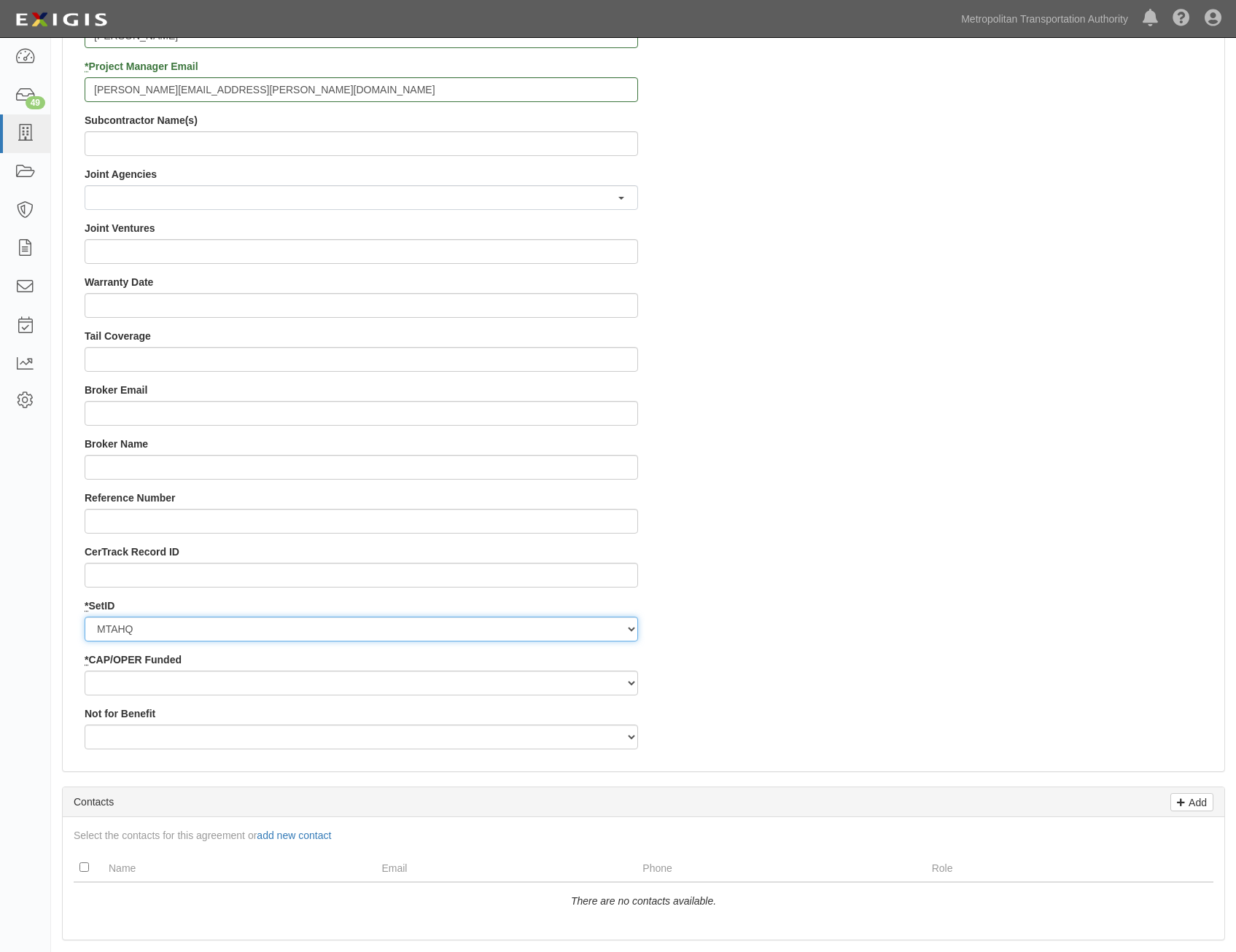
scroll to position [1239, 0]
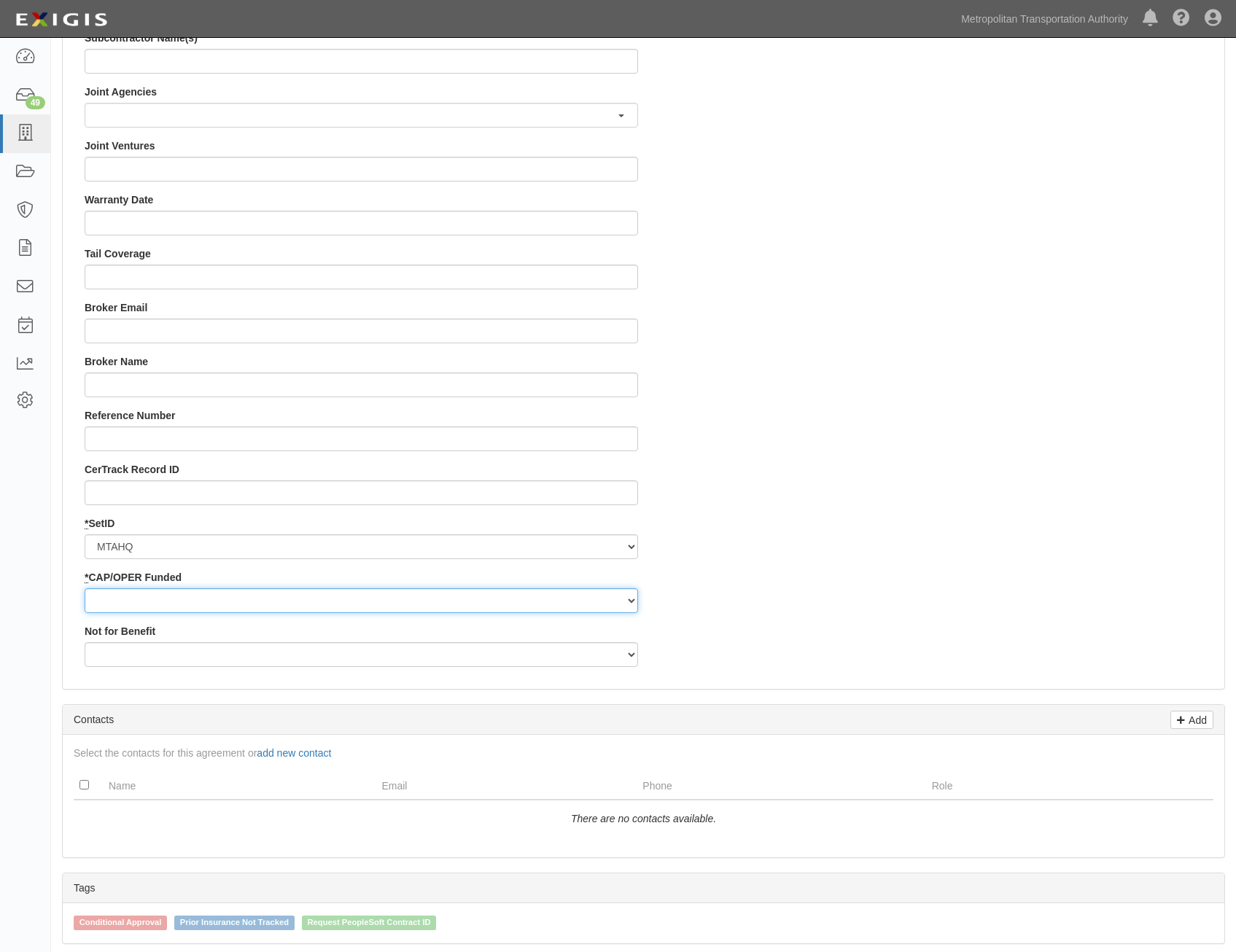
click at [619, 603] on select "Capital Operating" at bounding box center [362, 601] width 554 height 24
select select "347"
click at [85, 589] on select "Capital Operating" at bounding box center [362, 601] width 554 height 24
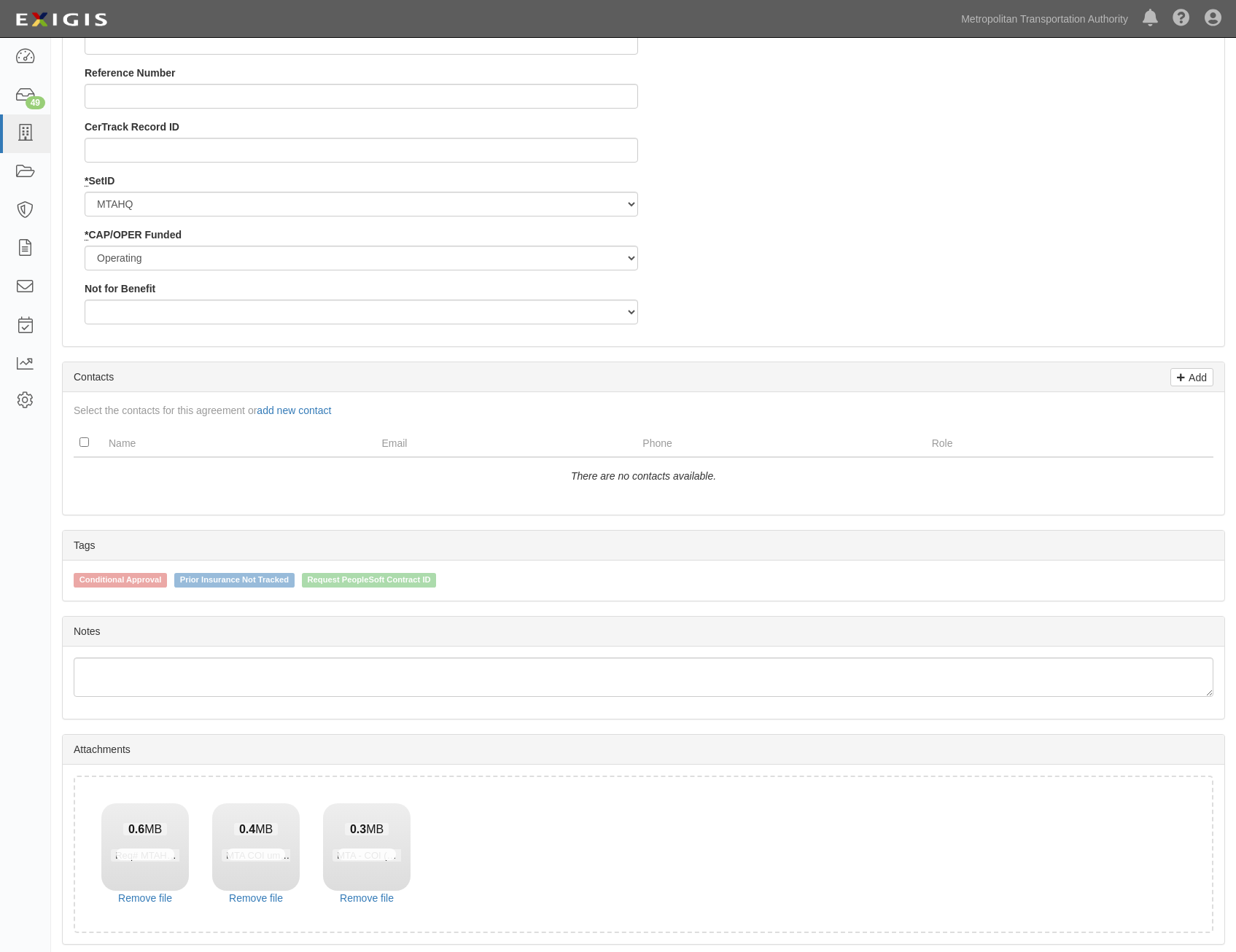
scroll to position [1636, 0]
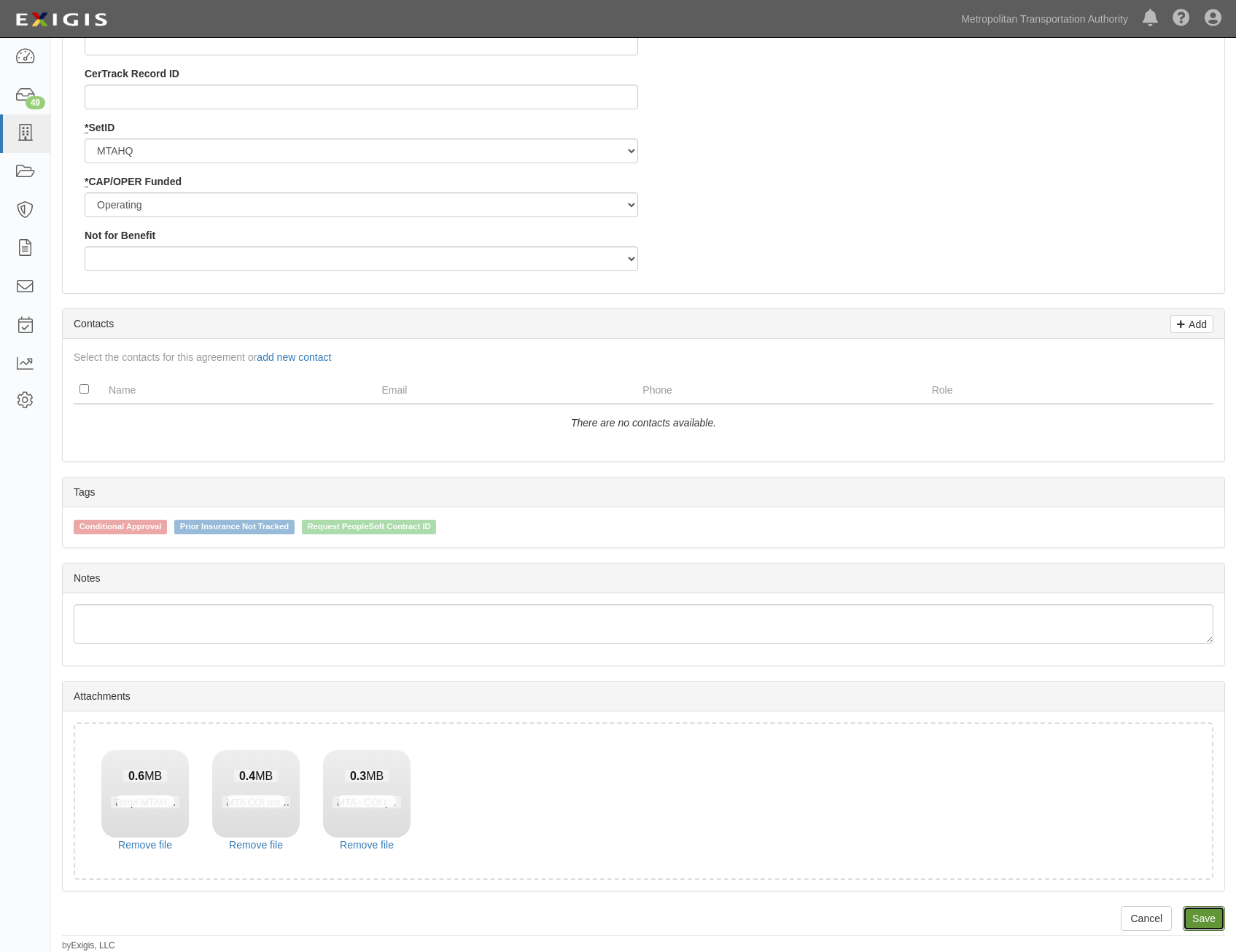
click at [1204, 919] on link "Save" at bounding box center [1204, 918] width 42 height 24
type input "543588"
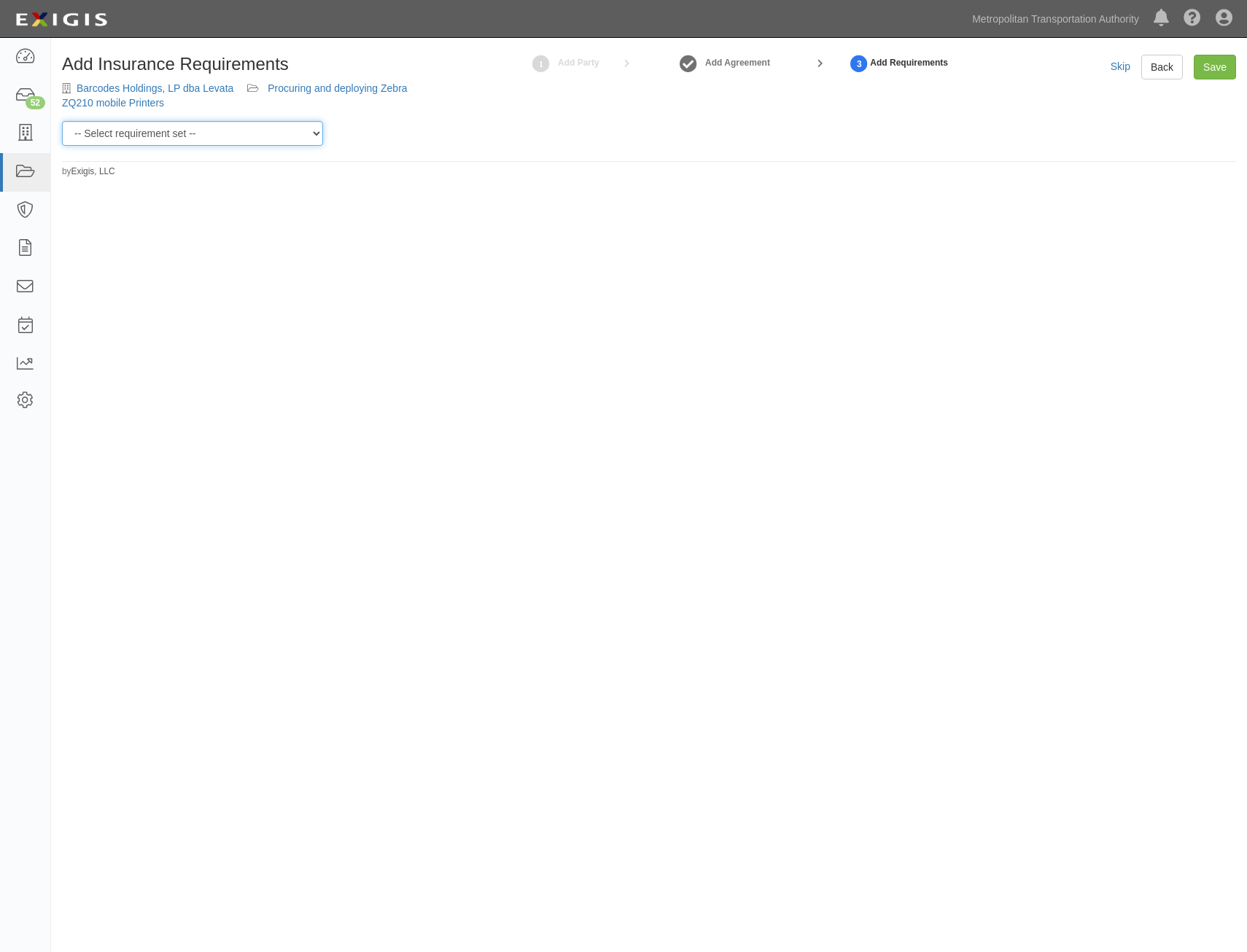
click at [236, 125] on select "-- Select requirement set -- Basic Basic Enhanced Option for Operating Agreemen…" at bounding box center [192, 134] width 261 height 24
select select "7437"
click at [62, 121] on select "-- Select requirement set -- Basic Basic Enhanced Option for Operating Agreemen…" at bounding box center [192, 134] width 261 height 24
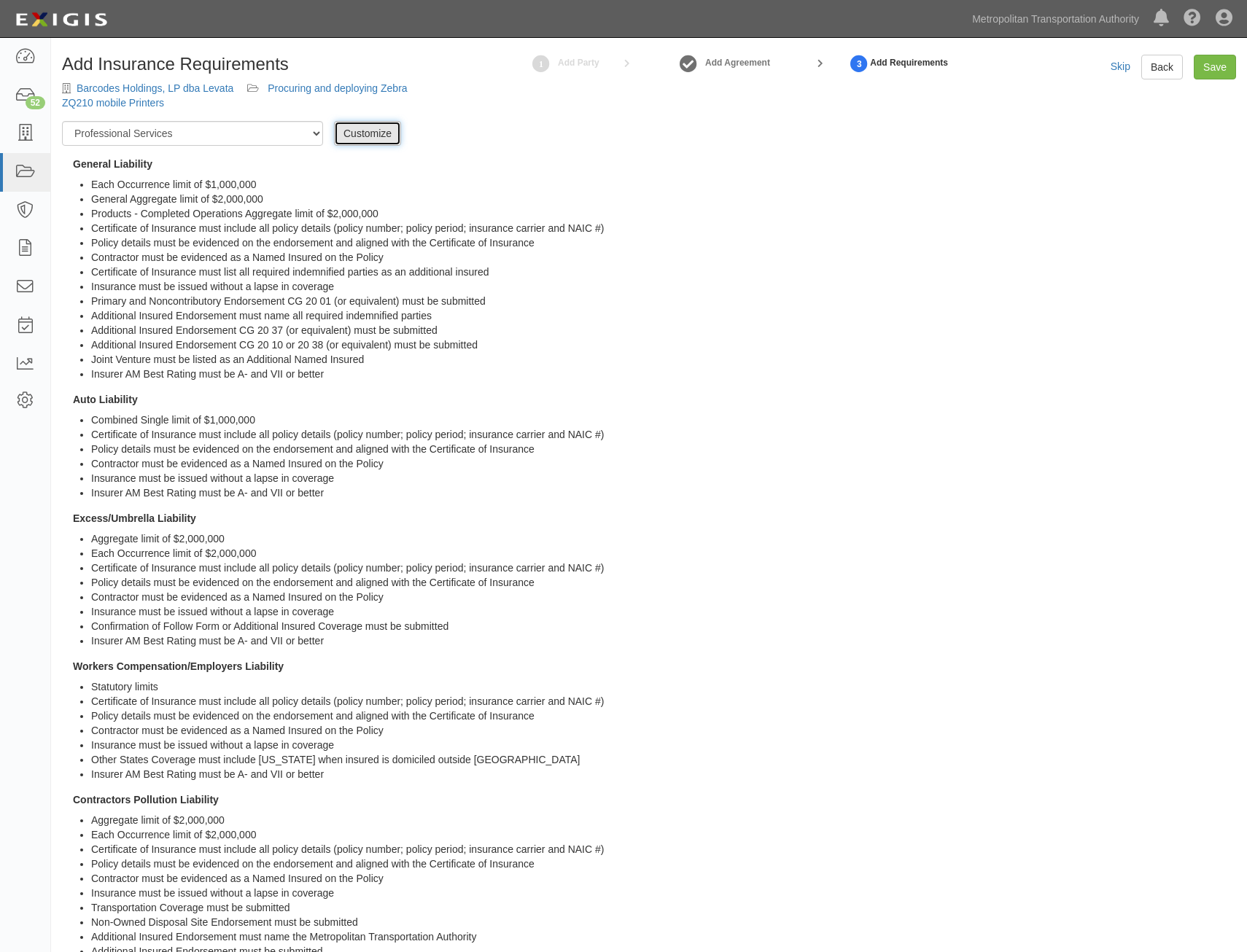
click at [353, 137] on link "Customize" at bounding box center [367, 134] width 67 height 24
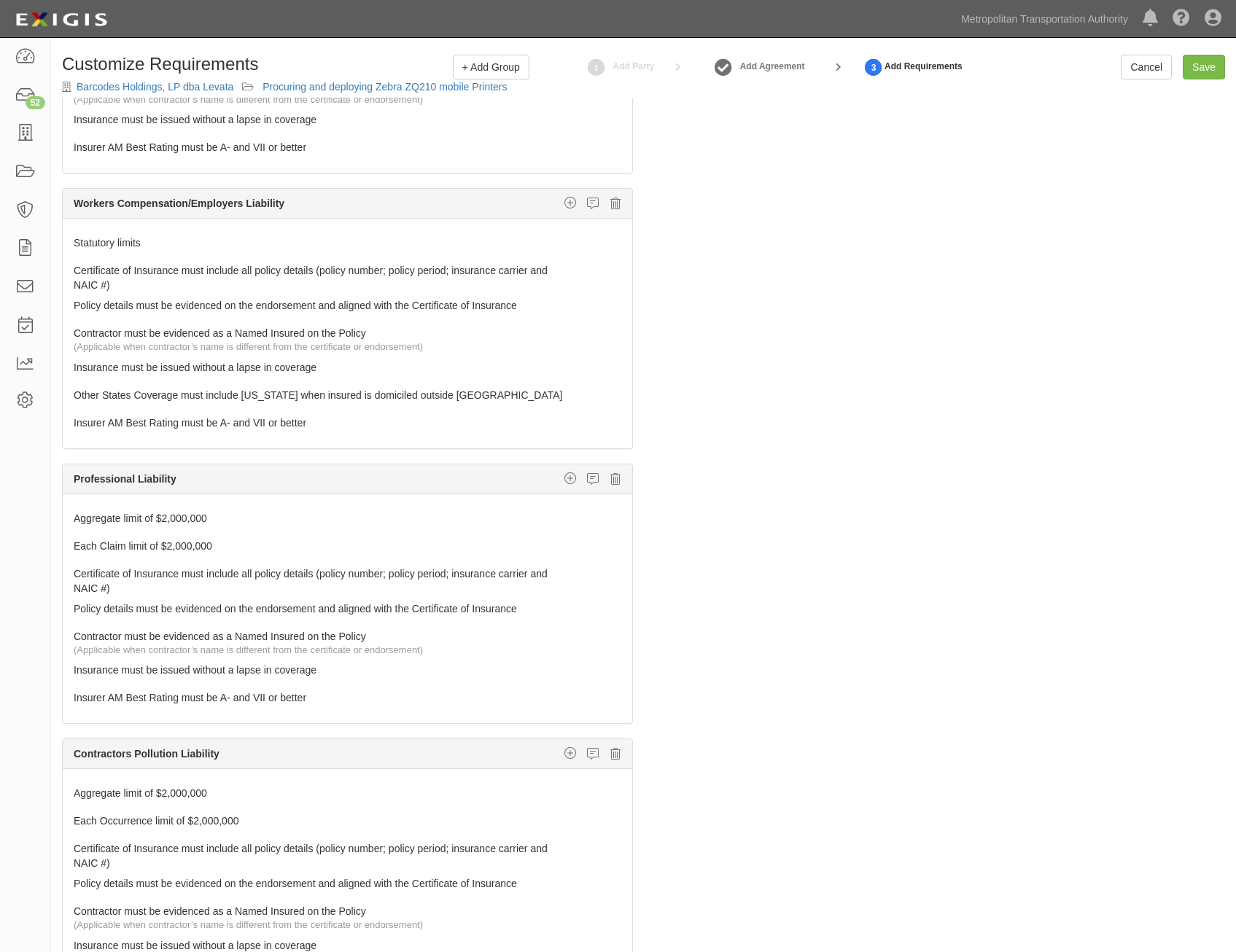
scroll to position [656, 0]
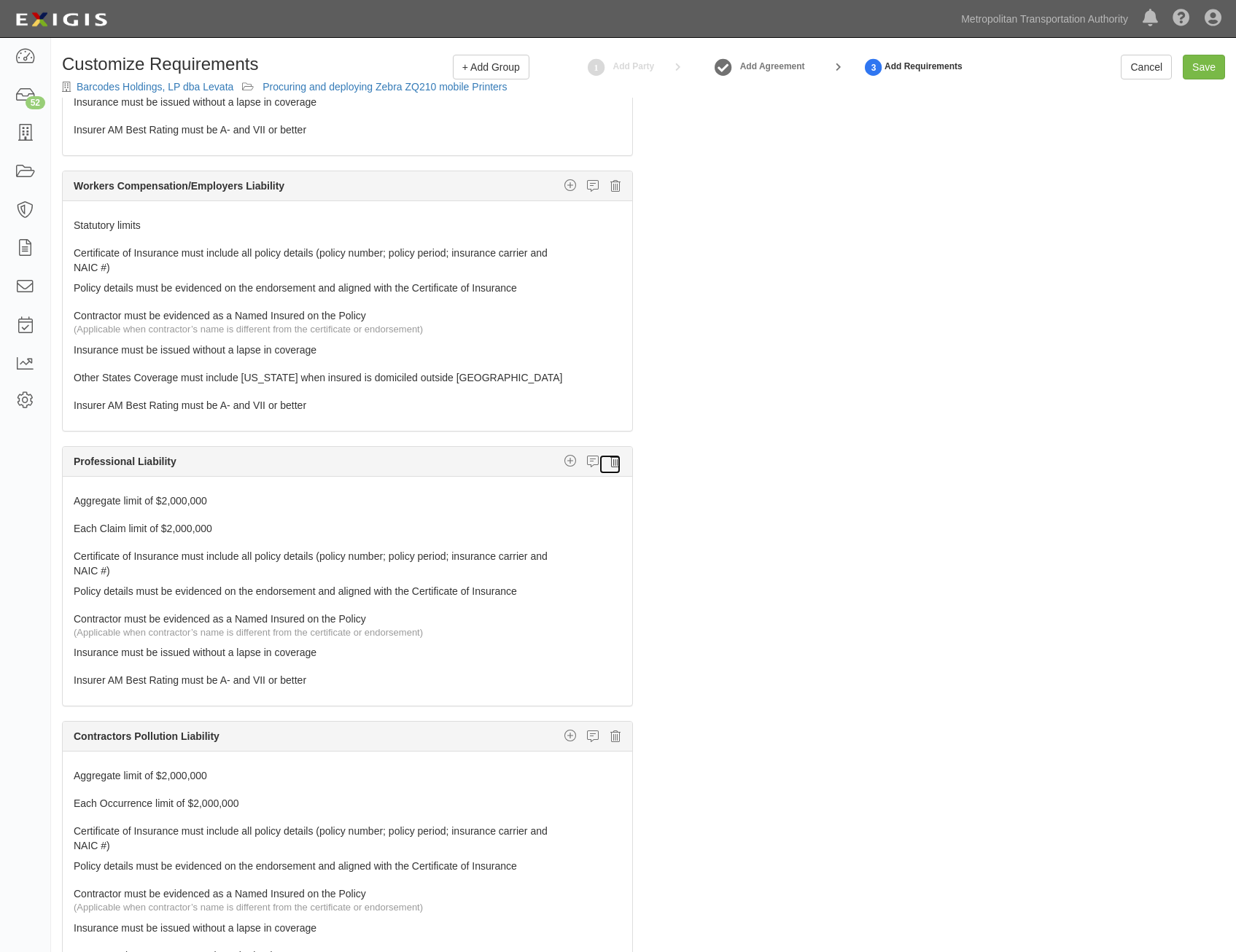
click at [610, 465] on icon at bounding box center [615, 461] width 10 height 13
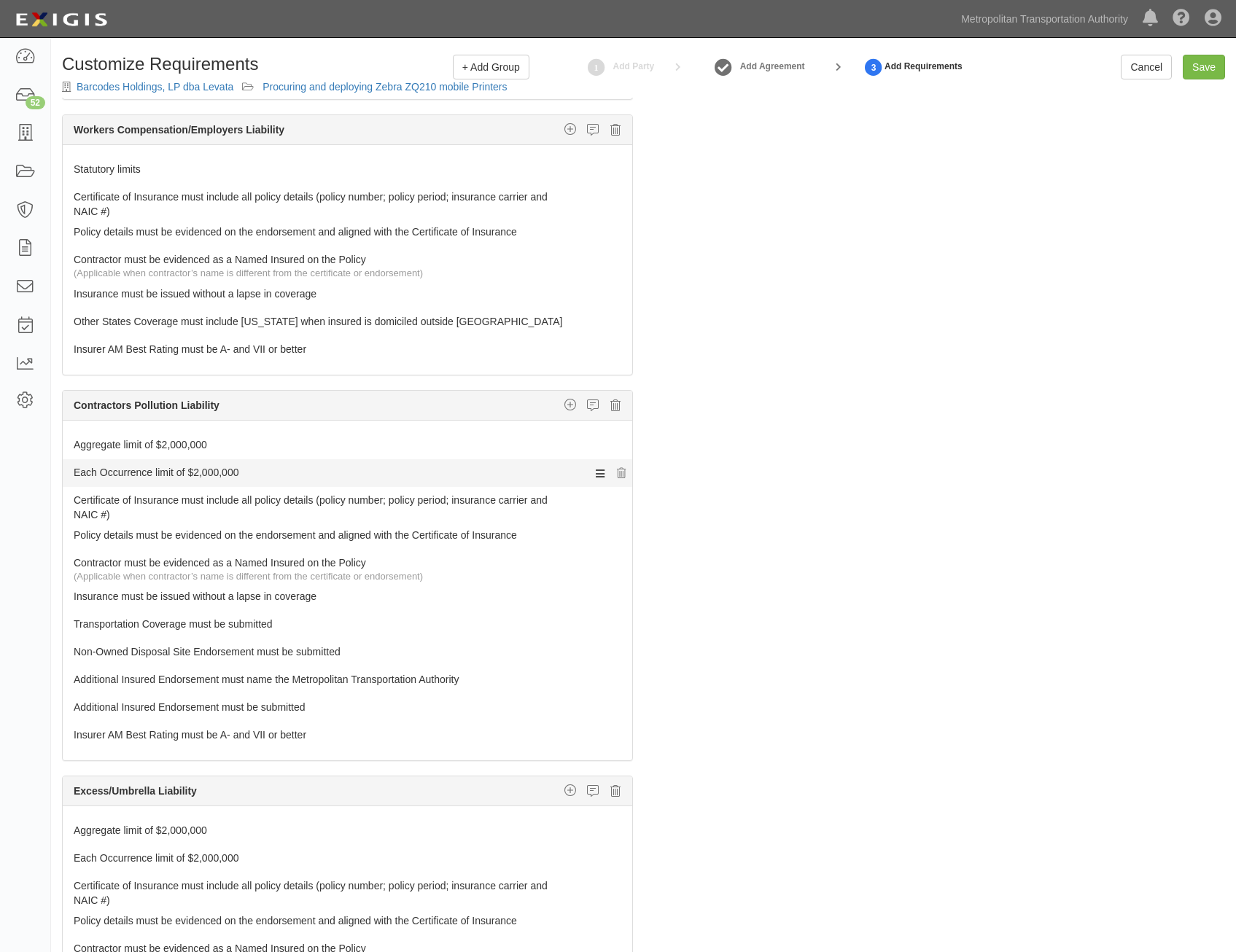
scroll to position [729, 0]
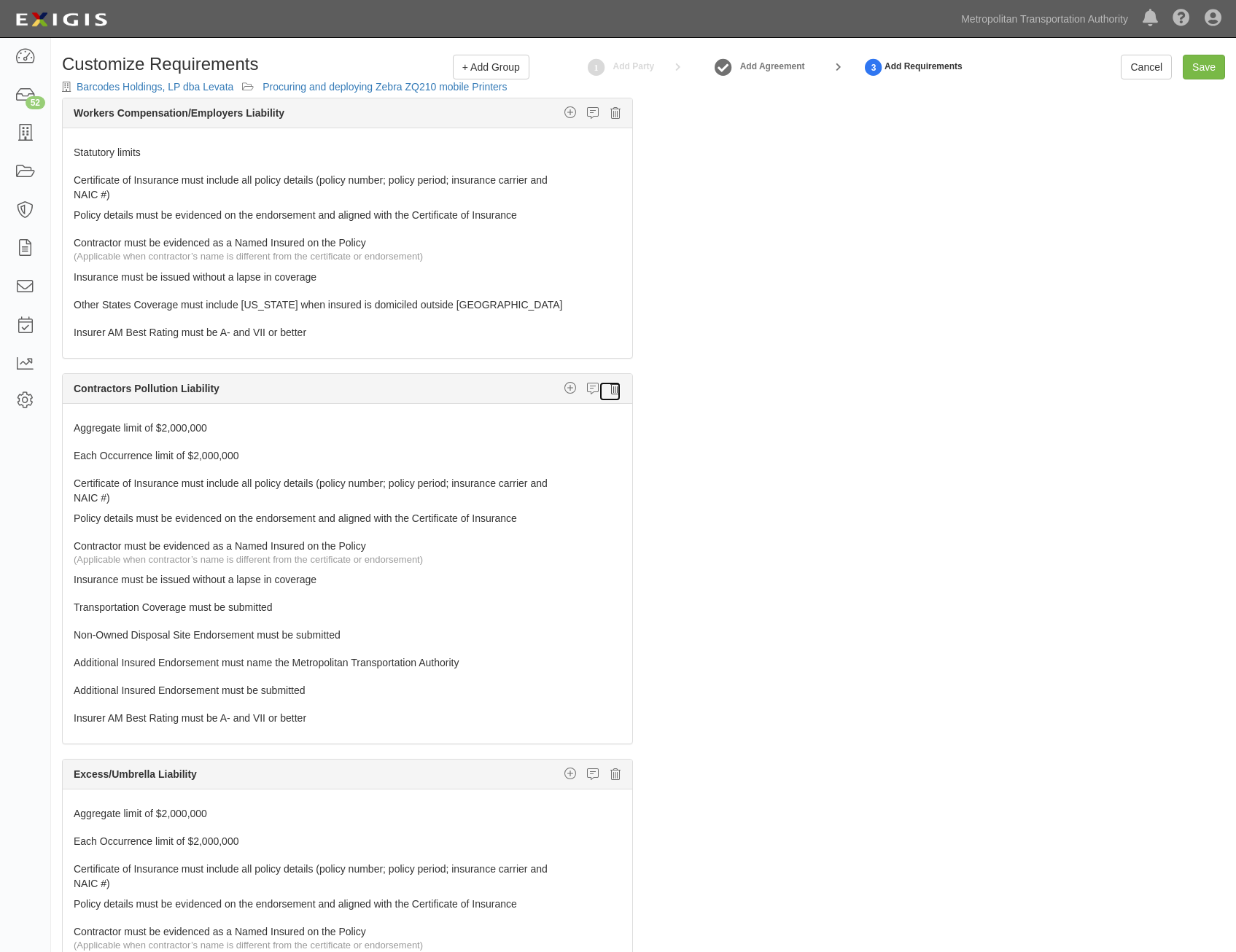
click at [610, 387] on icon at bounding box center [615, 389] width 10 height 13
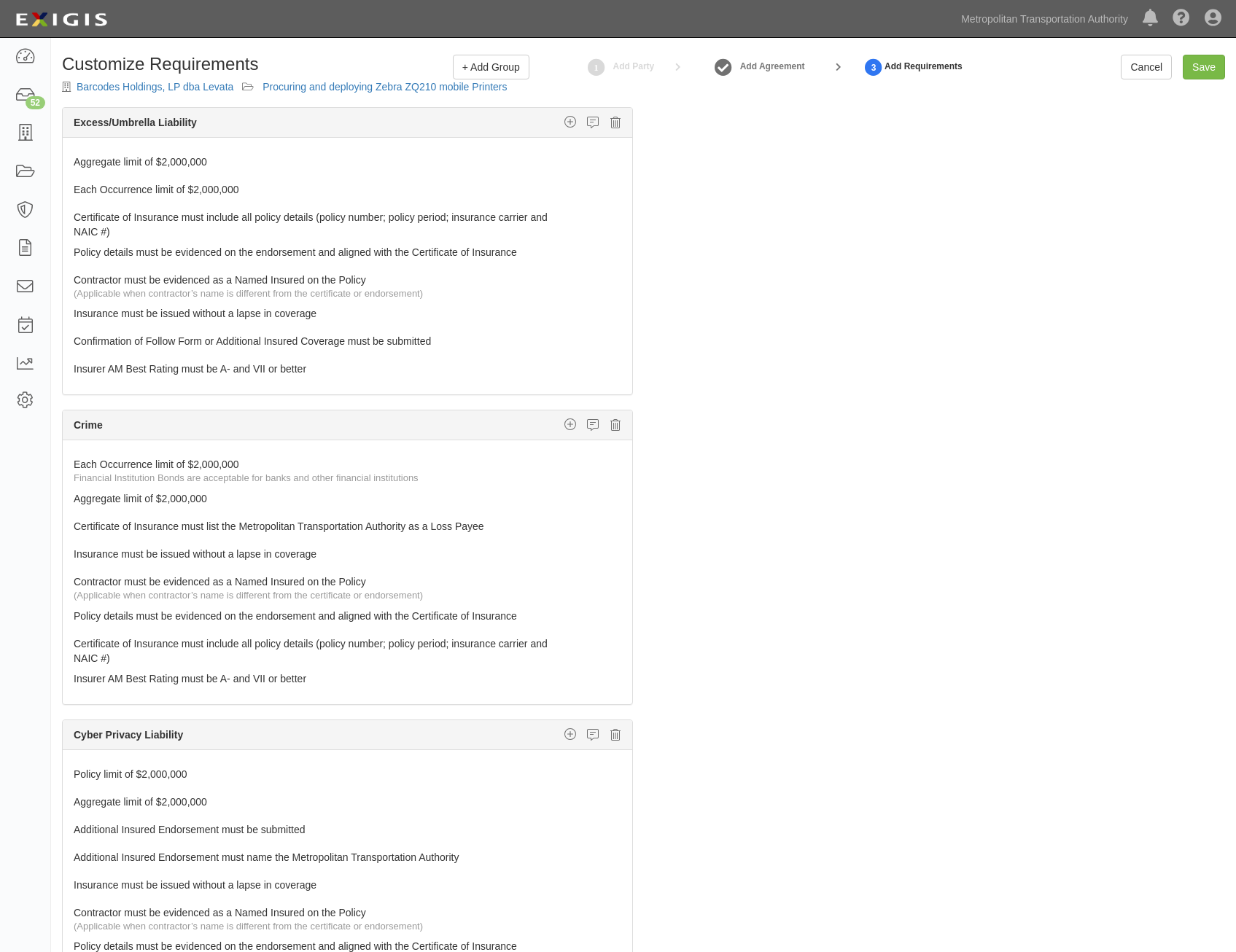
scroll to position [1021, 0]
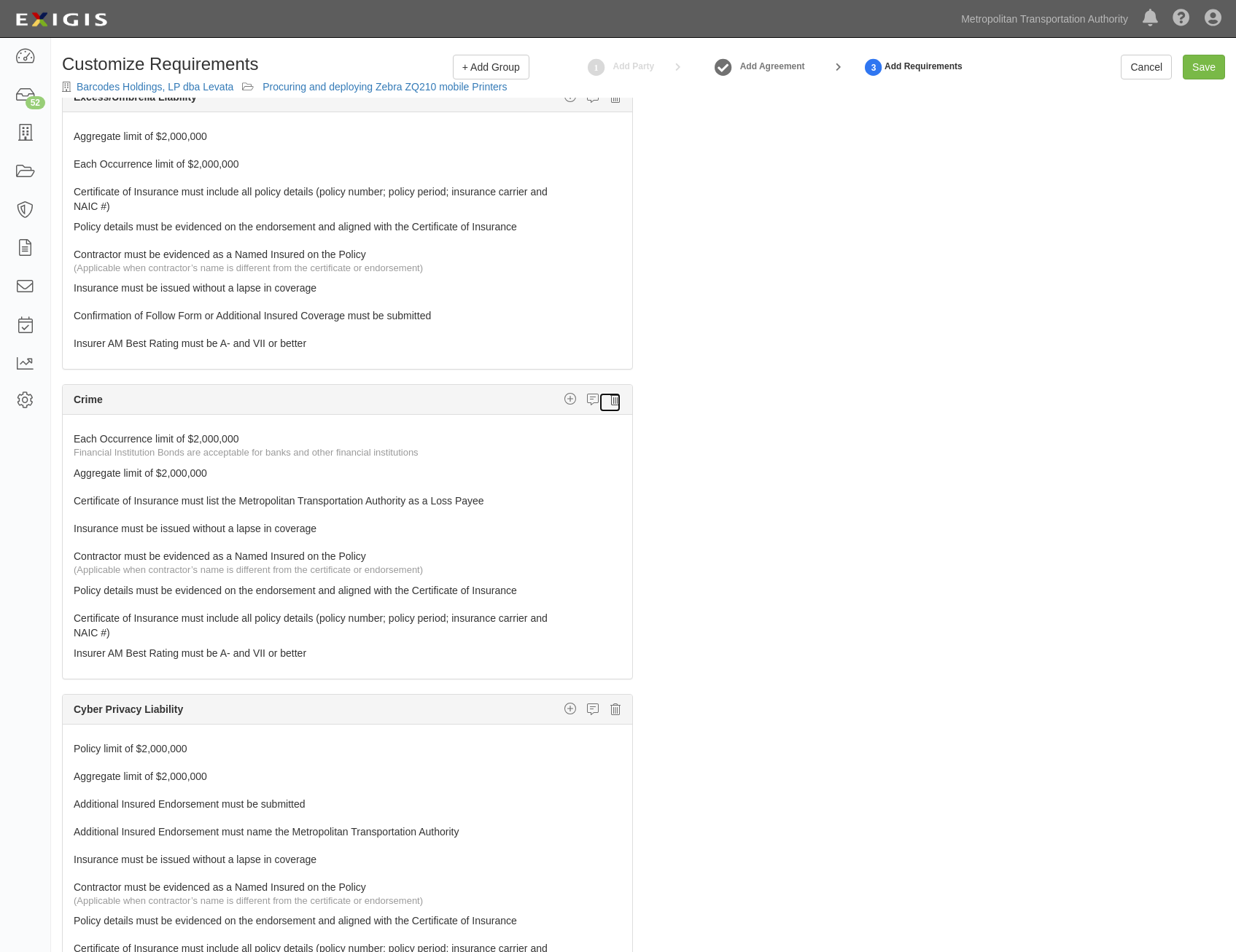
click at [610, 405] on icon at bounding box center [615, 399] width 10 height 13
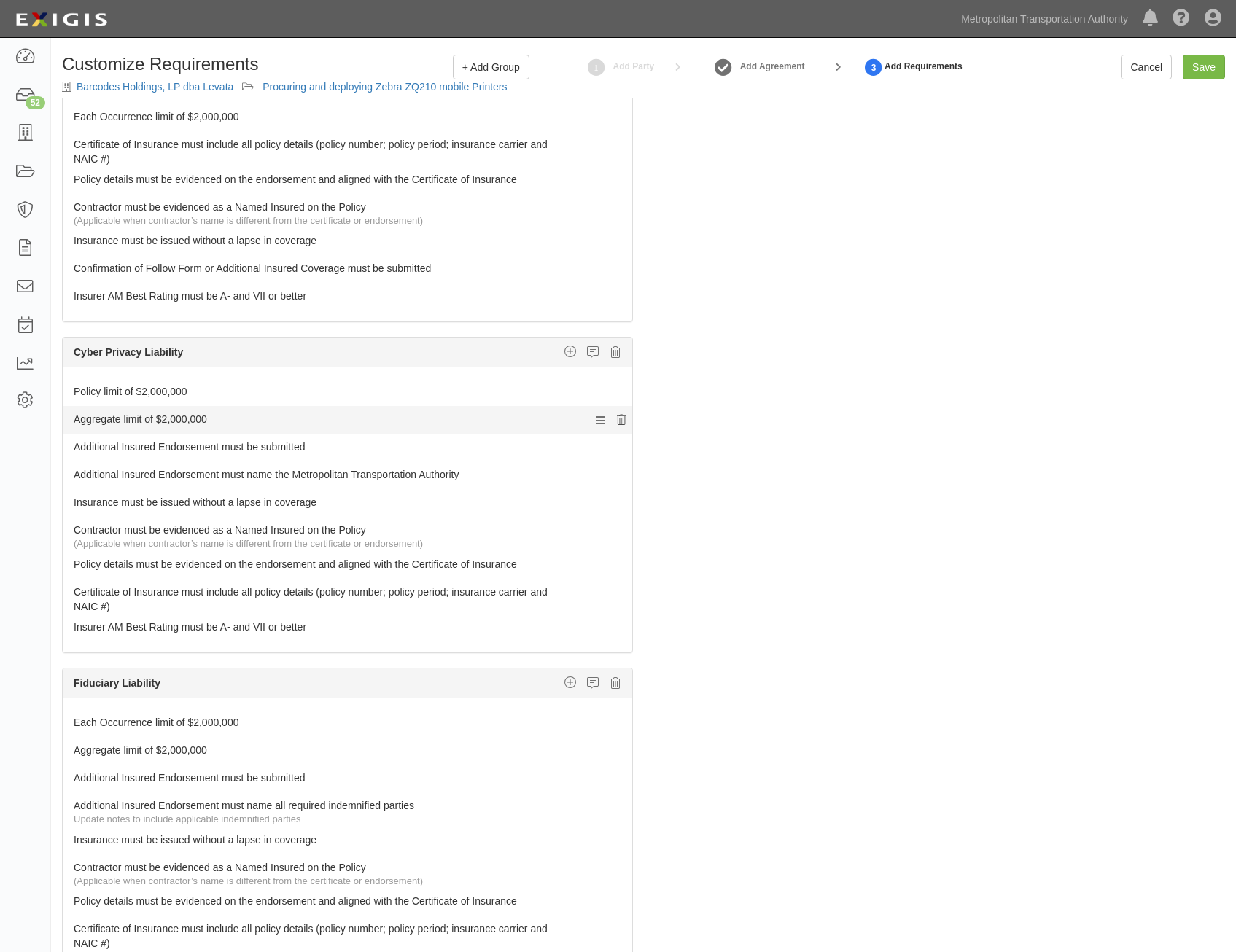
scroll to position [1093, 0]
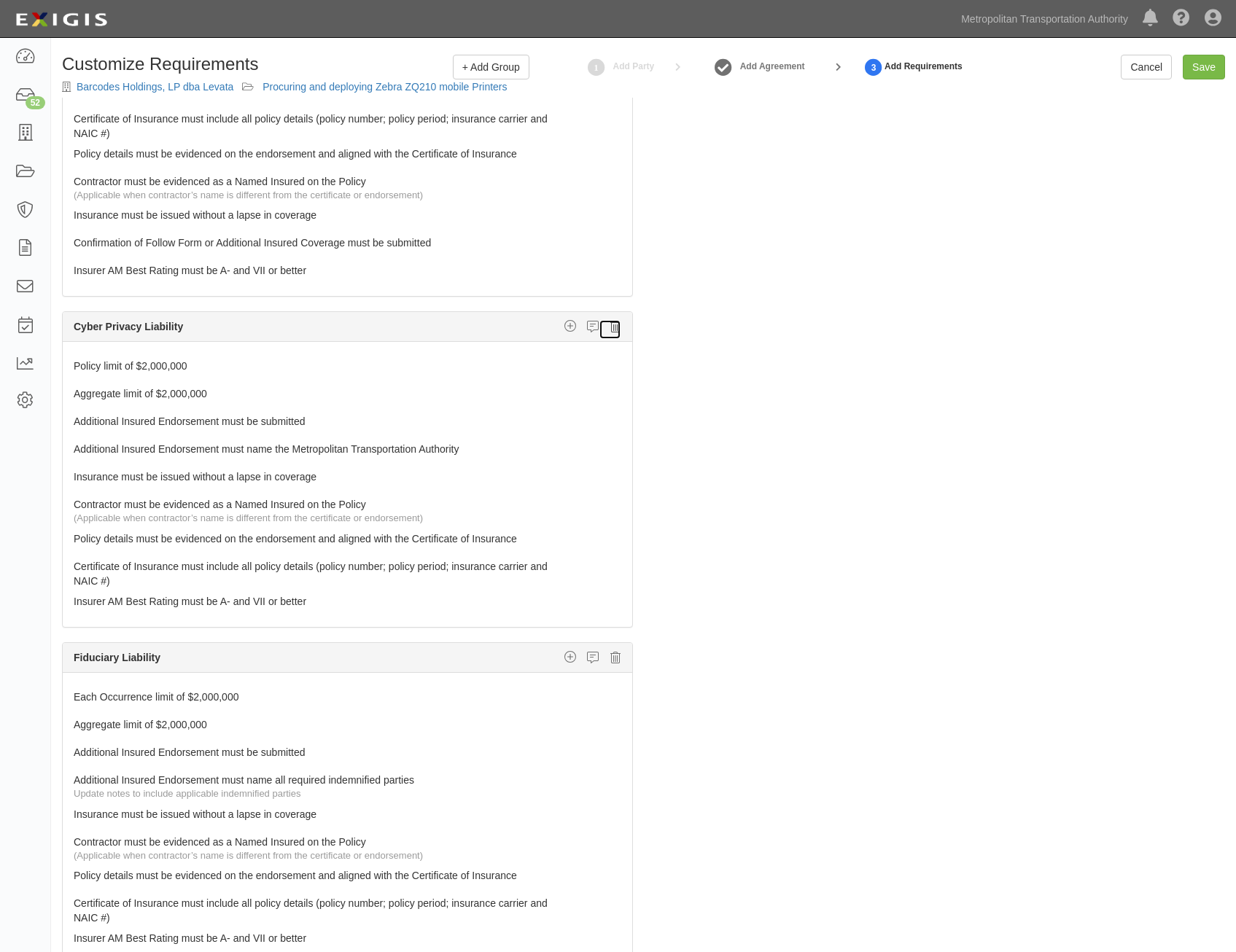
click at [610, 327] on icon at bounding box center [615, 327] width 10 height 13
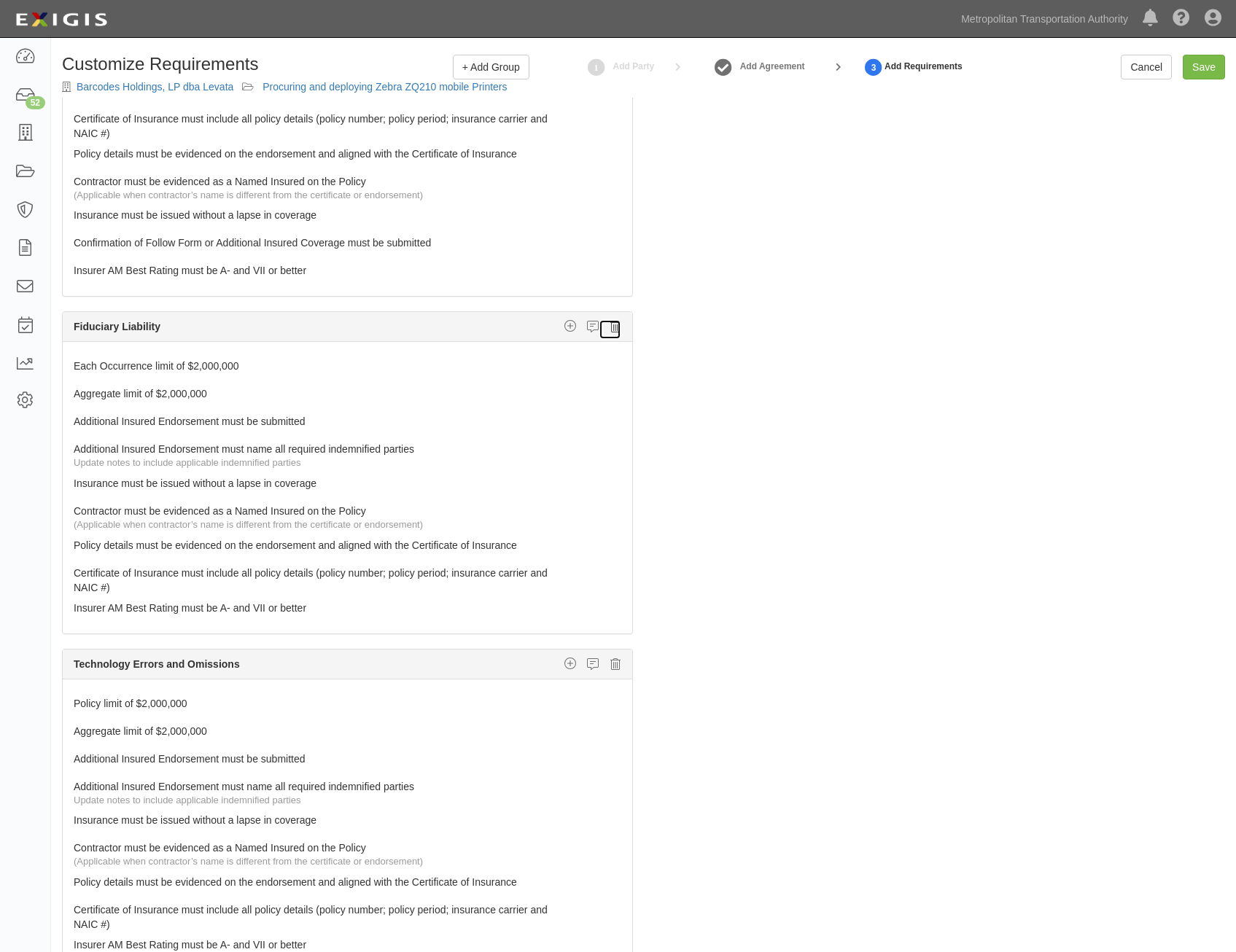
click at [610, 330] on icon at bounding box center [615, 327] width 10 height 13
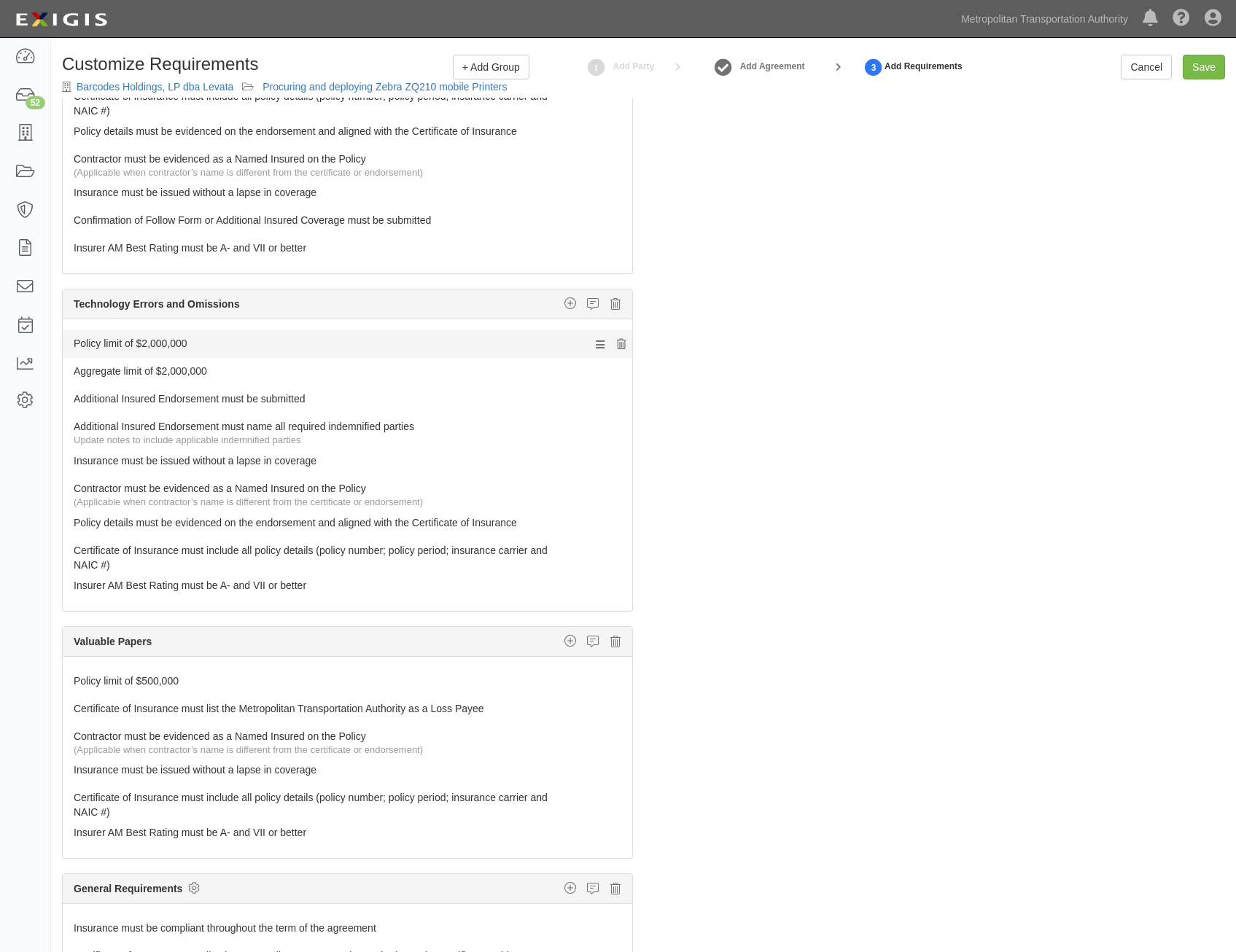
scroll to position [1138, 0]
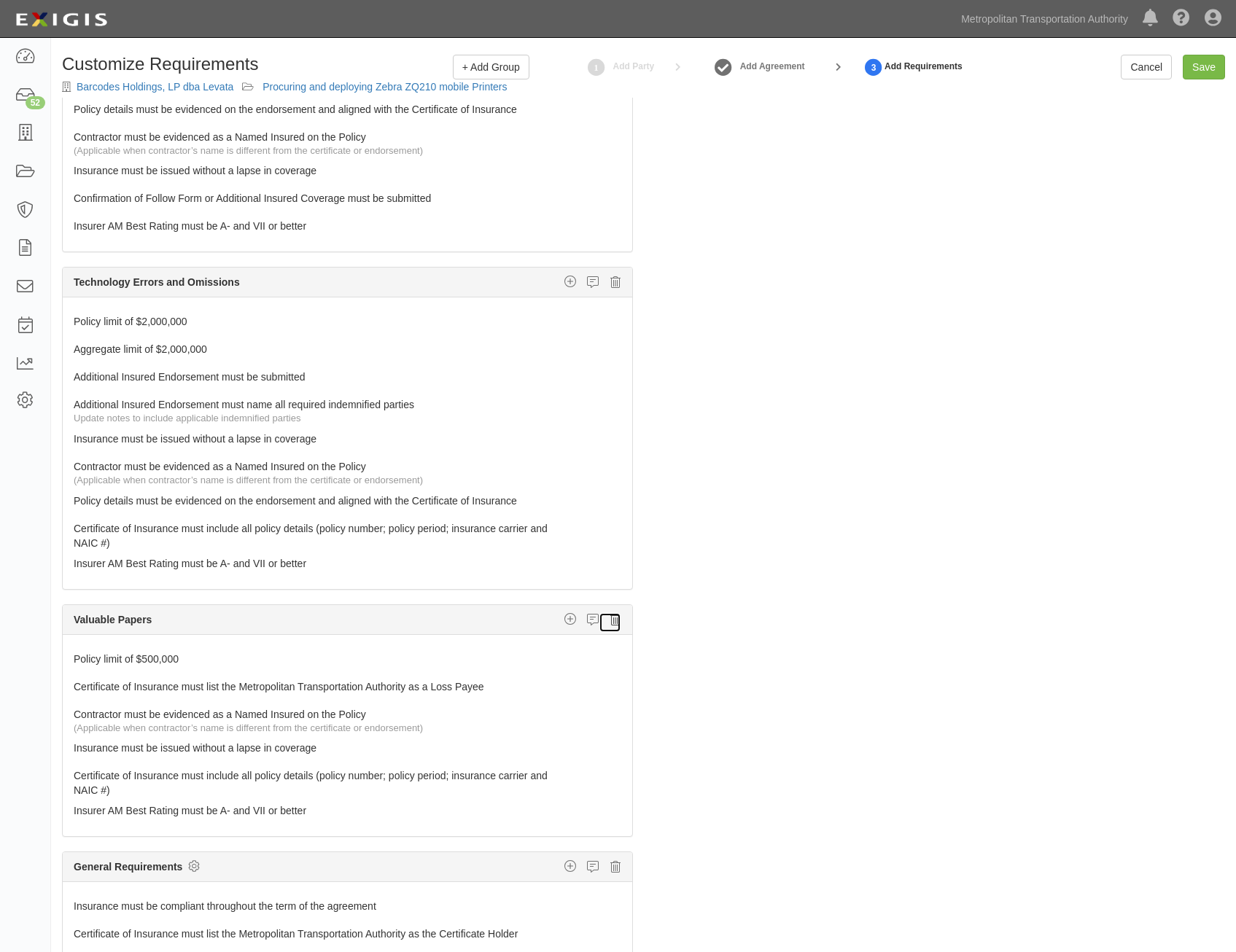
click at [610, 616] on icon at bounding box center [615, 620] width 10 height 13
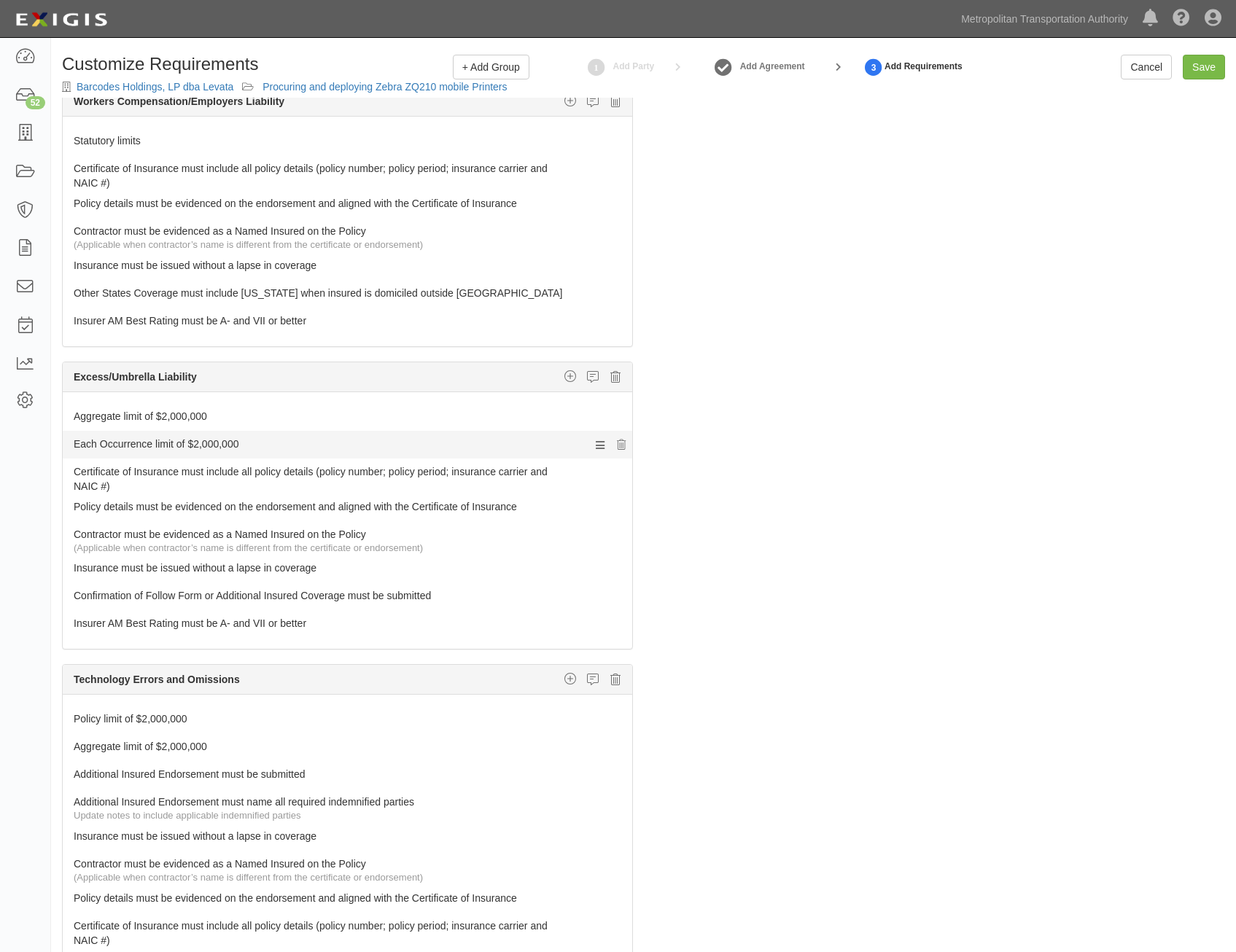
scroll to position [599, 0]
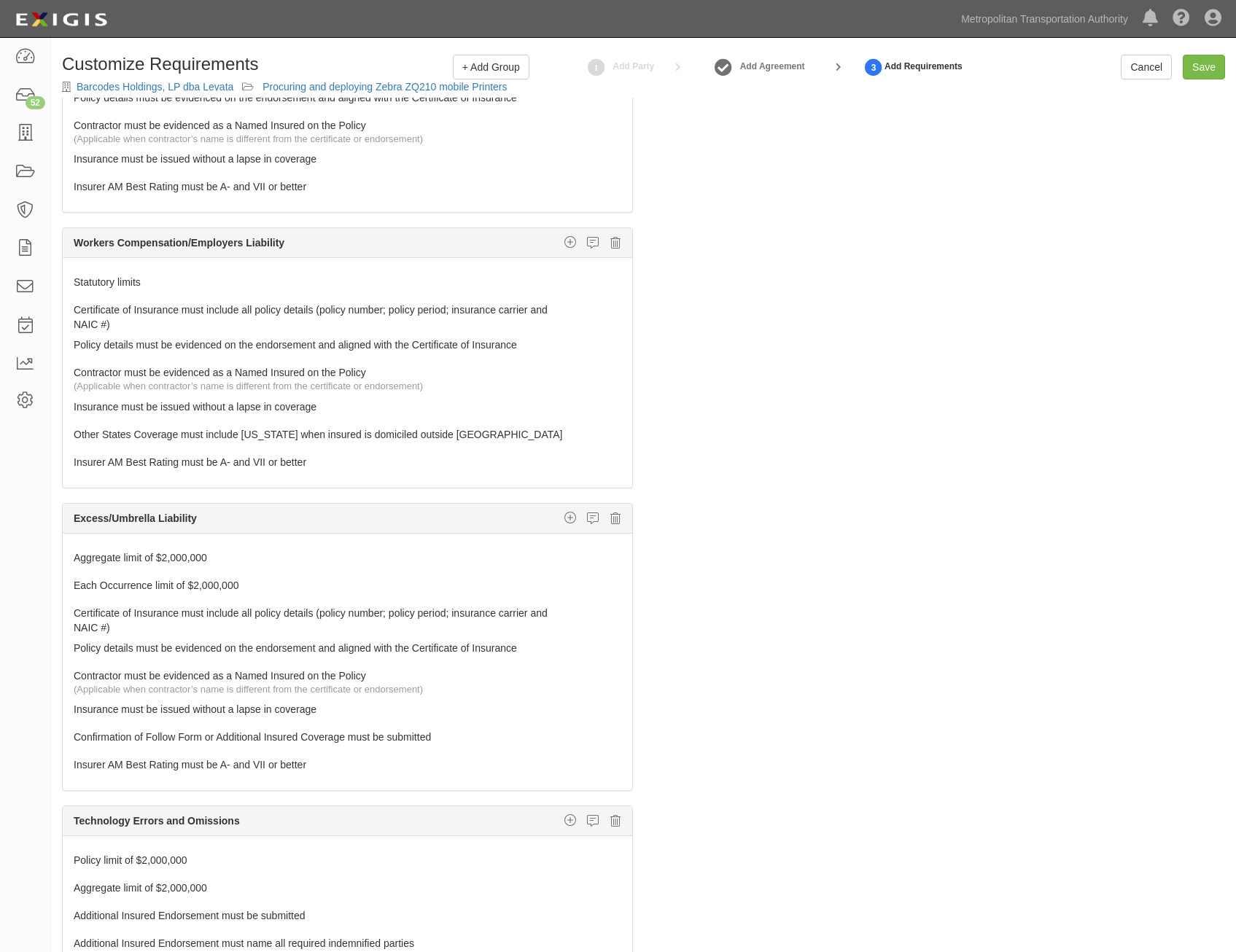
drag, startPoint x: 897, startPoint y: 593, endPoint x: 1000, endPoint y: 341, distance: 272.2
click at [1192, 73] on input "Save" at bounding box center [1204, 67] width 42 height 24
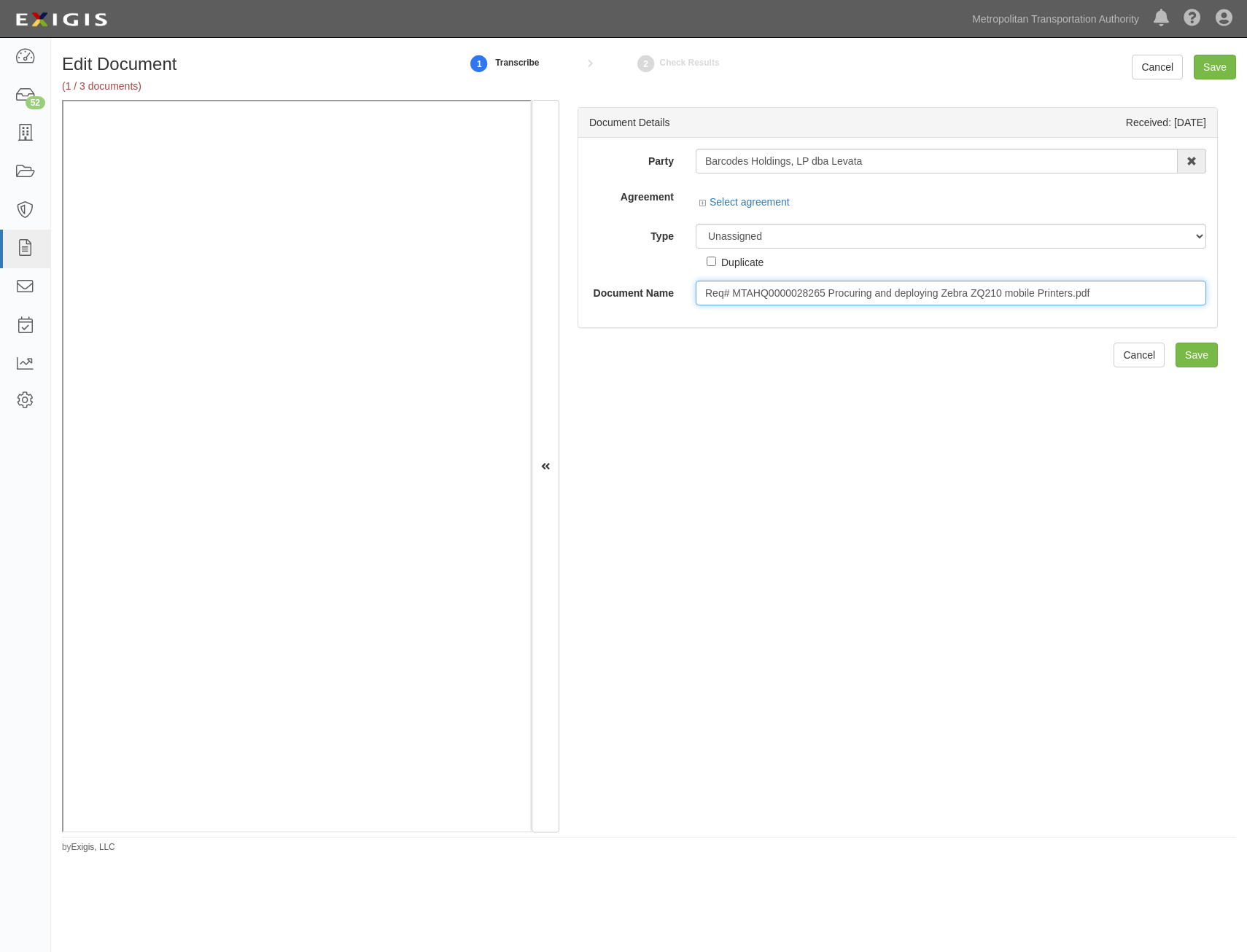
click at [971, 297] on input "Req# MTAHQ0000028265 Procuring and deploying Zebra ZQ210 mobile Printers.pdf" at bounding box center [951, 293] width 510 height 24
type input "Insurance Requirements"
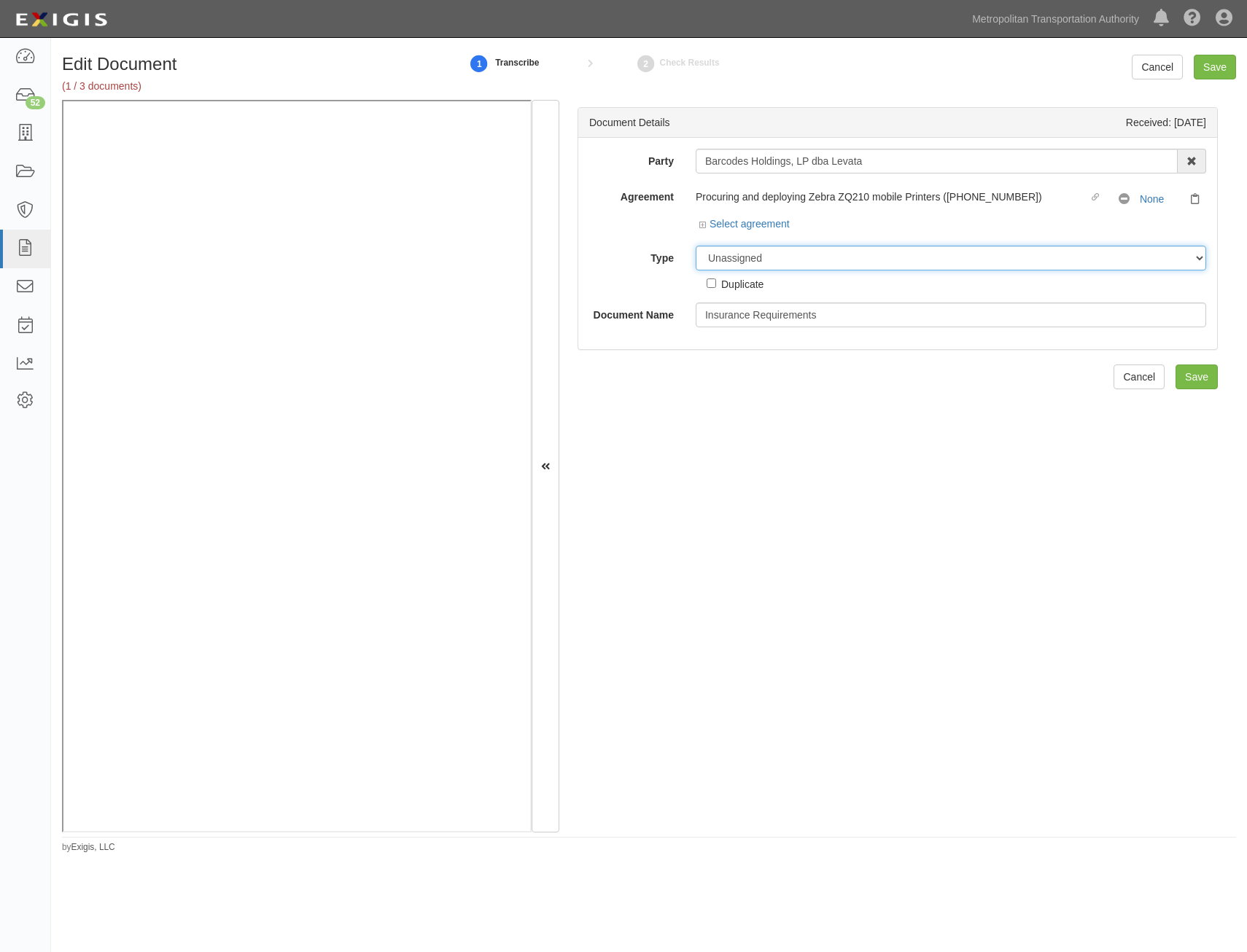
drag, startPoint x: 900, startPoint y: 262, endPoint x: 897, endPoint y: 272, distance: 10.4
click at [900, 262] on select "Unassigned Binder Cancellation Notice Certificate Contract Endorsement Insuranc…" at bounding box center [951, 258] width 510 height 24
select select "RequirementDetail"
click at [696, 246] on select "Unassigned Binder Cancellation Notice Certificate Contract Endorsement Insuranc…" at bounding box center [951, 258] width 510 height 24
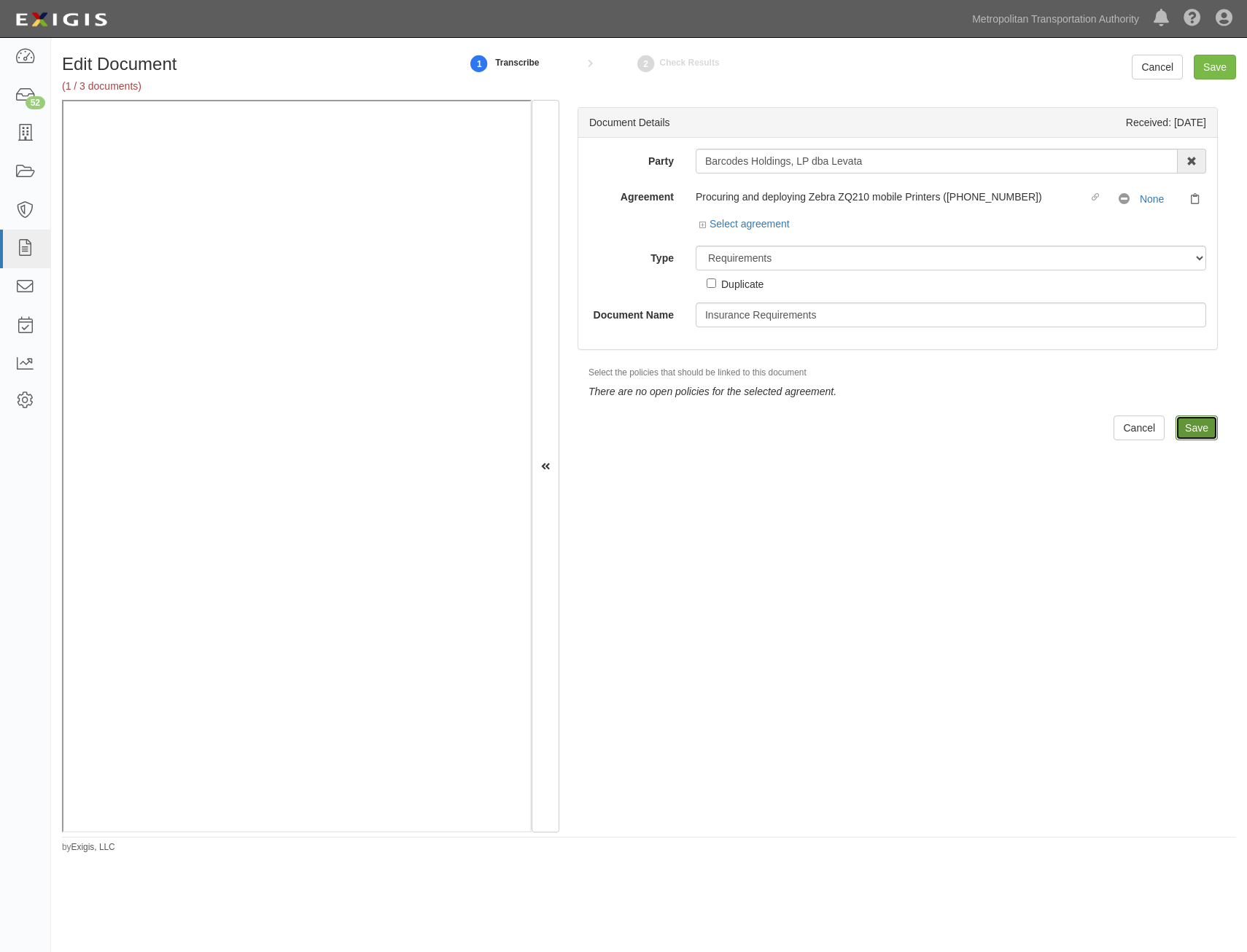
click at [1186, 434] on input "Save" at bounding box center [1196, 428] width 42 height 24
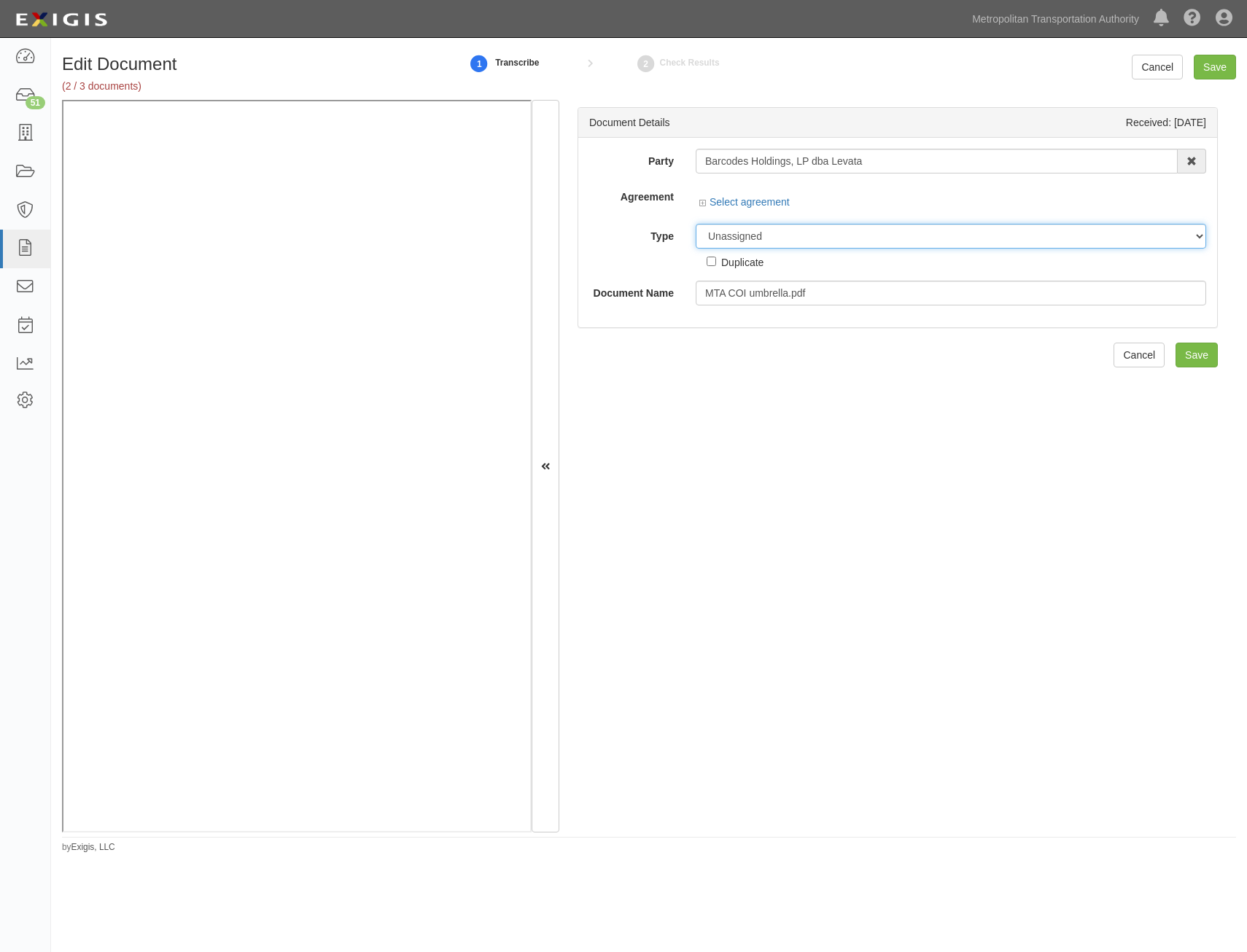
drag, startPoint x: 936, startPoint y: 232, endPoint x: 932, endPoint y: 248, distance: 16.5
click at [936, 232] on select "Unassigned Binder Cancellation Notice Certificate Contract Endorsement Insuranc…" at bounding box center [951, 236] width 510 height 24
select select "CertificateDetail"
click at [696, 224] on select "Unassigned Binder Cancellation Notice Certificate Contract Endorsement Insuranc…" at bounding box center [951, 236] width 510 height 24
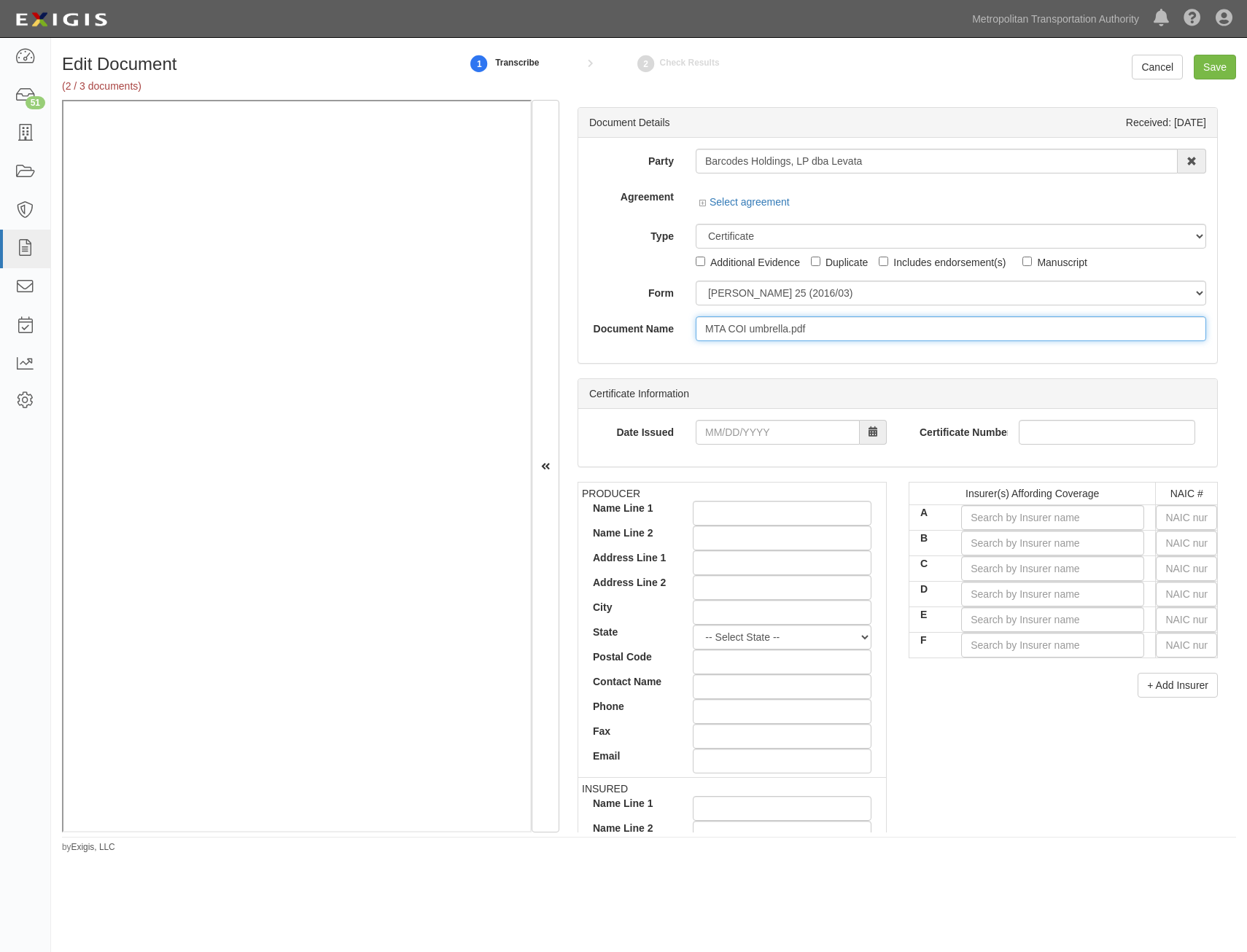
click at [917, 330] on input "MTA COI umbrella.pdf" at bounding box center [951, 329] width 510 height 24
type input "COI with AIE"
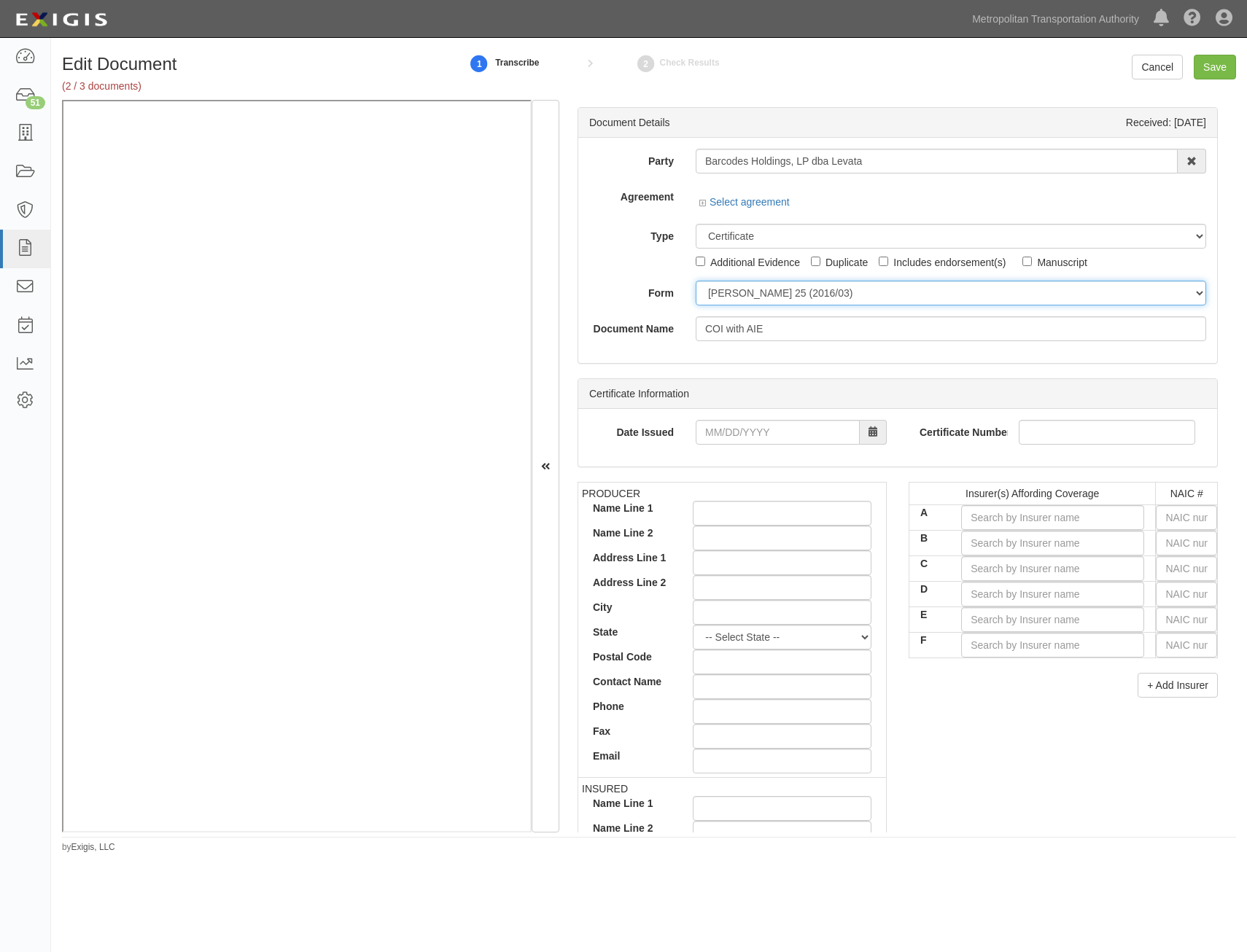
click at [919, 291] on div "Party Barcodes Holdings, LP dba Levata 15493-1400 Employee Development 21Tech I…" at bounding box center [898, 245] width 617 height 192
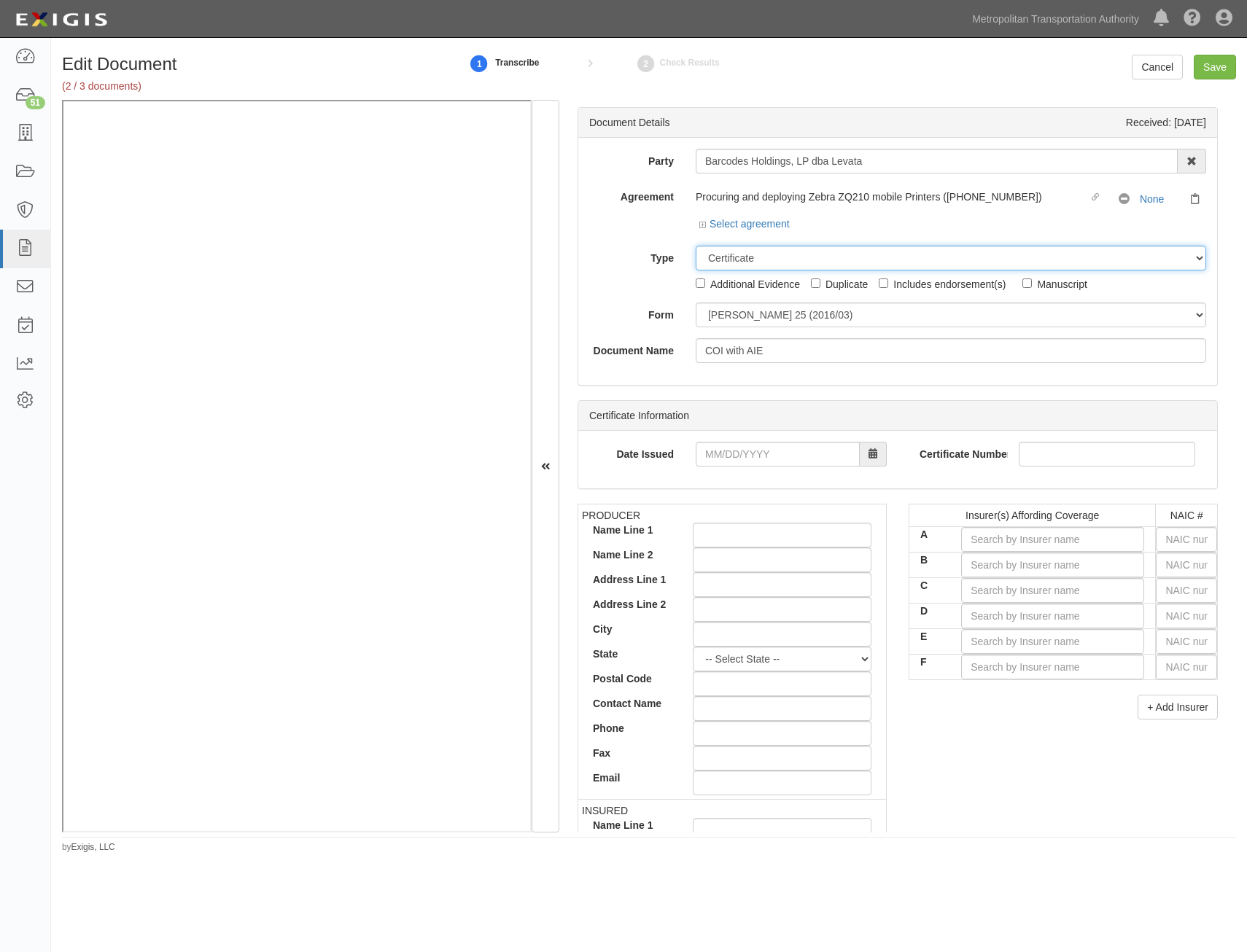
click at [912, 260] on select "Unassigned Binder Cancellation Notice Certificate Contract Endorsement Insuranc…" at bounding box center [951, 258] width 510 height 24
select select "JunkDetail"
click at [696, 246] on select "Unassigned Binder Cancellation Notice Certificate Contract Endorsement Insuranc…" at bounding box center [951, 258] width 510 height 24
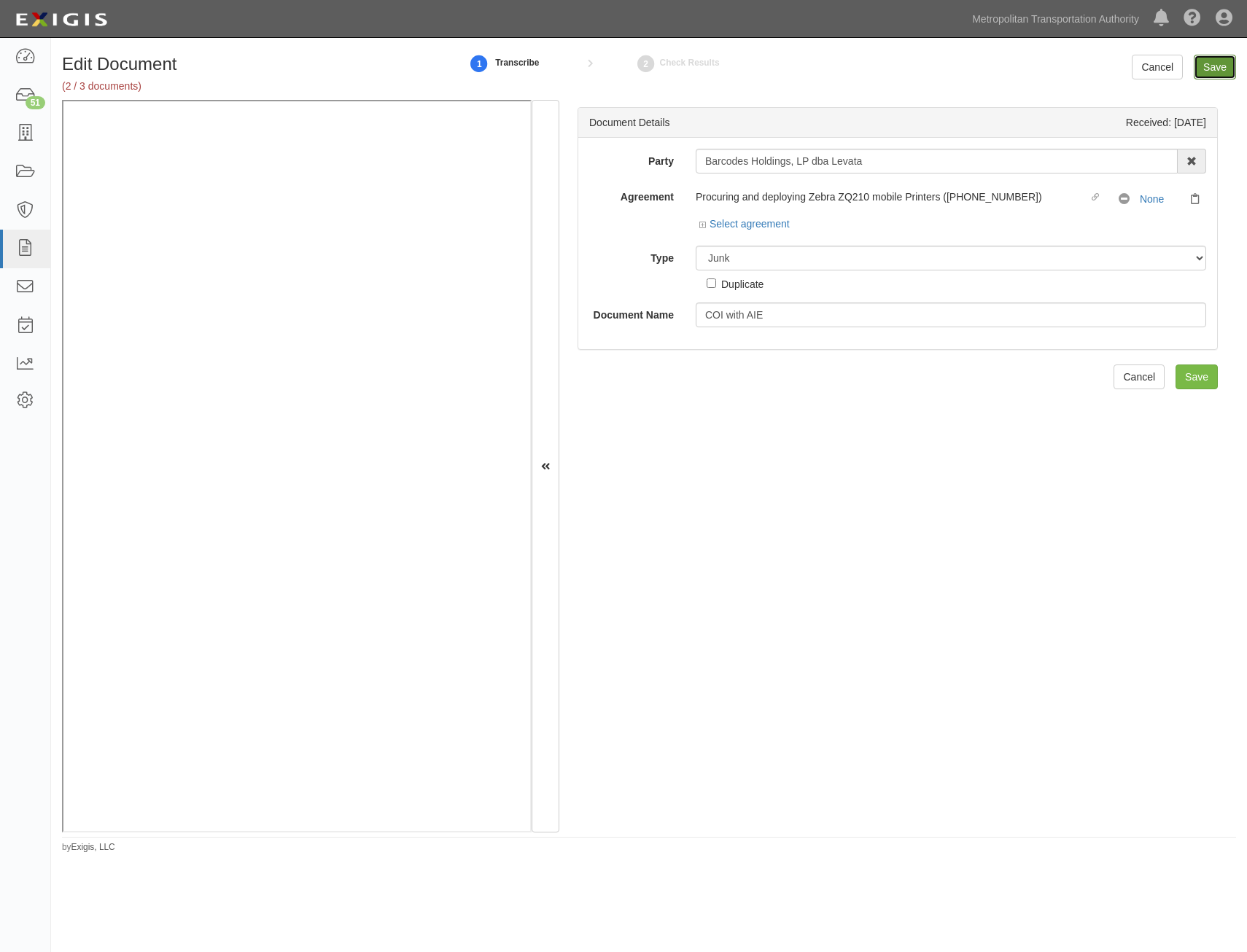
click at [1223, 68] on input "Save" at bounding box center [1215, 67] width 42 height 24
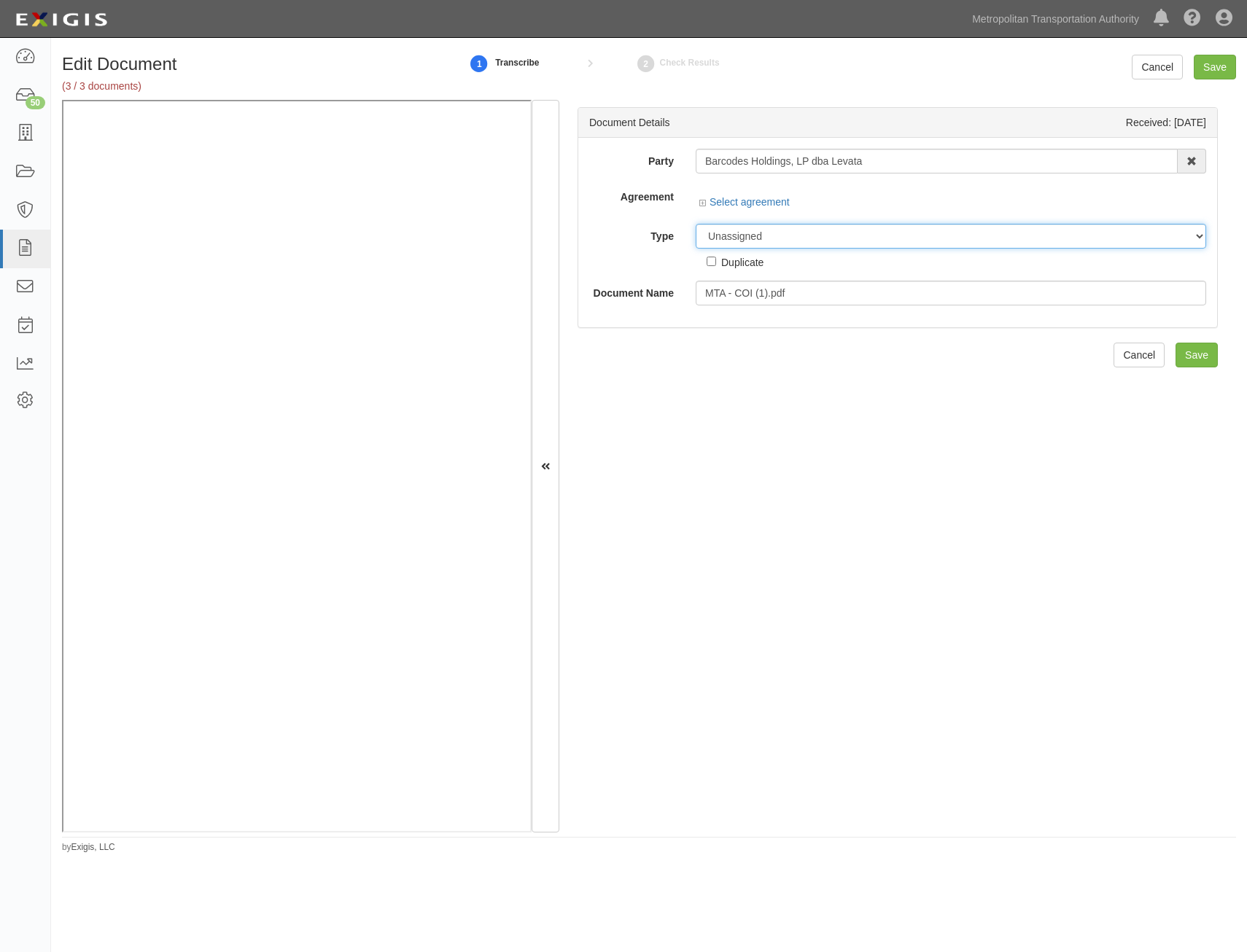
click at [847, 234] on select "Unassigned Binder Cancellation Notice Certificate Contract Endorsement Insuranc…" at bounding box center [951, 236] width 510 height 24
select select "CertificateDetail"
click at [696, 224] on select "Unassigned Binder Cancellation Notice Certificate Contract Endorsement Insuranc…" at bounding box center [951, 236] width 510 height 24
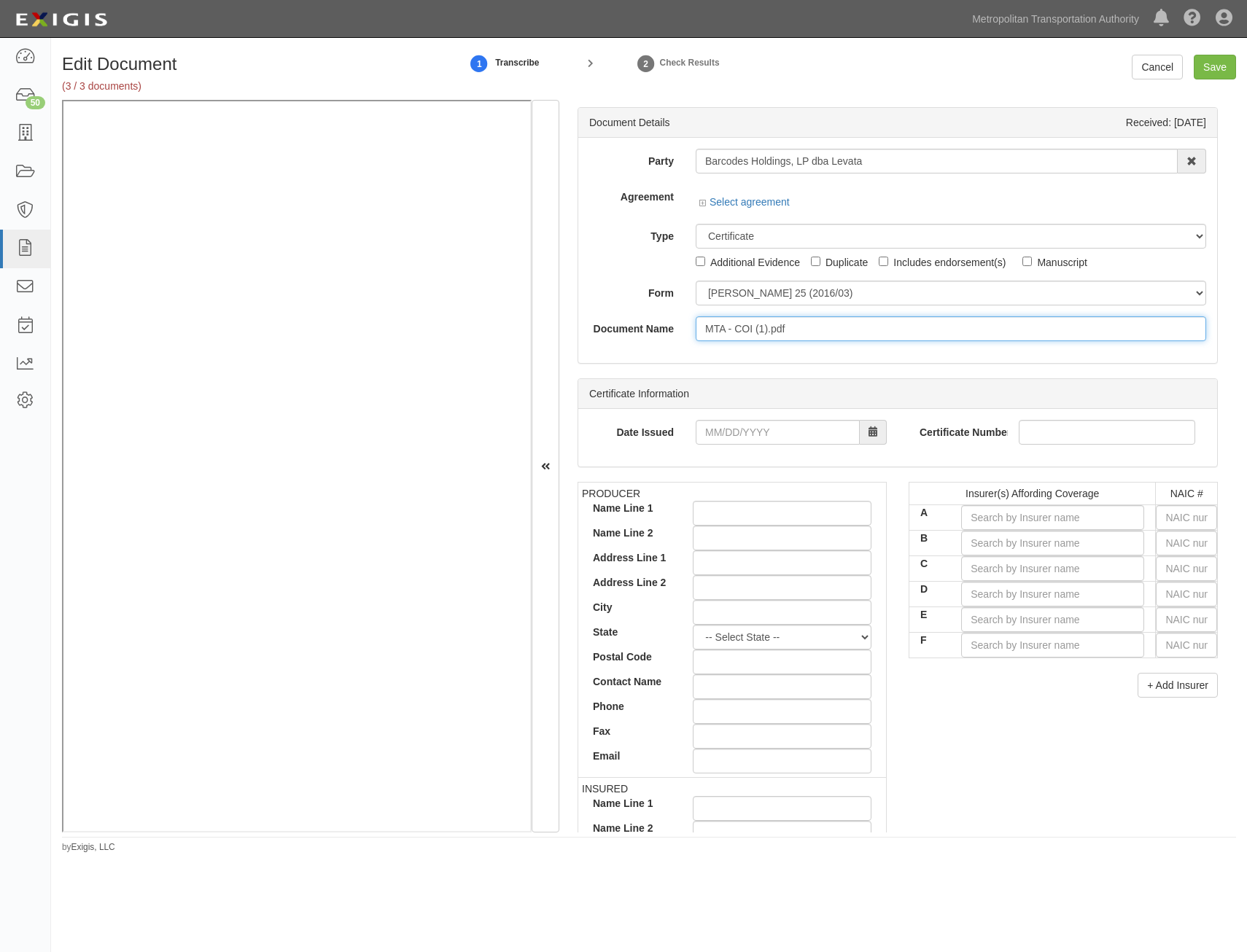
click at [903, 325] on input "MTA - COI (1).pdf" at bounding box center [951, 329] width 510 height 24
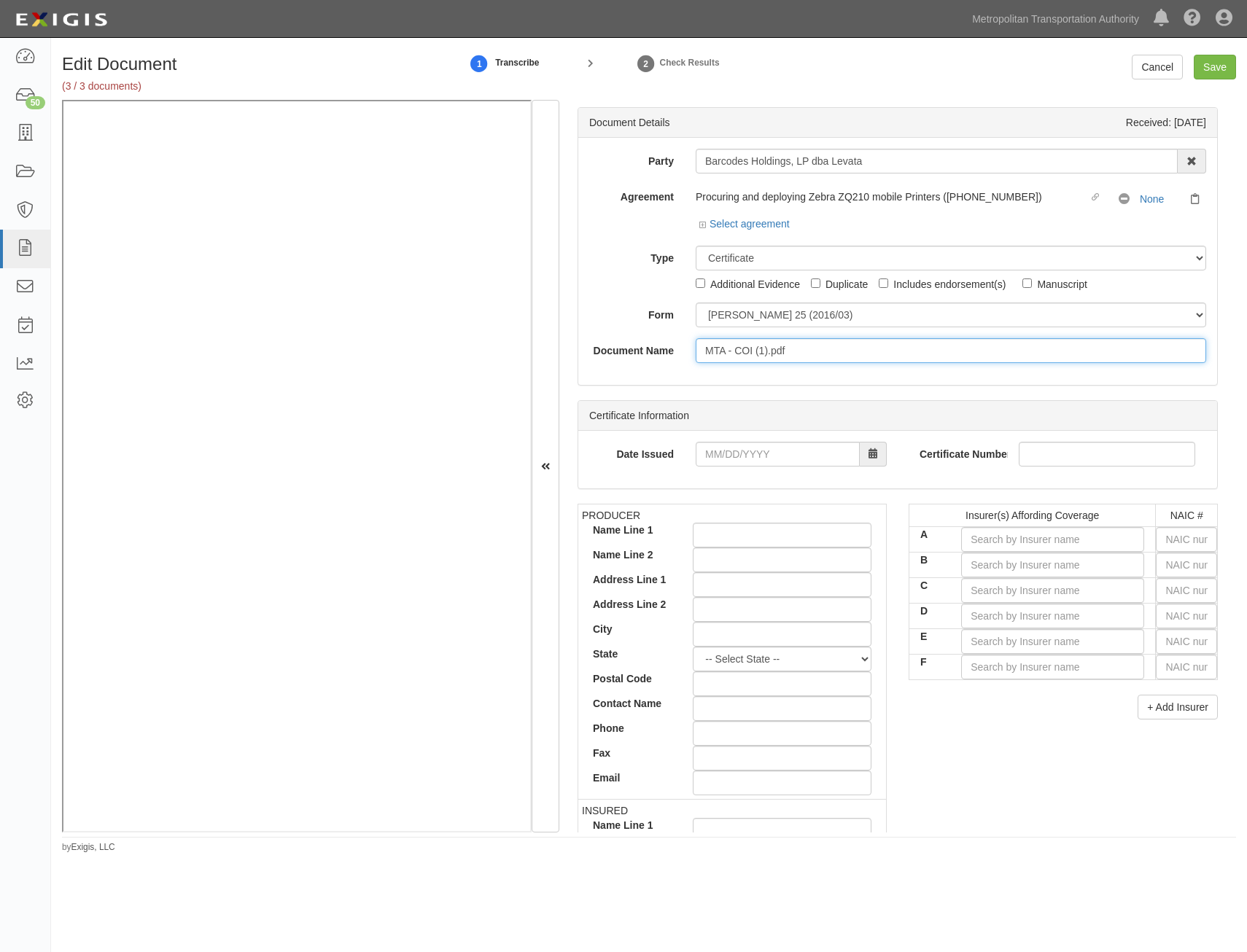
click at [899, 362] on input "MTA - COI (1).pdf" at bounding box center [951, 350] width 510 height 24
type input "COI with AIE"
click at [1168, 545] on input "text" at bounding box center [1186, 540] width 61 height 24
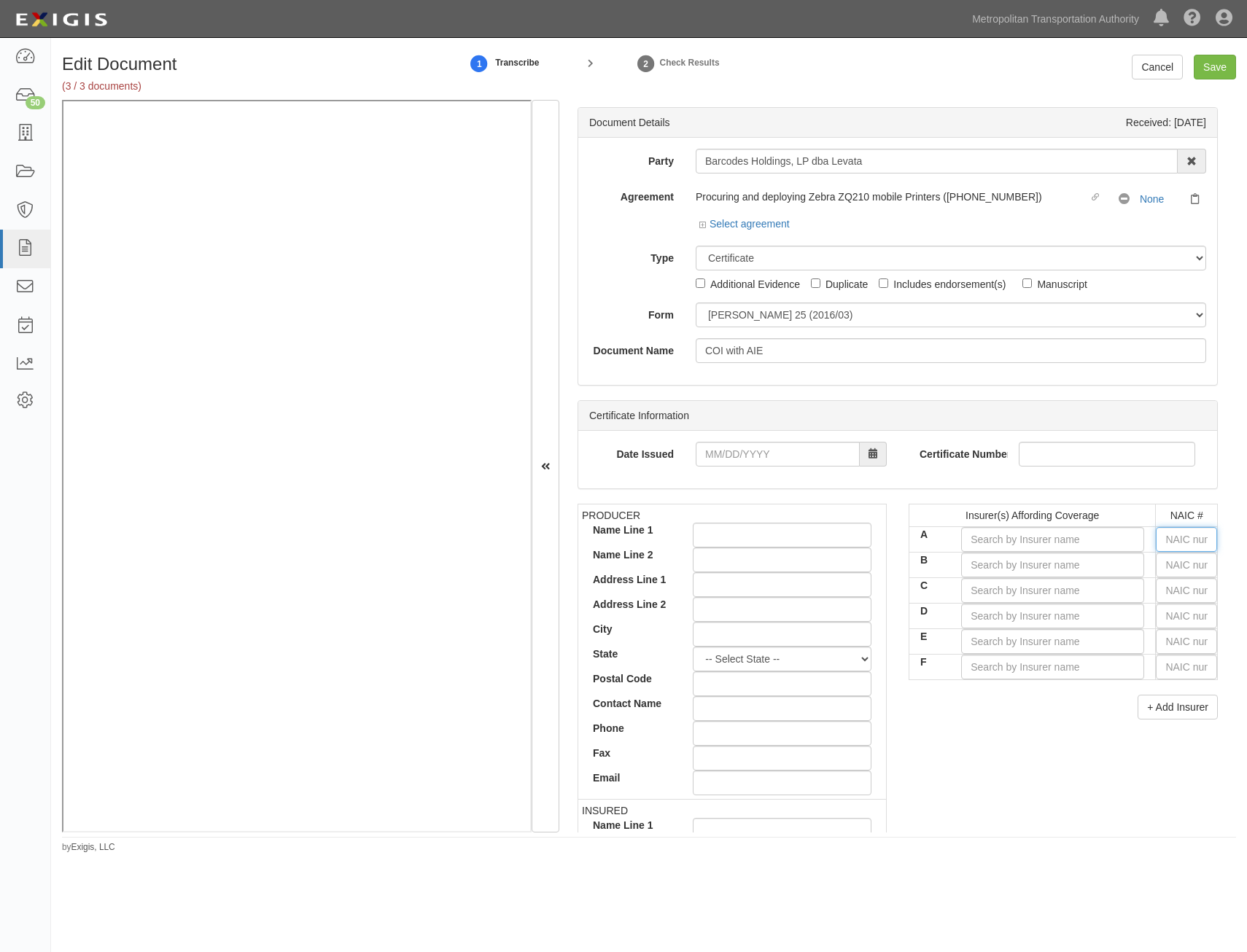
type input "25232"
type input "2"
type input "27928"
type input "27"
type input "27154"
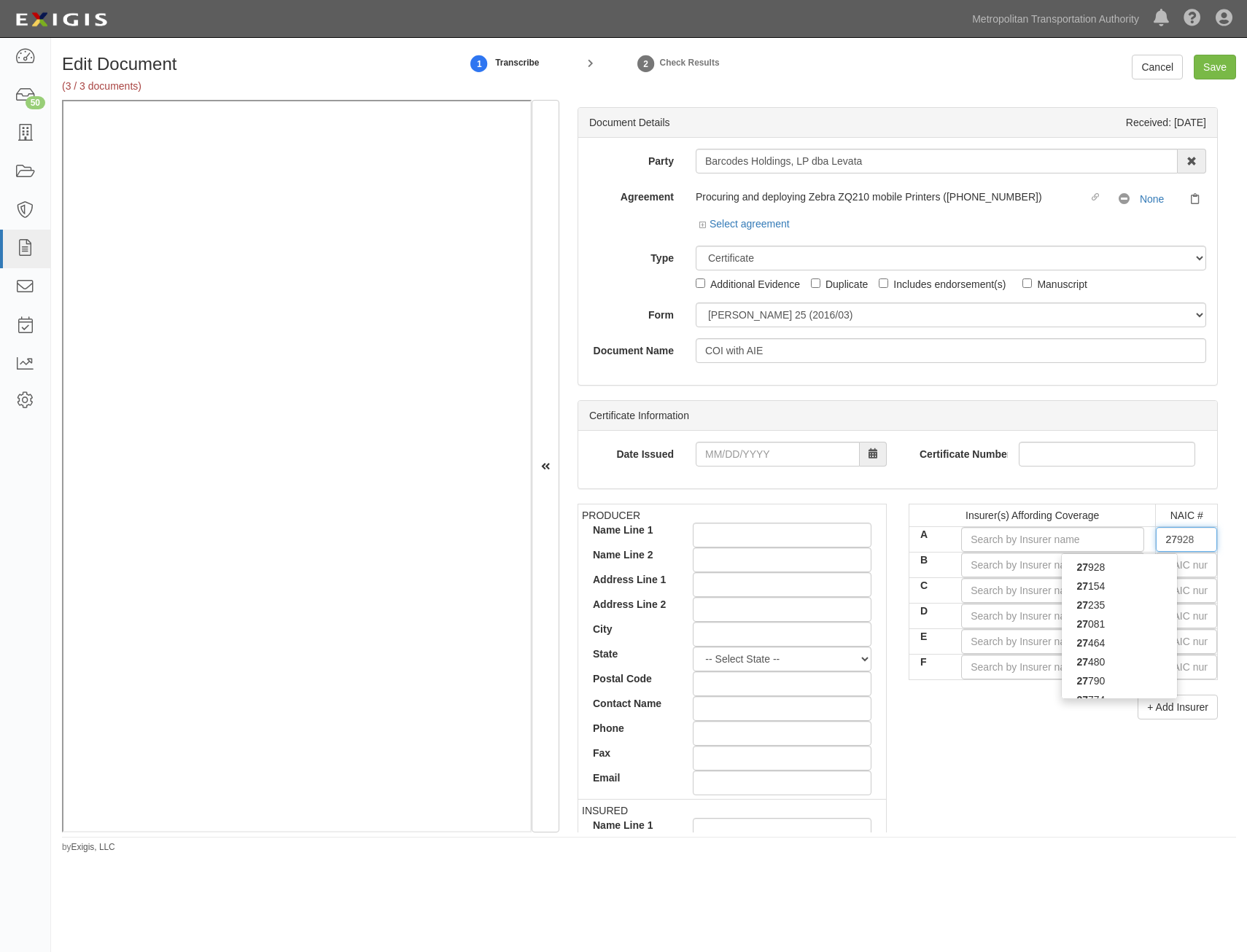
type input "271"
type input "27120"
type input "2712"
type input "27120"
click at [1116, 564] on div "27120" at bounding box center [1119, 567] width 115 height 19
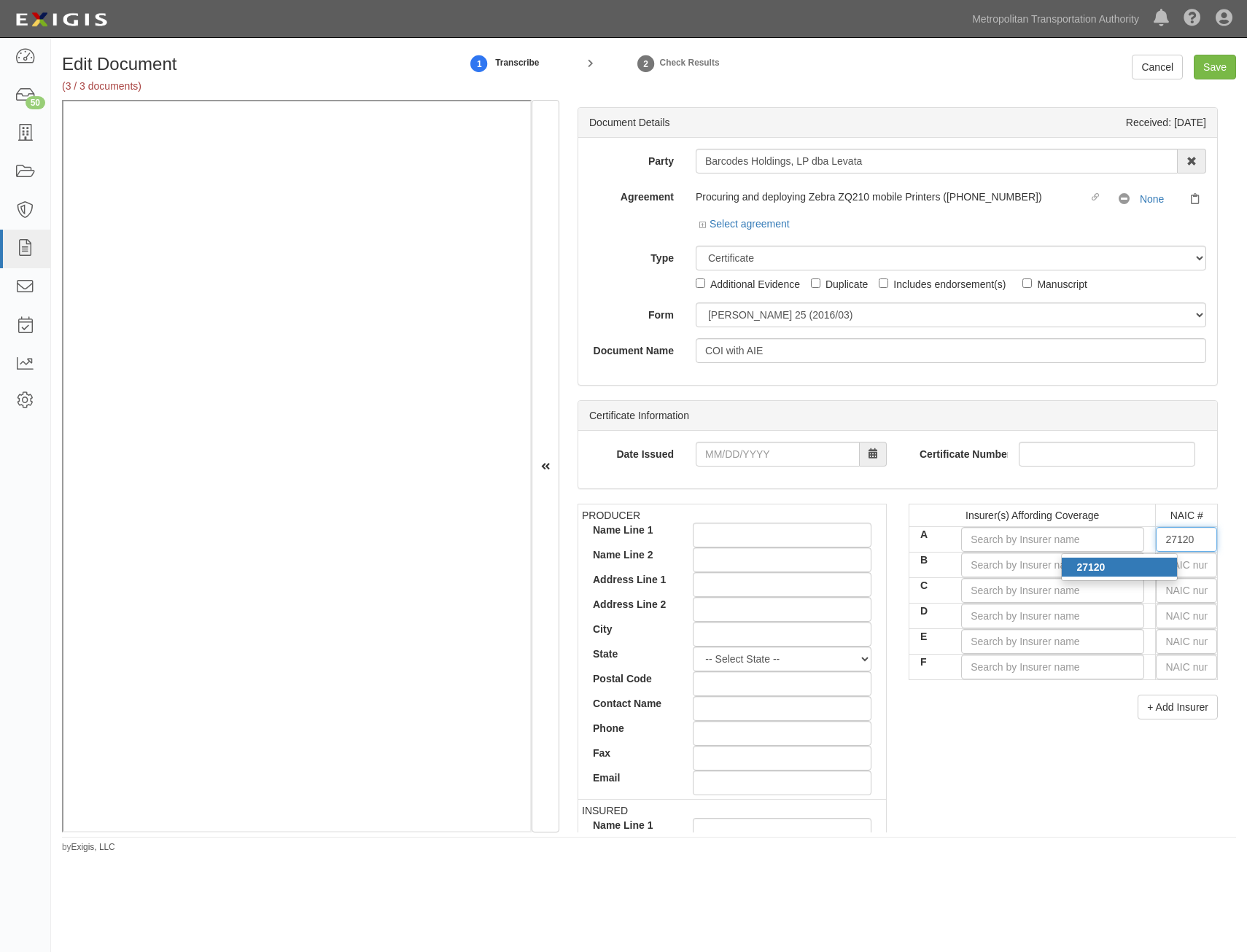
type input "Trumbull Insurance Company (A+ XV Rating)"
type input "27120"
click at [1165, 561] on input "text" at bounding box center [1186, 565] width 61 height 24
type input "25232"
type input "2"
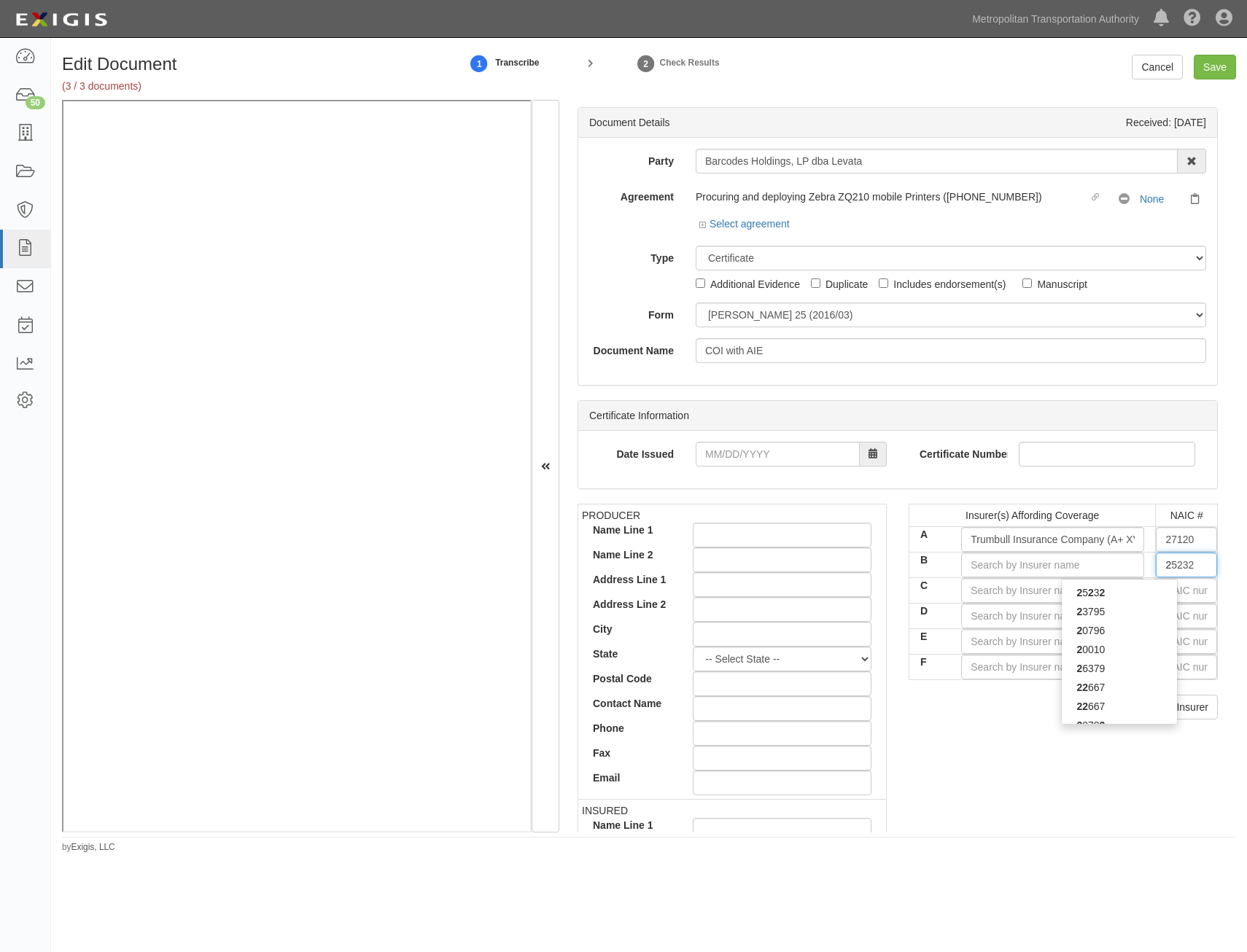
type input "29335"
type input "29"
type input "29408"
type input "294"
type input "29424"
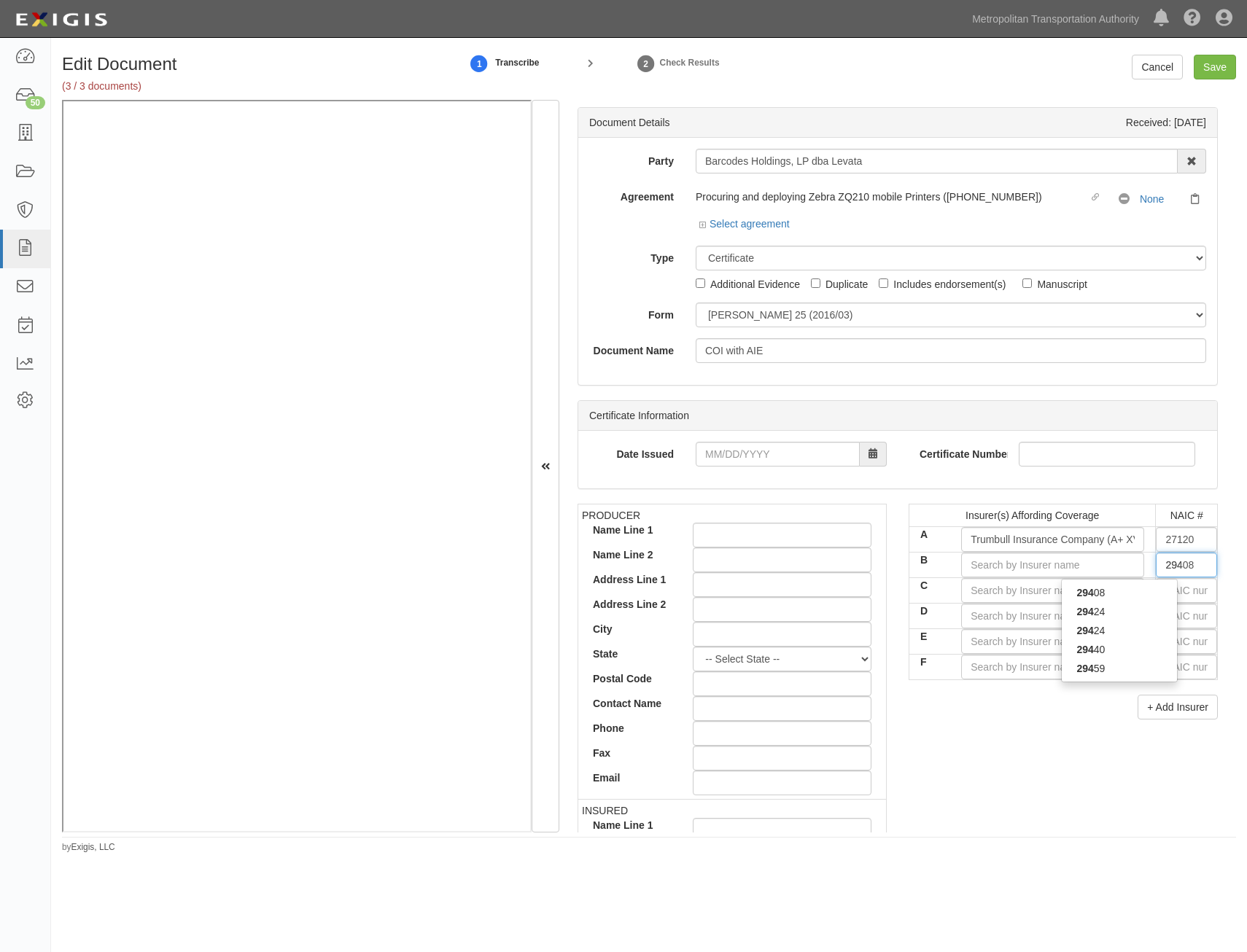
type input "2942"
type input "29424"
click at [1132, 609] on div "29424" at bounding box center [1119, 612] width 115 height 19
type input "Hartford Casualty Insurance Company (A+ XV Rating)"
type input "29424"
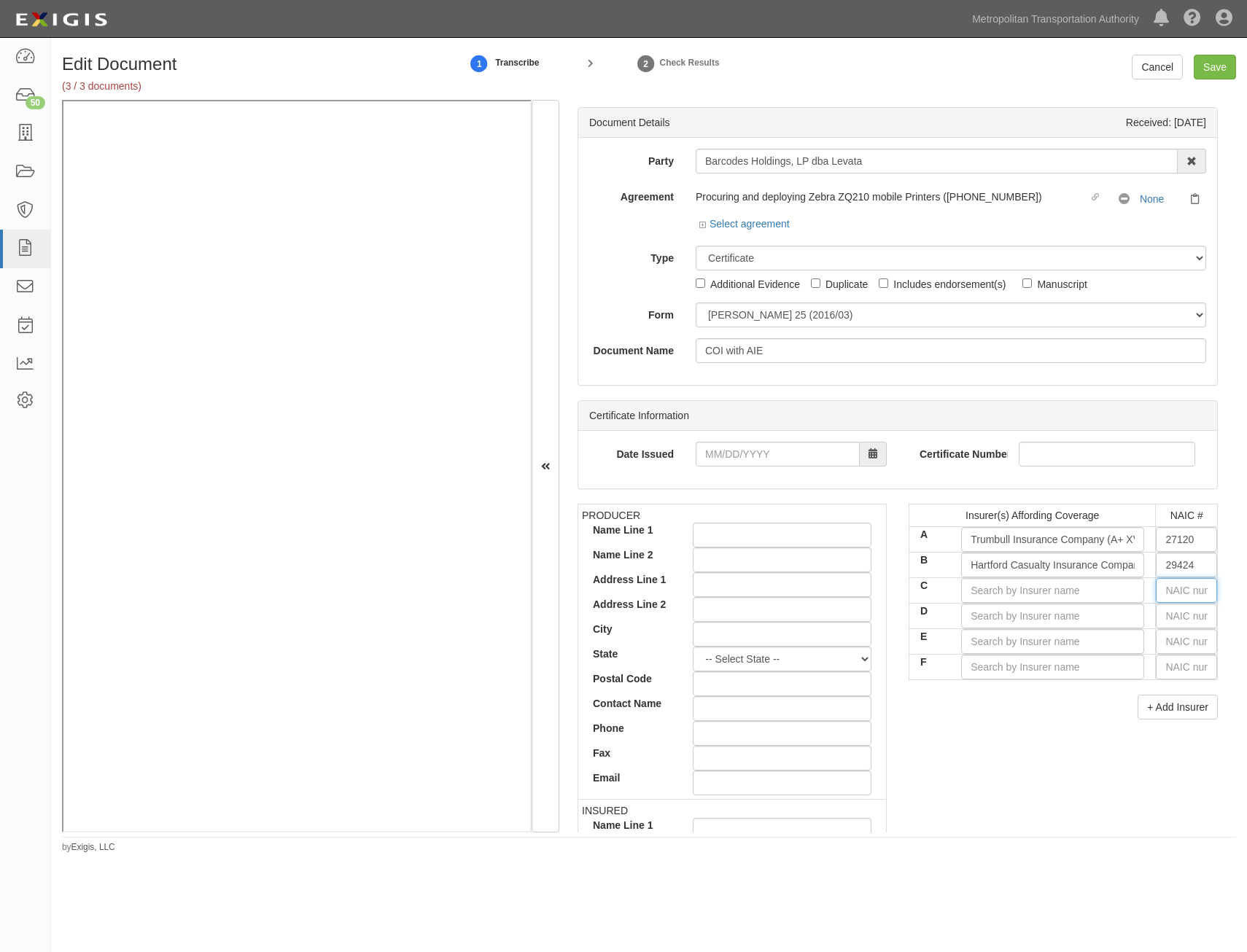
click at [1169, 595] on input "text" at bounding box center [1186, 590] width 61 height 24
type input "16862"
type input "1"
type input "19984"
type input "19"
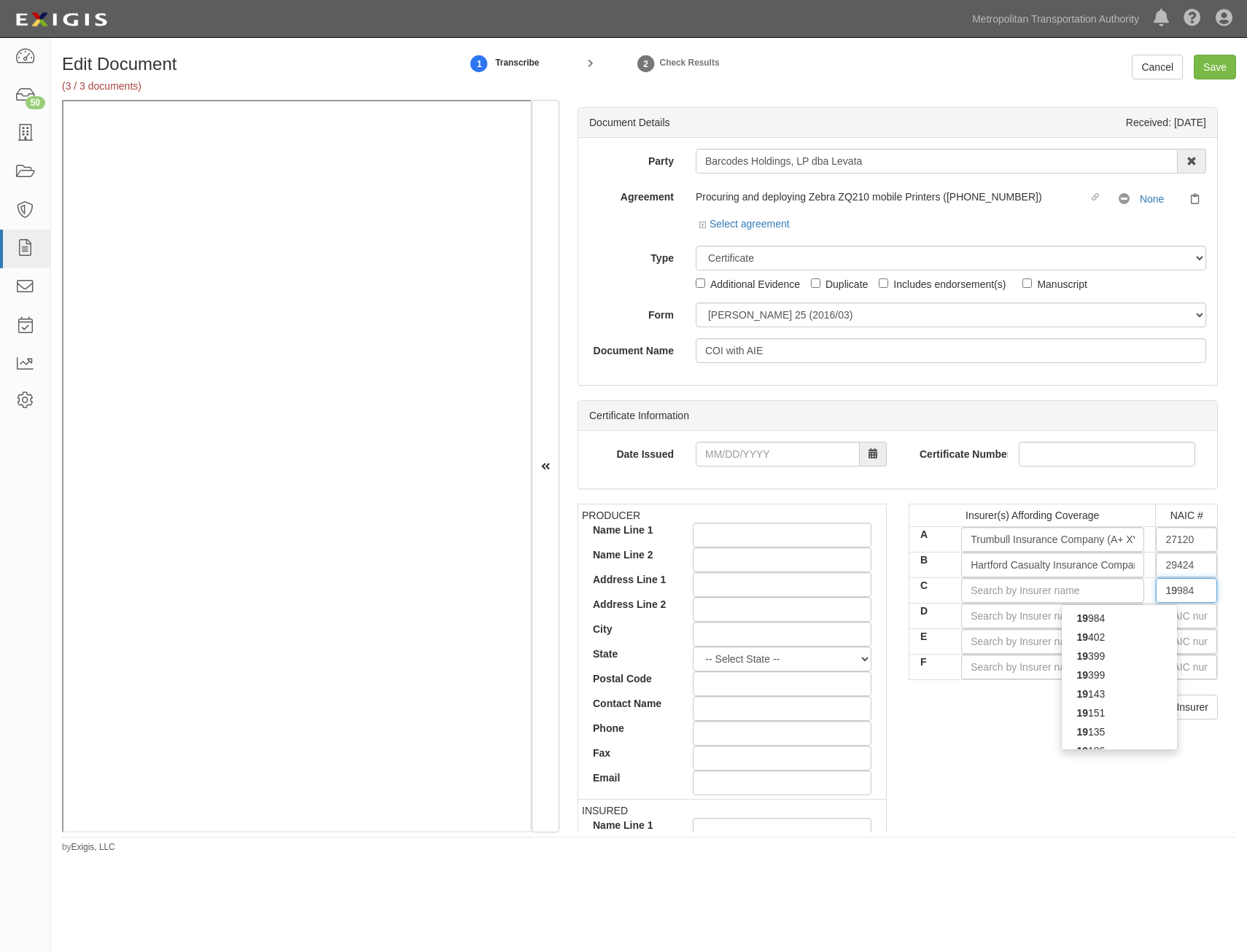
type input "19690"
type input "196"
type input "19682"
type input "1968"
type input "19682"
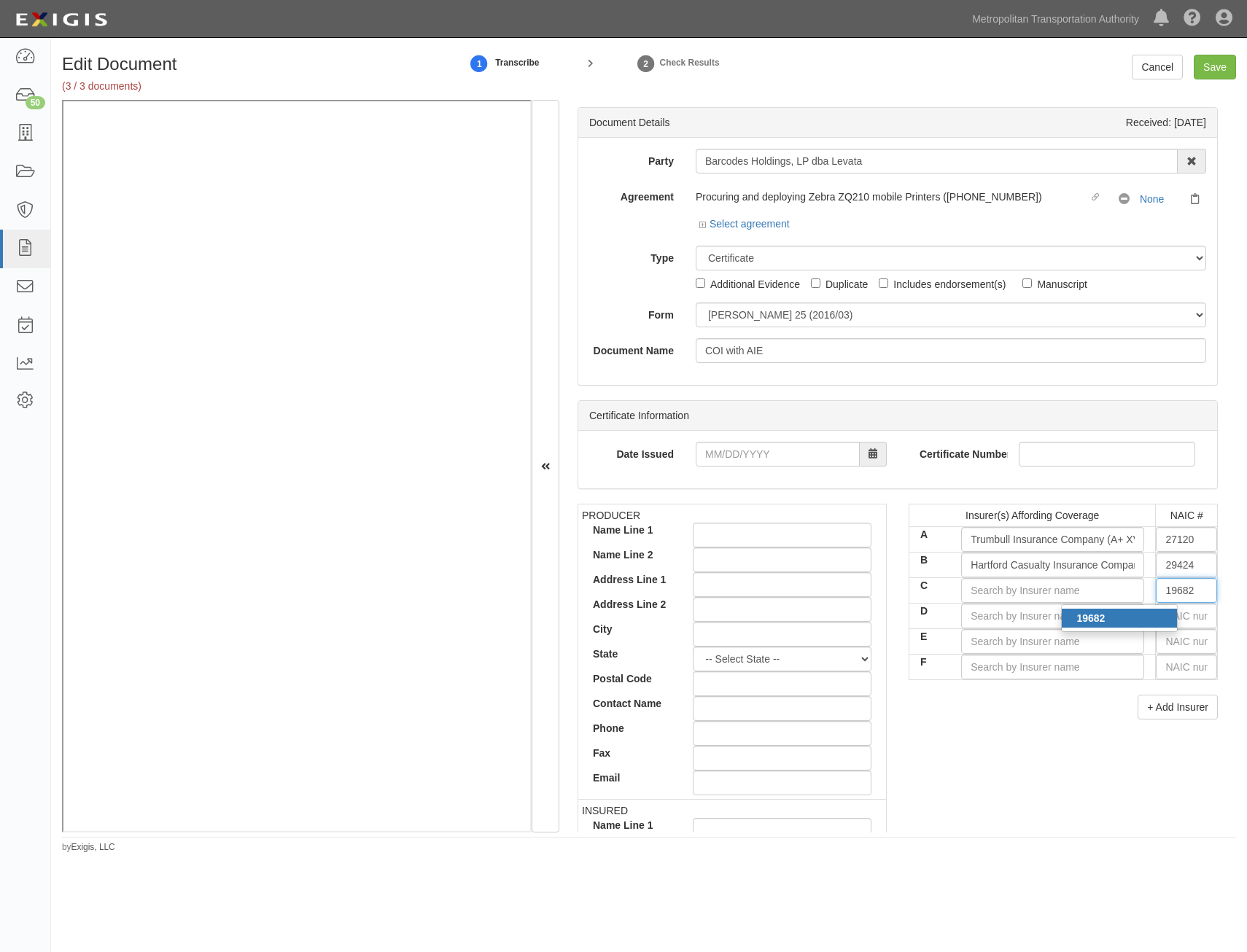
click at [1158, 615] on div "19682" at bounding box center [1119, 619] width 115 height 19
type input "Hartford Fire Insurance Company (A+ XV Rating)"
type input "19682"
click at [1159, 615] on input "text" at bounding box center [1186, 616] width 61 height 24
click at [1063, 610] on input "D" at bounding box center [1053, 616] width 183 height 24
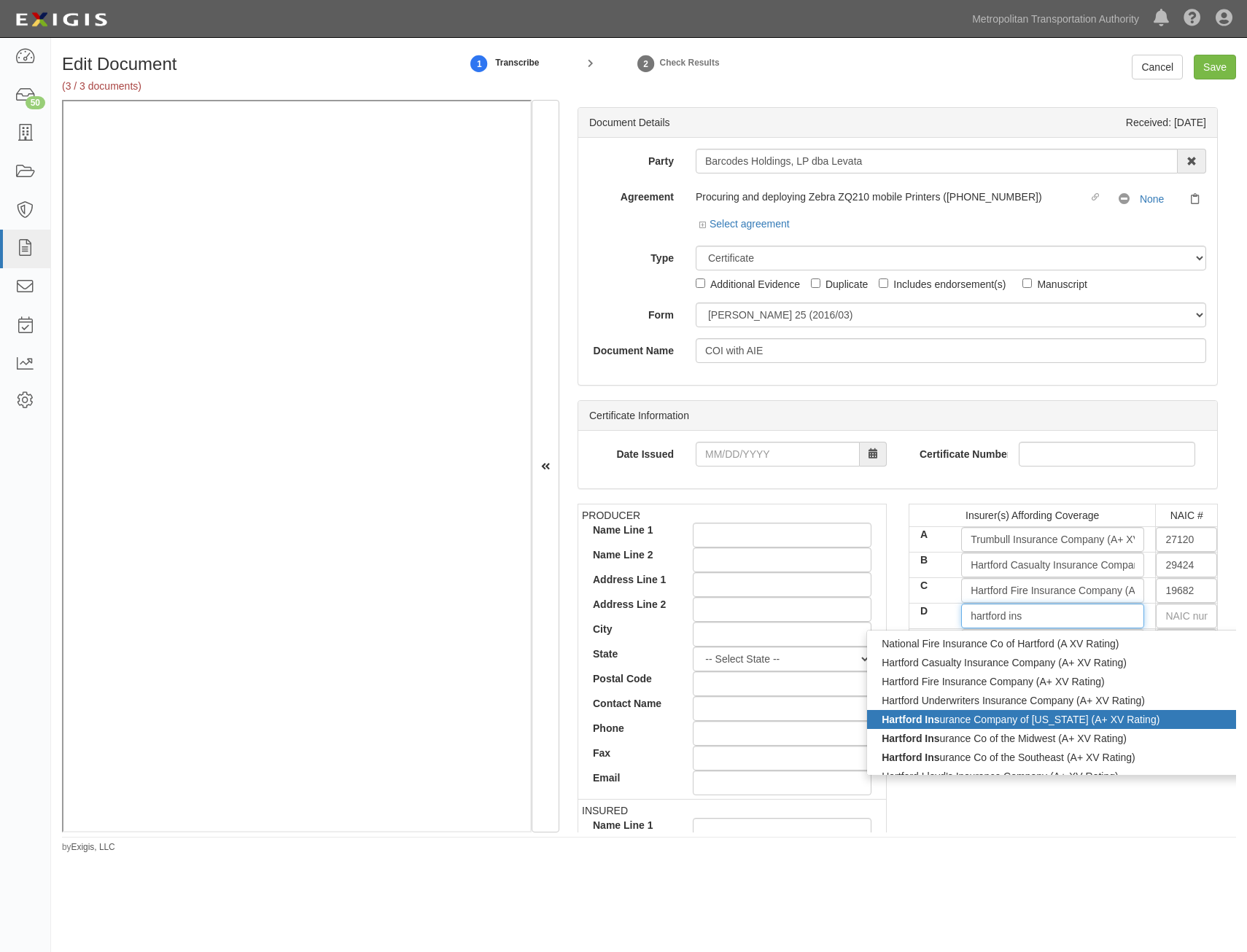
click at [1052, 718] on div "Hartford Ins urance Company of Illinois (A+ XV Rating)" at bounding box center [1078, 719] width 422 height 19
type input "Hartford Insurance Company of Illinois (A+ XV Rating)"
type input "38288"
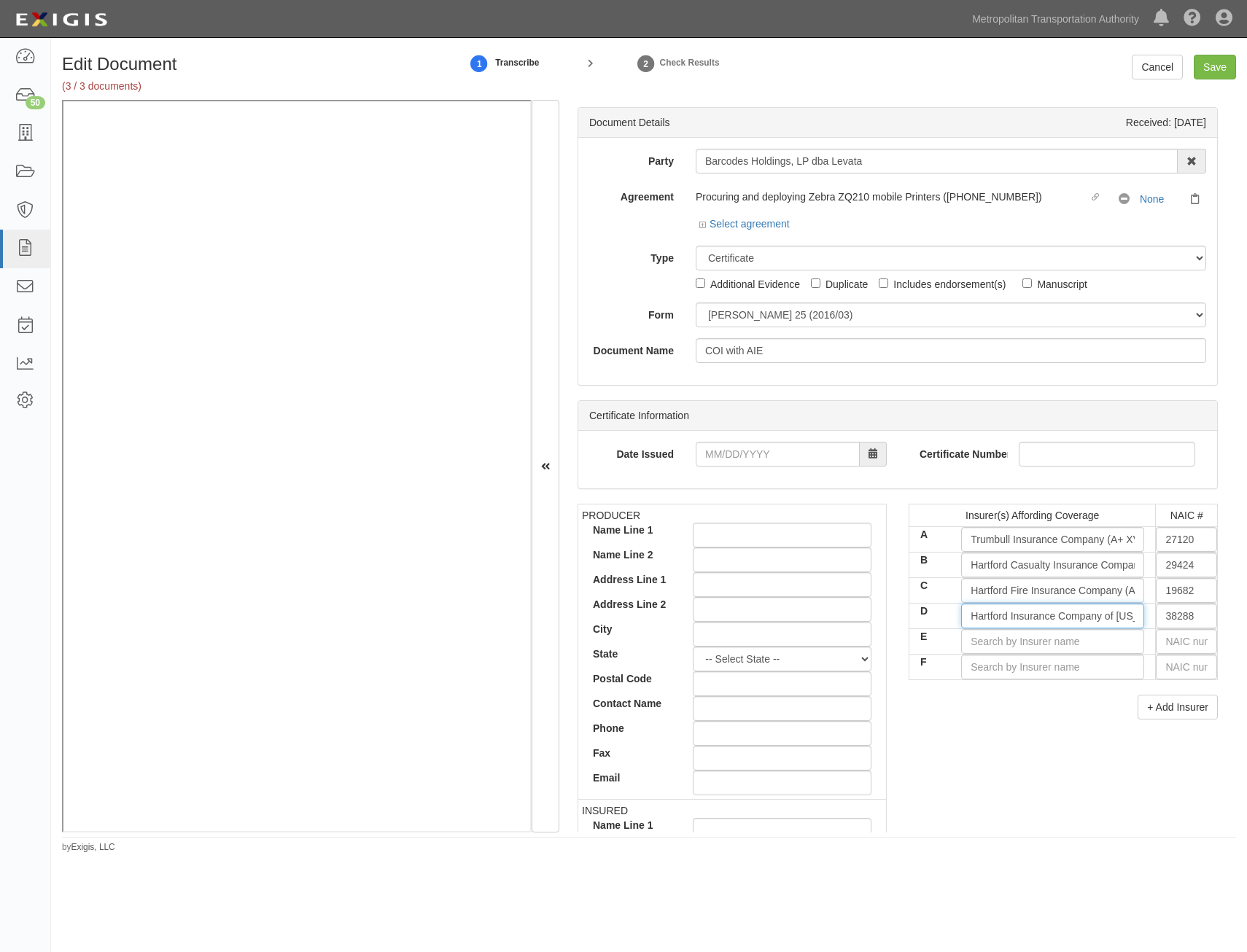
type input "Hartford Insurance Company of Illinois (A+ XV Rating)"
click at [1169, 642] on input "text" at bounding box center [1186, 641] width 61 height 24
type input "16862"
type input "1"
type input "11105"
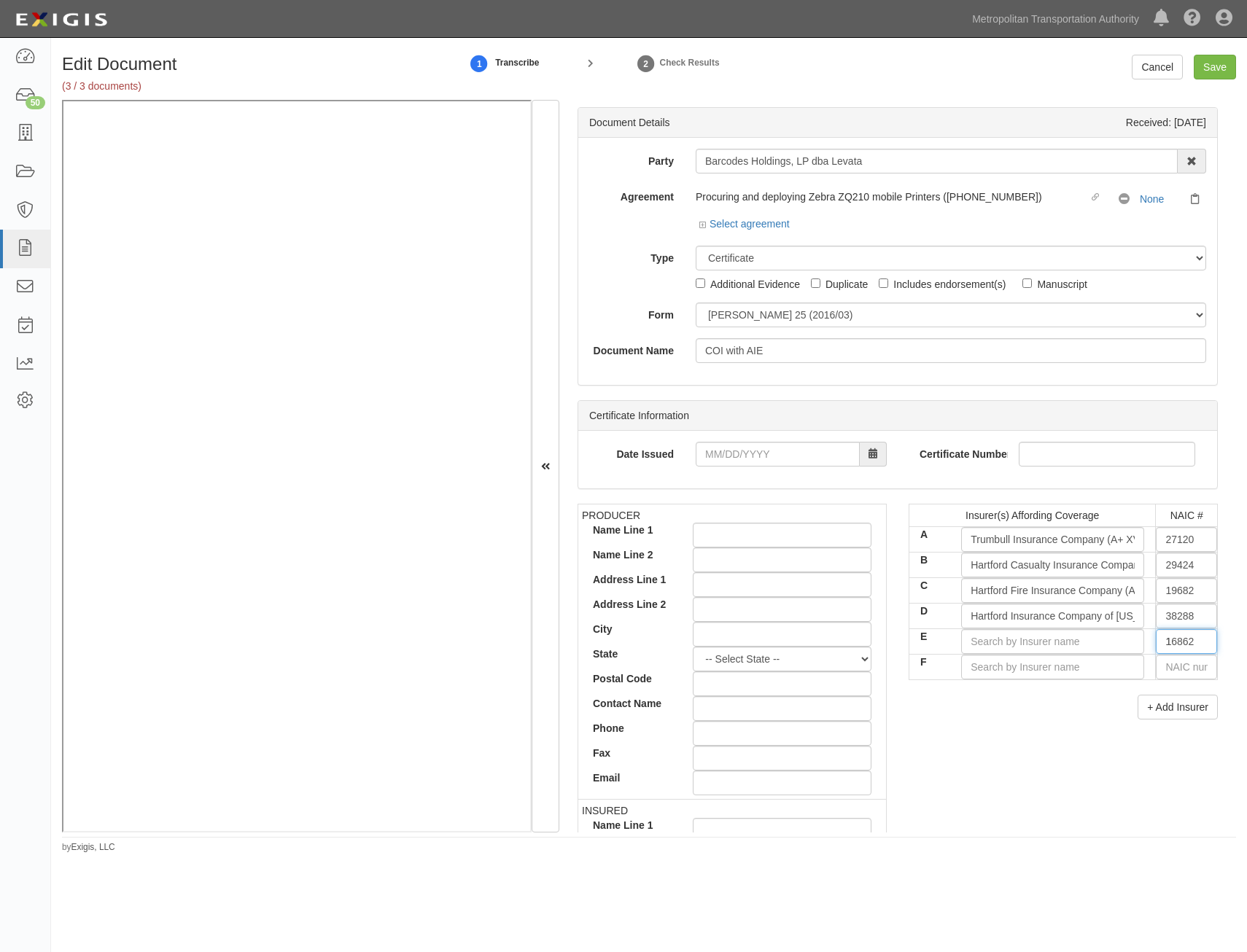
type input "11"
type input "11526"
type input "115"
type input "11551"
type input "1155"
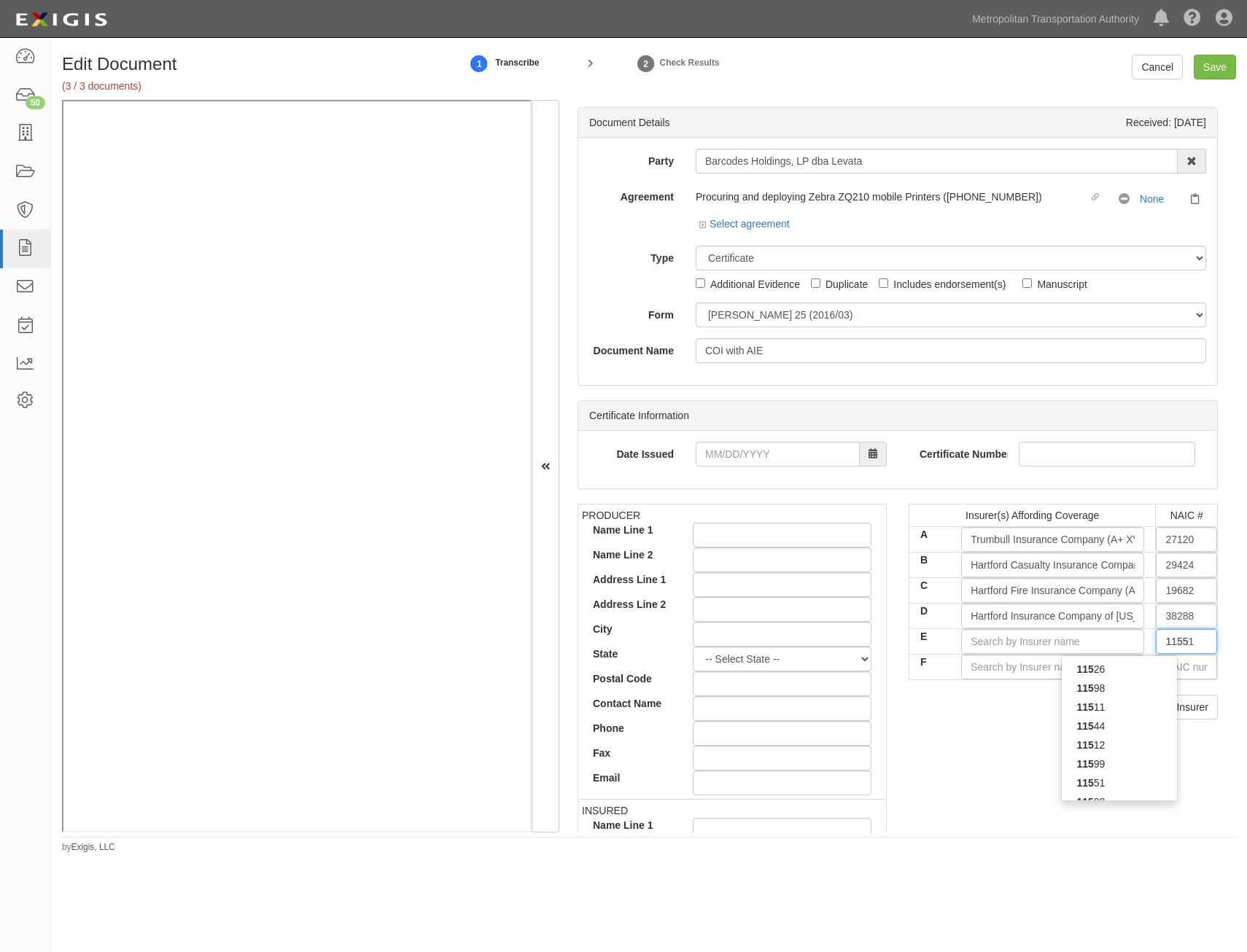
type input "11551"
click at [1135, 675] on div "11551" at bounding box center [1119, 670] width 115 height 19
type input "Endurance Assurance Corporation (A+ XV Rating)"
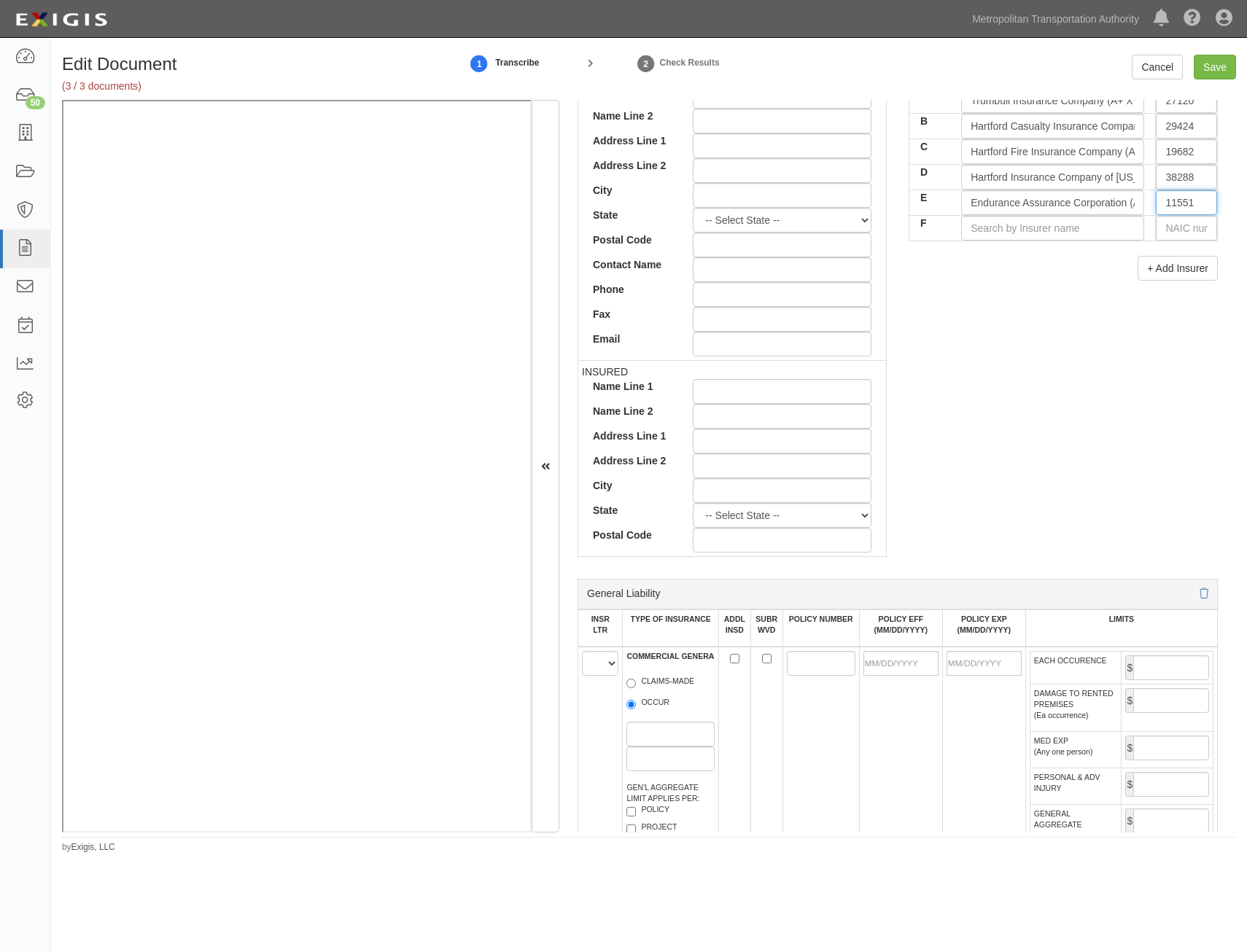
scroll to position [583, 0]
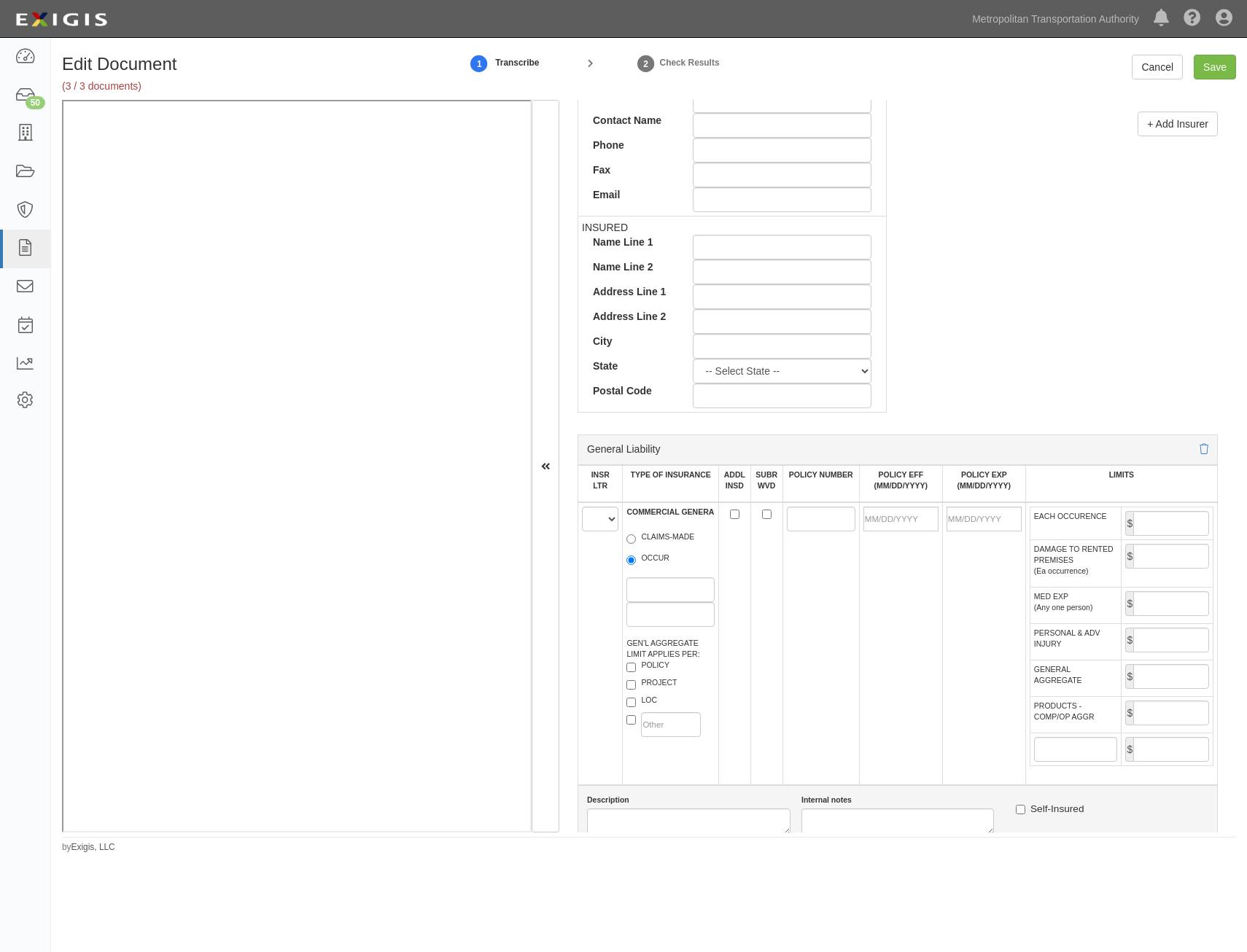
type input "11551"
click at [606, 515] on select "A B C D E F" at bounding box center [600, 519] width 37 height 24
select select "C"
click at [582, 507] on select "A B C D E F" at bounding box center [600, 519] width 37 height 24
click at [664, 561] on label "OCCUR" at bounding box center [648, 559] width 43 height 14
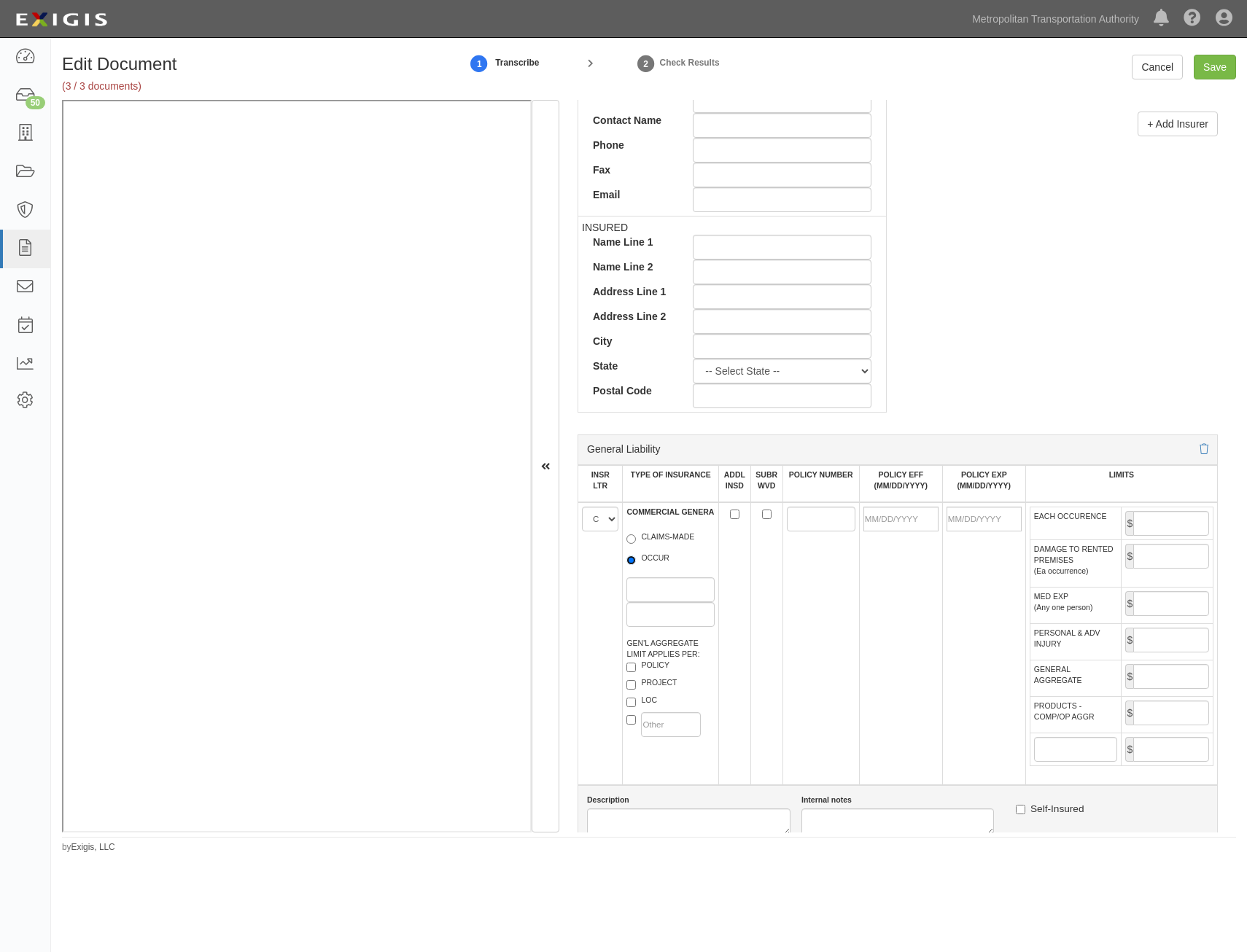
click at [636, 561] on input "OCCUR" at bounding box center [631, 560] width 9 height 9
radio input "true"
click at [656, 697] on label "LOC" at bounding box center [641, 702] width 31 height 14
click at [636, 698] on input "LOC" at bounding box center [631, 702] width 9 height 9
checkbox input "true"
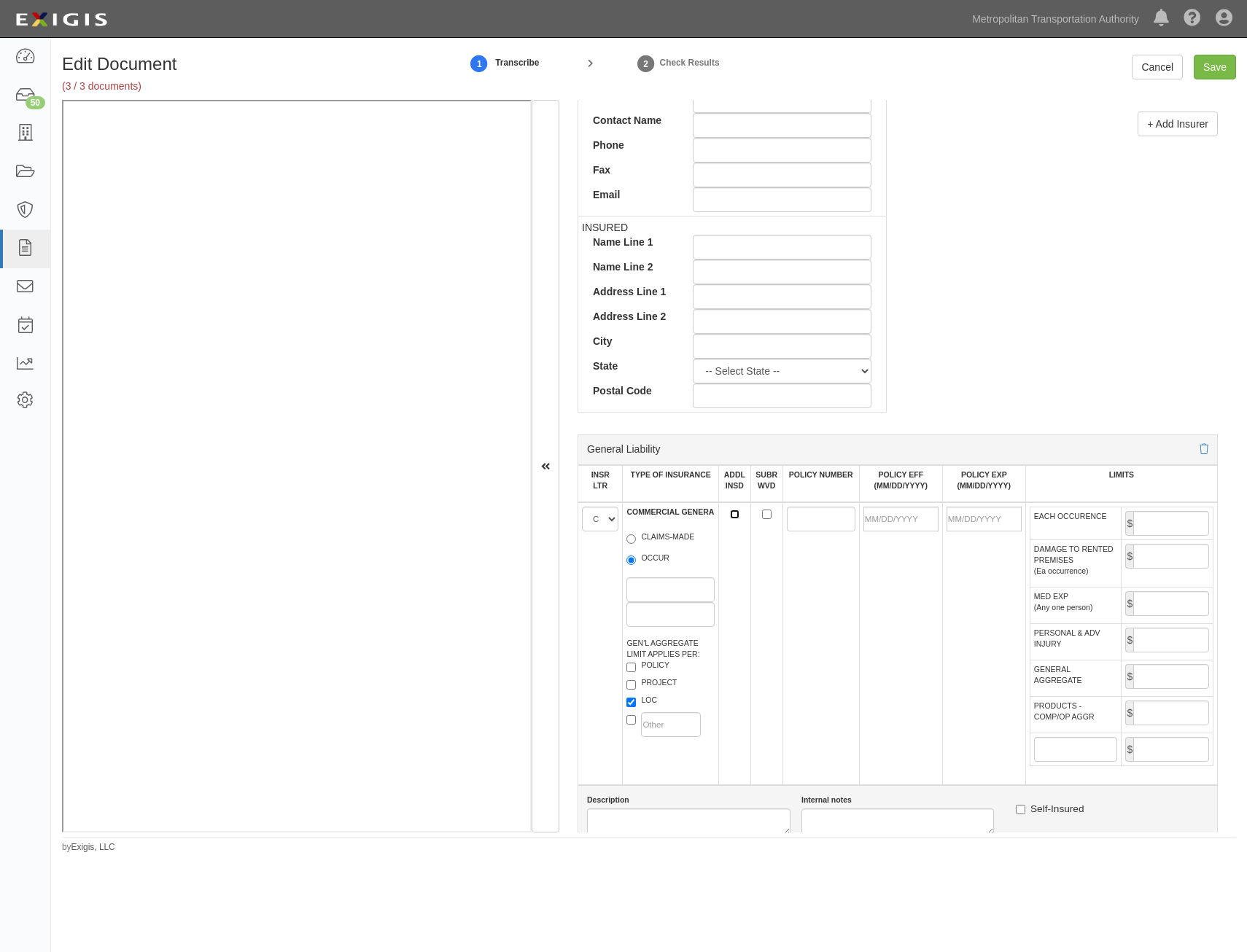
click at [733, 513] on input "ADDL INSD" at bounding box center [735, 514] width 9 height 9
checkbox input "true"
click at [764, 516] on input "SUBR WVD" at bounding box center [767, 514] width 9 height 9
checkbox input "true"
click at [794, 520] on input "POLICY NUMBER" at bounding box center [820, 519] width 69 height 24
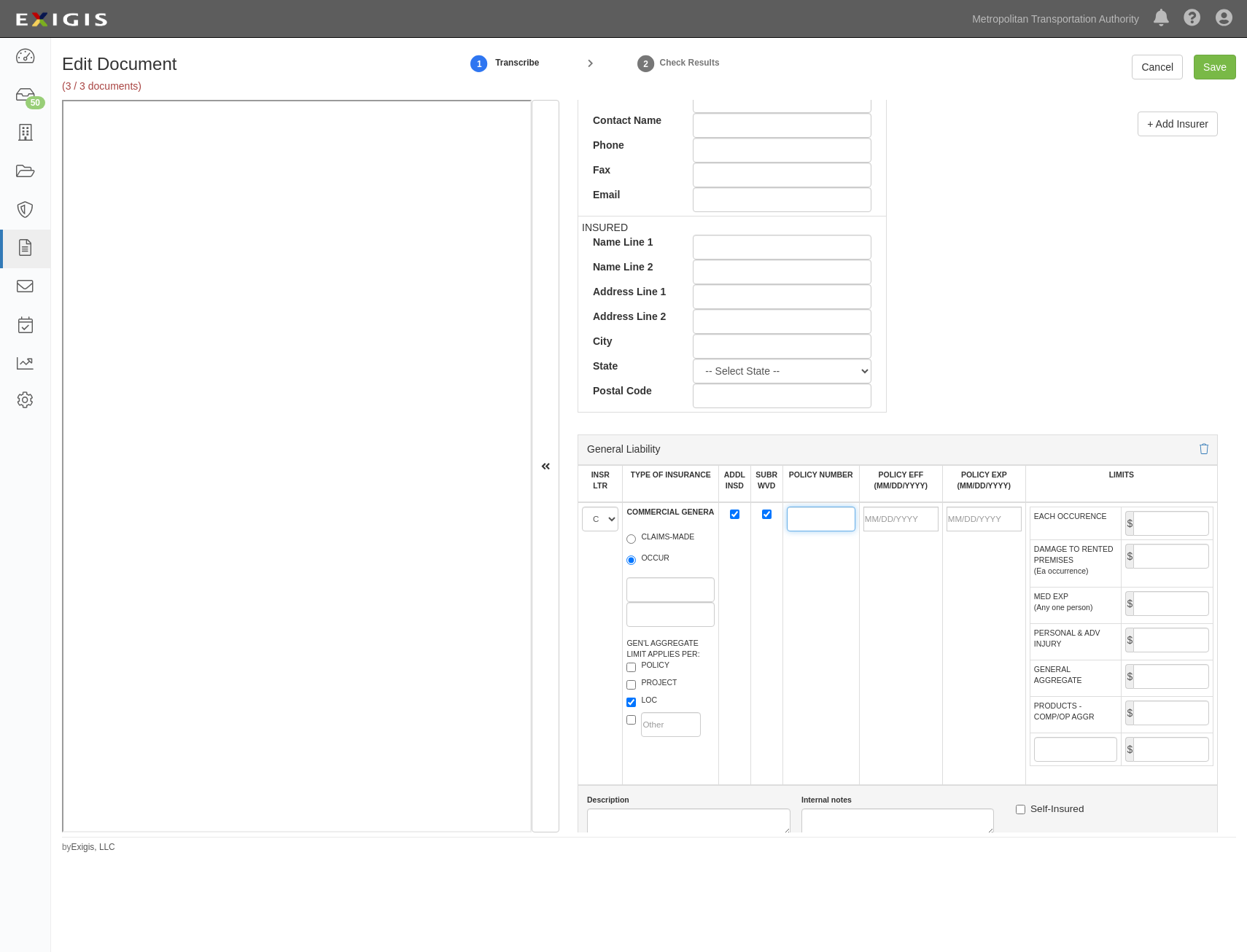
paste input "10UUNBU2A6D"
type input "10UUNBU2A6D"
click at [910, 519] on input "POLICY EFF (MM/DD/YYYY)" at bounding box center [901, 519] width 75 height 24
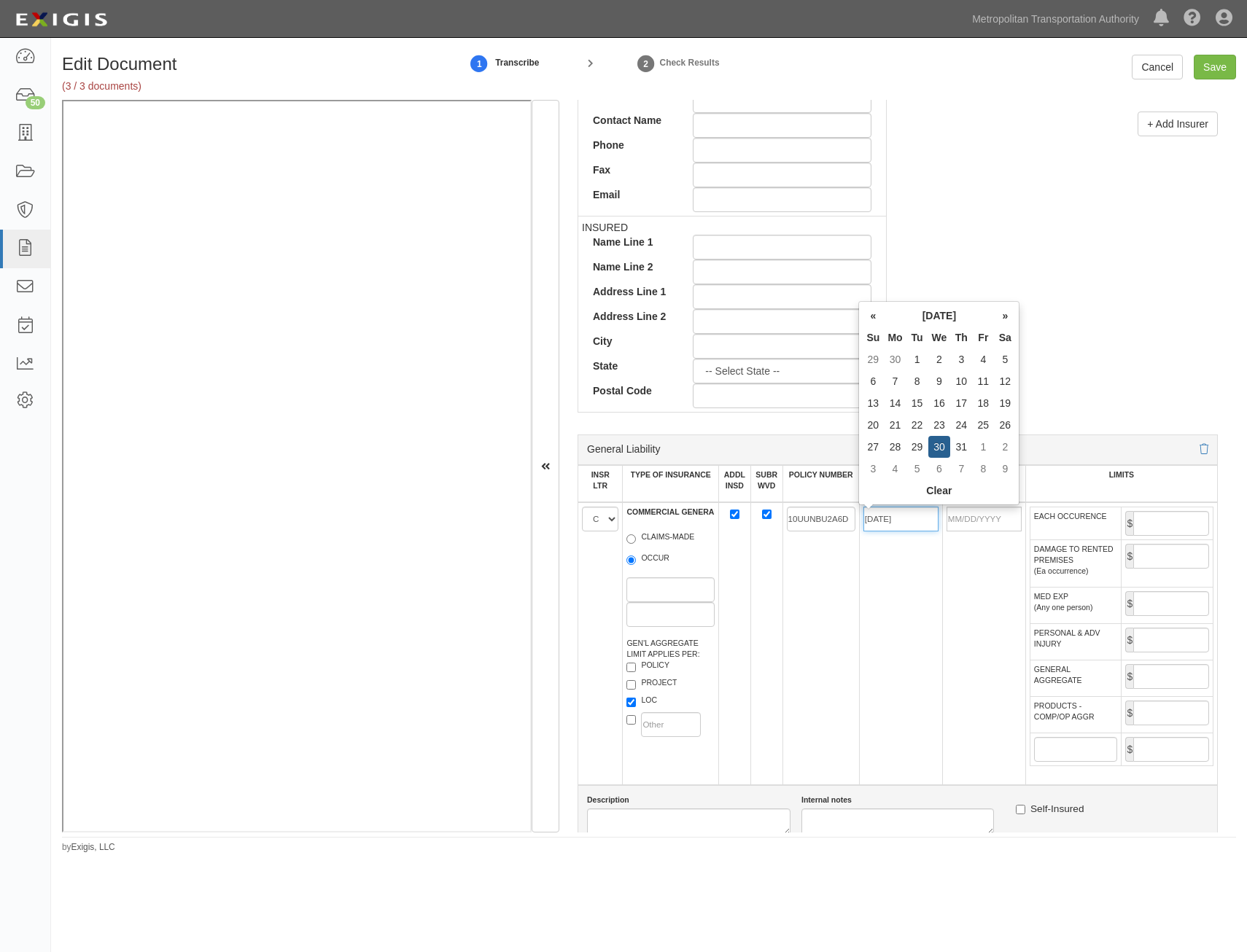
type input "07/30/2025"
type input "[DATE]"
click at [910, 648] on td "07/30/2025" at bounding box center [900, 644] width 83 height 282
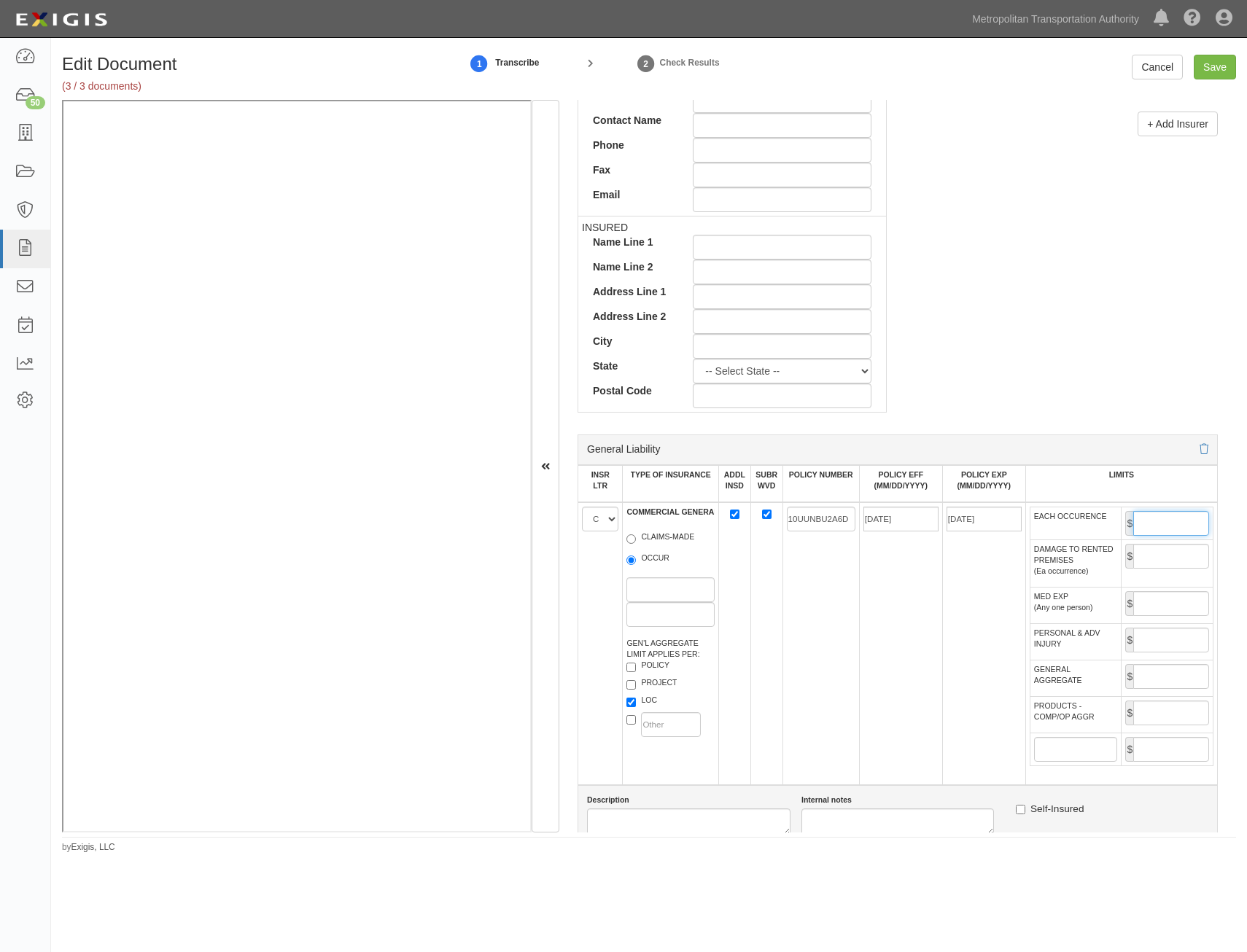
click at [1167, 519] on input "EACH OCCURENCE" at bounding box center [1171, 524] width 76 height 24
type input "1,000,000"
click at [1158, 686] on input "GENERAL AGGREGATE" at bounding box center [1171, 676] width 76 height 24
type input "2,000,000"
click at [1149, 716] on input "PRODUCTS - COMP/OP AGGR" at bounding box center [1171, 713] width 76 height 24
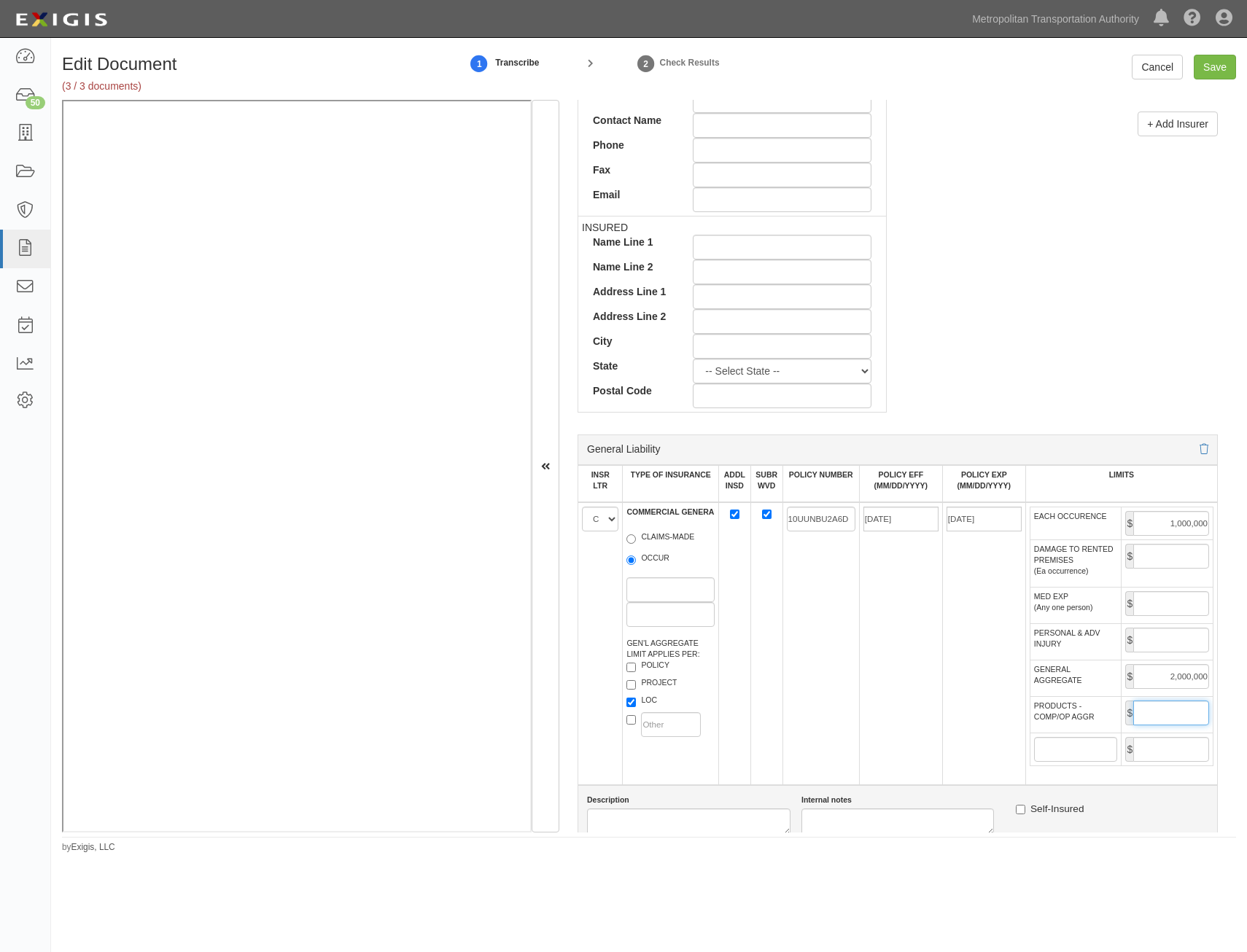
type input "2,000,000"
click at [898, 708] on td "07/30/2025" at bounding box center [900, 644] width 83 height 282
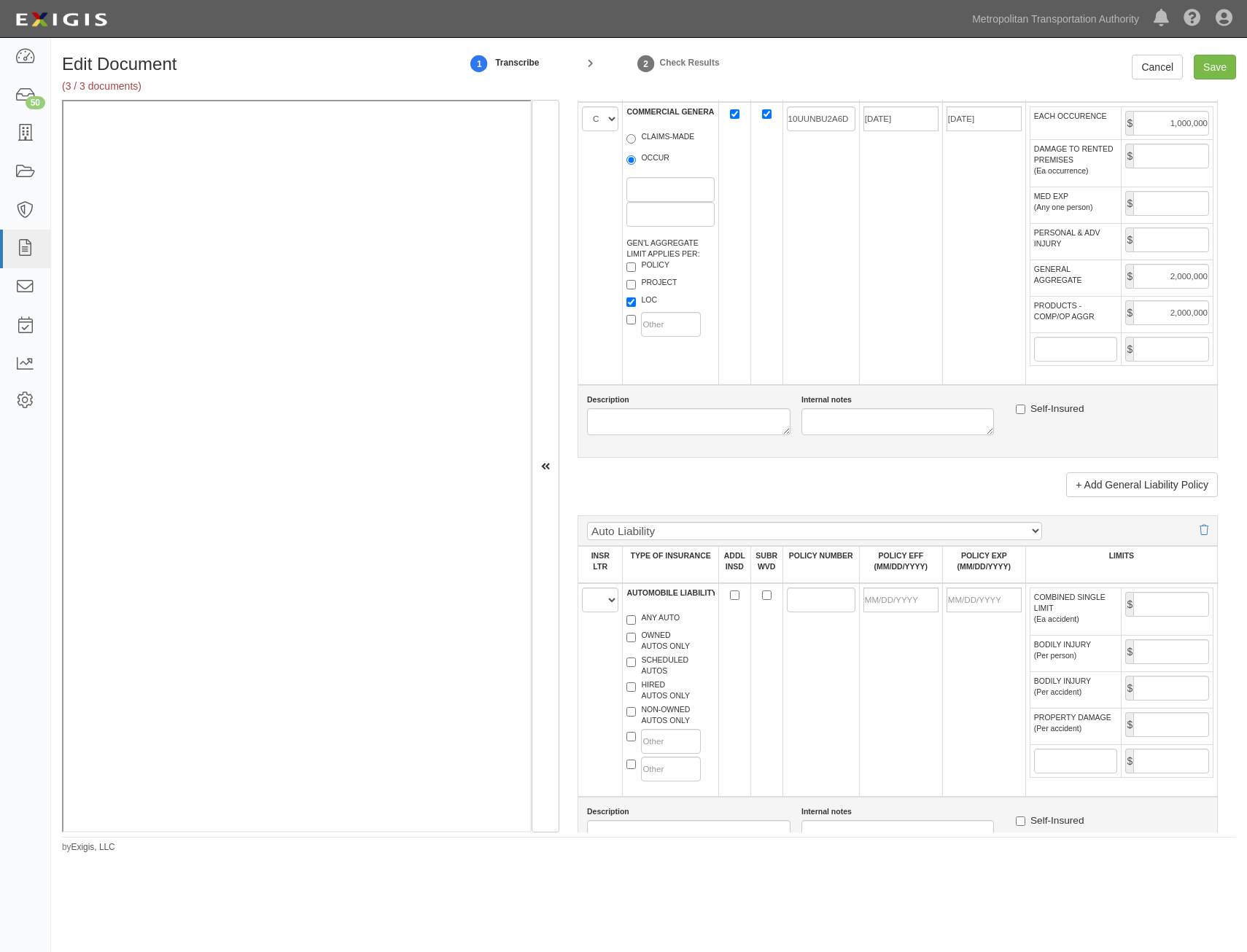
scroll to position [1021, 0]
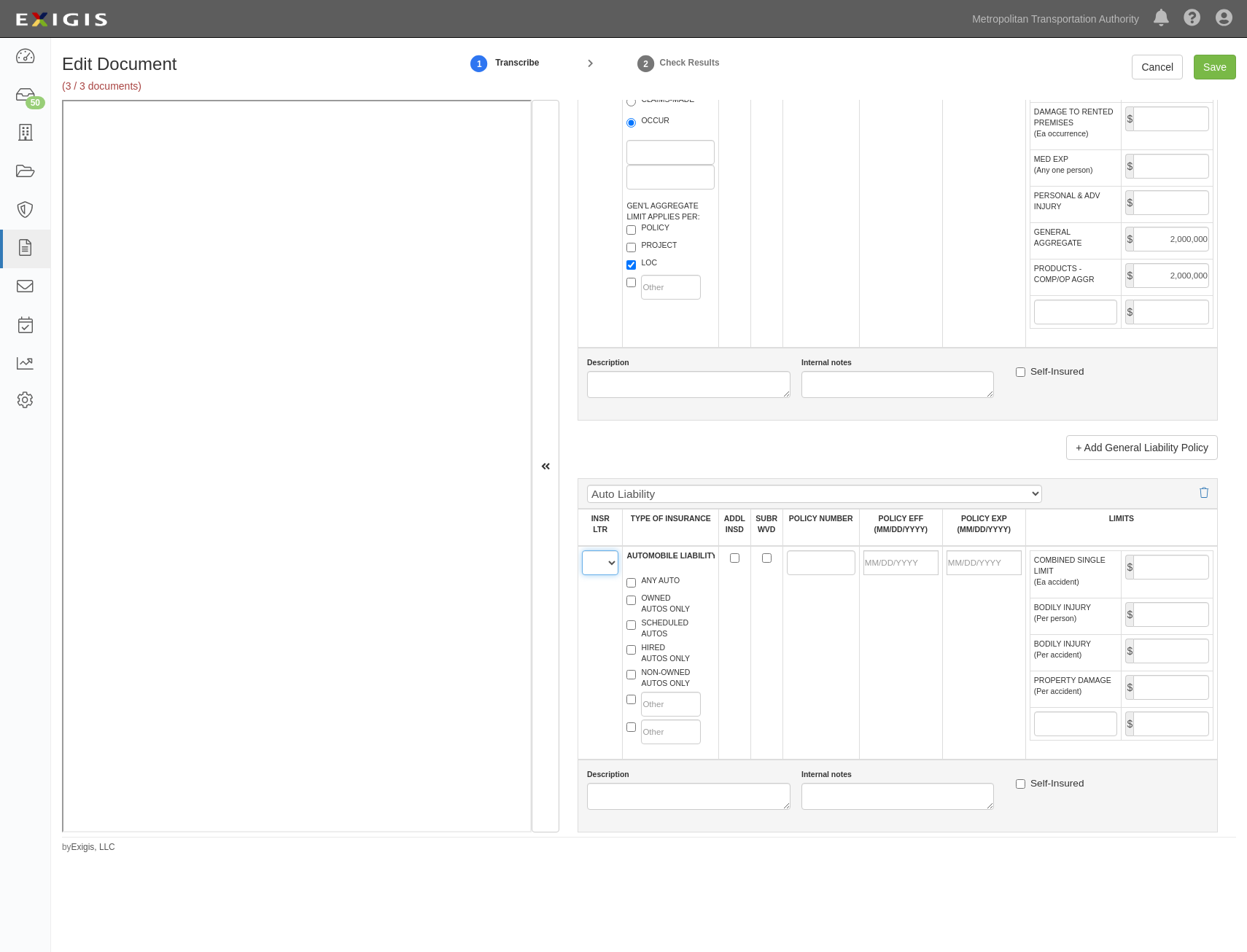
drag, startPoint x: 610, startPoint y: 562, endPoint x: 609, endPoint y: 576, distance: 14.0
click at [610, 562] on select "A B C D E F" at bounding box center [600, 563] width 37 height 24
select select "A"
click at [582, 551] on select "A B C D E F" at bounding box center [600, 563] width 37 height 24
click at [656, 580] on label "ANY AUTO" at bounding box center [653, 582] width 54 height 14
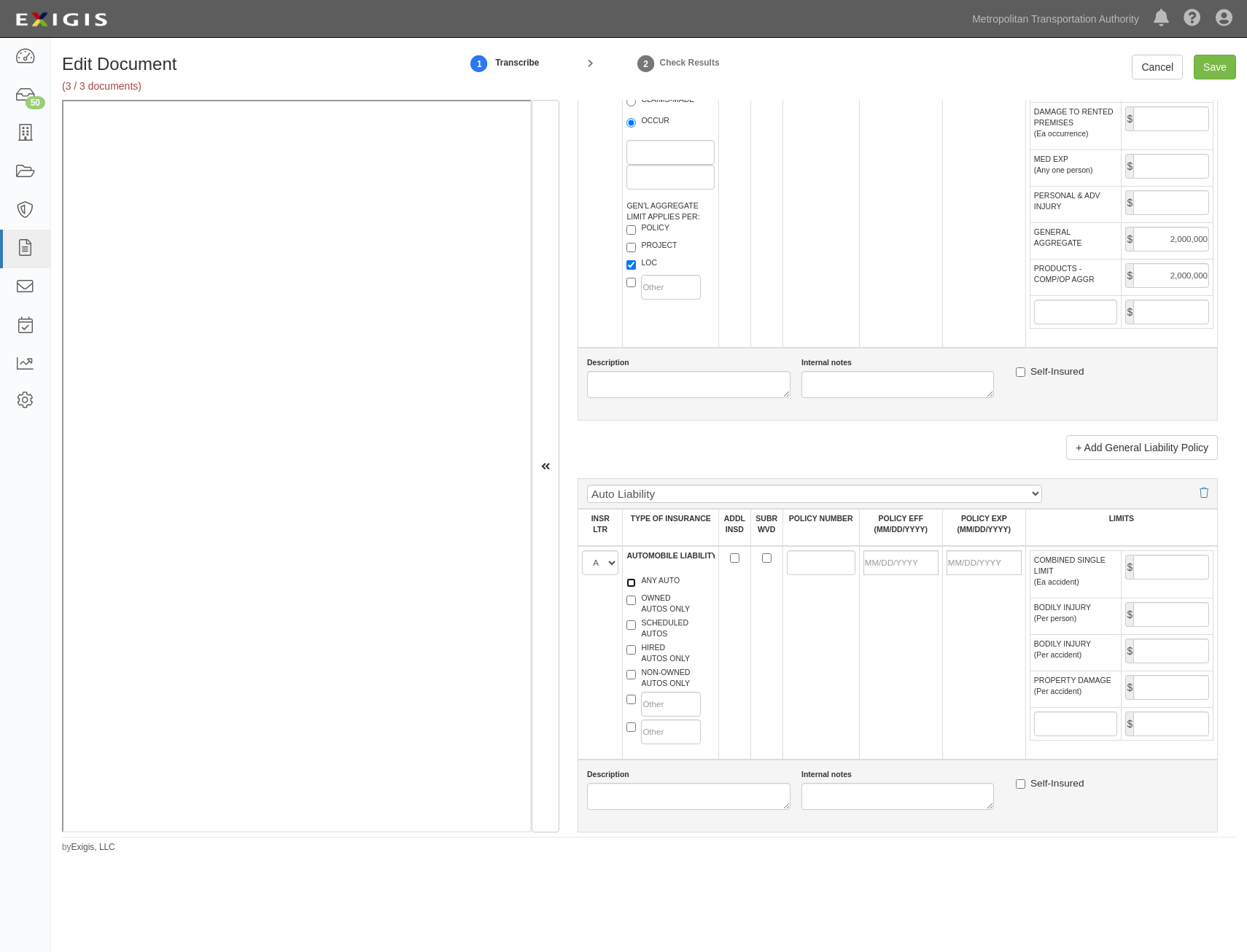
click at [636, 580] on input "ANY AUTO" at bounding box center [631, 583] width 9 height 9
checkbox input "true"
click at [671, 657] on label "HIRED AUTOS ONLY" at bounding box center [657, 653] width 63 height 22
click at [636, 654] on input "HIRED AUTOS ONLY" at bounding box center [631, 650] width 9 height 9
checkbox input "true"
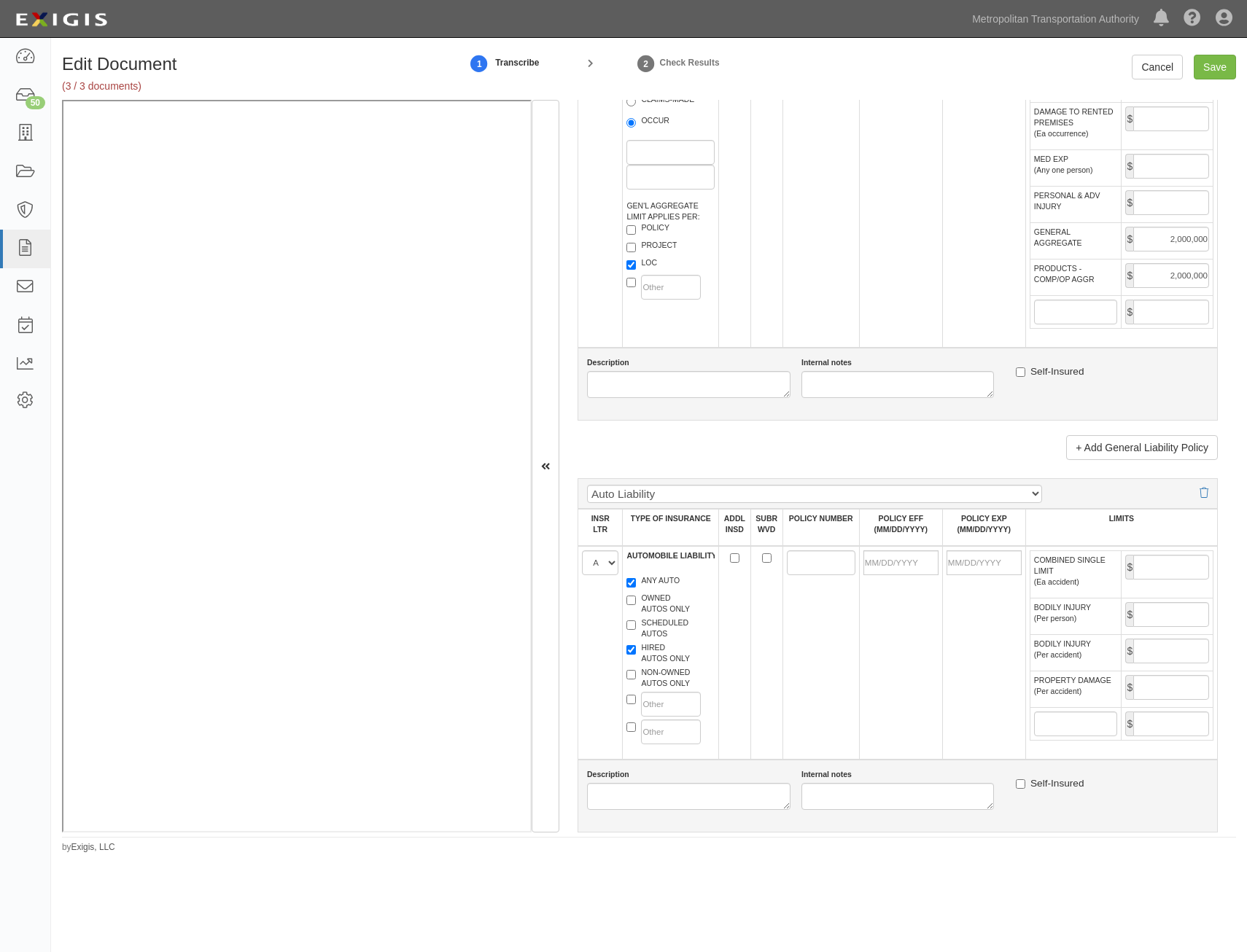
click at [672, 671] on label "NON-OWNED AUTOS ONLY" at bounding box center [657, 678] width 63 height 22
click at [636, 671] on input "NON-OWNED AUTOS ONLY" at bounding box center [631, 675] width 9 height 9
checkbox input "true"
click at [813, 558] on input "POLICY NUMBER" at bounding box center [820, 563] width 69 height 24
paste input "10UENBU2A6J"
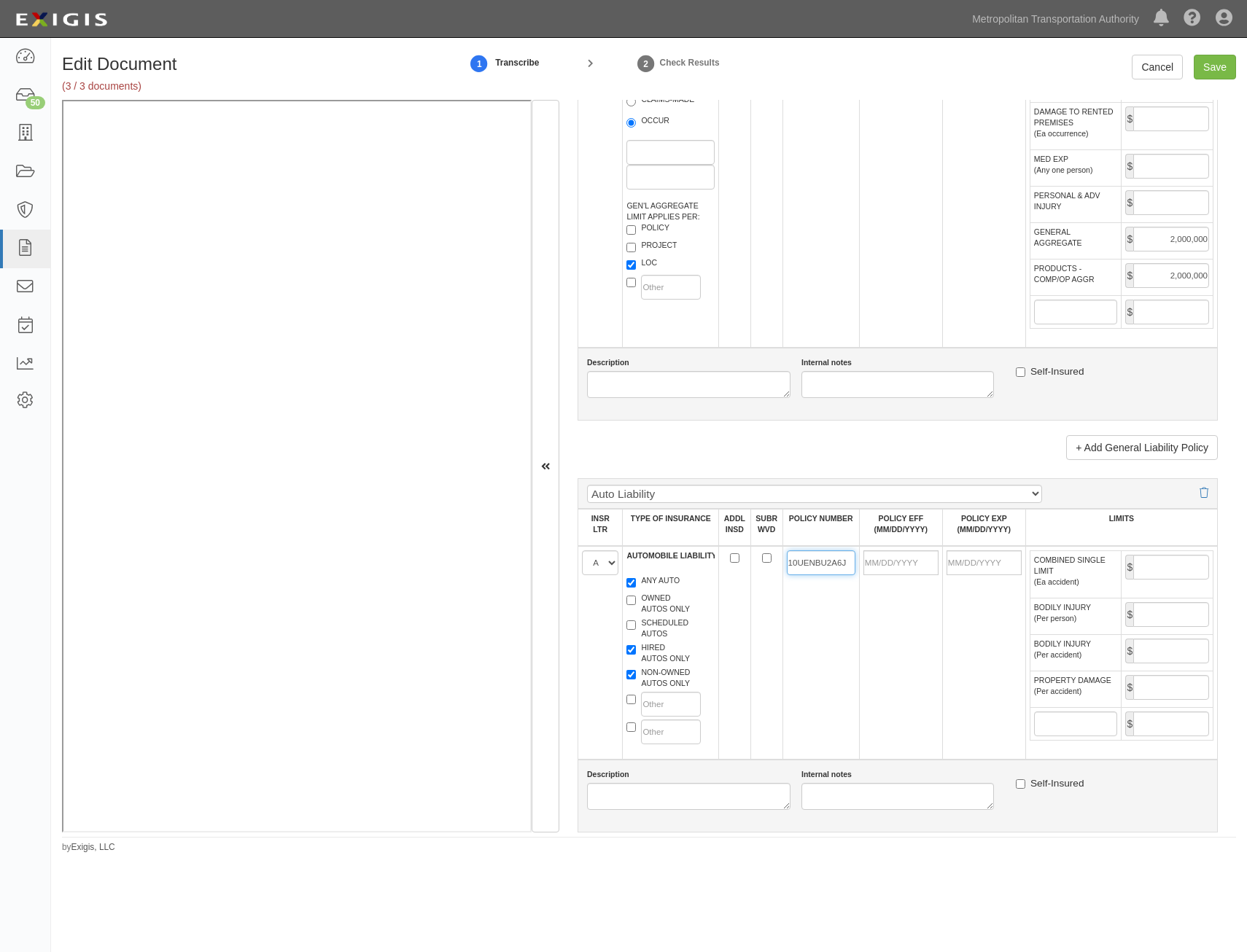
type input "10UENBU2A6J"
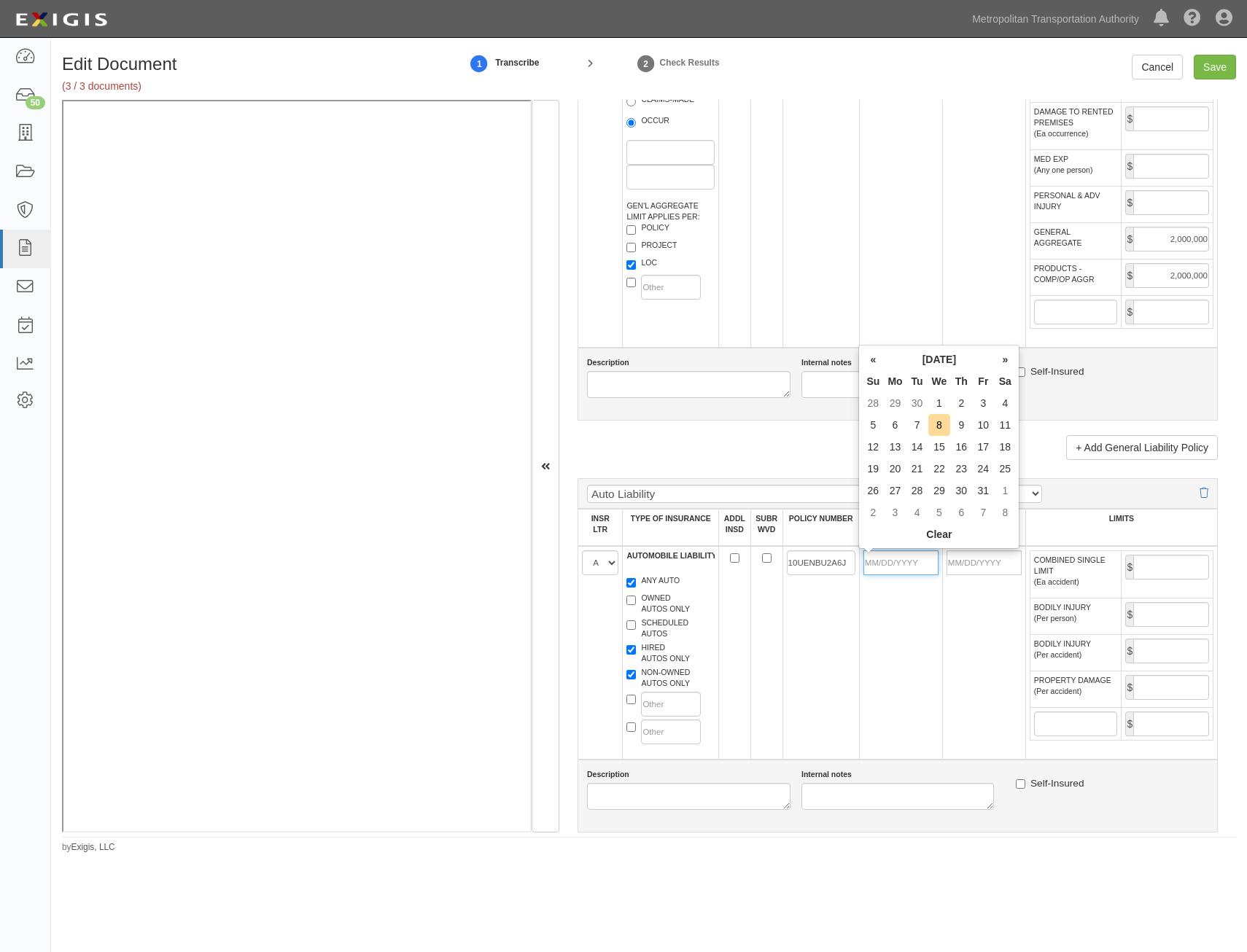
click at [913, 568] on input "POLICY EFF (MM/DD/YYYY)" at bounding box center [901, 563] width 75 height 24
type input "07/30/2025"
type input "[DATE]"
click at [988, 679] on td "[DATE]" at bounding box center [983, 653] width 83 height 214
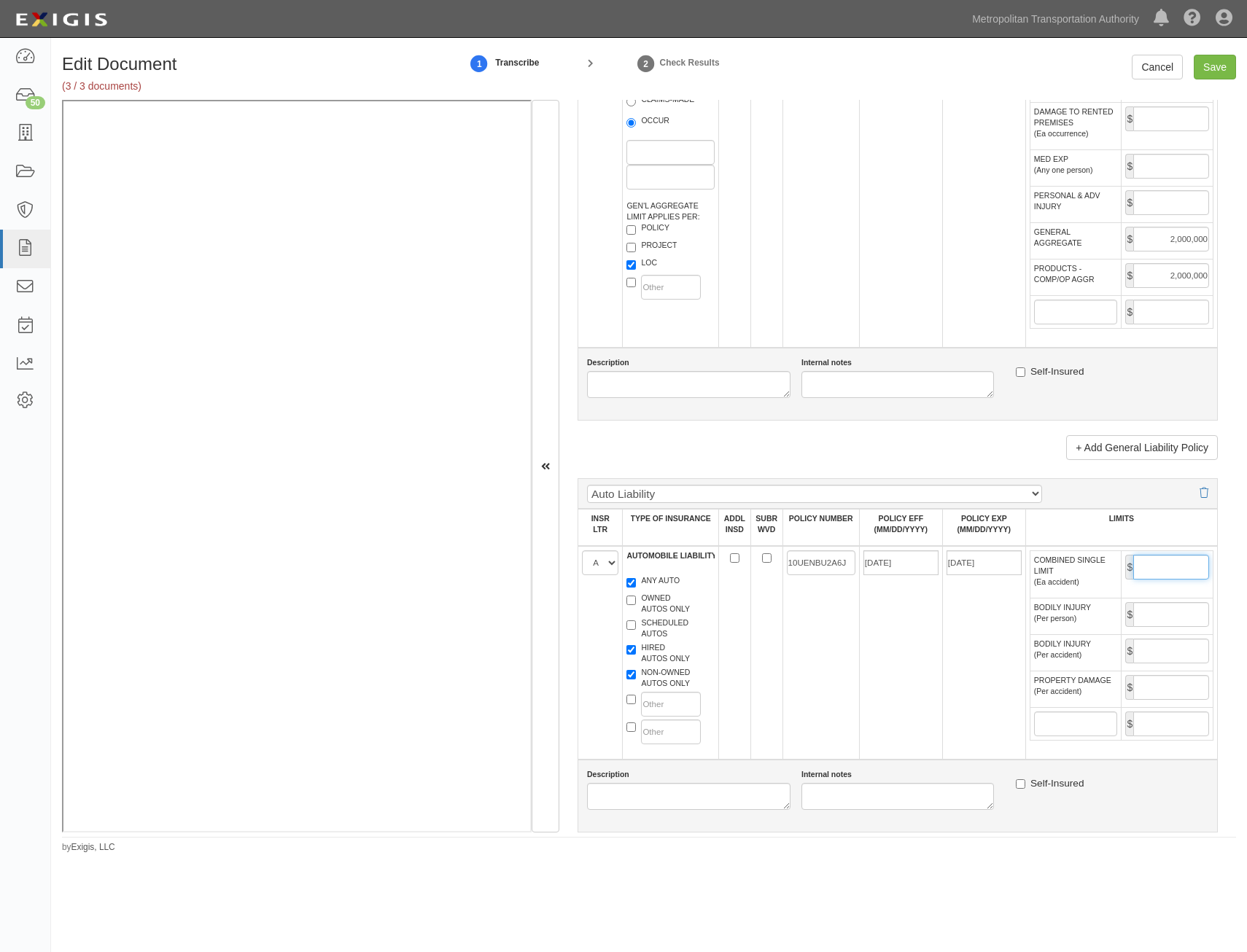
drag, startPoint x: 1158, startPoint y: 560, endPoint x: 1155, endPoint y: 569, distance: 9.5
click at [1158, 560] on input "COMBINED SINGLE LIMIT (Ea accident)" at bounding box center [1171, 567] width 76 height 24
type input "1,000,000"
click at [906, 638] on td "07/30/2025" at bounding box center [900, 653] width 83 height 214
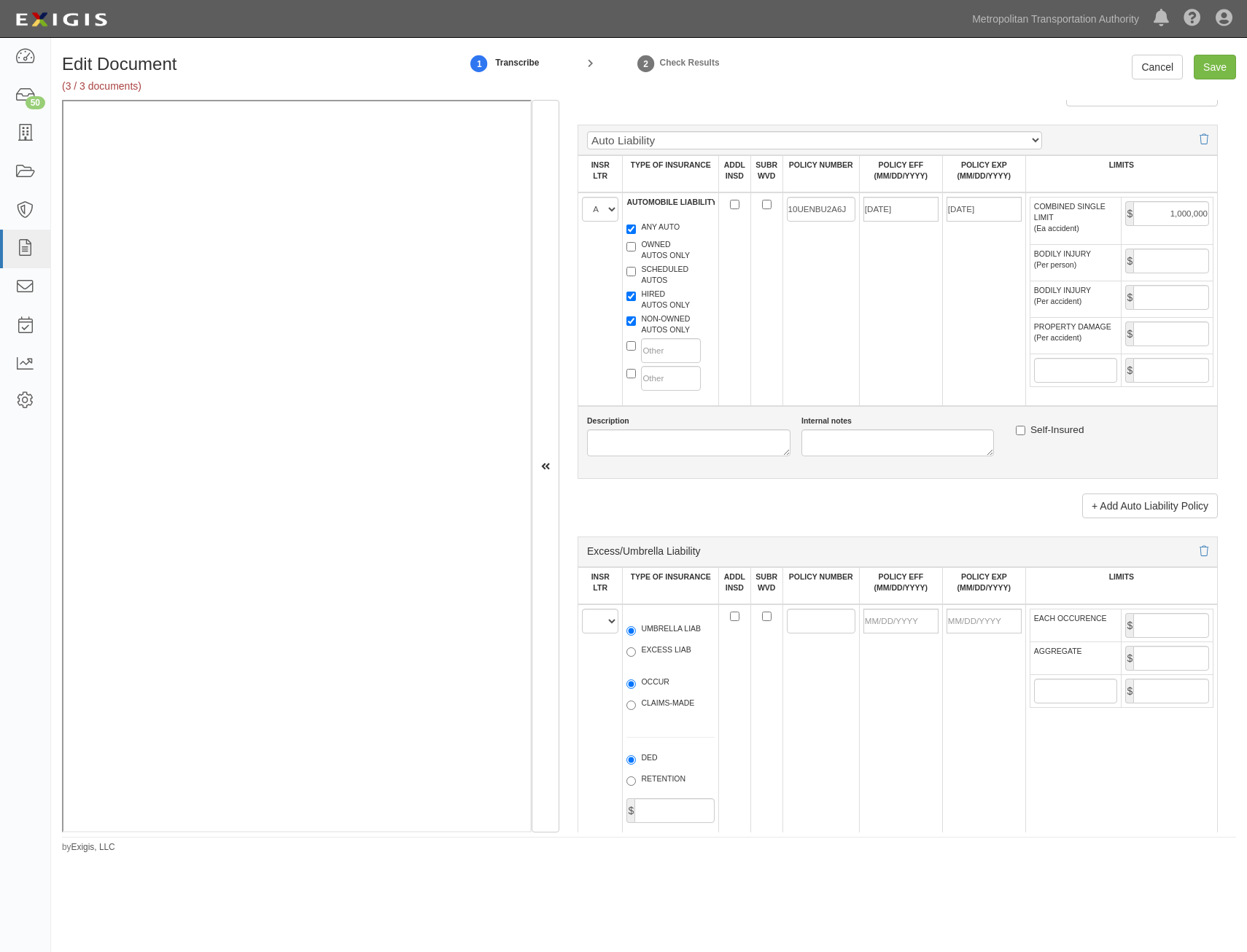
scroll to position [1459, 0]
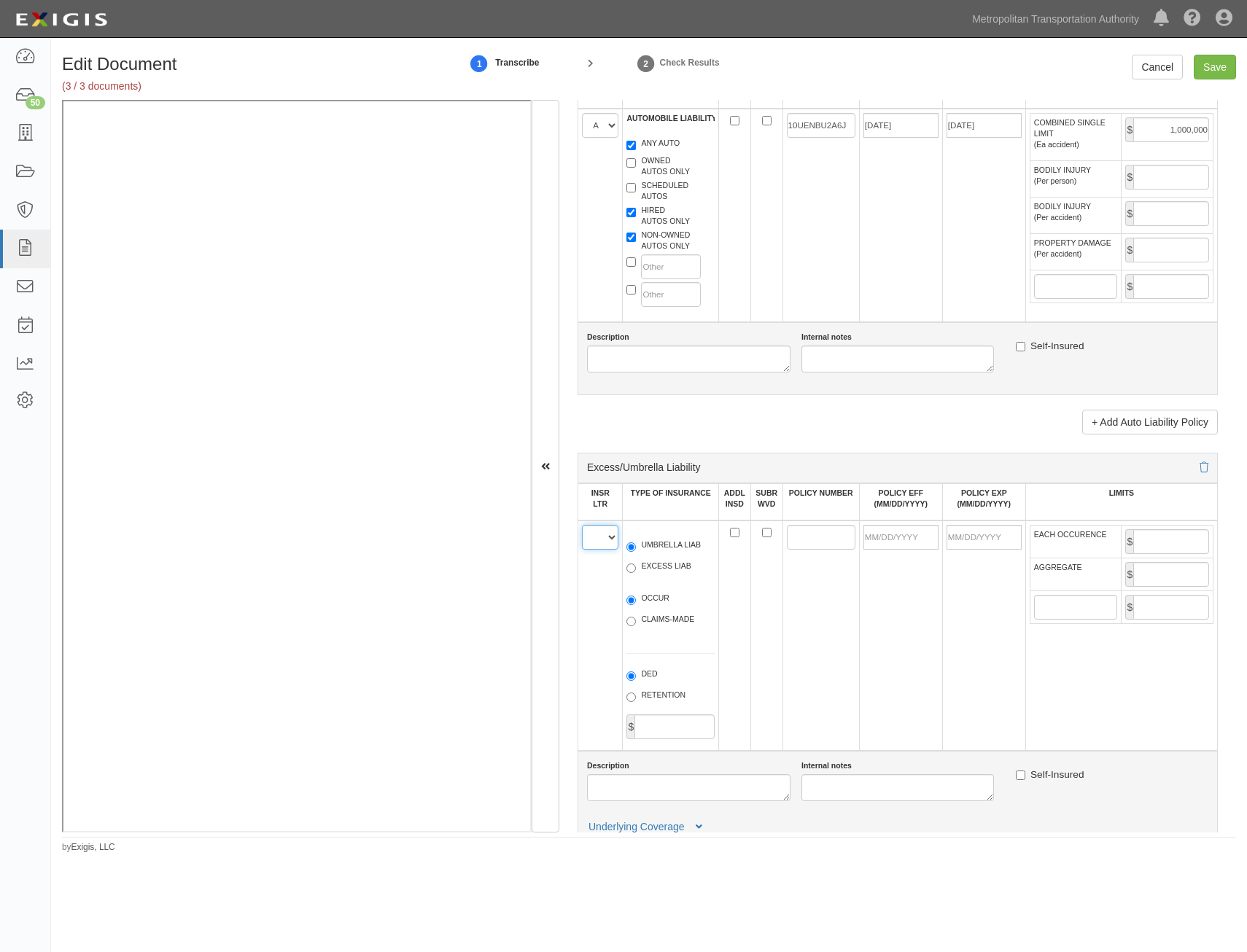
click at [584, 547] on select "A B C D E F" at bounding box center [600, 538] width 37 height 24
select select "B"
click at [582, 525] on select "A B C D E F" at bounding box center [600, 538] width 37 height 24
click at [652, 541] on label "UMBRELLA LIAB" at bounding box center [663, 546] width 74 height 14
click at [636, 542] on input "UMBRELLA LIAB" at bounding box center [631, 547] width 9 height 9
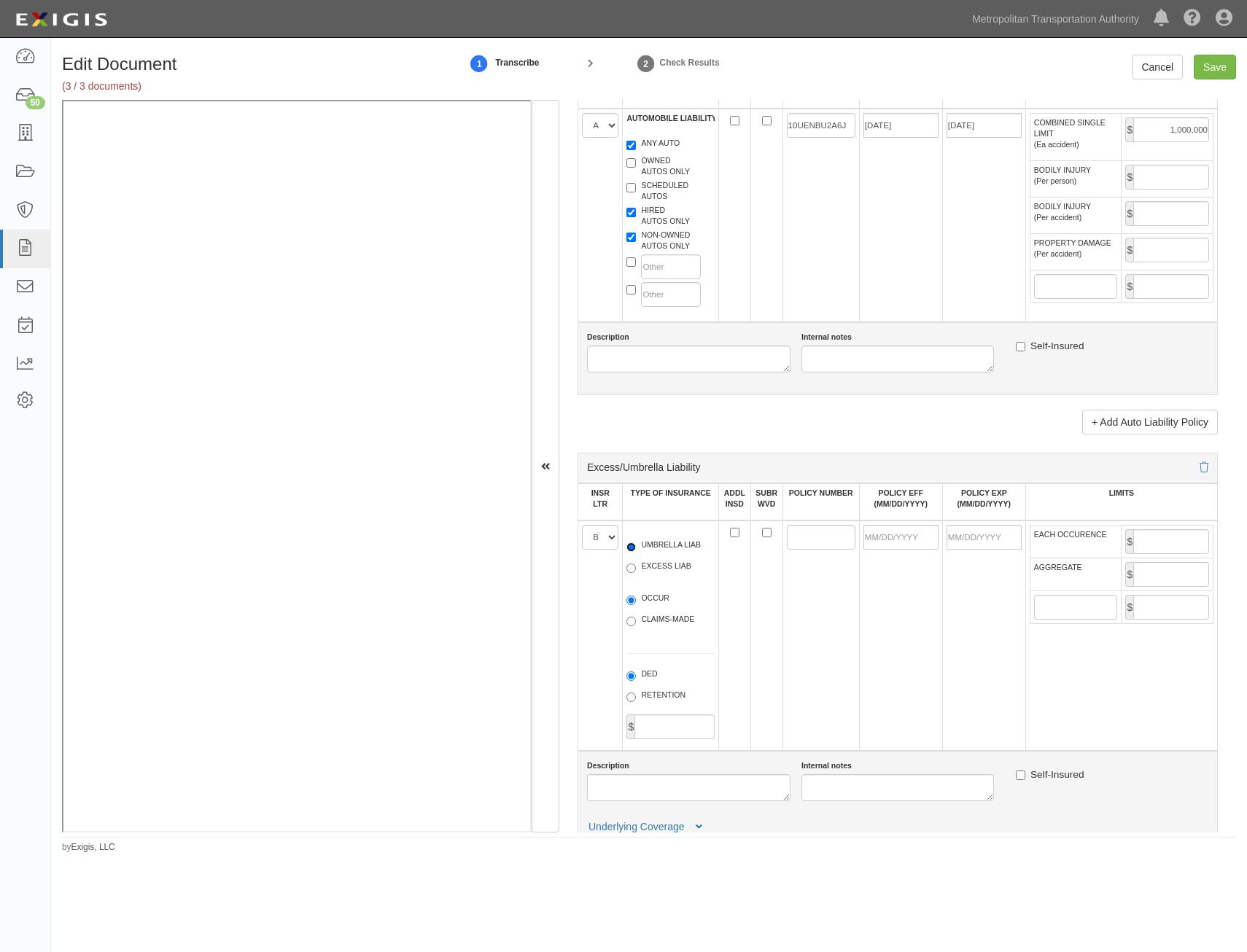
radio input "true"
click at [651, 599] on label "OCCUR" at bounding box center [648, 600] width 43 height 14
click at [636, 599] on input "OCCUR" at bounding box center [631, 601] width 9 height 9
radio input "true"
click at [736, 533] on input "ADDL INSD" at bounding box center [735, 533] width 9 height 9
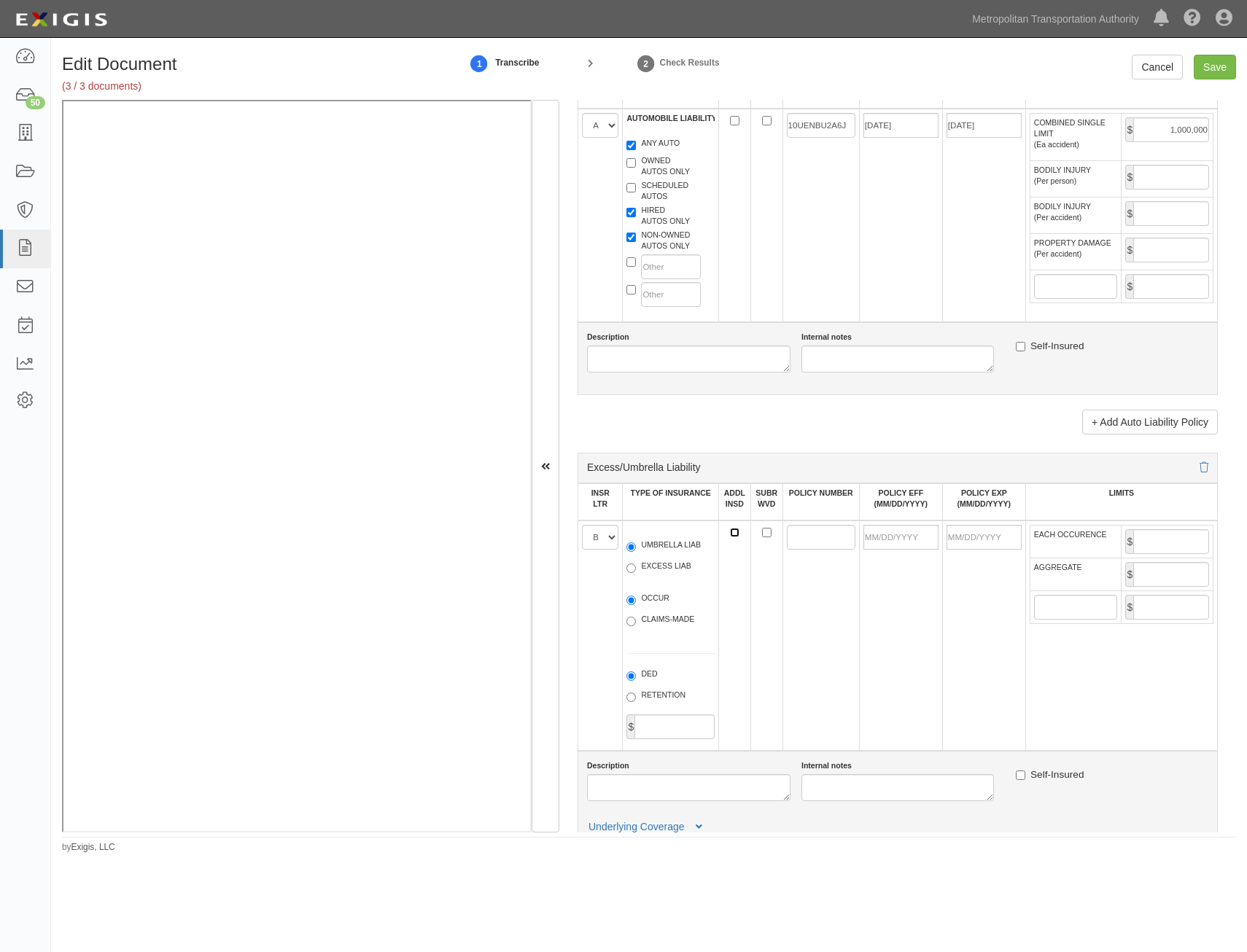
checkbox input "true"
click at [764, 535] on input "SUBR WVD" at bounding box center [767, 533] width 9 height 9
checkbox input "true"
click at [819, 539] on input "POLICY NUMBER" at bounding box center [820, 538] width 69 height 24
paste input "10XHUBU2A6B"
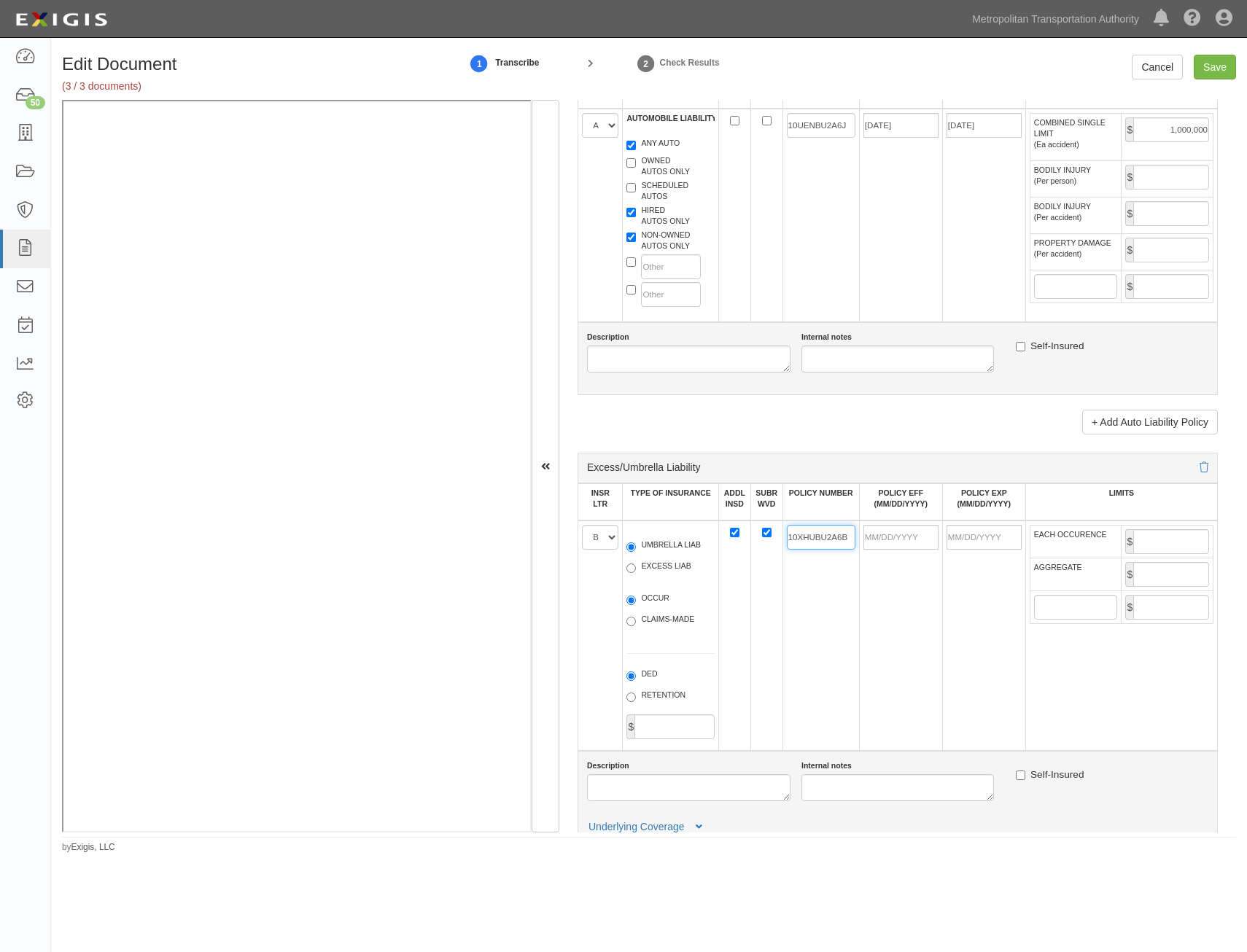
type input "10XHUBU2A6B"
drag, startPoint x: 913, startPoint y: 537, endPoint x: 908, endPoint y: 544, distance: 8.6
click at [913, 537] on input "POLICY EFF (MM/DD/YYYY)" at bounding box center [901, 538] width 75 height 24
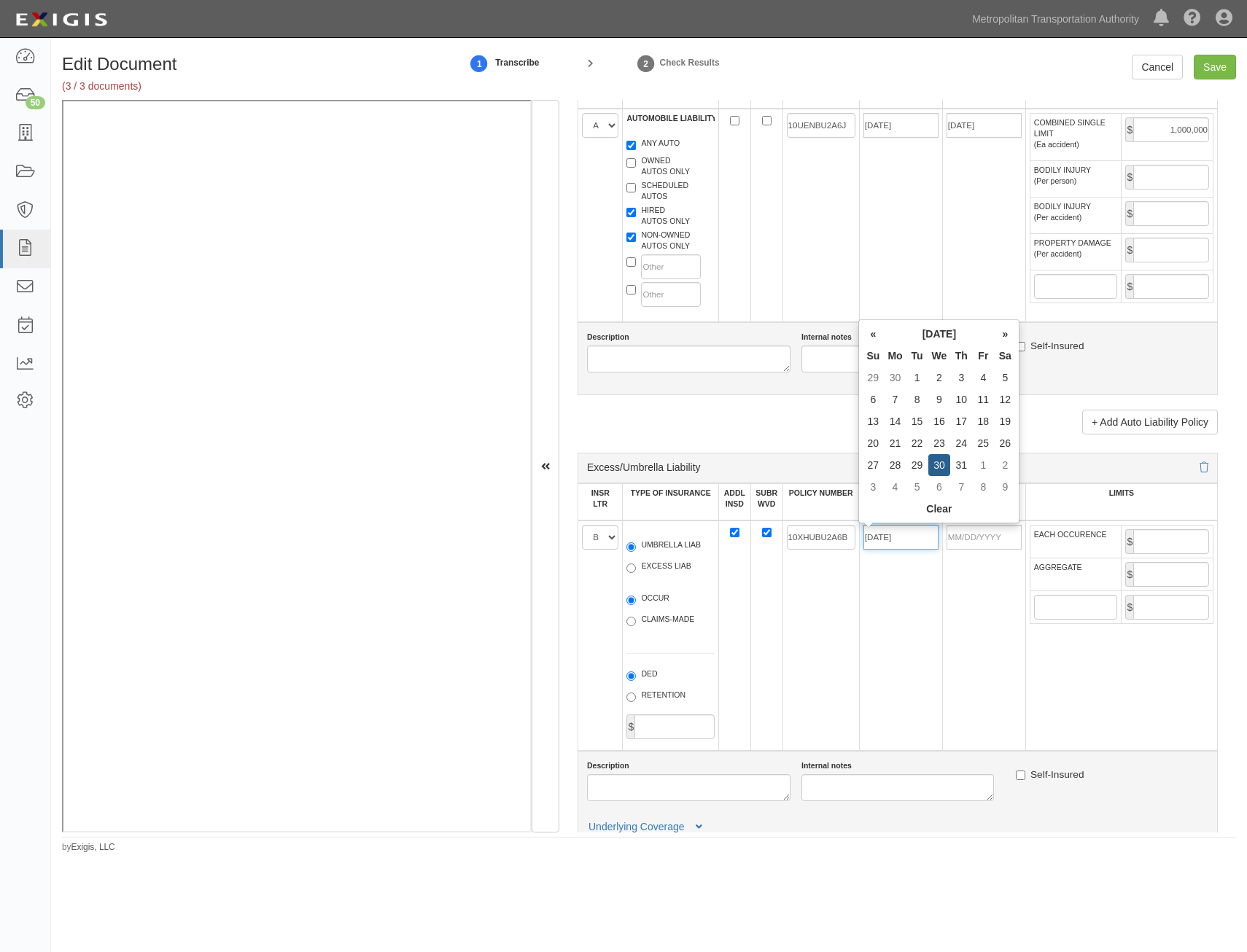
type input "07/30/2025"
type input "[DATE]"
click at [836, 636] on td "10XHUBU2A6B" at bounding box center [820, 636] width 76 height 231
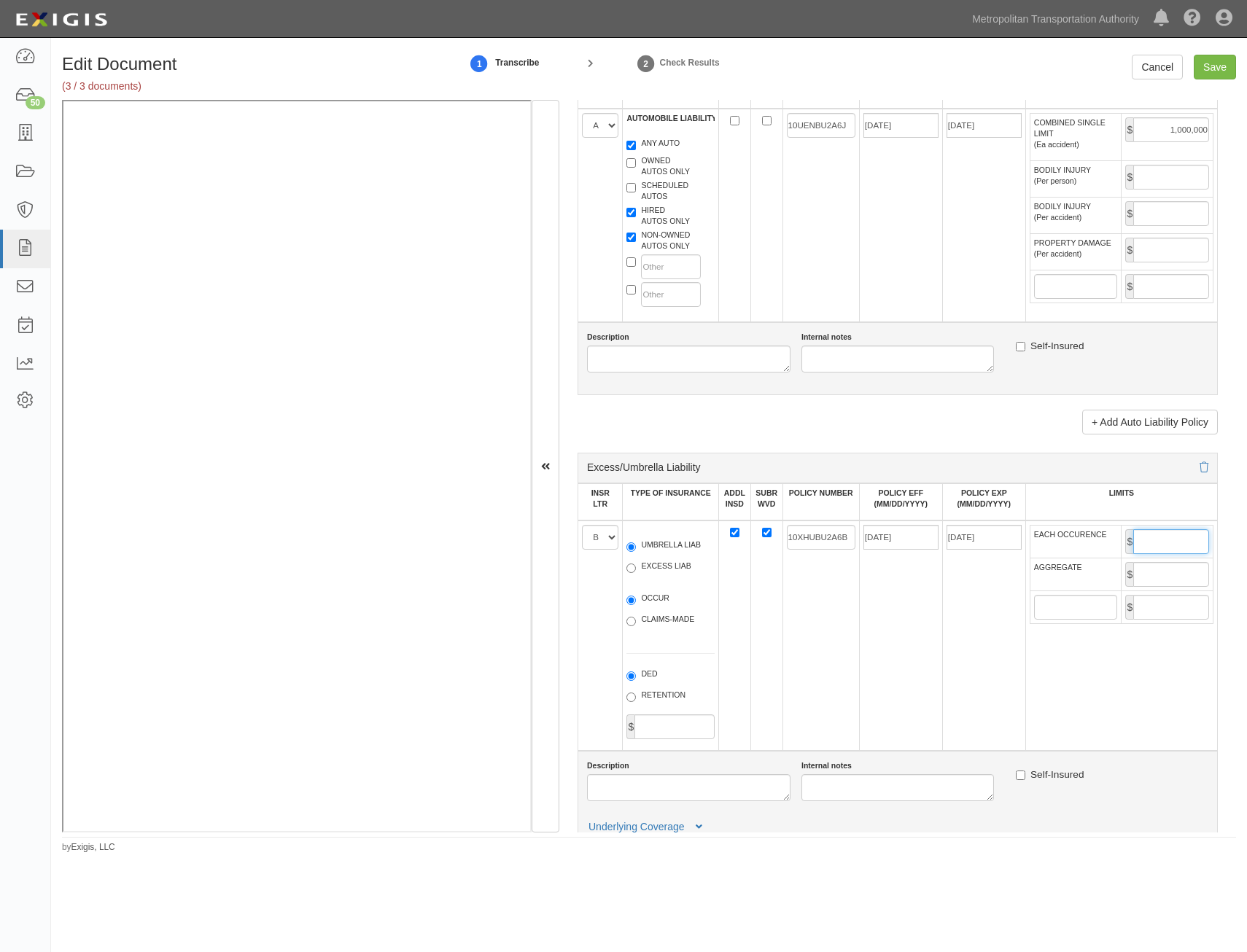
click at [1181, 539] on input "EACH OCCURENCE" at bounding box center [1171, 541] width 76 height 24
type input "25,000,000"
click at [1155, 573] on input "AGGREGATE" at bounding box center [1171, 574] width 76 height 24
type input "25,000,000"
click at [974, 654] on td "[DATE]" at bounding box center [983, 636] width 83 height 231
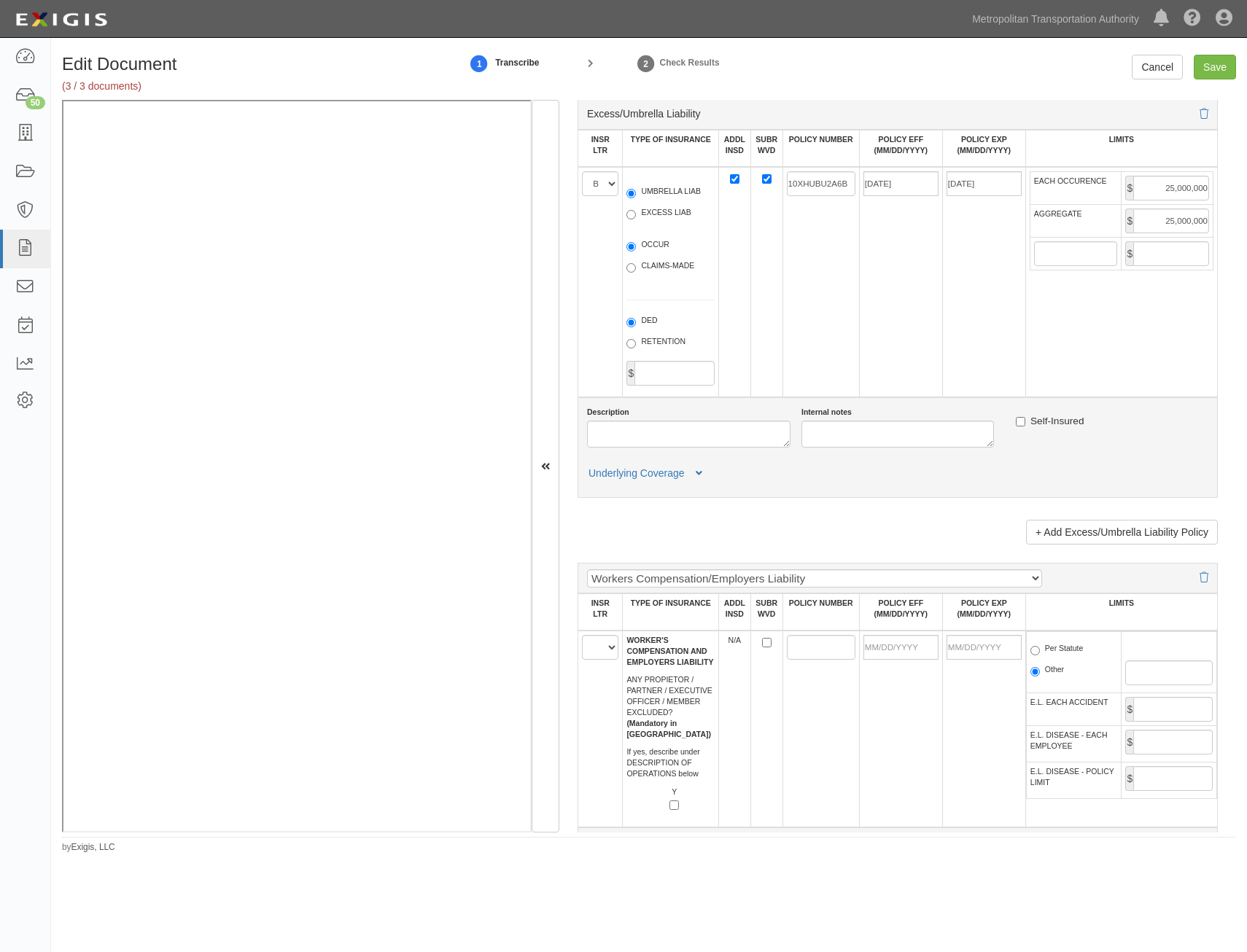
scroll to position [1823, 0]
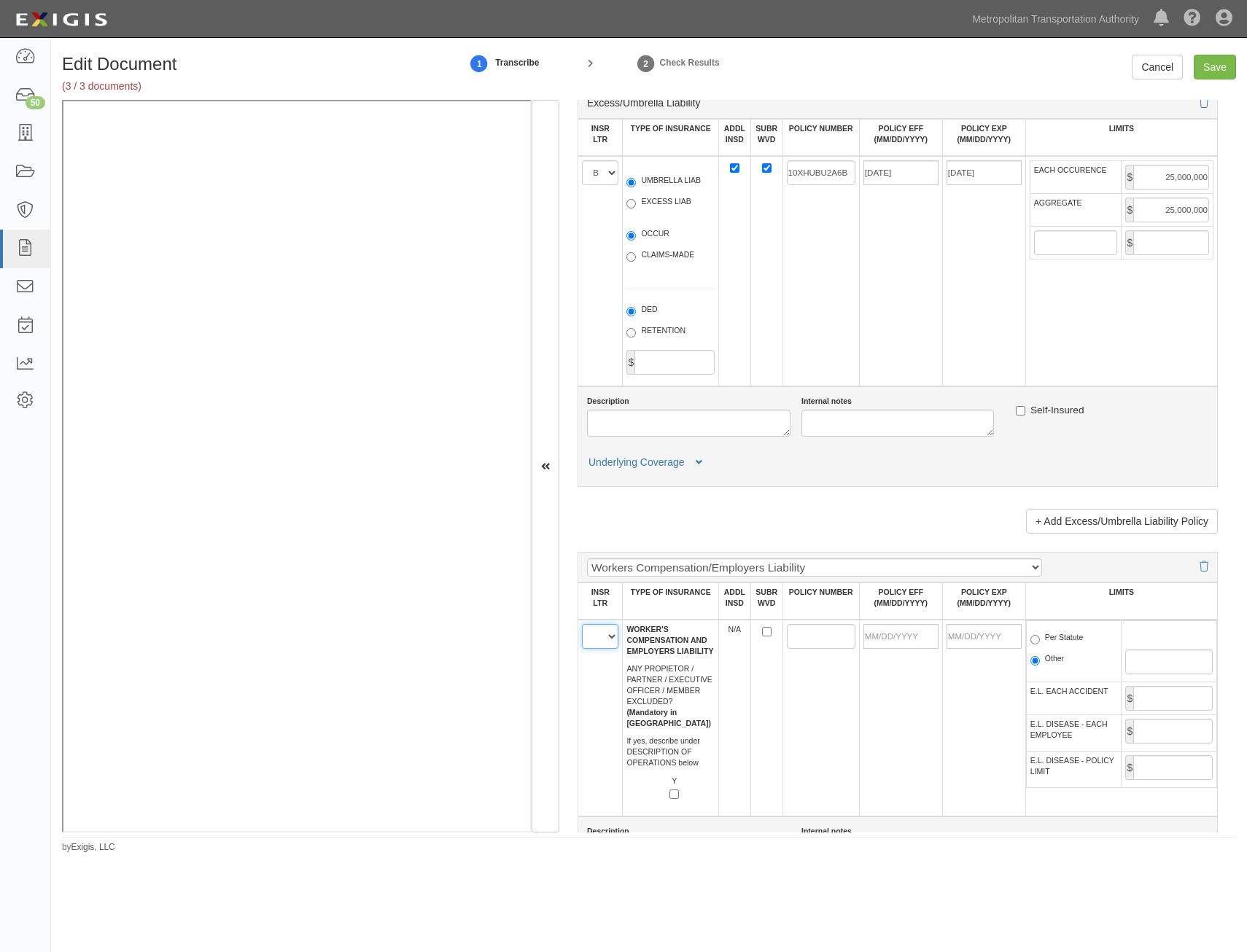
click at [610, 648] on select "A B C D E F" at bounding box center [600, 637] width 37 height 24
select select "D"
click at [582, 624] on select "A B C D E F" at bounding box center [600, 637] width 37 height 24
click at [762, 634] on input "SUBR WVD" at bounding box center [767, 632] width 9 height 9
checkbox input "true"
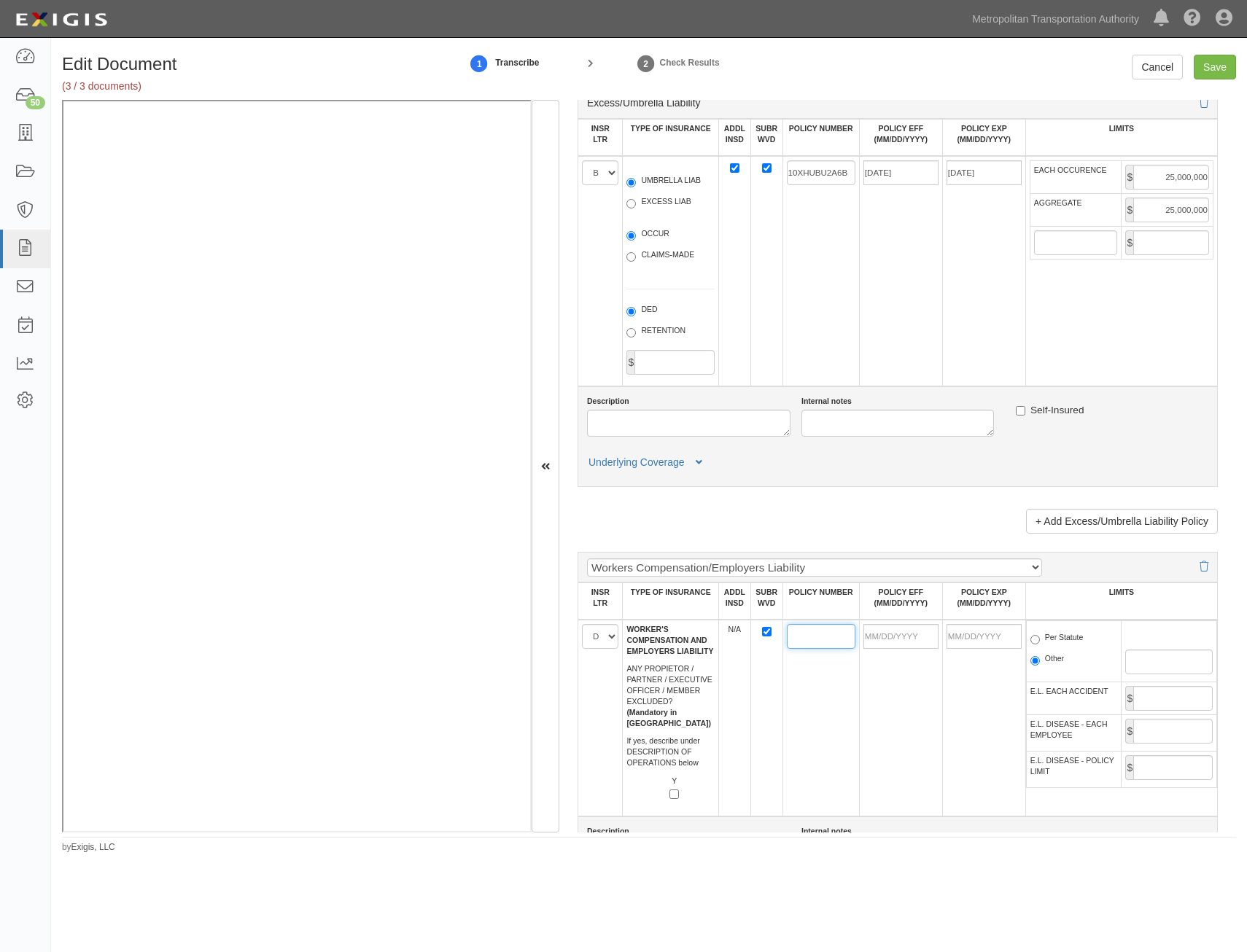
click at [800, 631] on input "POLICY NUMBER" at bounding box center [820, 637] width 69 height 24
paste input "10WBBU2A6S"
type input "10WBBU2A6S"
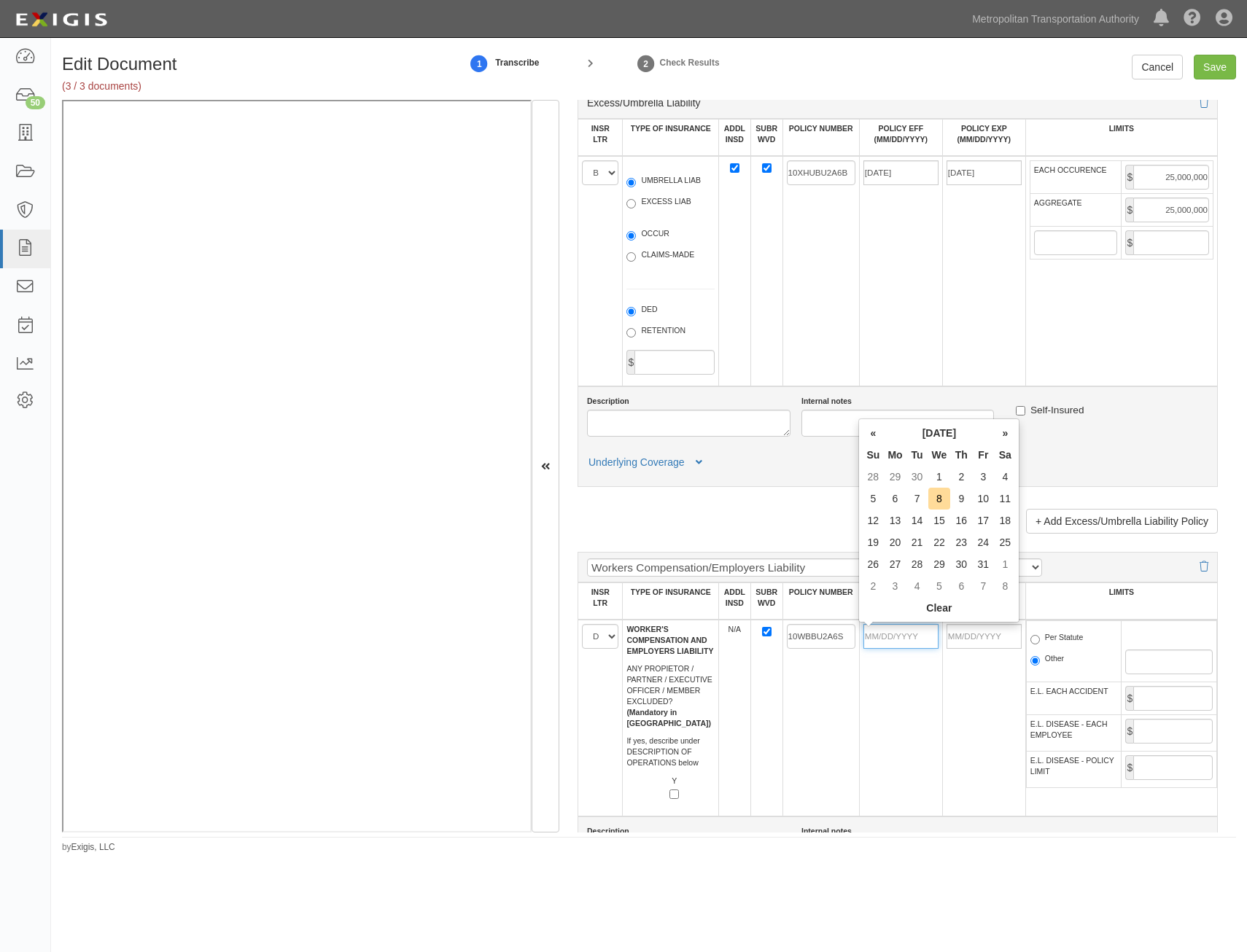
click at [908, 644] on input "POLICY EFF (MM/DD/YYYY)" at bounding box center [901, 637] width 75 height 24
type input "07/30/2025"
type input "[DATE]"
click at [903, 741] on td "07/30/2025" at bounding box center [900, 718] width 83 height 197
drag, startPoint x: 1062, startPoint y: 636, endPoint x: 1070, endPoint y: 641, distance: 9.4
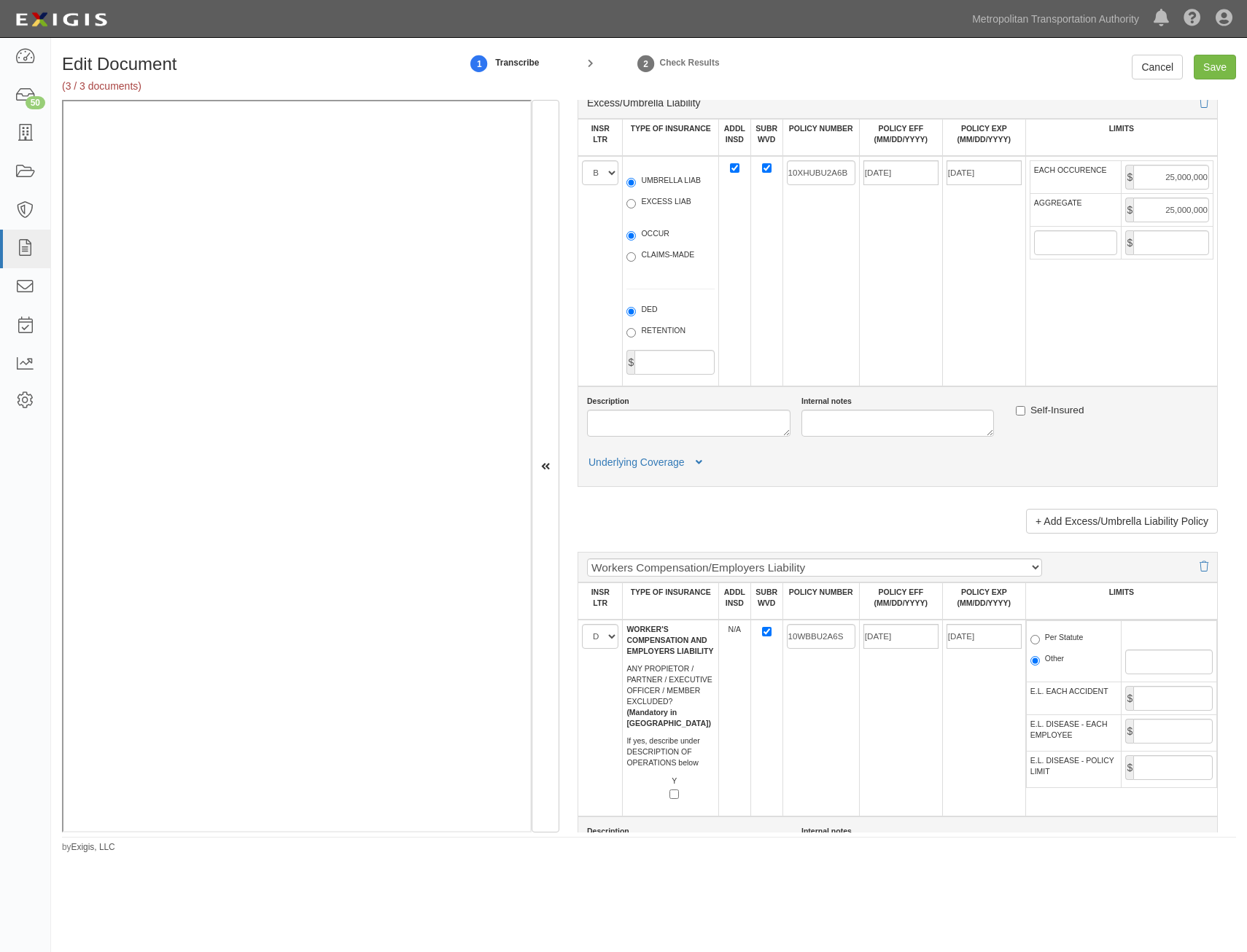
click at [1063, 636] on label "Per Statute" at bounding box center [1057, 638] width 54 height 14
click at [1040, 636] on input "Per Statute" at bounding box center [1035, 639] width 9 height 9
radio input "true"
click at [1156, 713] on td "$" at bounding box center [1169, 699] width 95 height 33
click at [1165, 703] on input "E.L. EACH ACCIDENT" at bounding box center [1173, 699] width 79 height 24
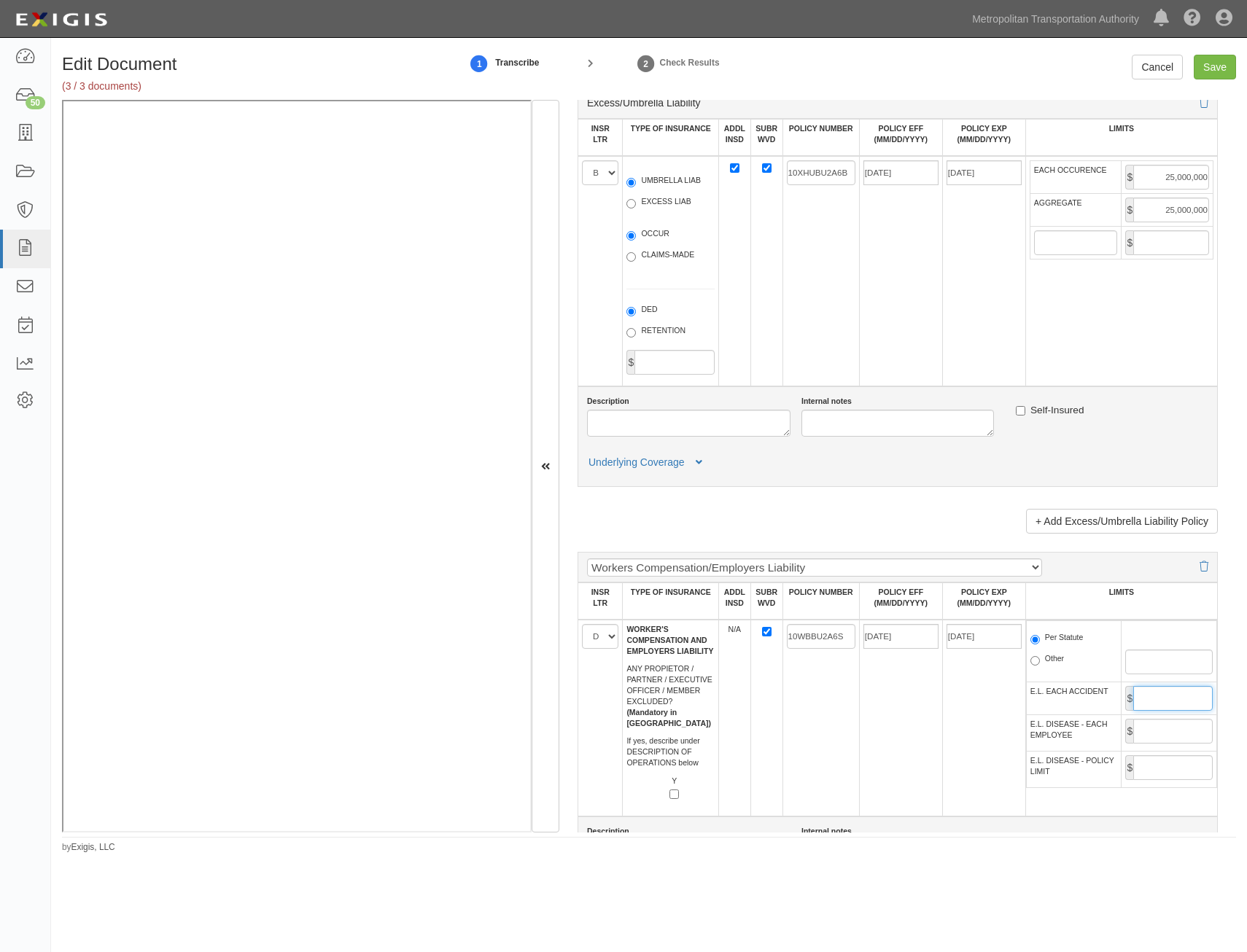
type input "1,000,000"
click at [1154, 719] on input "E.L. DISEASE - EACH EMPLOYEE" at bounding box center [1173, 731] width 79 height 24
type input "1,000,000"
click at [1165, 752] on td "$" at bounding box center [1169, 769] width 95 height 37
click at [1145, 766] on input "E.L. DISEASE - POLICY LIMIT" at bounding box center [1173, 767] width 79 height 24
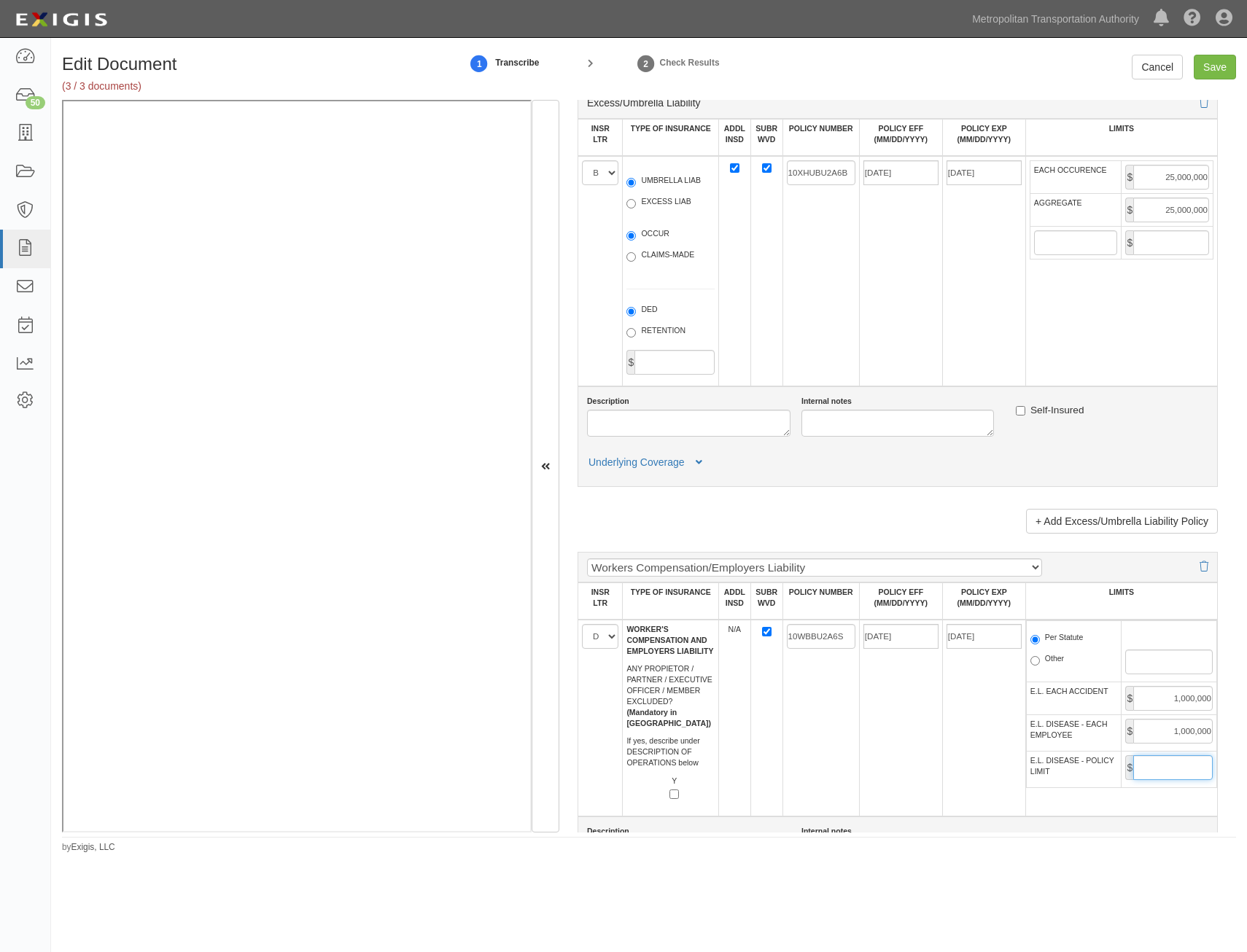
type input "1,000,000"
click at [907, 781] on td "07/30/2025" at bounding box center [900, 718] width 83 height 197
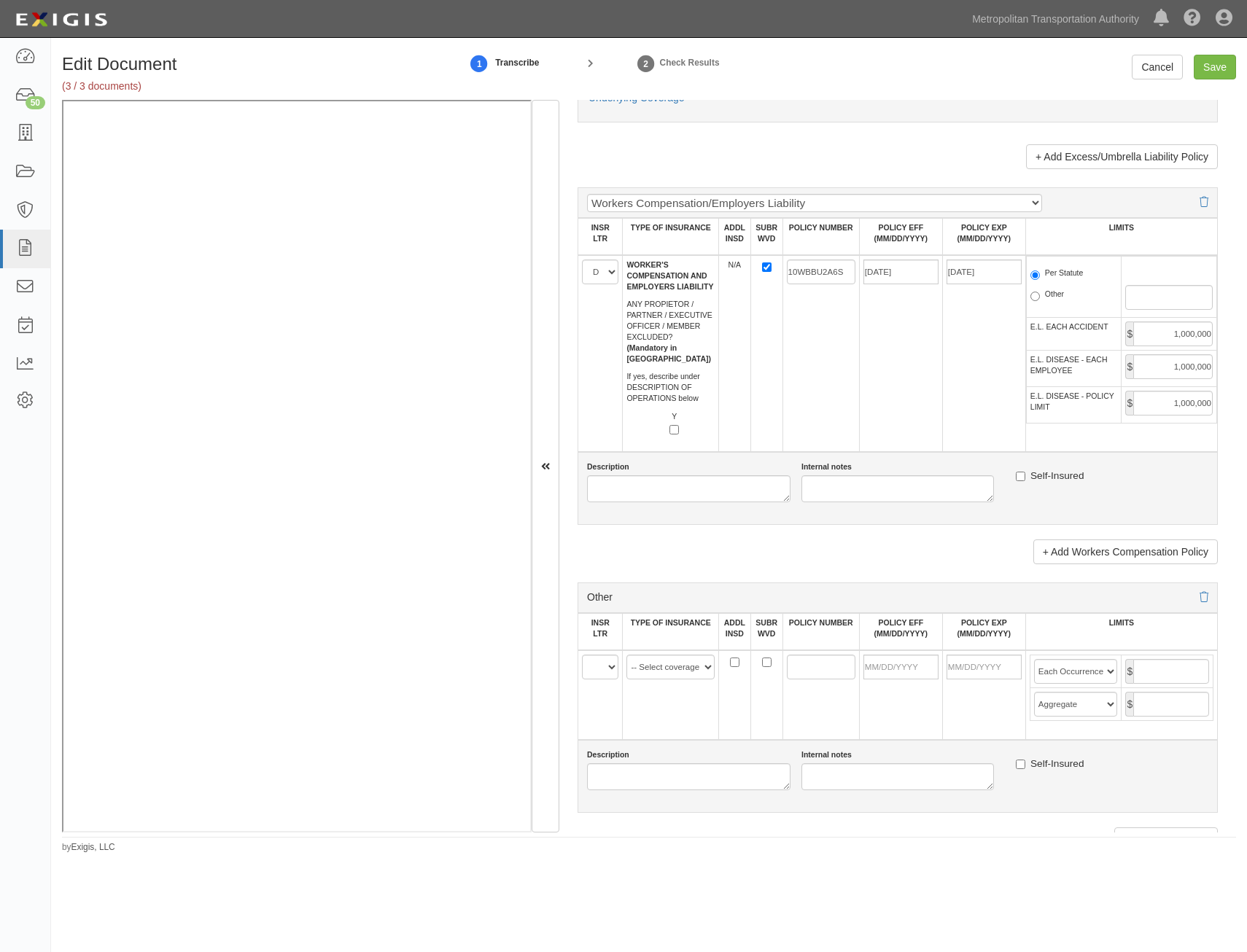
scroll to position [2333, 0]
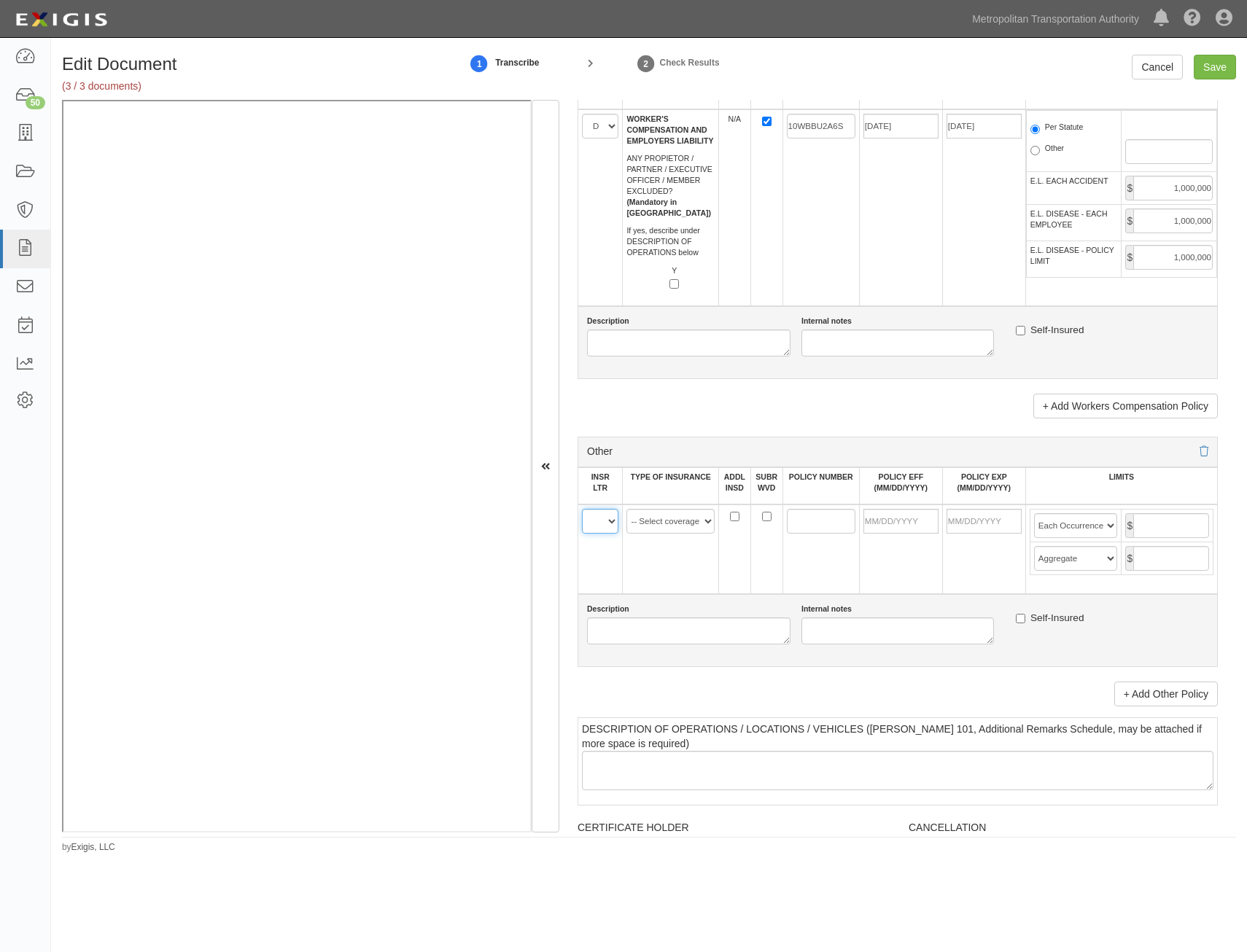
click at [602, 524] on select "A B C D E F" at bounding box center [600, 521] width 37 height 24
select select "E"
click at [582, 508] on select "A B C D E F" at bounding box center [600, 521] width 37 height 24
click at [672, 526] on select "-- Select coverage line -- Asbestos Abatement Auto Physical Damage Aviation Lia…" at bounding box center [671, 521] width 89 height 24
select select "91"
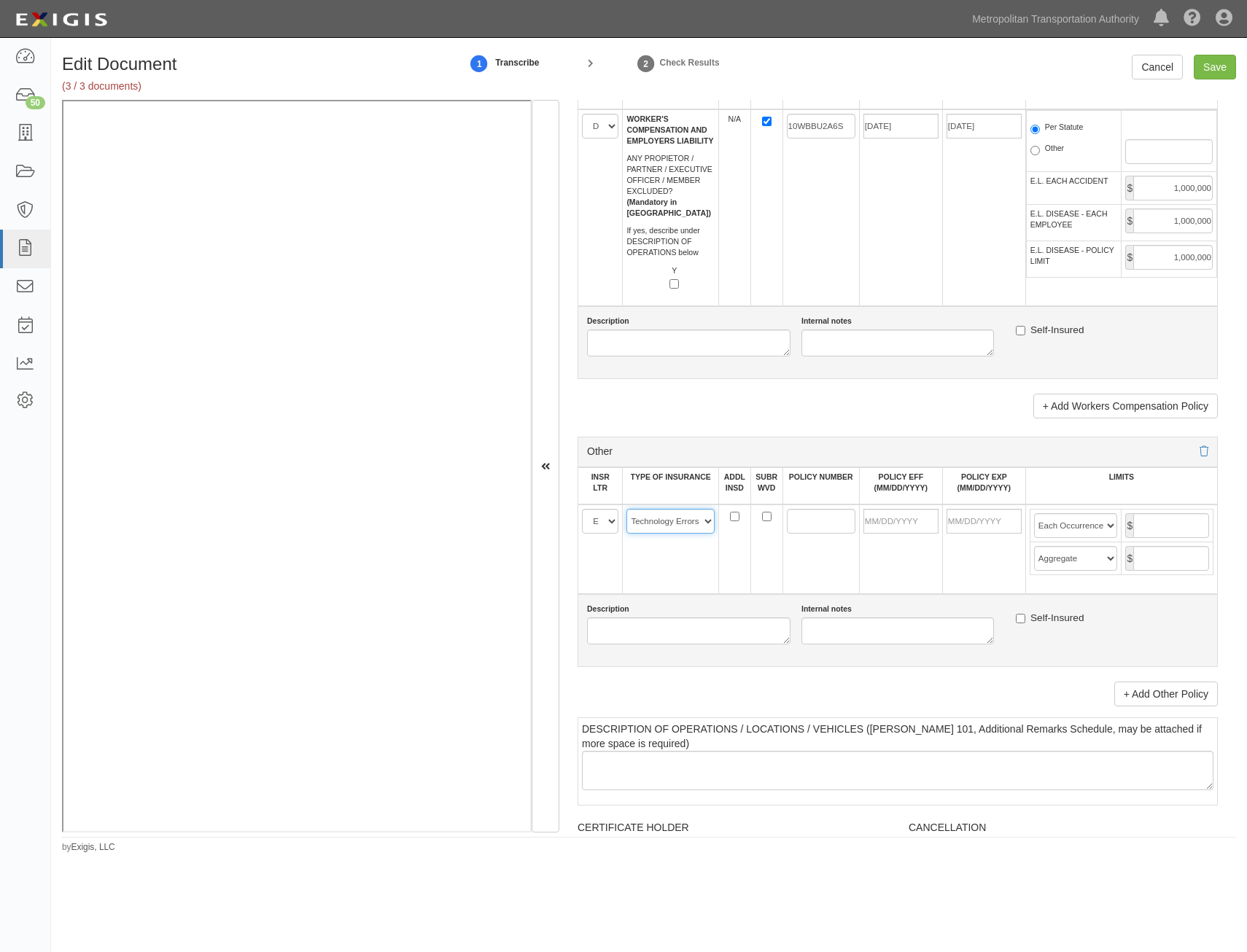
click at [626, 508] on select "-- Select coverage line -- Asbestos Abatement Auto Physical Damage Aviation Lia…" at bounding box center [671, 521] width 89 height 24
click at [846, 528] on input "POLICY NUMBER" at bounding box center [820, 521] width 69 height 24
paste input "CTO30093820200"
type input "CTO30093820200"
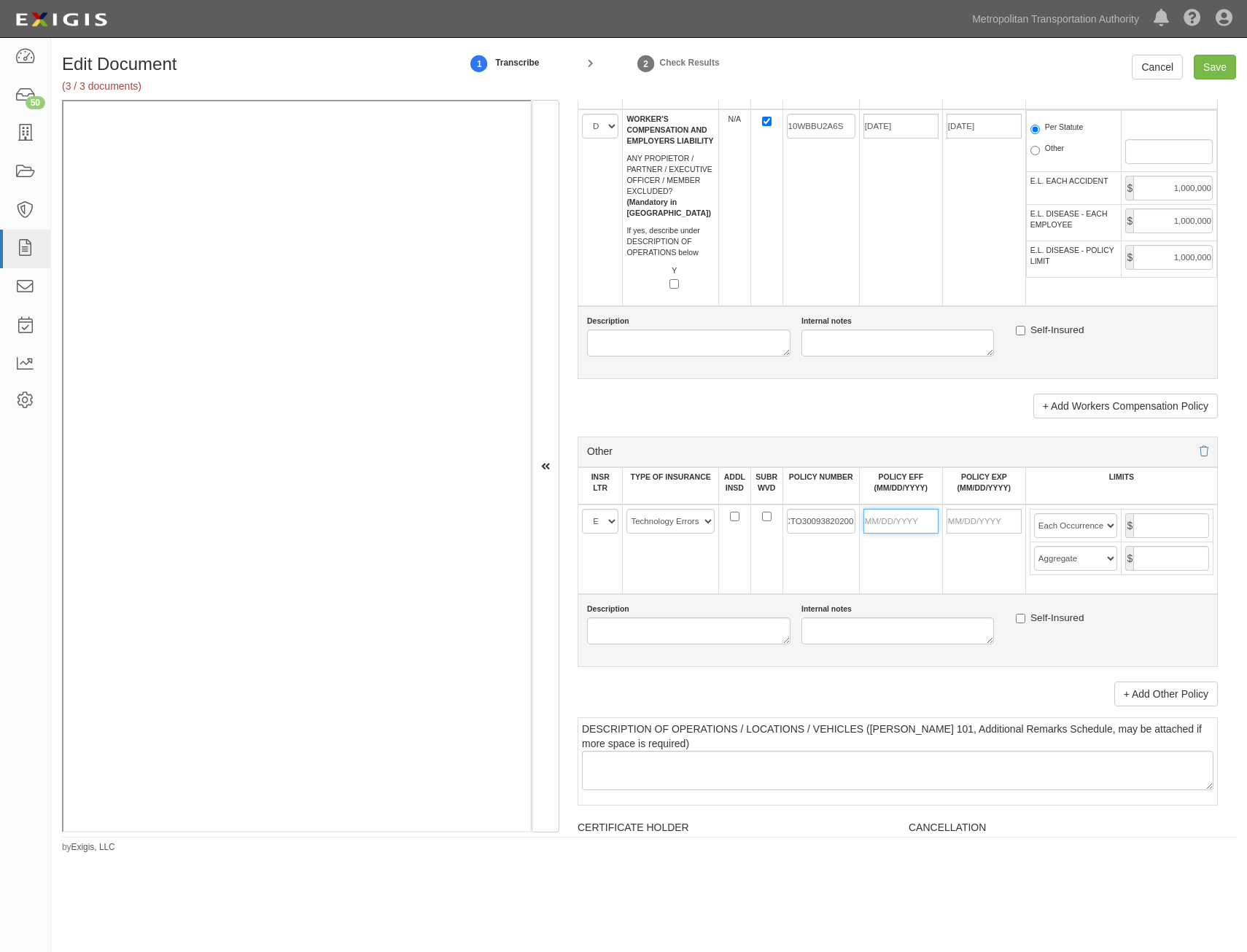
click at [897, 512] on input "POLICY EFF (MM/DD/YYYY)" at bounding box center [901, 521] width 75 height 24
type input "07/30/2025"
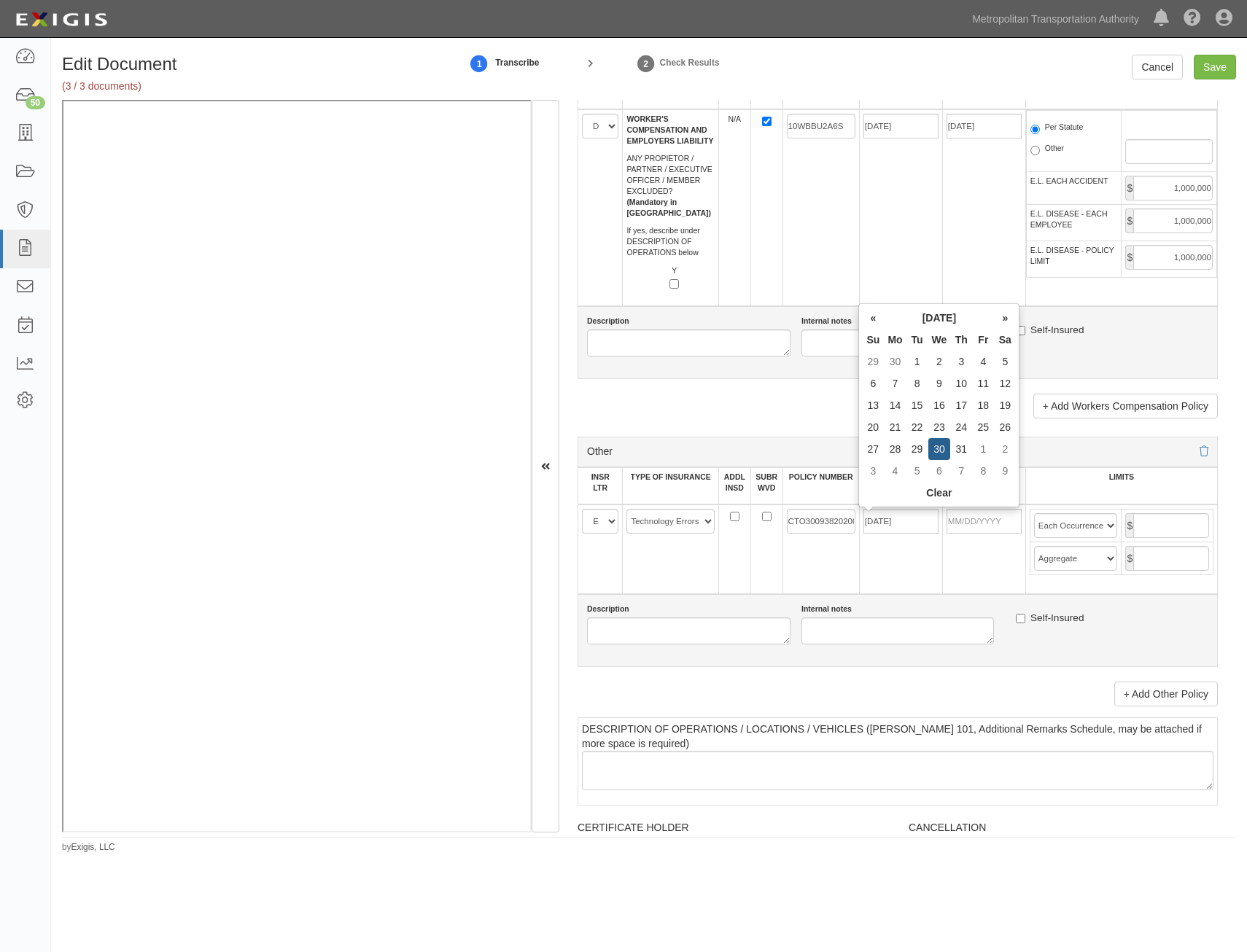
type input "[DATE]"
click at [817, 554] on td "CTO30093820200" at bounding box center [820, 549] width 76 height 89
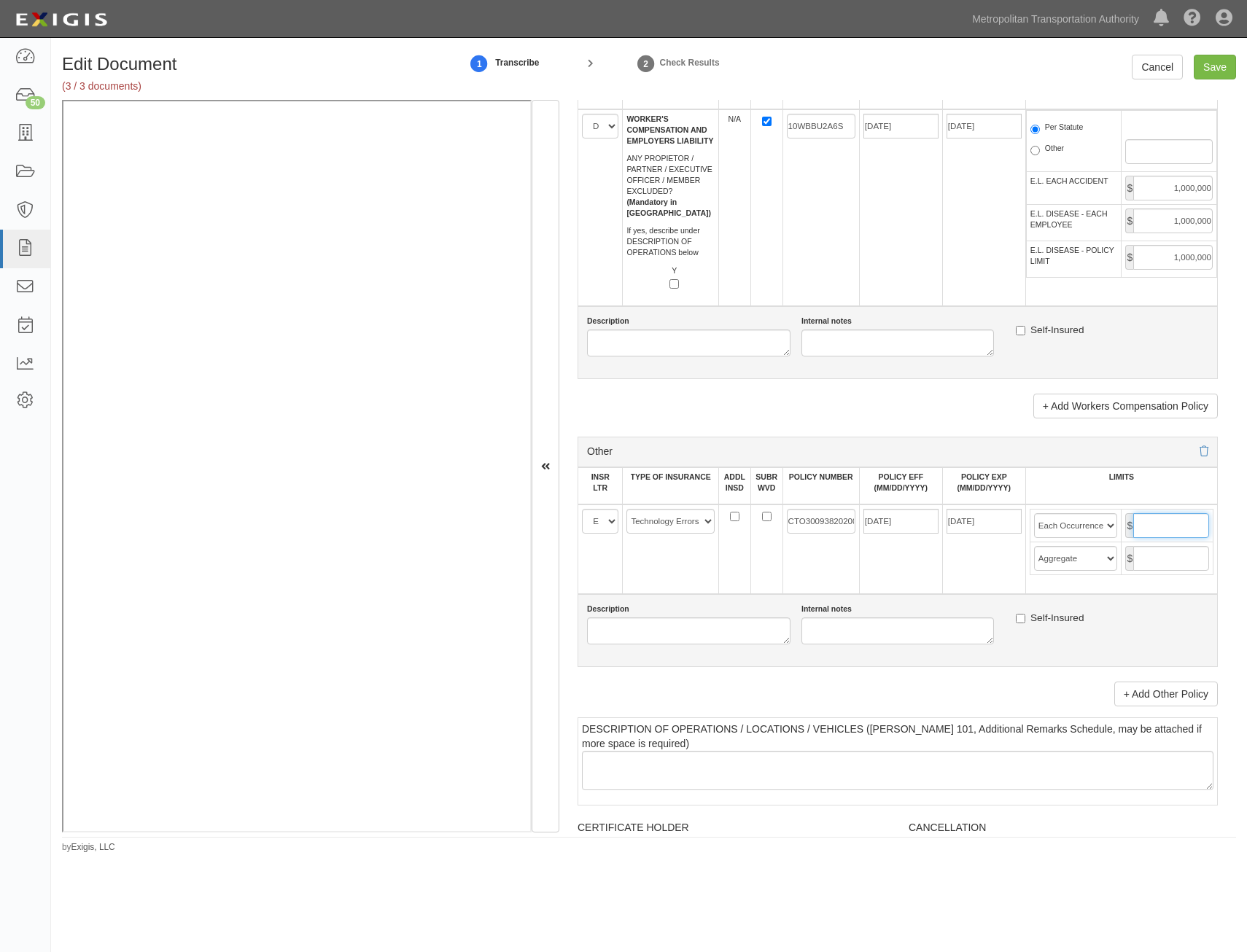
click at [1148, 528] on input "text" at bounding box center [1171, 525] width 76 height 24
type input "5,000,000"
drag, startPoint x: 1180, startPoint y: 554, endPoint x: 1163, endPoint y: 564, distance: 19.7
click at [1180, 554] on input "text" at bounding box center [1171, 558] width 76 height 24
type input "5,000,000"
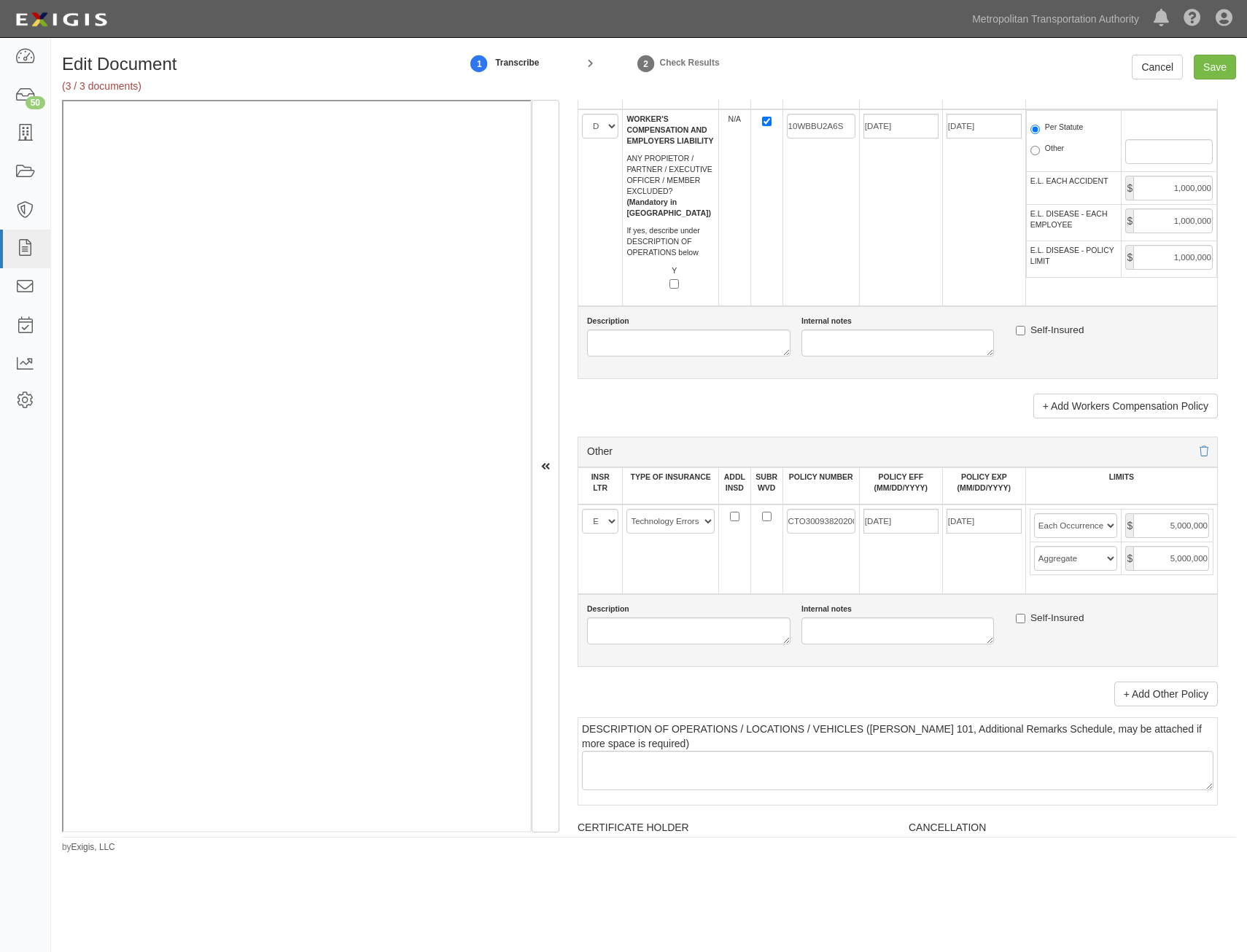
click at [948, 582] on td "[DATE]" at bounding box center [983, 549] width 83 height 89
drag, startPoint x: 1215, startPoint y: 73, endPoint x: 1242, endPoint y: 62, distance: 29.2
click at [1215, 73] on input "Save" at bounding box center [1215, 67] width 42 height 24
type input "1000000"
type input "2000000"
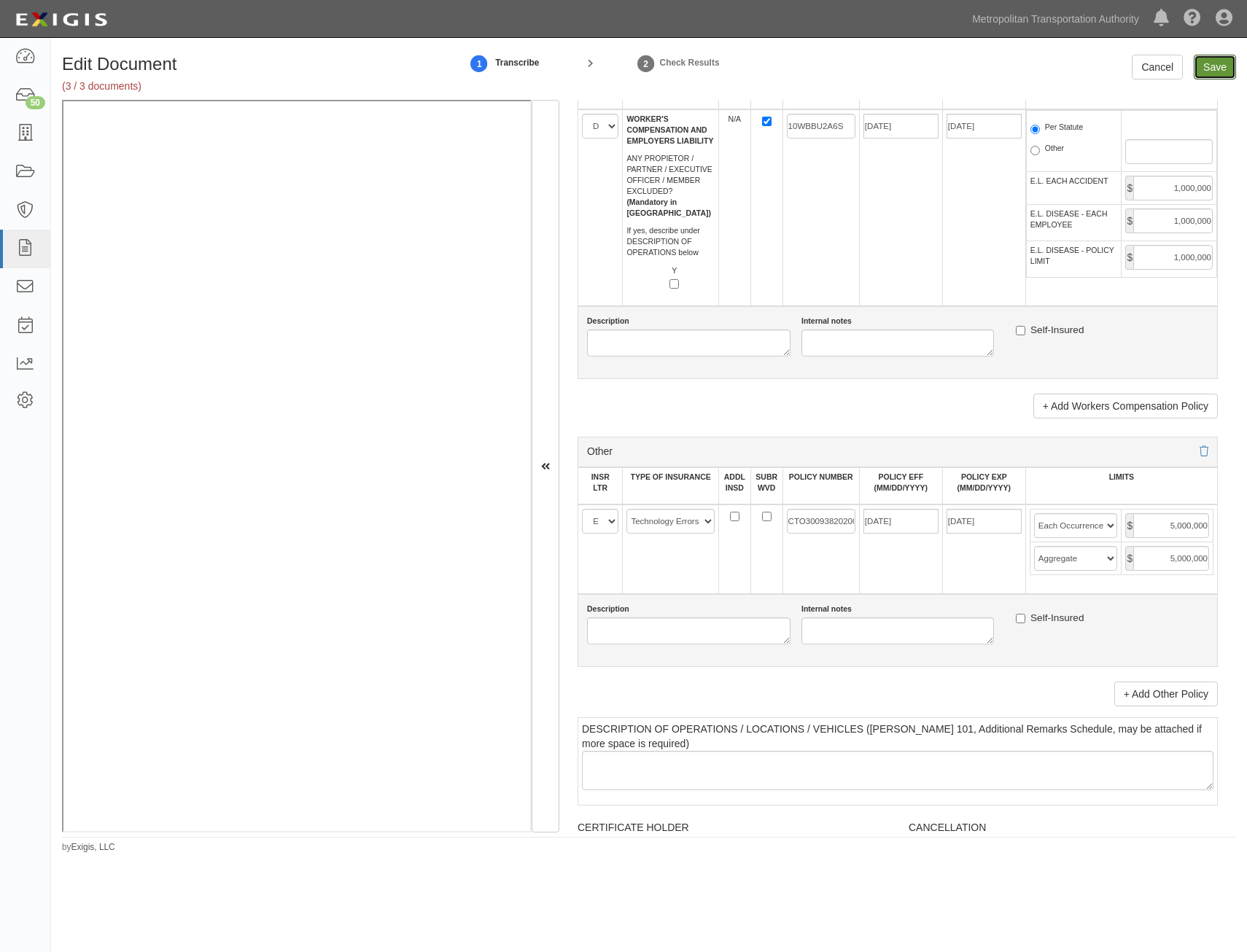
type input "2000000"
type input "1000000"
type input "25000000"
type input "1000000"
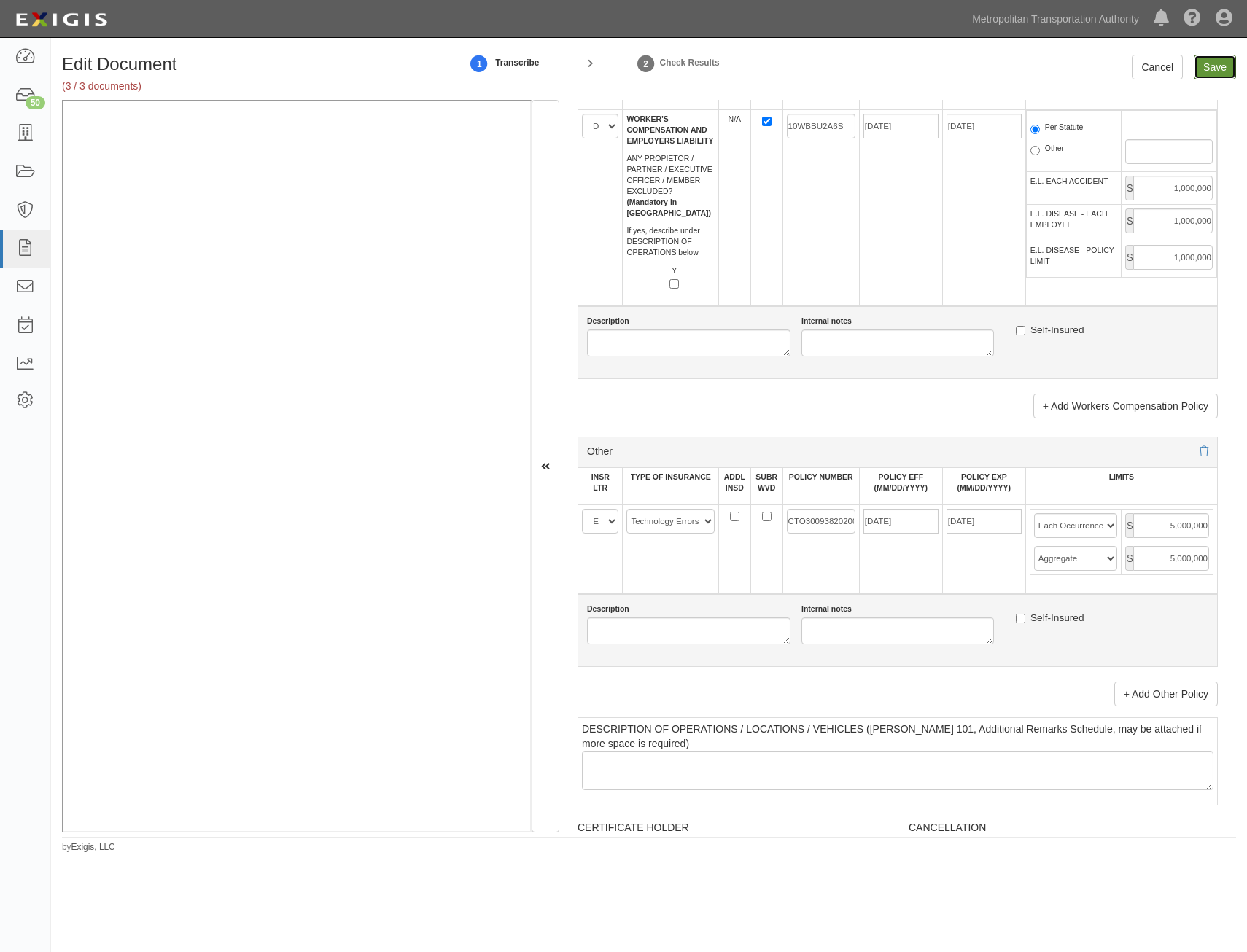
type input "1000000"
type input "5000000"
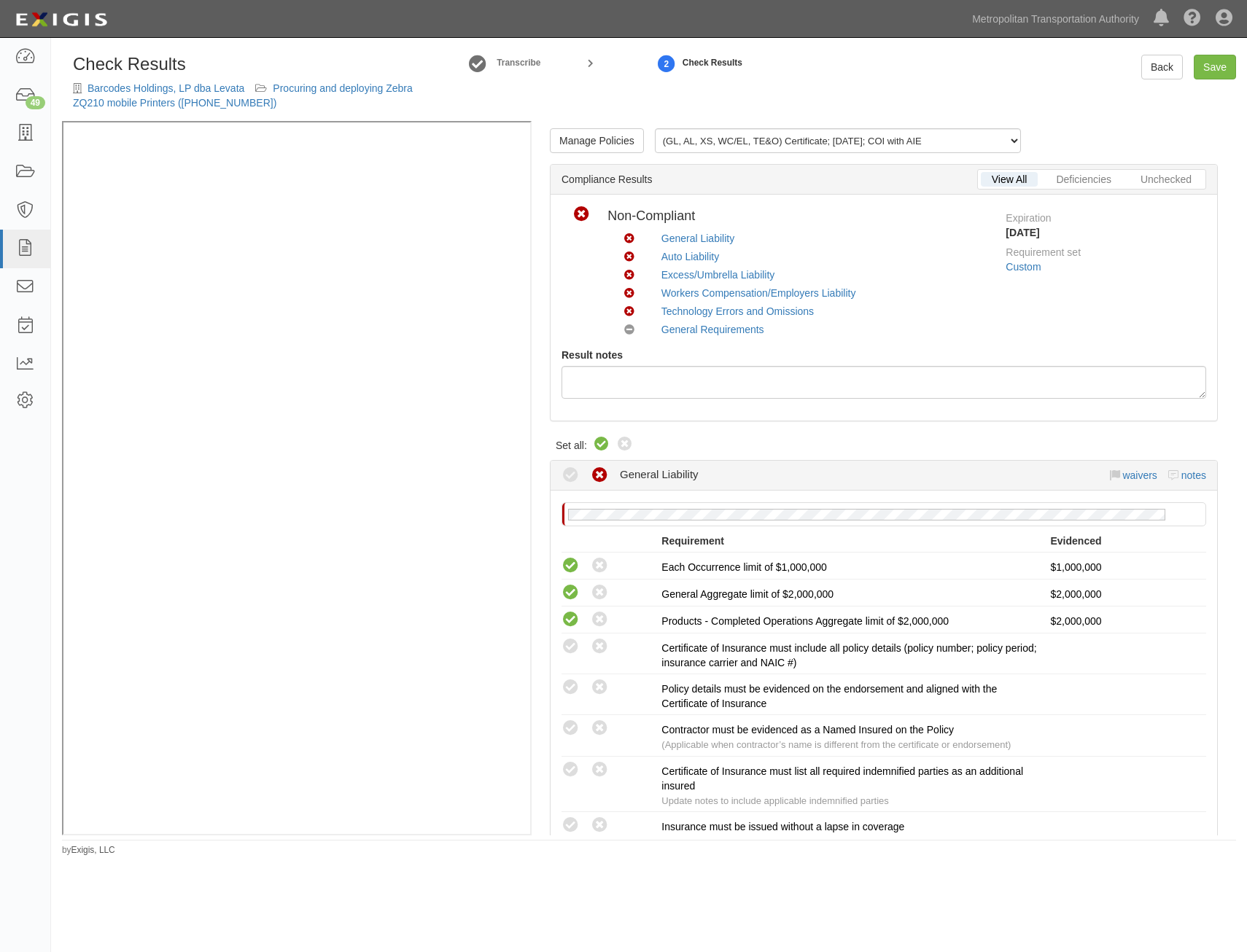
click at [606, 436] on icon at bounding box center [602, 444] width 18 height 18
radio input "true"
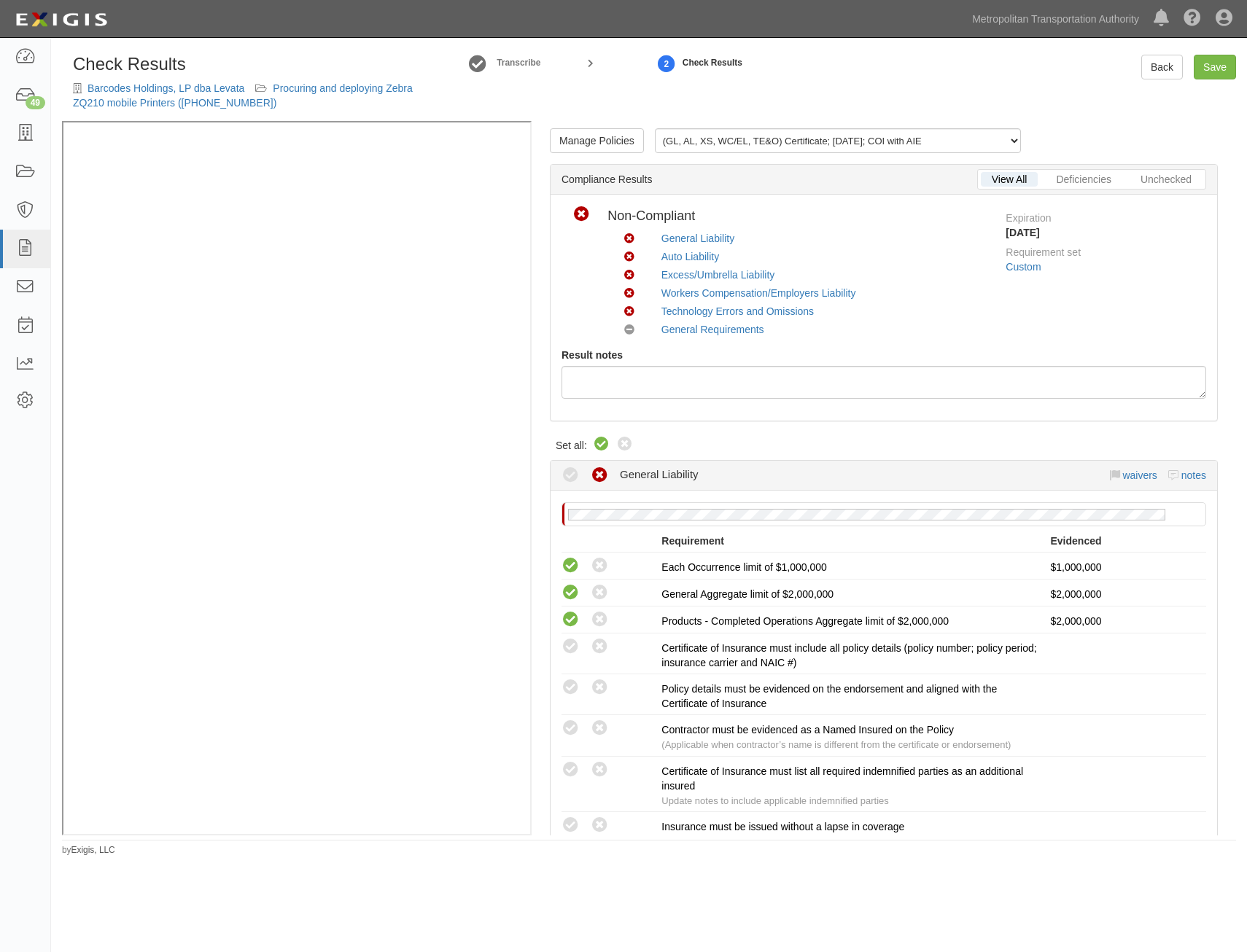
radio input "true"
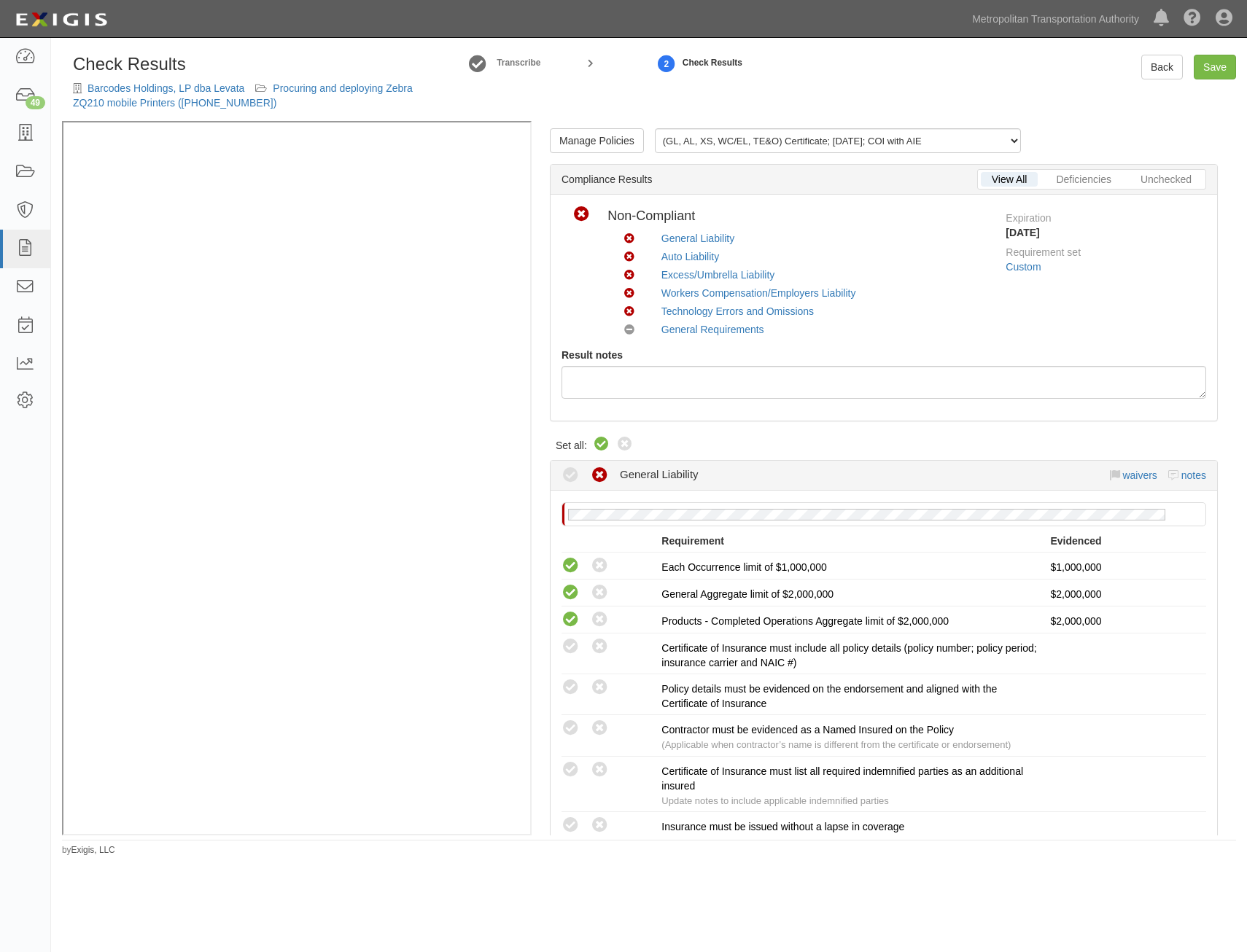
radio input "true"
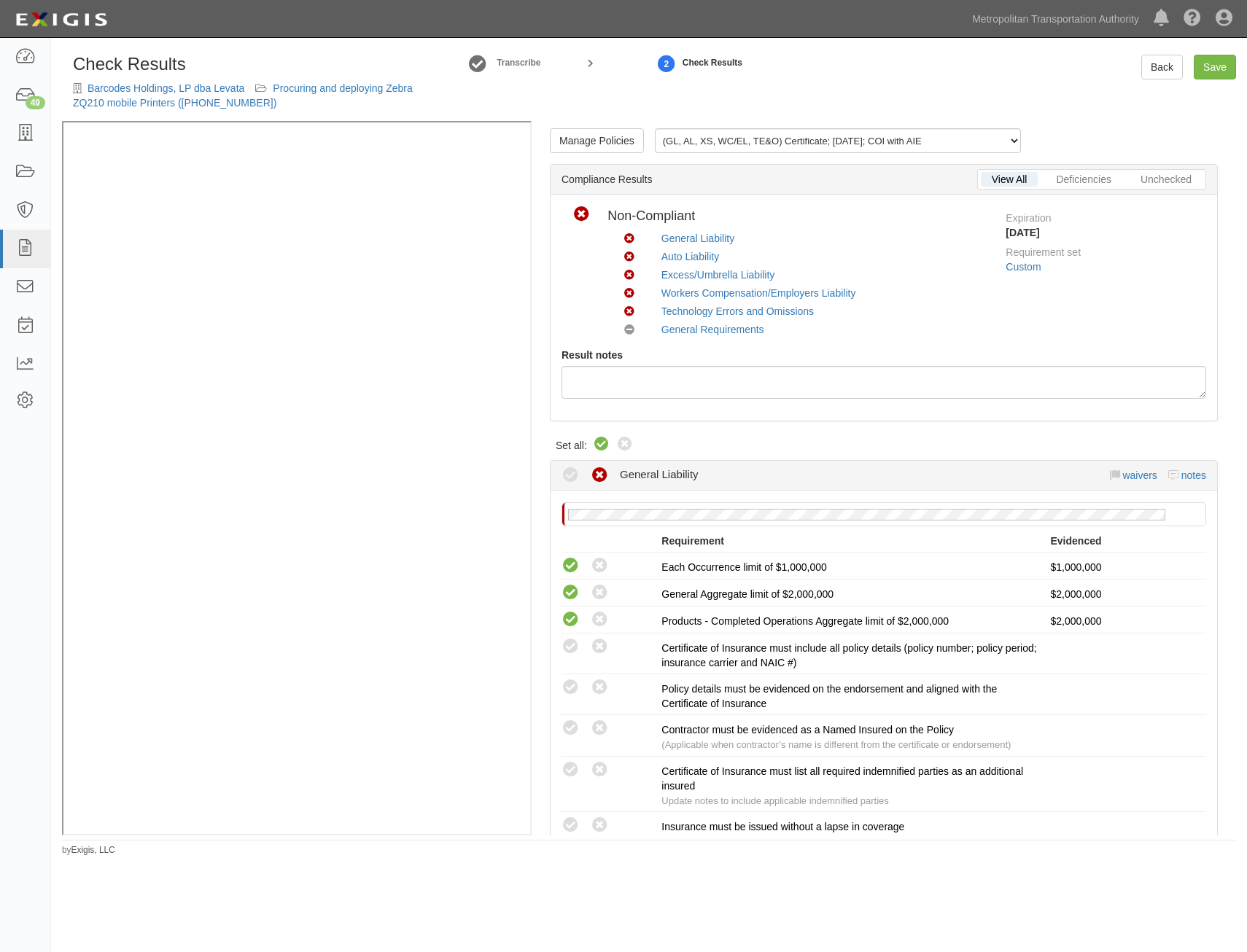
radio input "true"
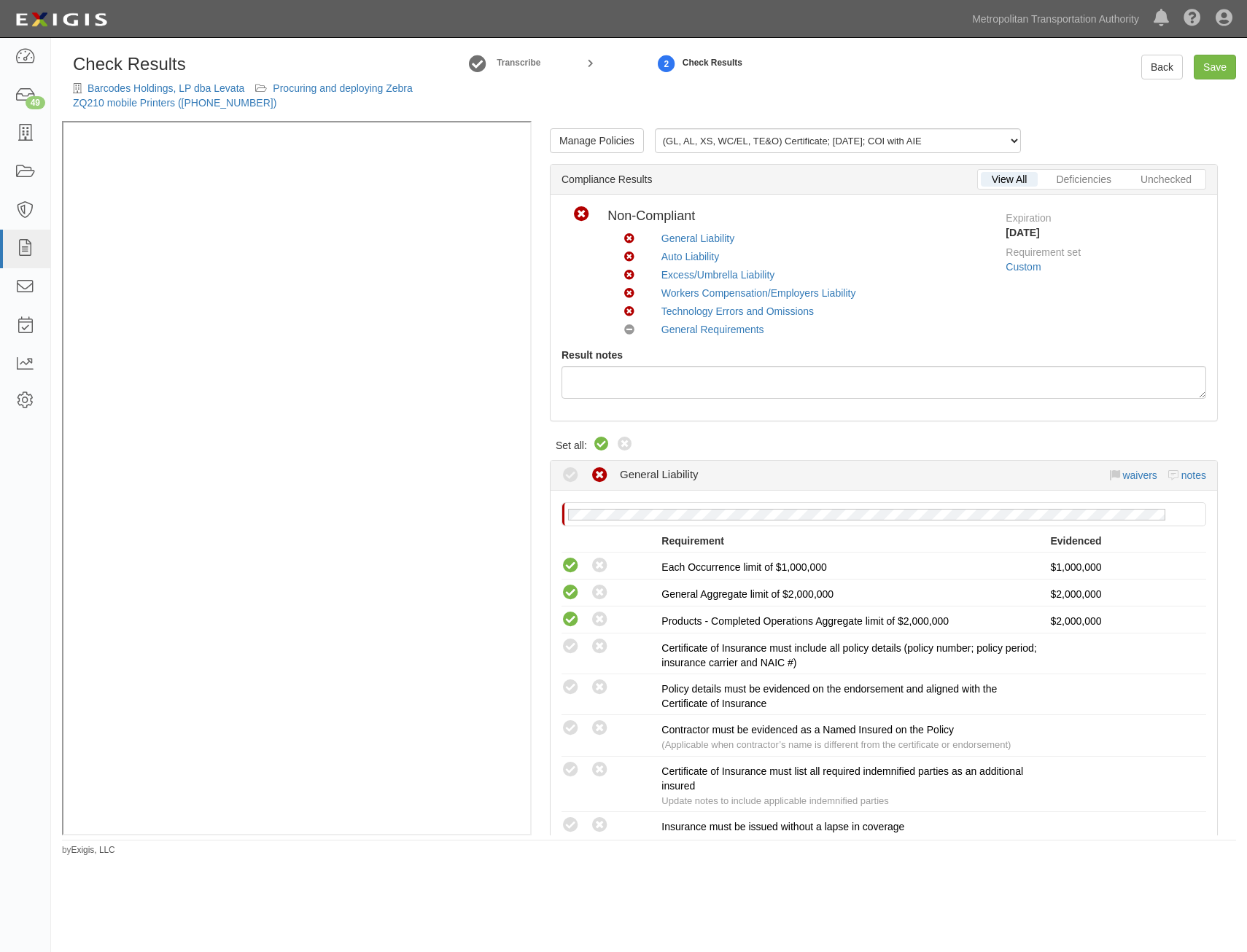
radio input "true"
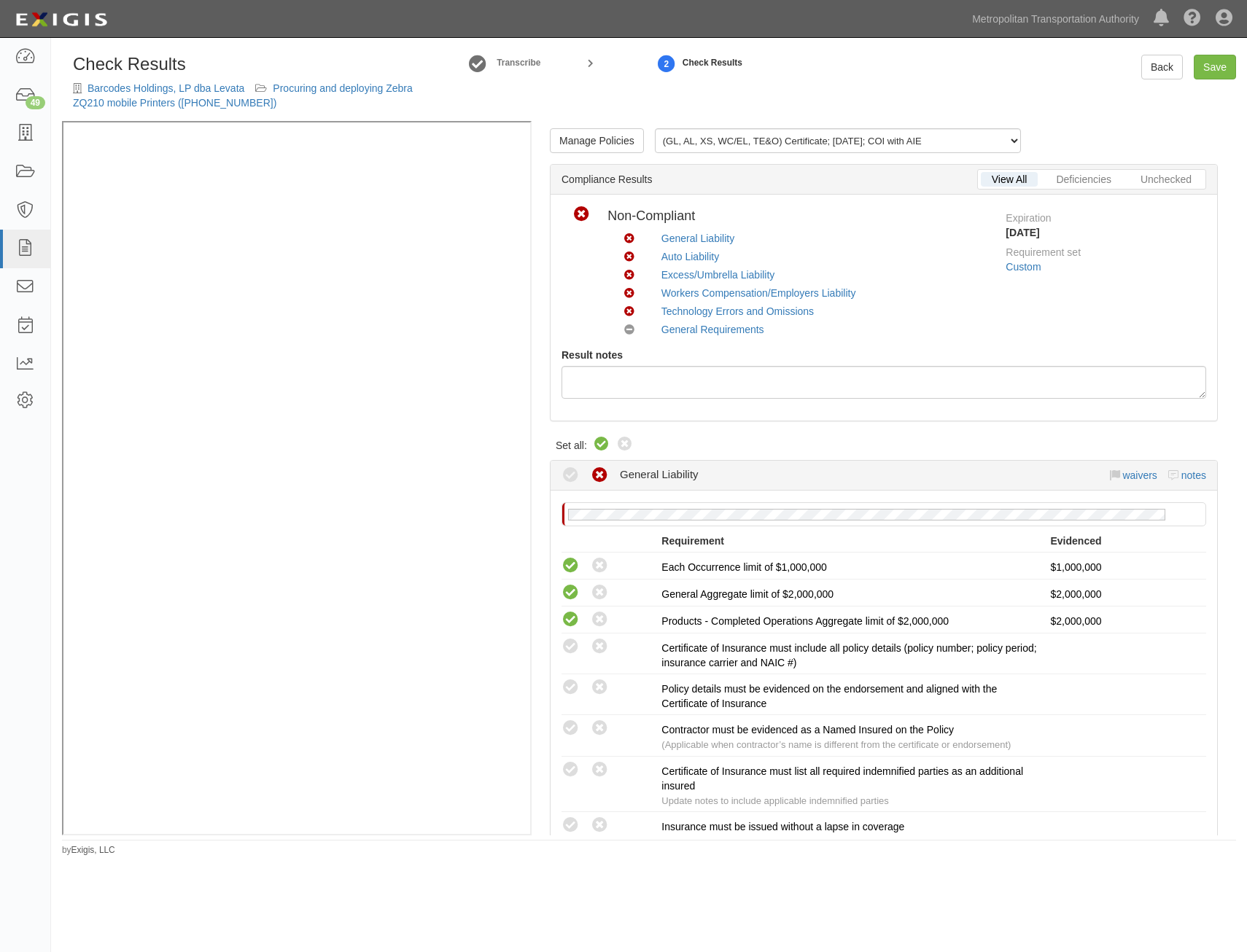
radio input "true"
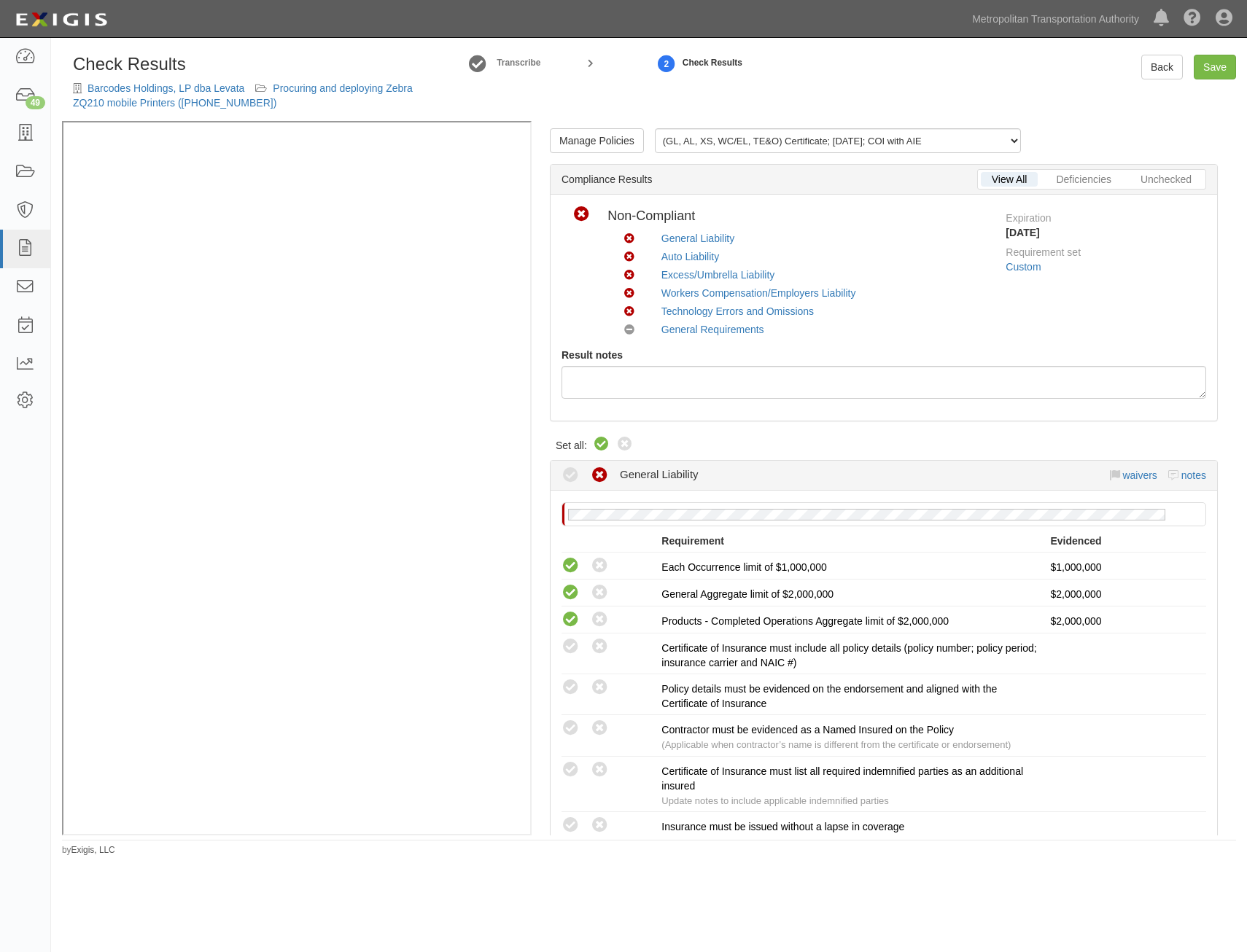
radio input "true"
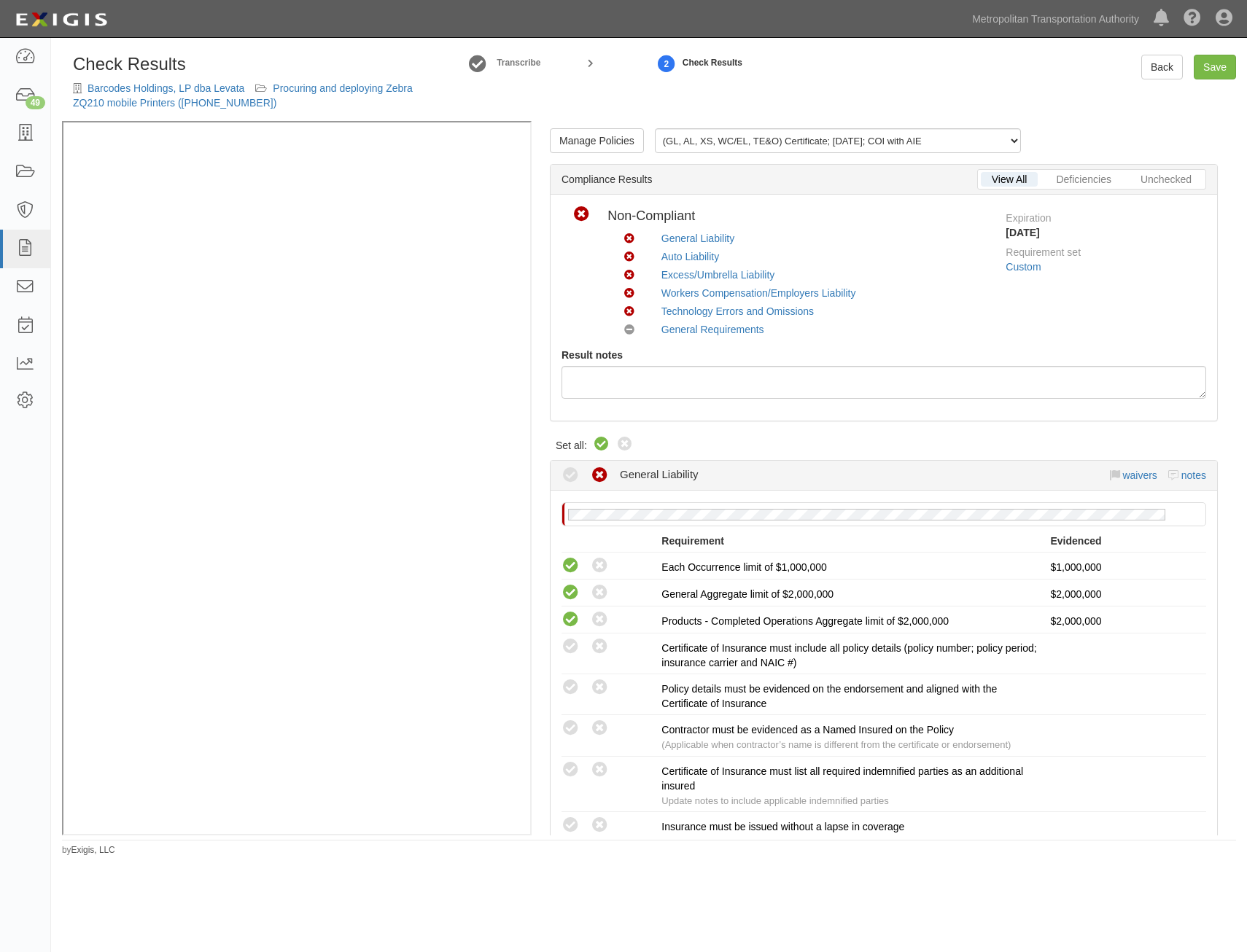
radio input "true"
radio input "false"
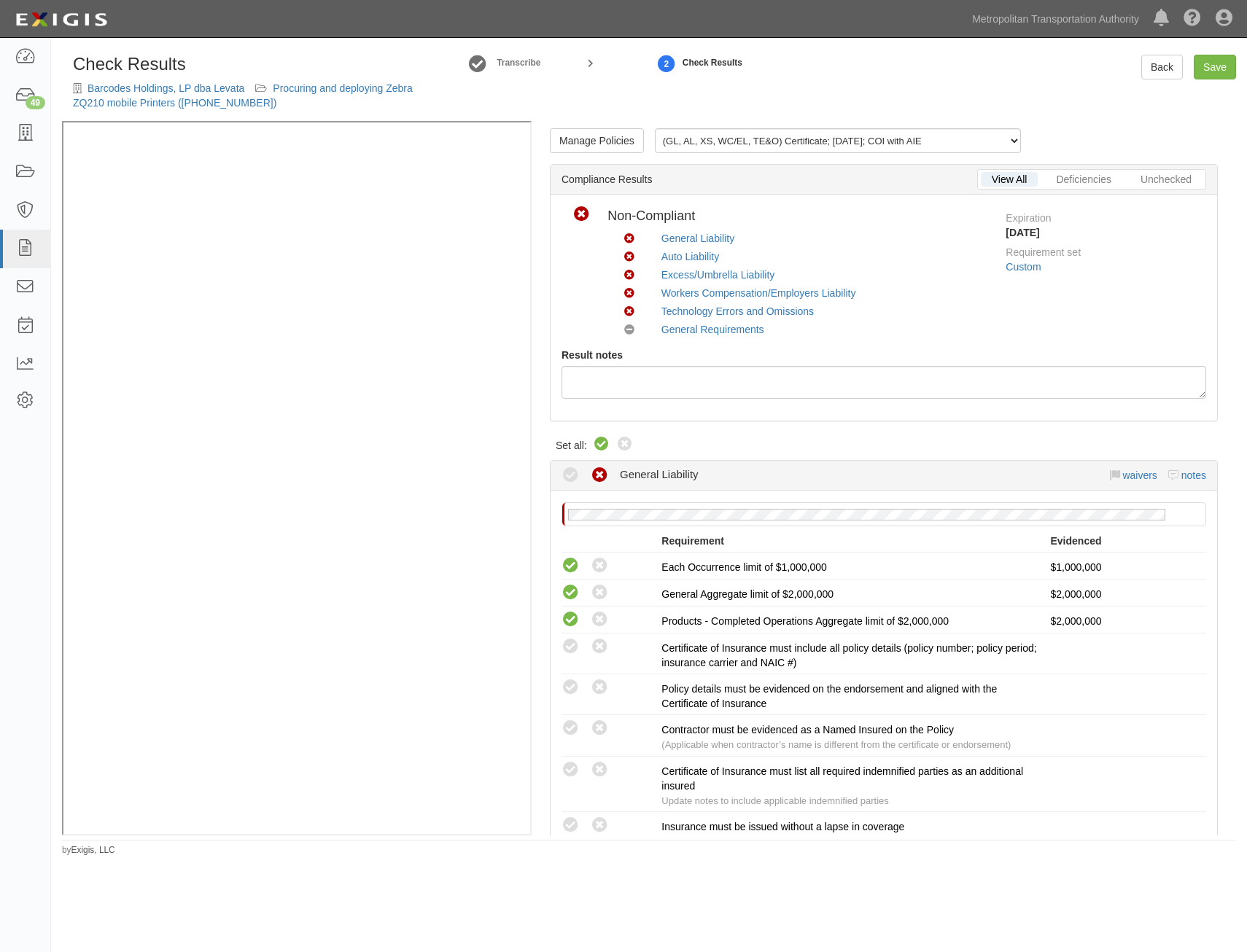
radio input "true"
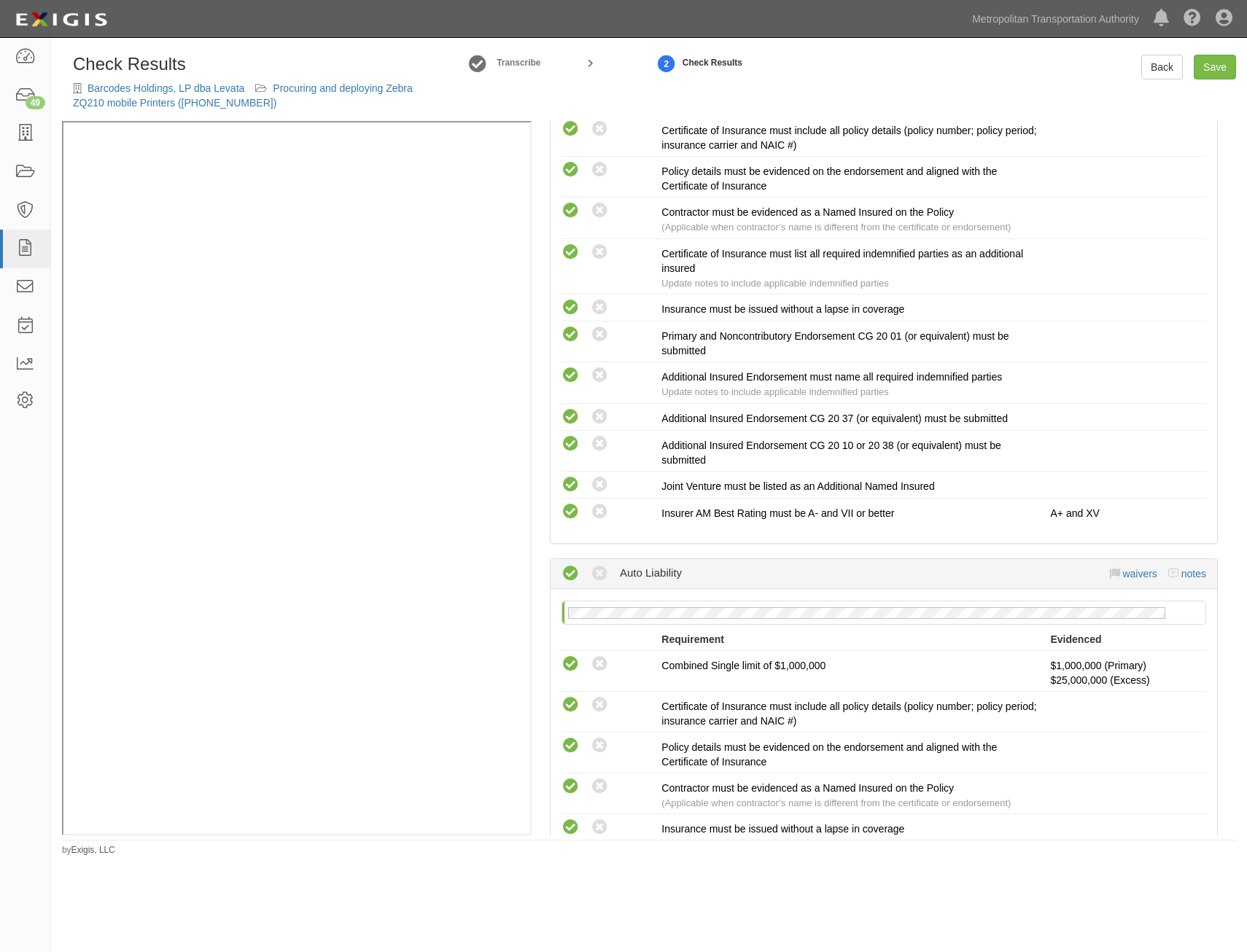
scroll to position [2521, 0]
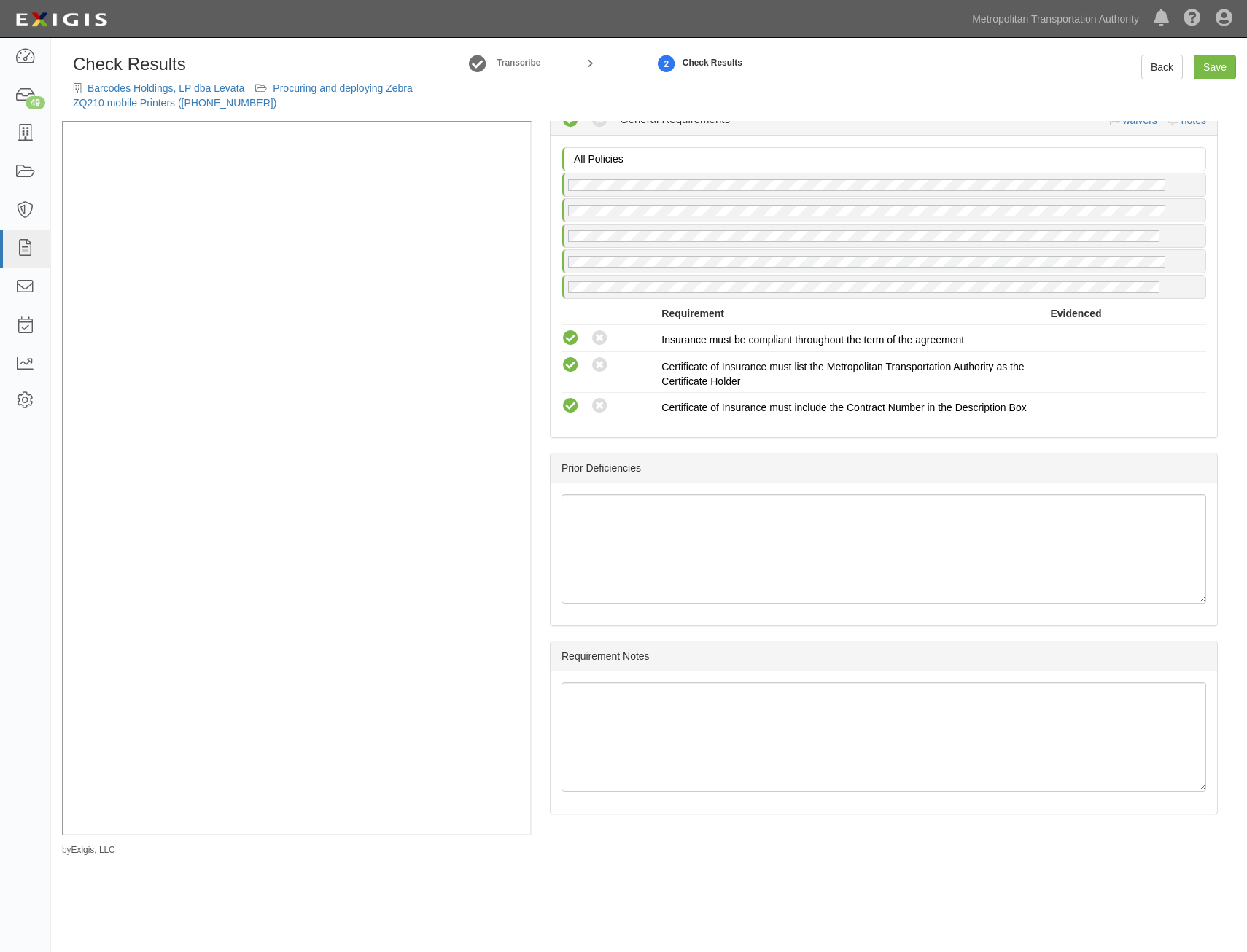
drag, startPoint x: 822, startPoint y: 279, endPoint x: 970, endPoint y: 711, distance: 456.6
click at [1220, 68] on link "Save" at bounding box center [1215, 67] width 42 height 24
radio input "true"
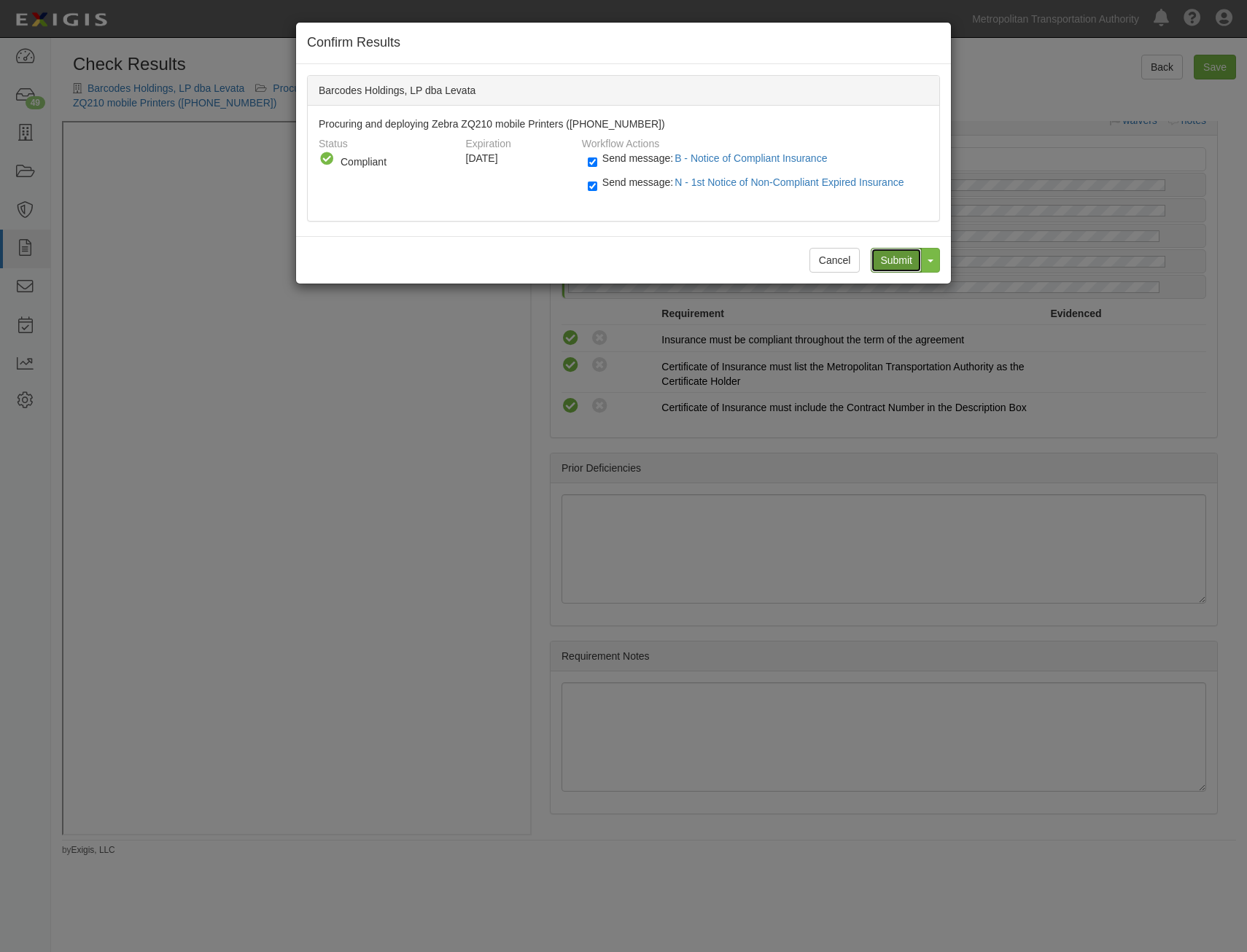
click at [897, 257] on input "Submit" at bounding box center [897, 260] width 51 height 24
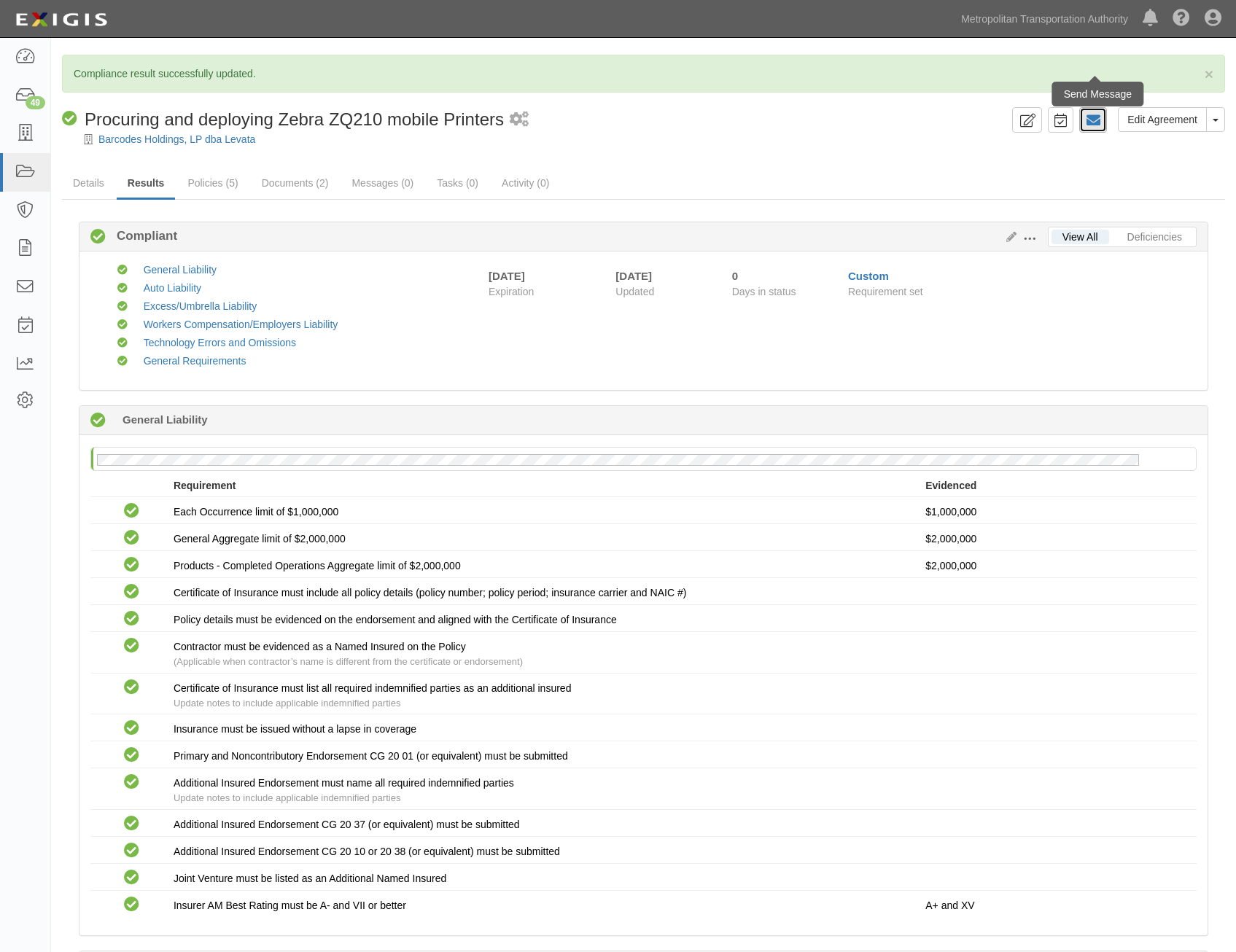
click at [1093, 115] on icon at bounding box center [1093, 120] width 14 height 14
click at [101, 181] on link "Details" at bounding box center [89, 184] width 54 height 31
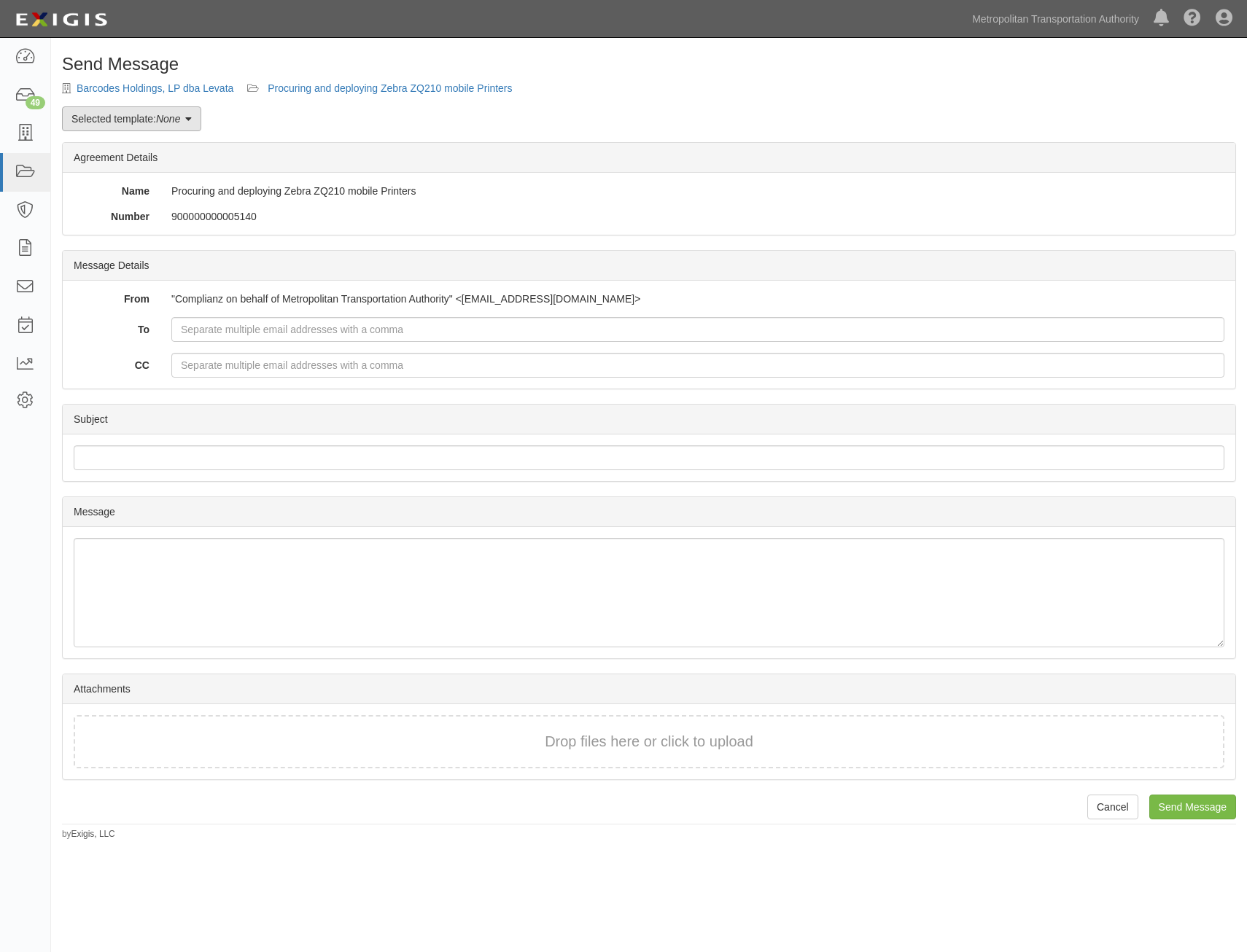
click at [188, 116] on icon at bounding box center [188, 120] width 7 height 10
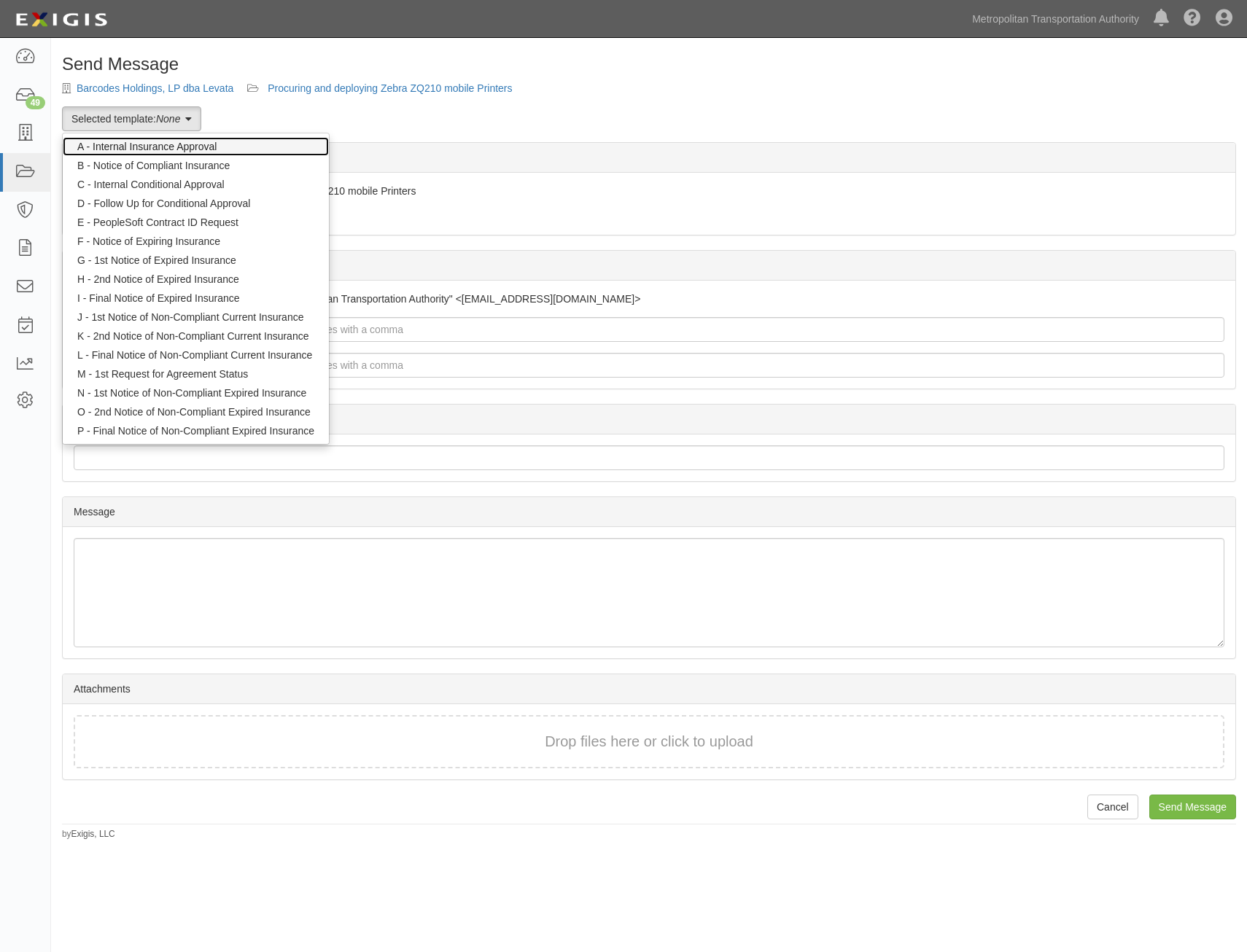
click at [231, 148] on link "A - Internal Insurance Approval" at bounding box center [196, 147] width 267 height 19
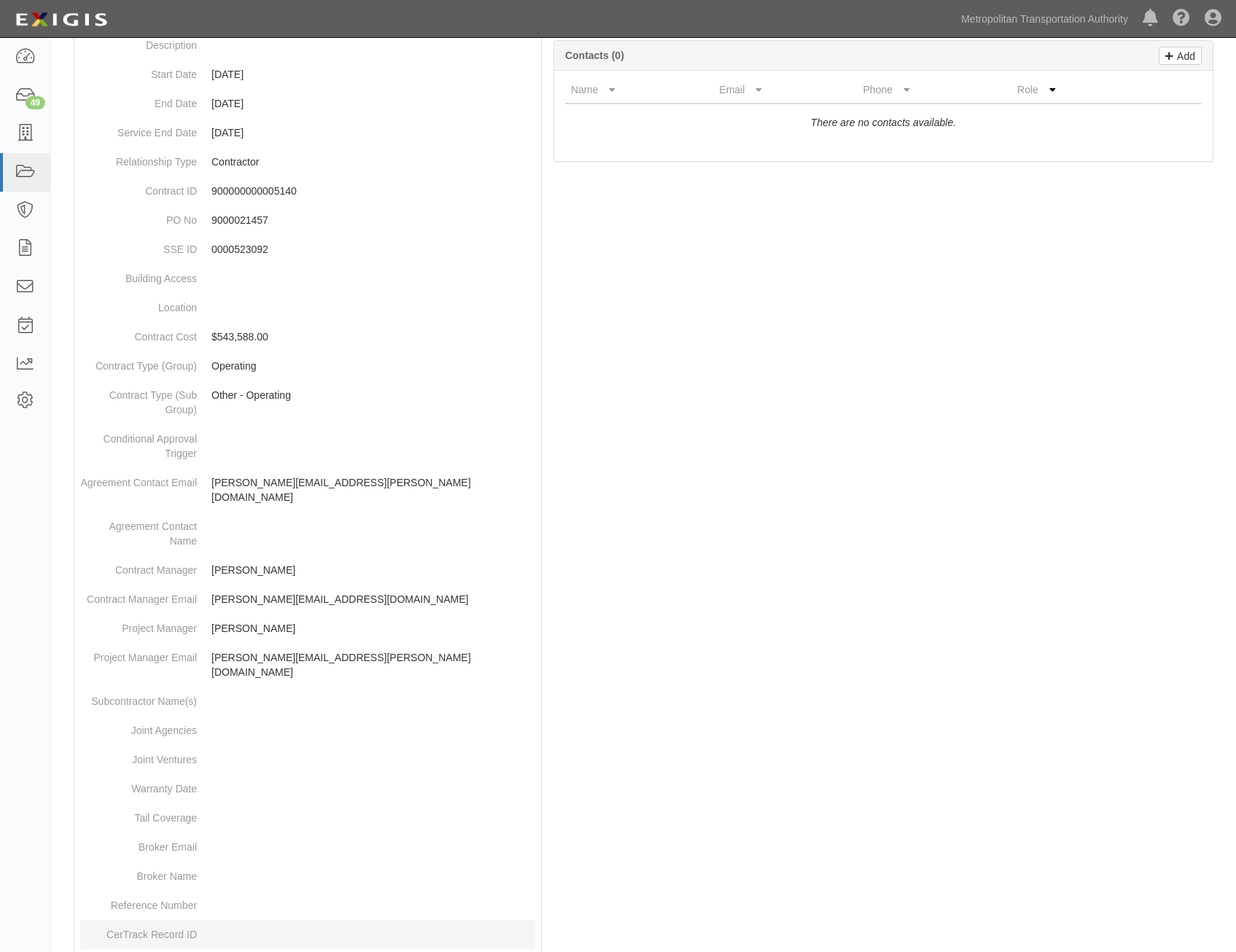
scroll to position [460, 0]
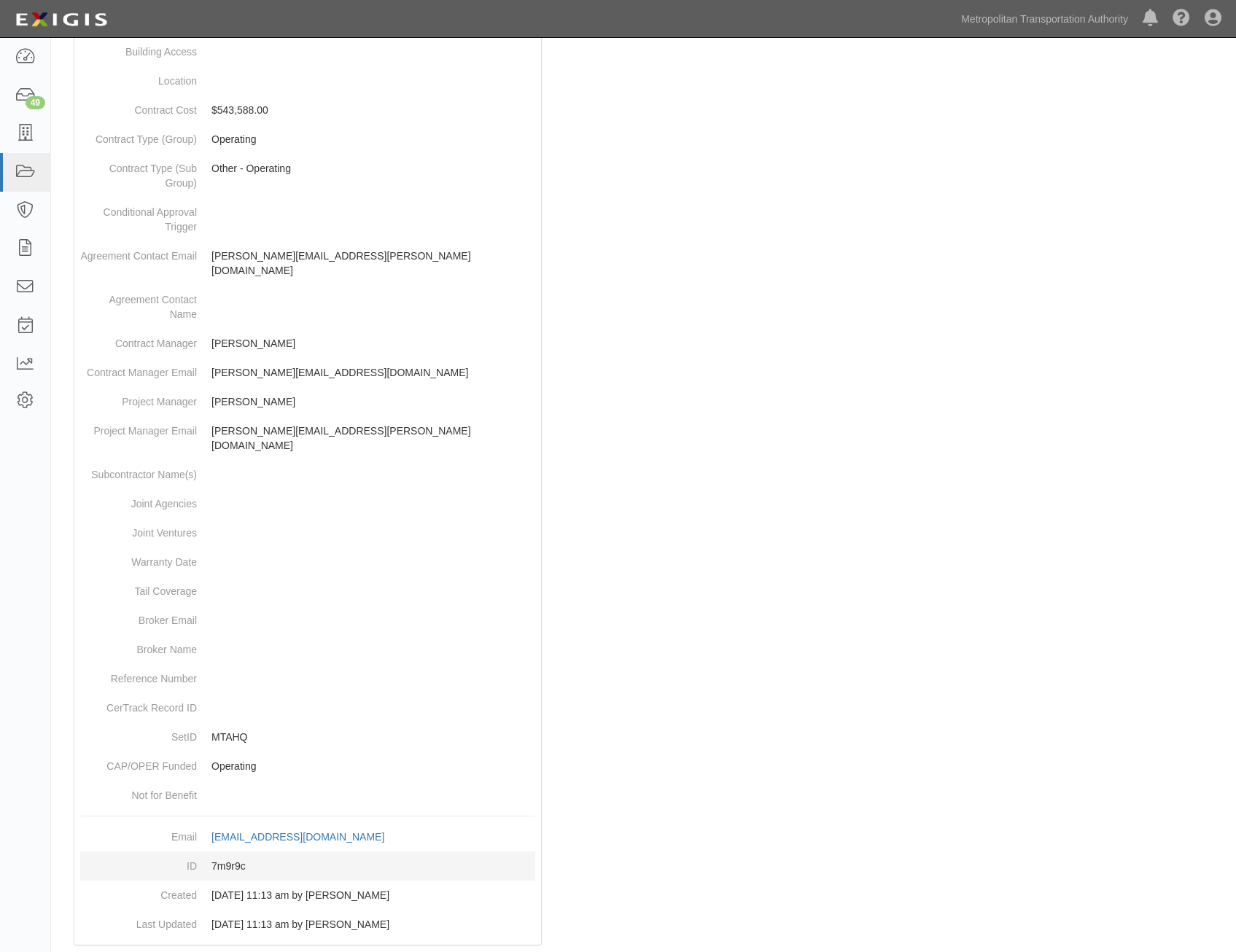
click at [226, 851] on dd "7m9r9c" at bounding box center [307, 865] width 455 height 29
copy dd "7m9r9c"
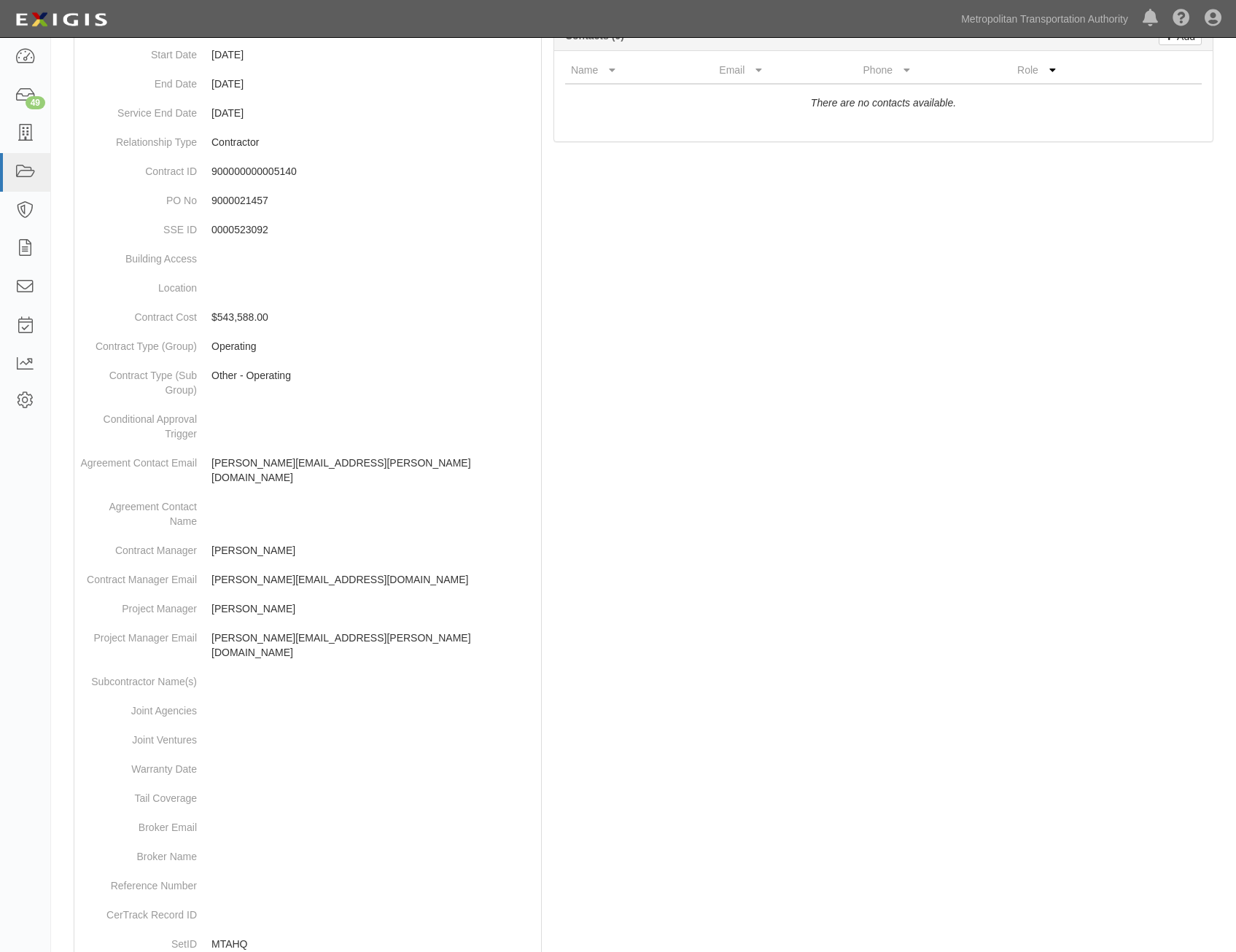
scroll to position [0, 0]
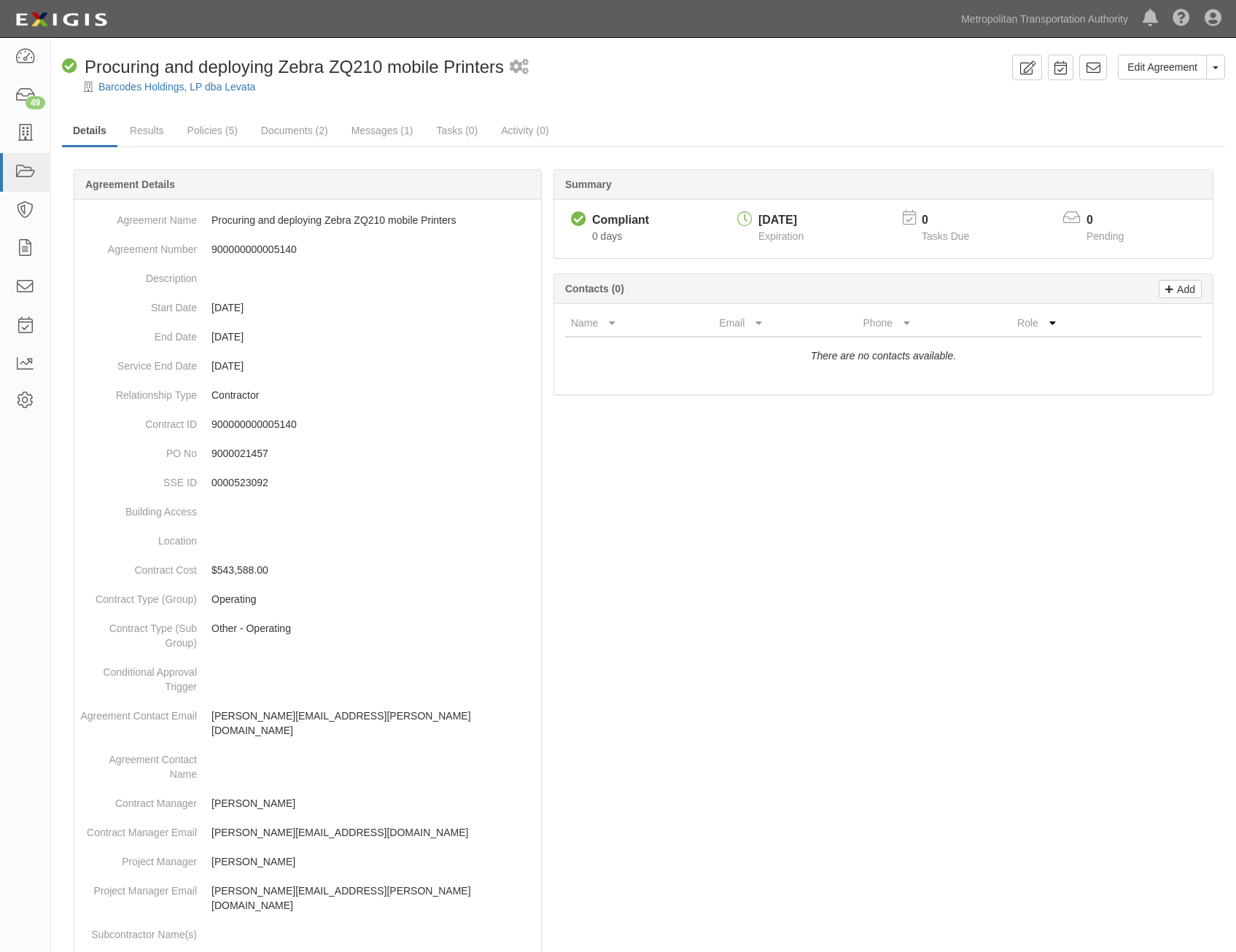
drag, startPoint x: 1075, startPoint y: 649, endPoint x: 1138, endPoint y: -59, distance: 710.8
click at [1101, 65] on link at bounding box center [1093, 67] width 27 height 25
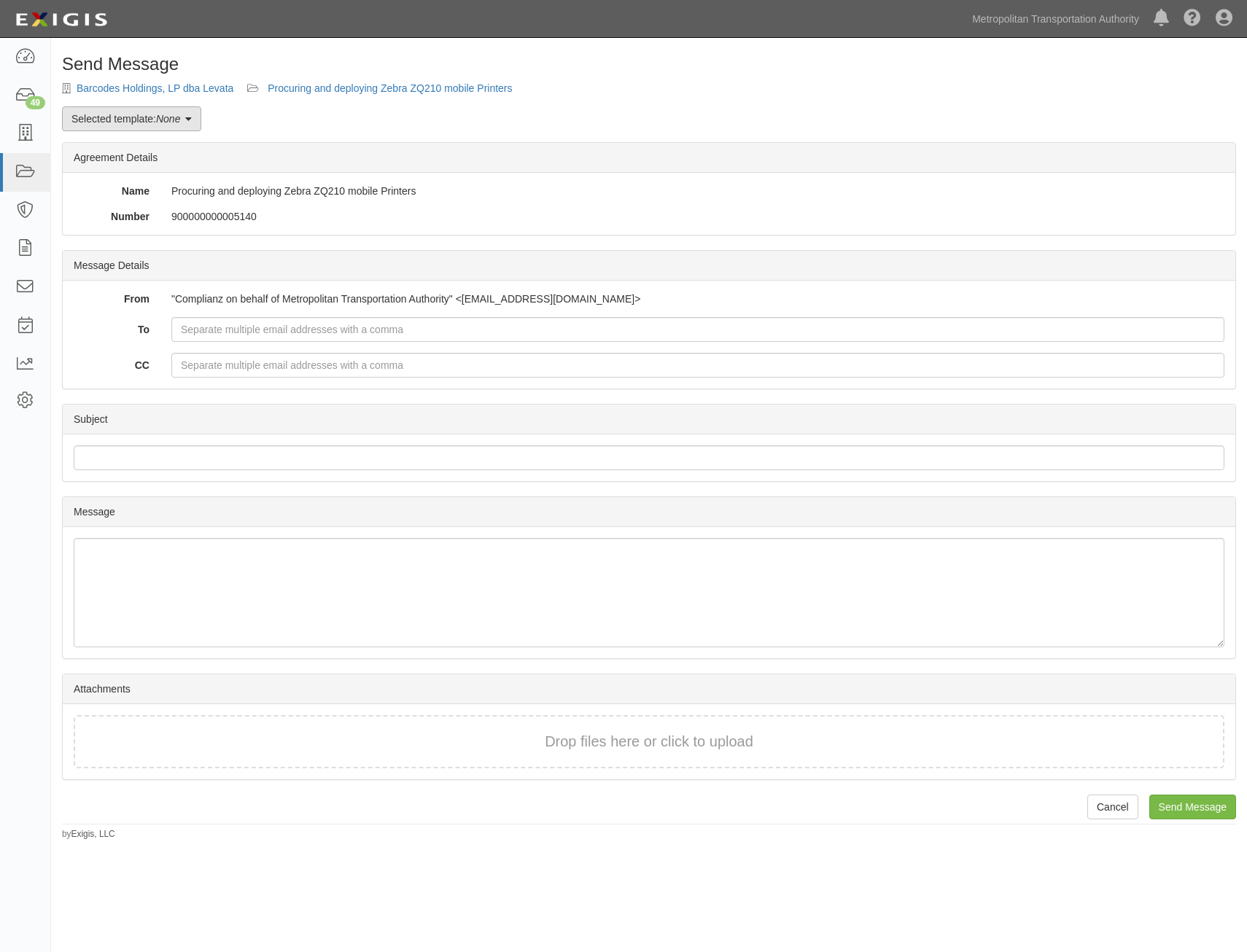
click at [180, 121] on em "None" at bounding box center [169, 119] width 24 height 11
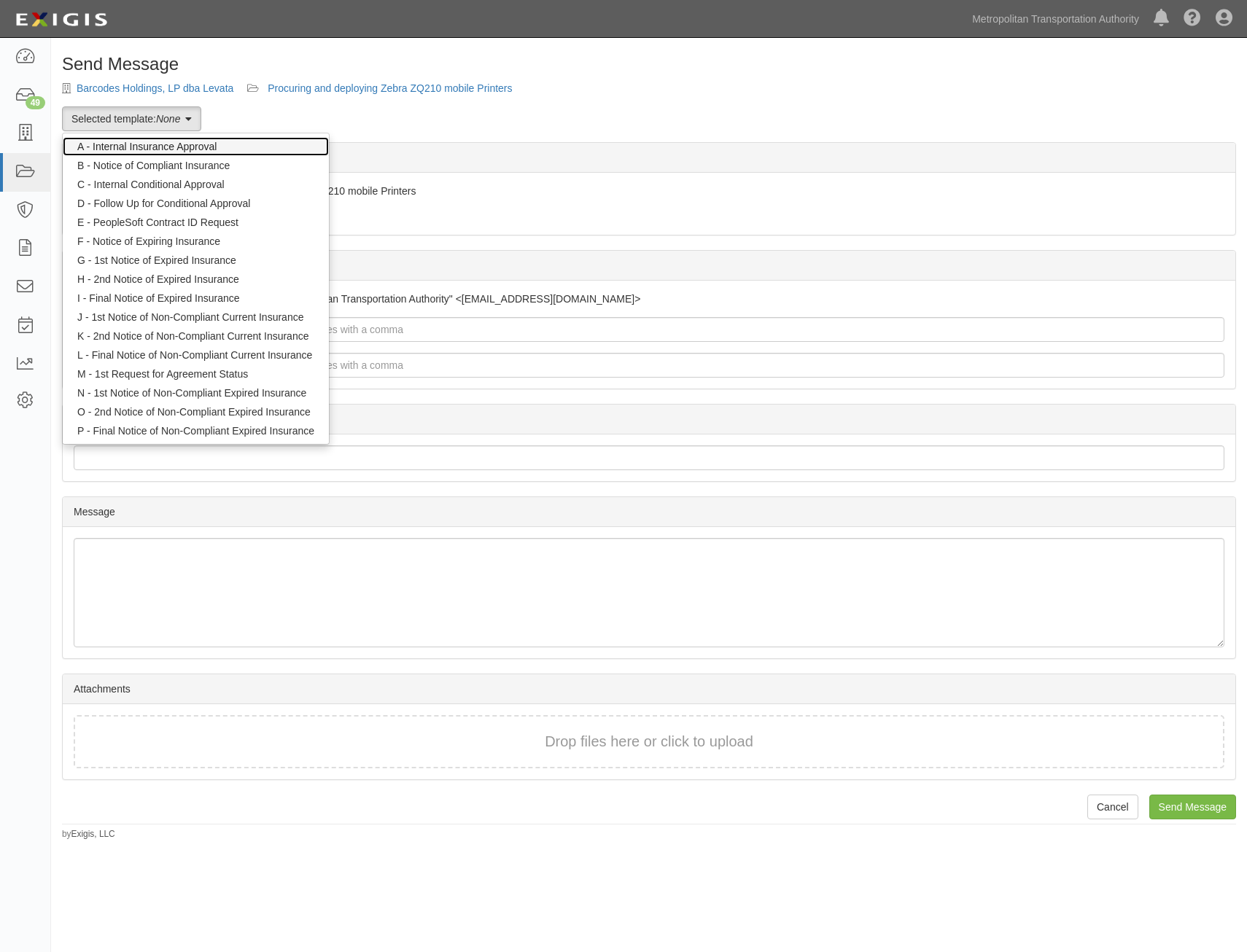
click at [206, 151] on link "A - Internal Insurance Approval" at bounding box center [196, 147] width 267 height 19
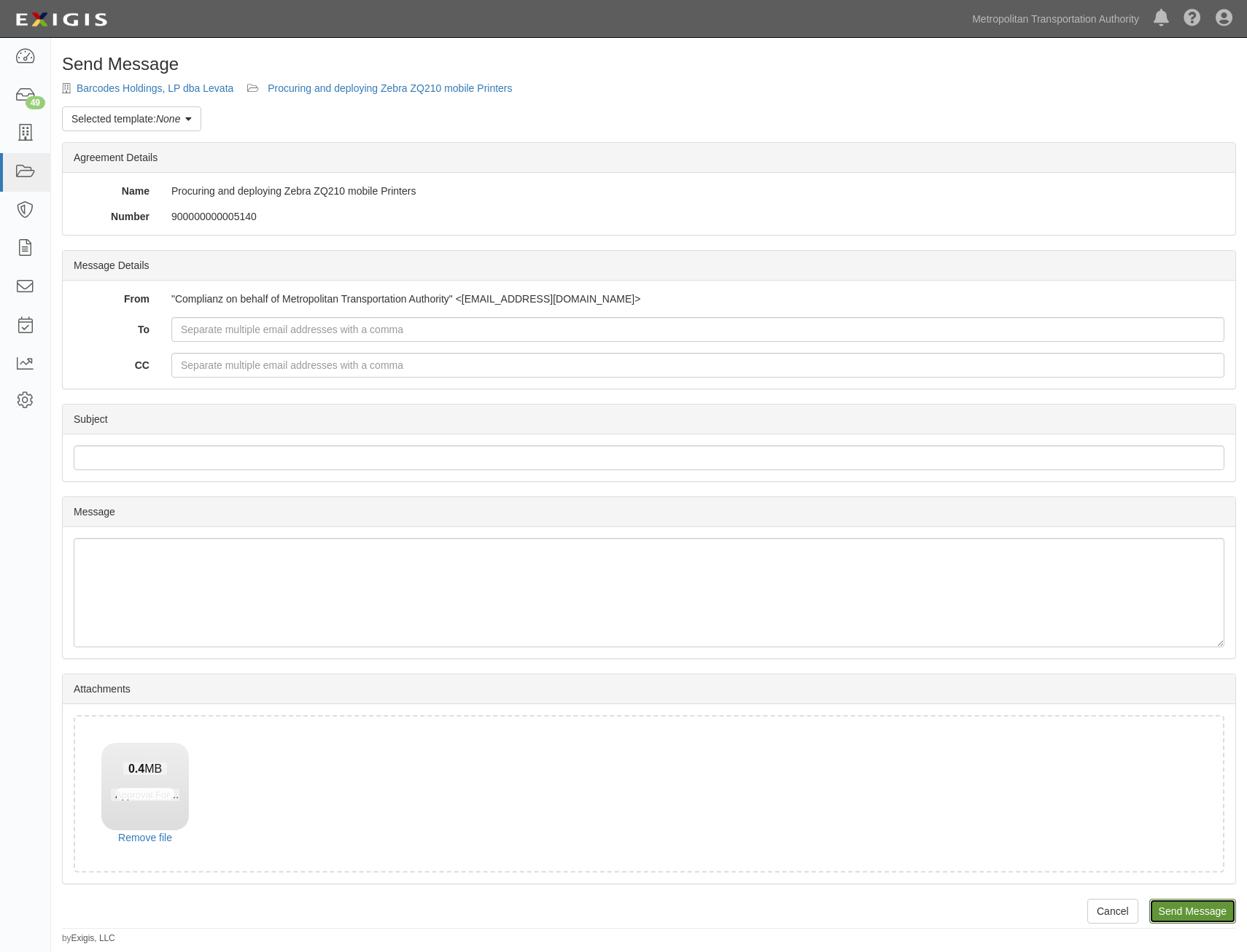
click at [1210, 911] on input "Send Message" at bounding box center [1192, 912] width 87 height 24
click at [357, 85] on link "Procuring and deploying Zebra ZQ210 mobile Printers" at bounding box center [389, 88] width 244 height 11
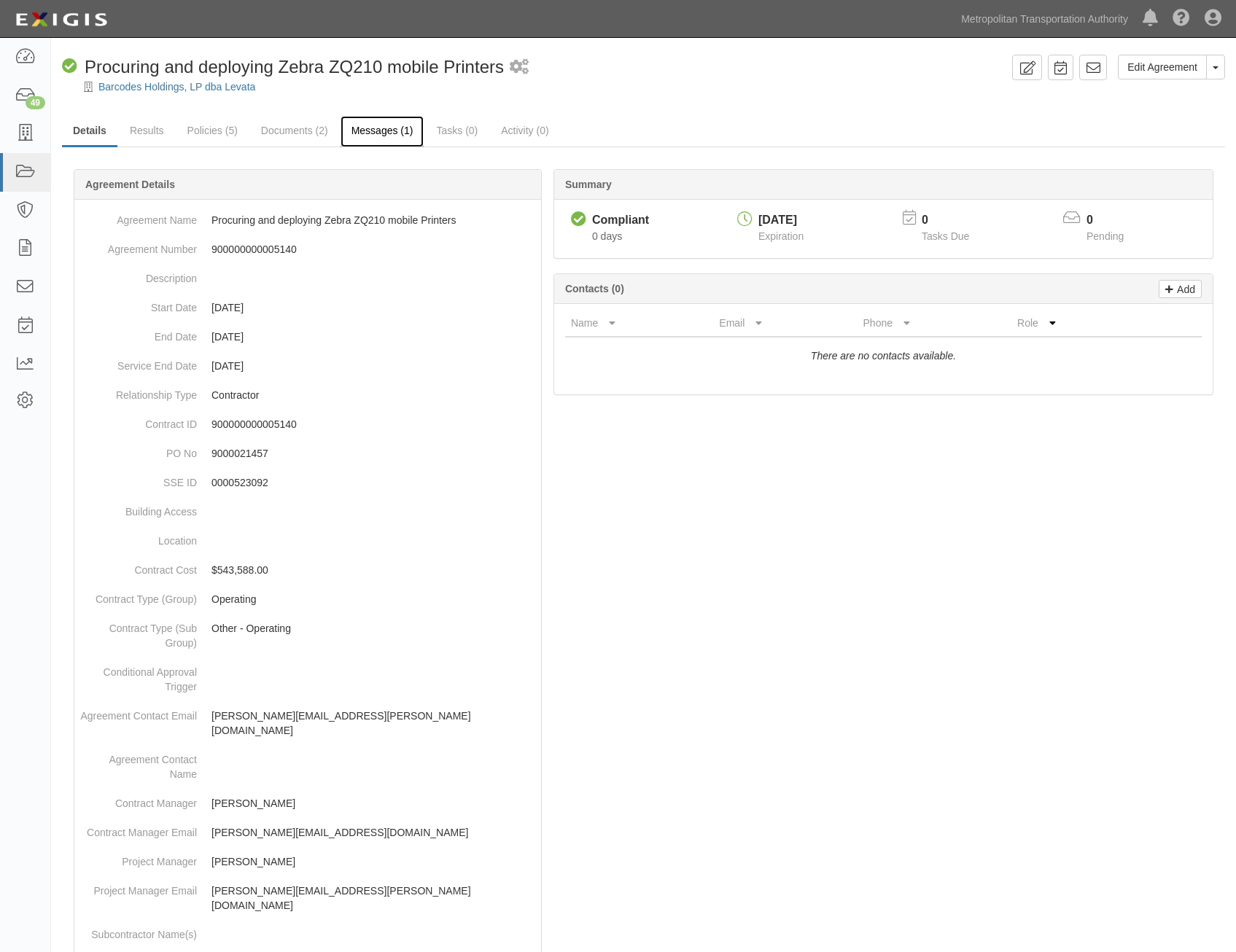
click at [384, 134] on link "Messages (1)" at bounding box center [382, 131] width 84 height 31
click at [402, 136] on link "Messages (1)" at bounding box center [382, 131] width 84 height 31
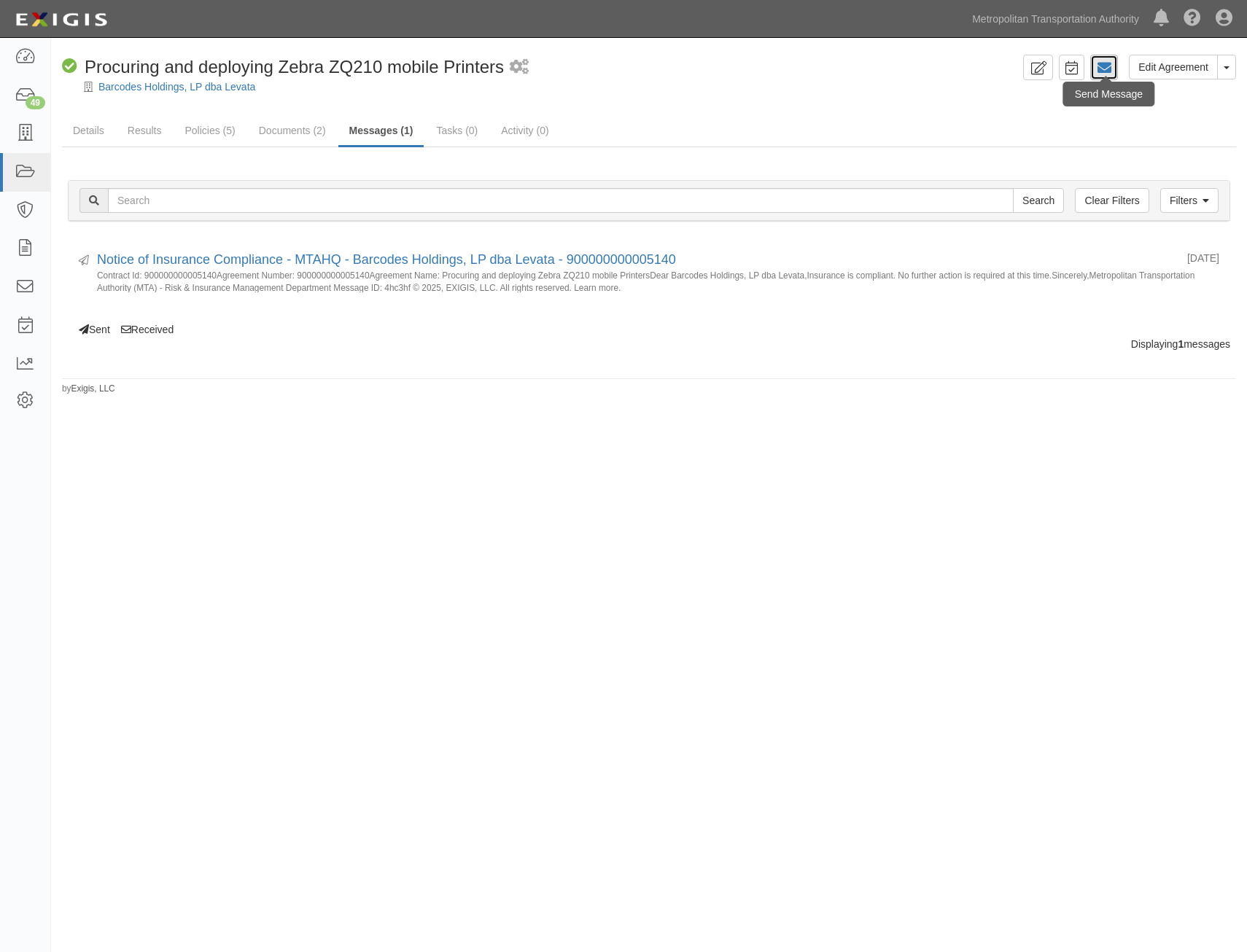
click at [1102, 65] on icon at bounding box center [1104, 67] width 14 height 14
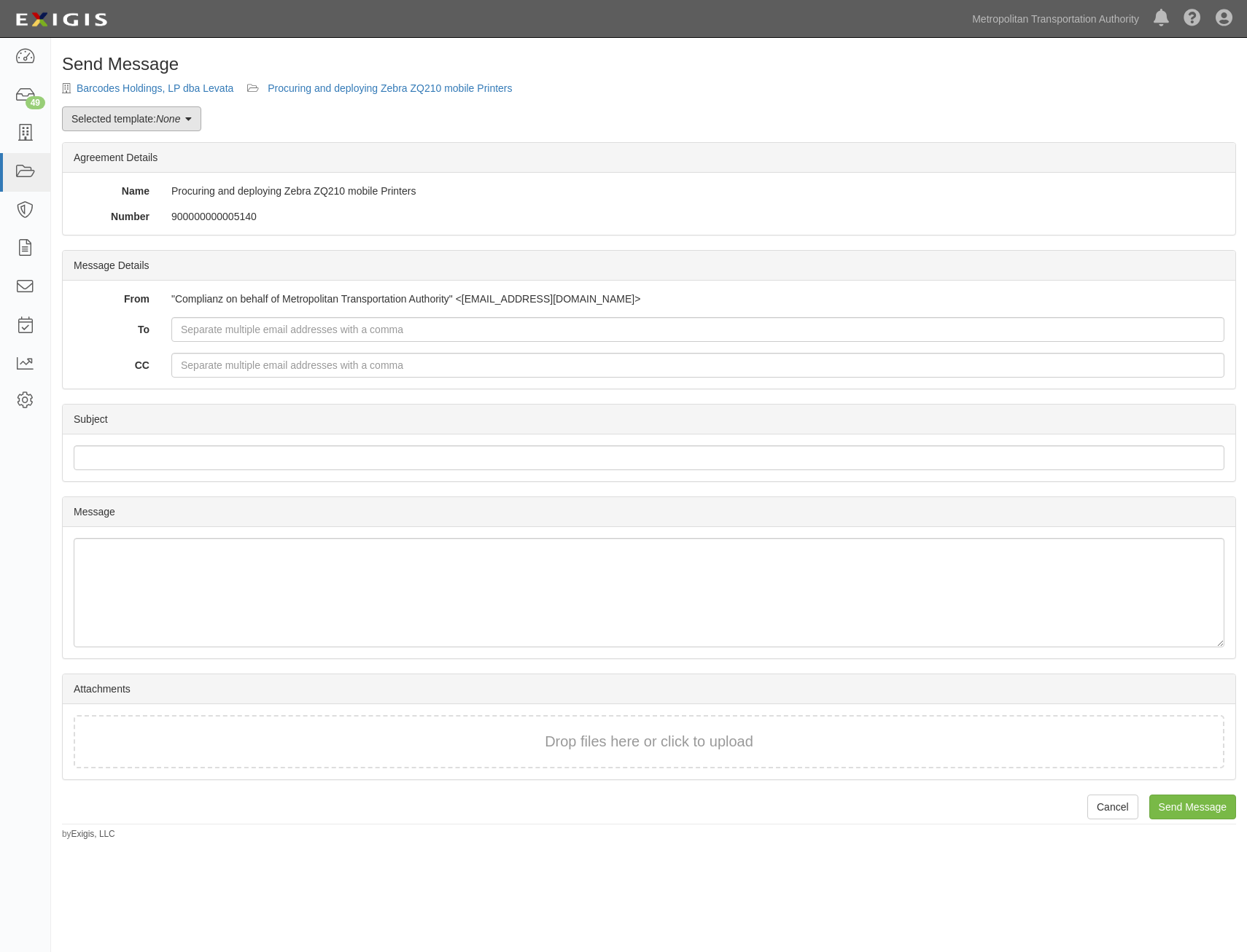
click at [145, 121] on link "Selected template: None" at bounding box center [132, 119] width 139 height 24
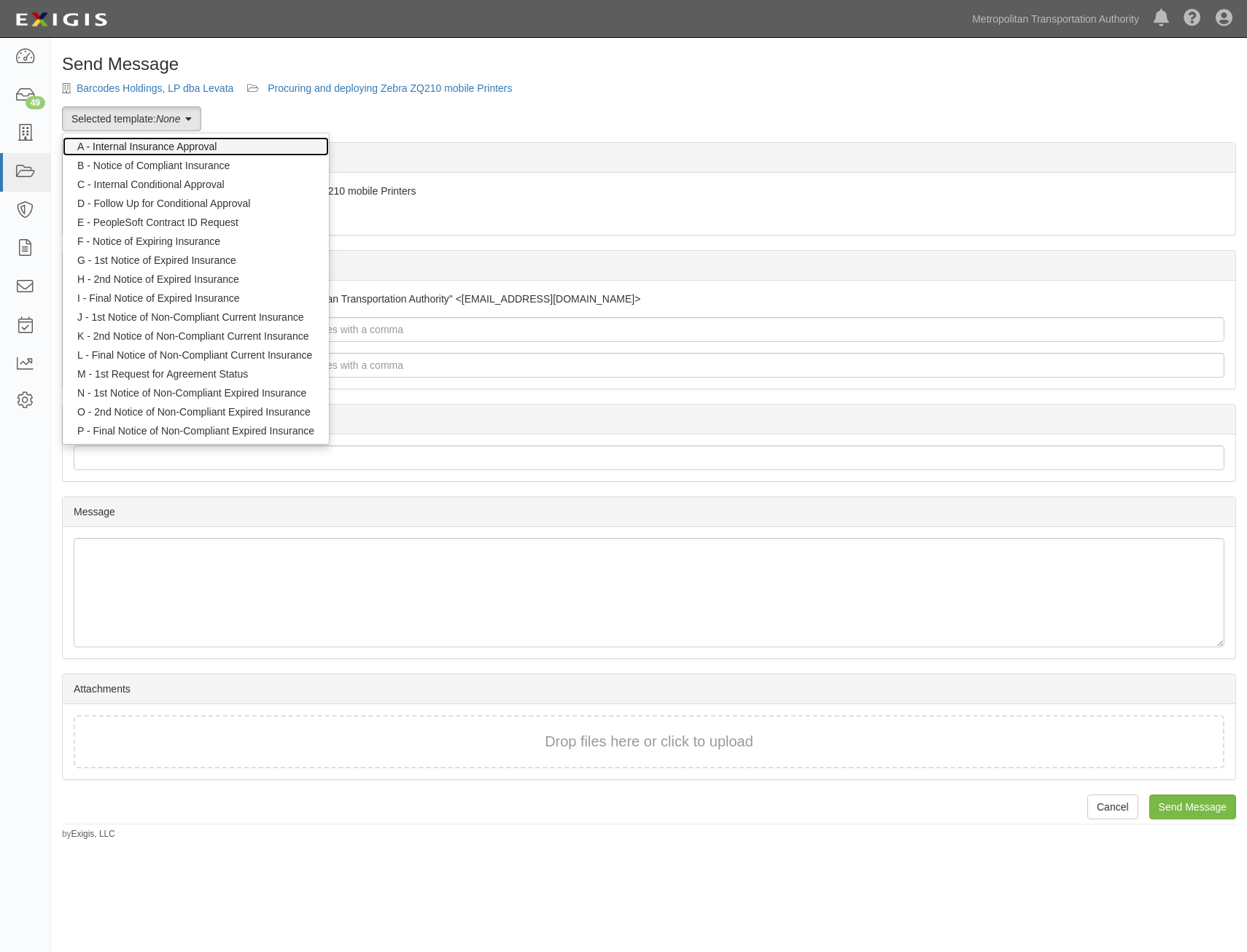
click at [162, 144] on link "A - Internal Insurance Approval" at bounding box center [196, 147] width 267 height 19
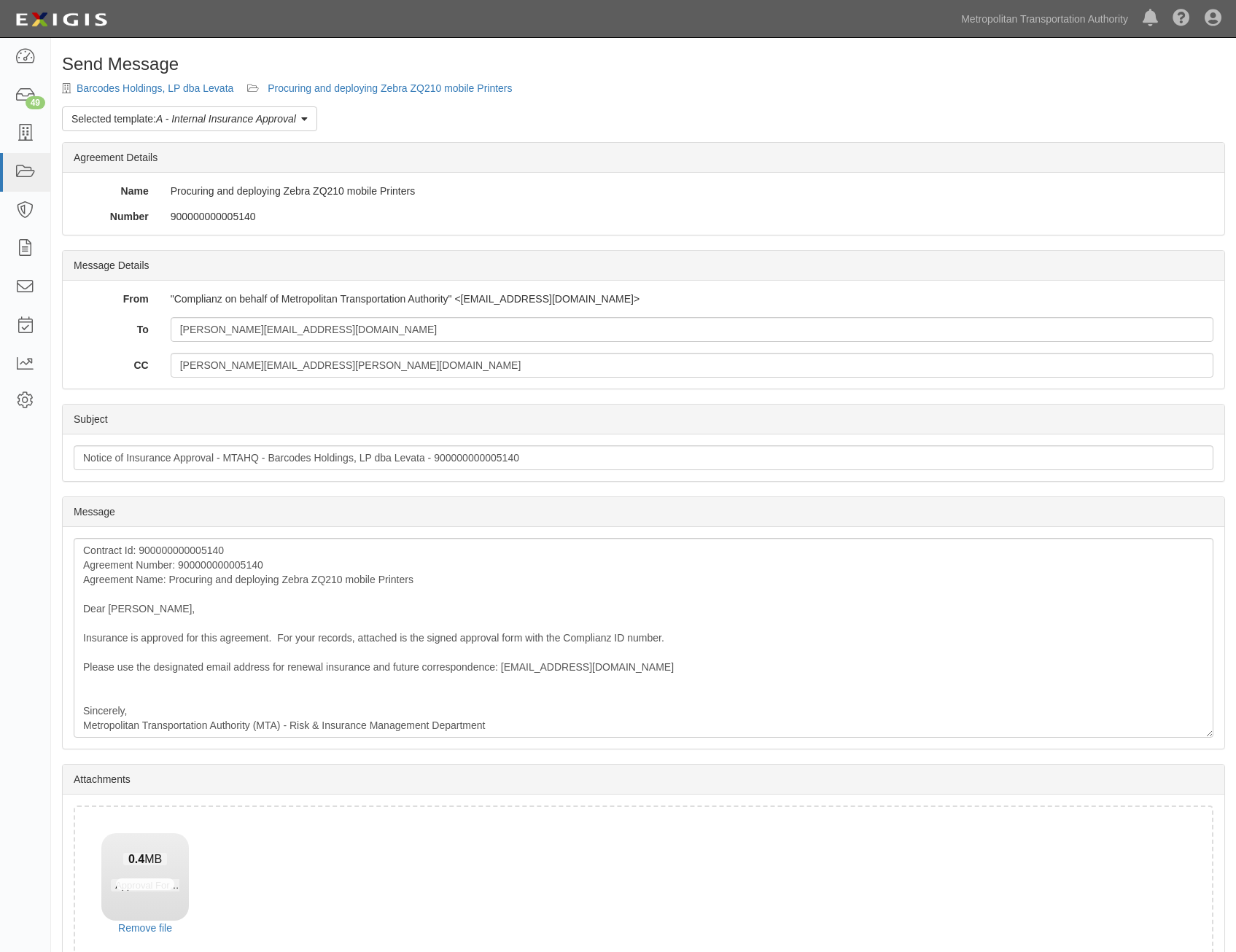
scroll to position [83, 0]
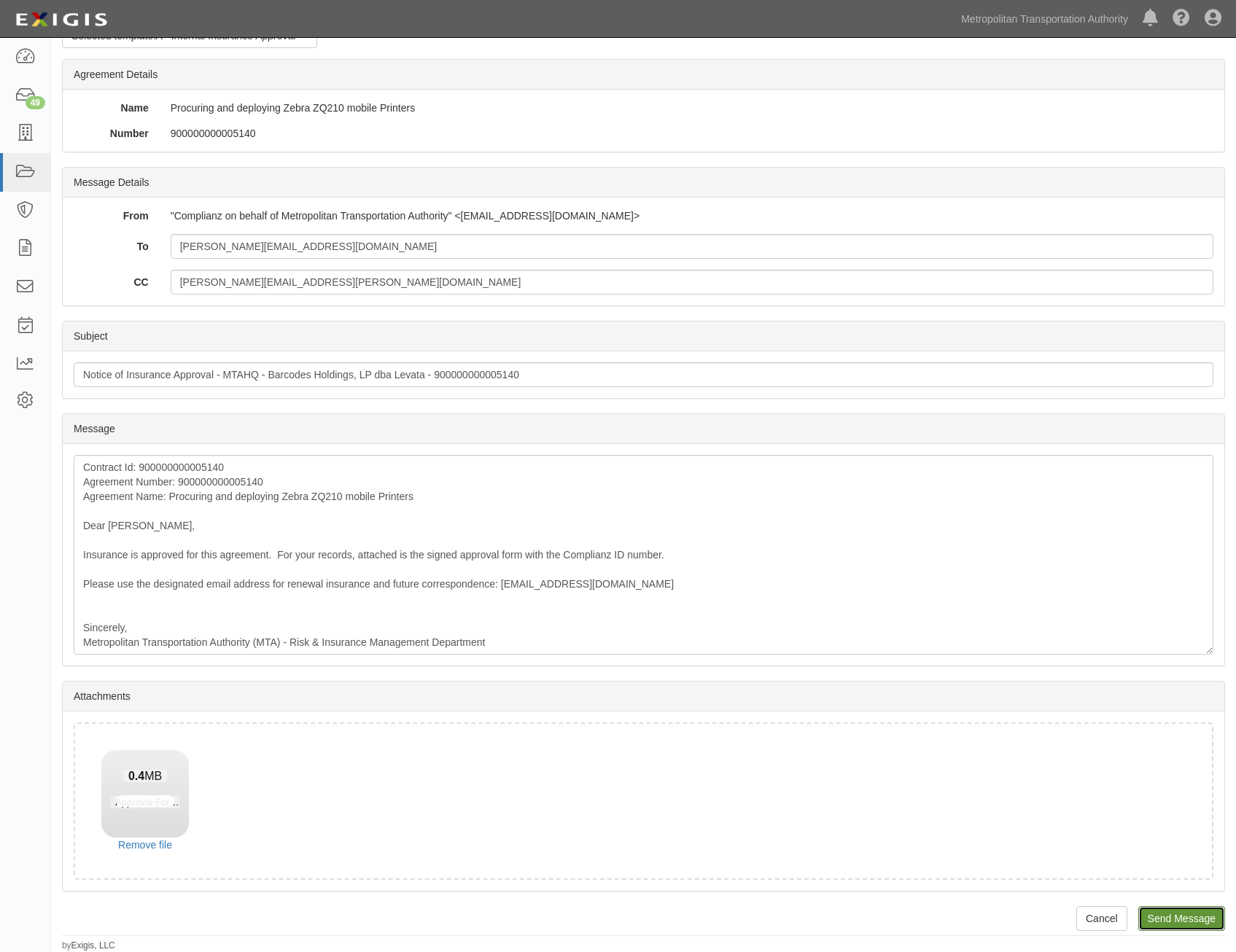
click at [1182, 918] on input "Send Message" at bounding box center [1182, 918] width 87 height 24
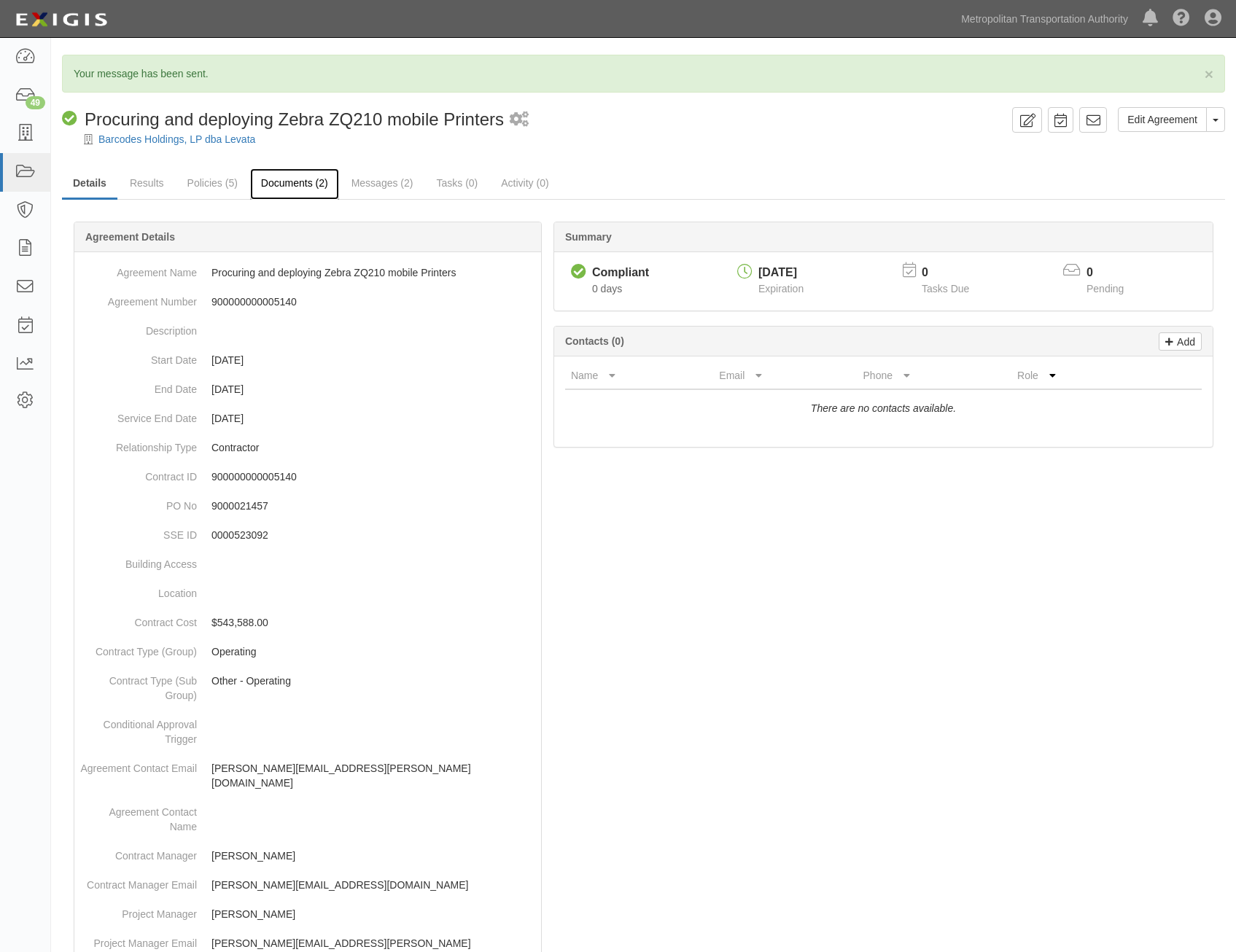
click at [305, 195] on link "Documents (2)" at bounding box center [295, 184] width 89 height 31
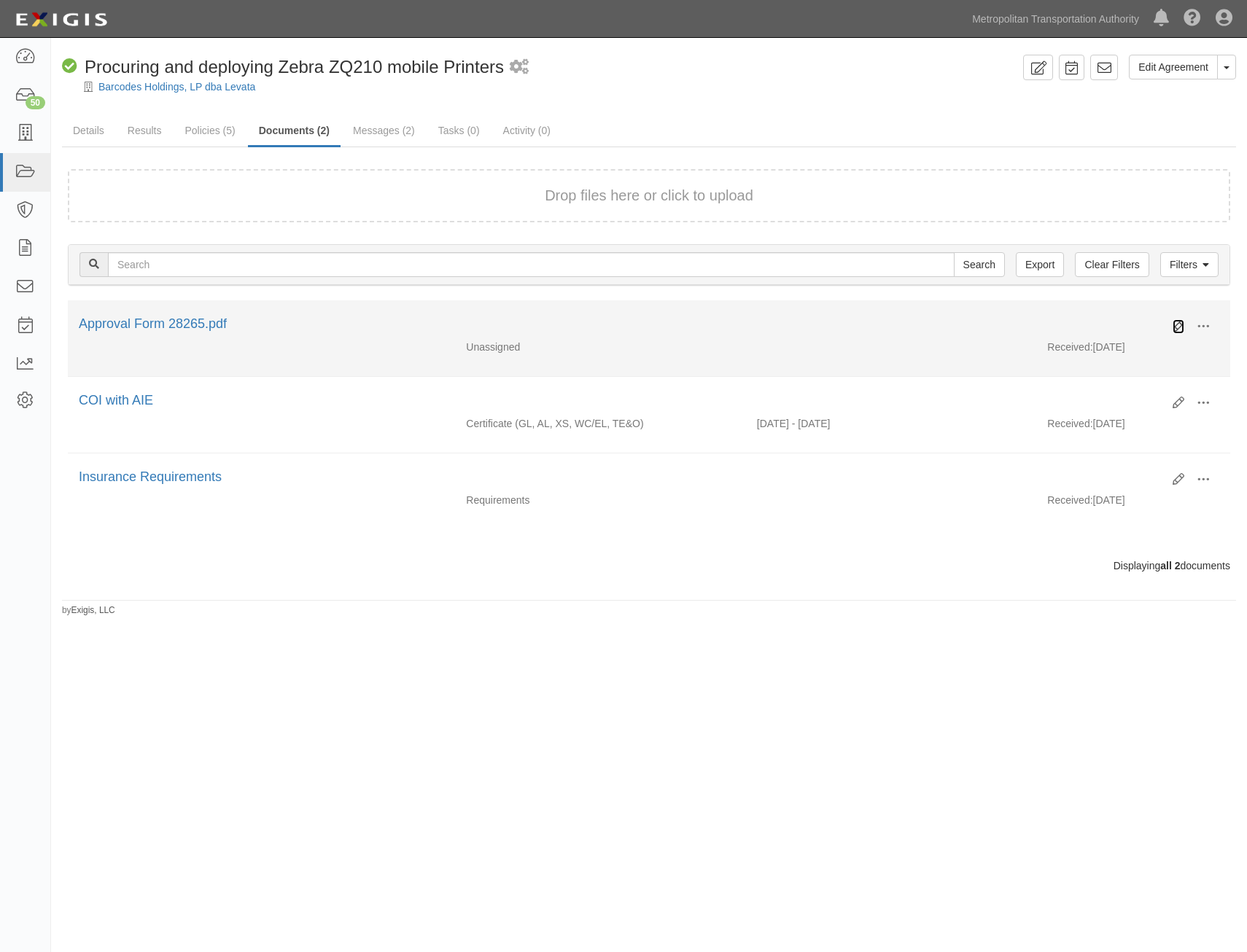
click at [1174, 331] on icon at bounding box center [1178, 327] width 11 height 11
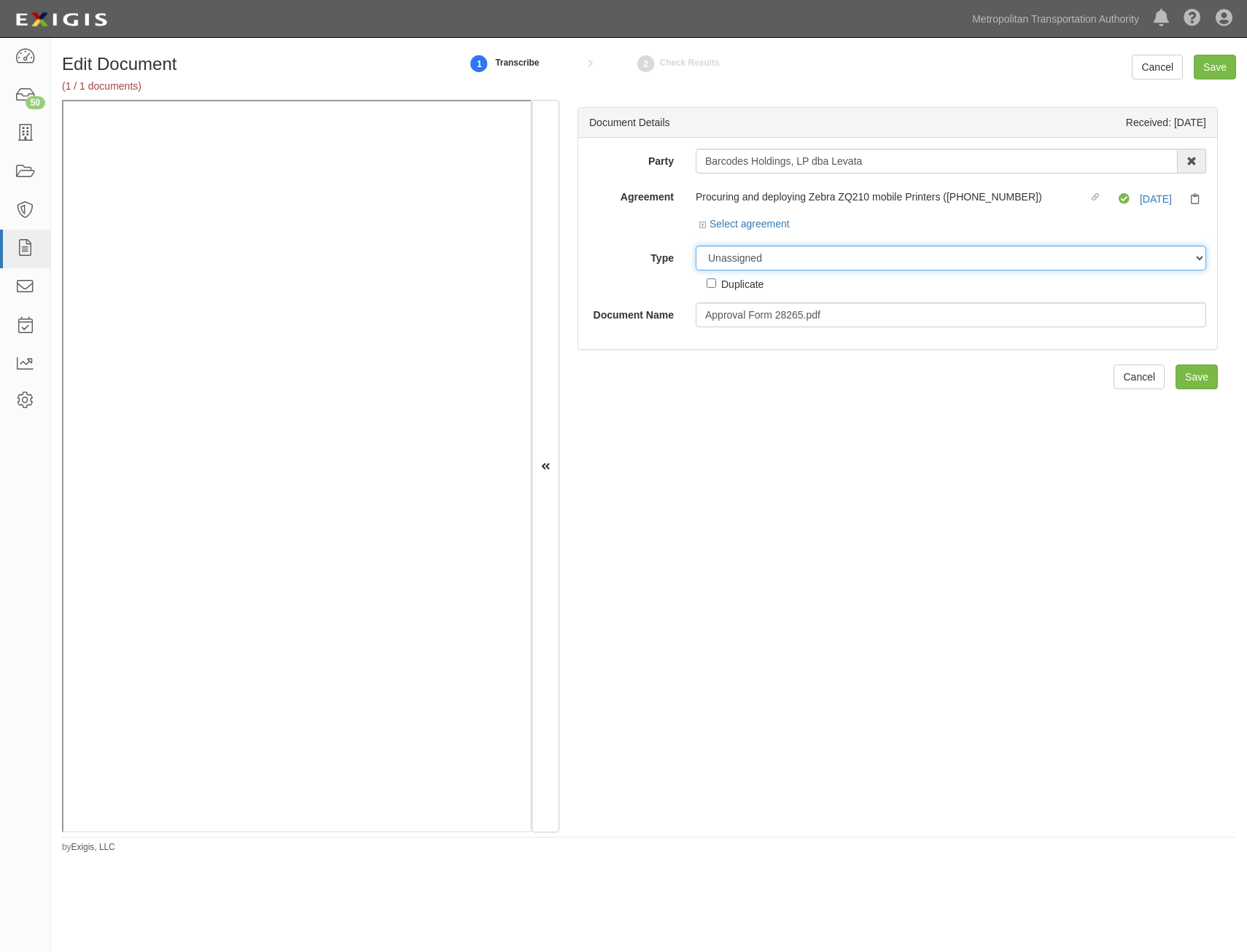
click at [892, 257] on select "Unassigned Binder Cancellation Notice Certificate Contract Endorsement Insuranc…" at bounding box center [951, 258] width 510 height 24
select select "OtherDetail"
click at [696, 246] on select "Unassigned Binder Cancellation Notice Certificate Contract Endorsement Insuranc…" at bounding box center [951, 258] width 510 height 24
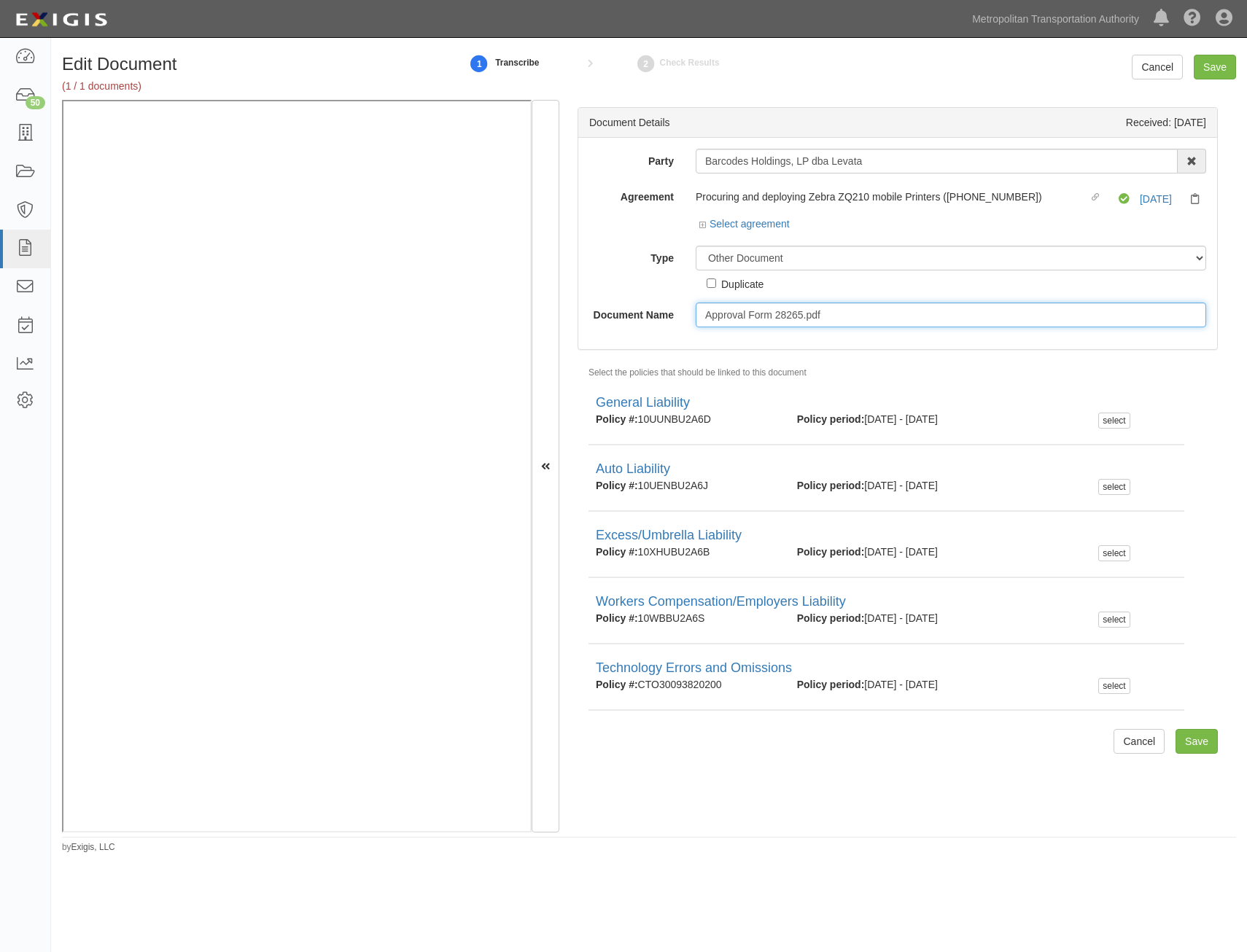
click at [1037, 314] on input "Approval Form 28265.pdf" at bounding box center [951, 315] width 510 height 24
type input "Approval Form"
click at [1242, 48] on div "Edit Document (1 / 1 documents) 1 Transcribe 2 Check Results Cancel Save Docume…" at bounding box center [649, 448] width 1196 height 810
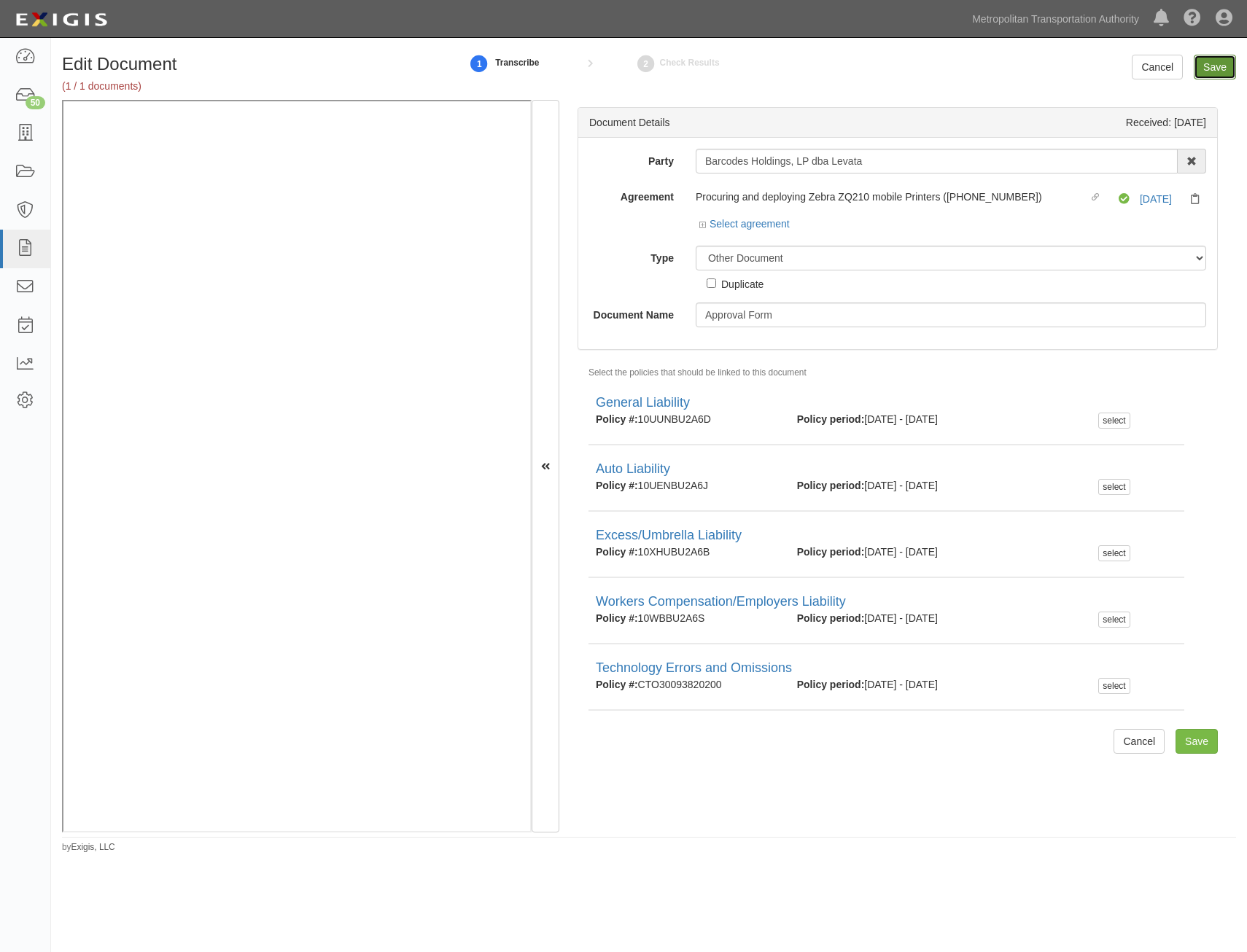
click at [1213, 67] on input "Save" at bounding box center [1215, 67] width 42 height 24
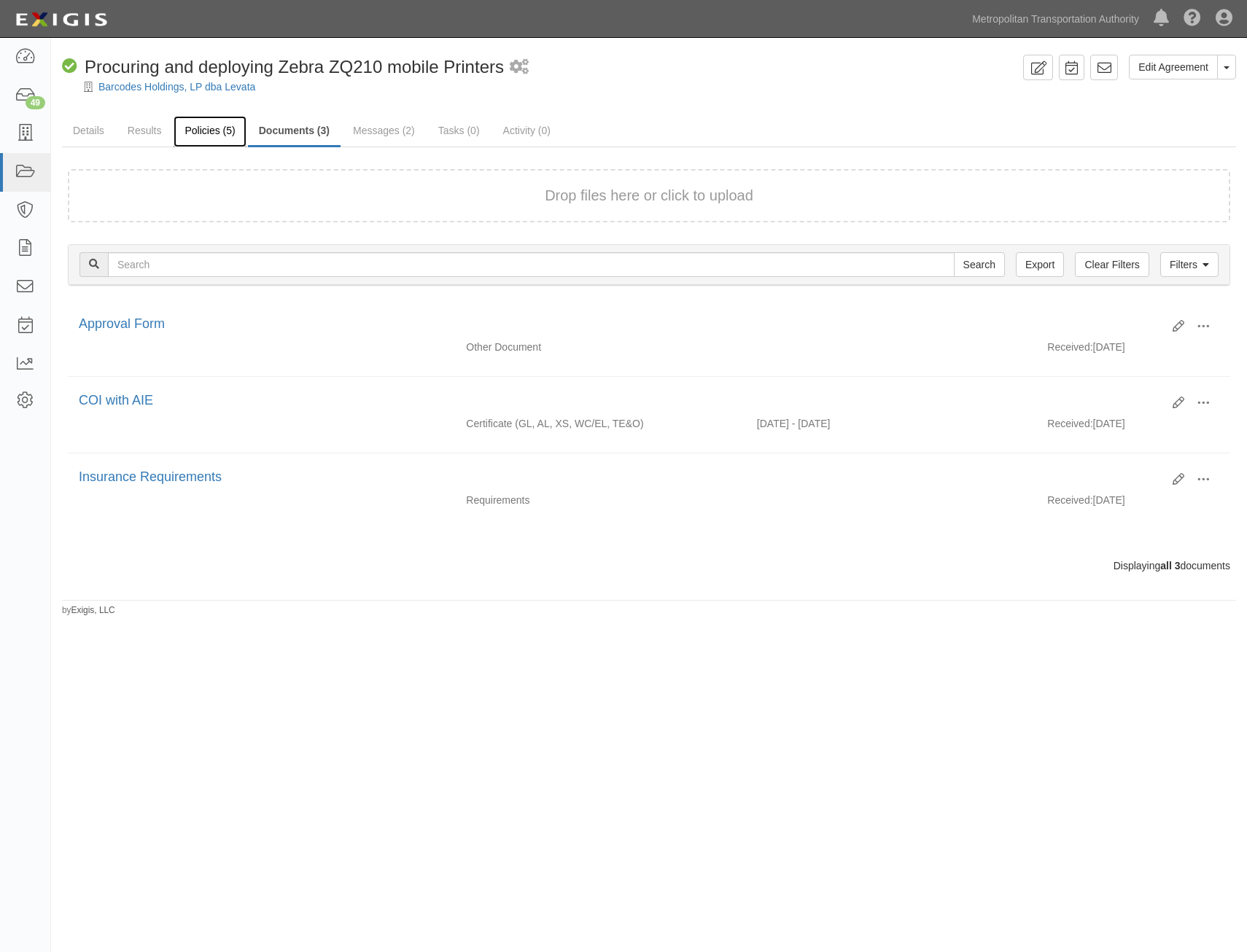
click at [202, 131] on link "Policies (5)" at bounding box center [209, 131] width 73 height 31
